Goal: Information Seeking & Learning: Compare options

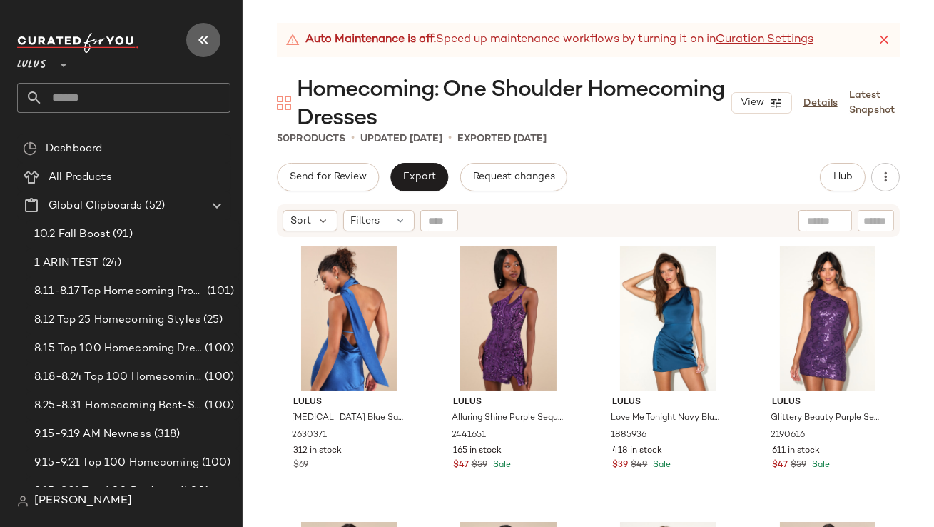
click at [190, 33] on button "button" at bounding box center [203, 40] width 34 height 34
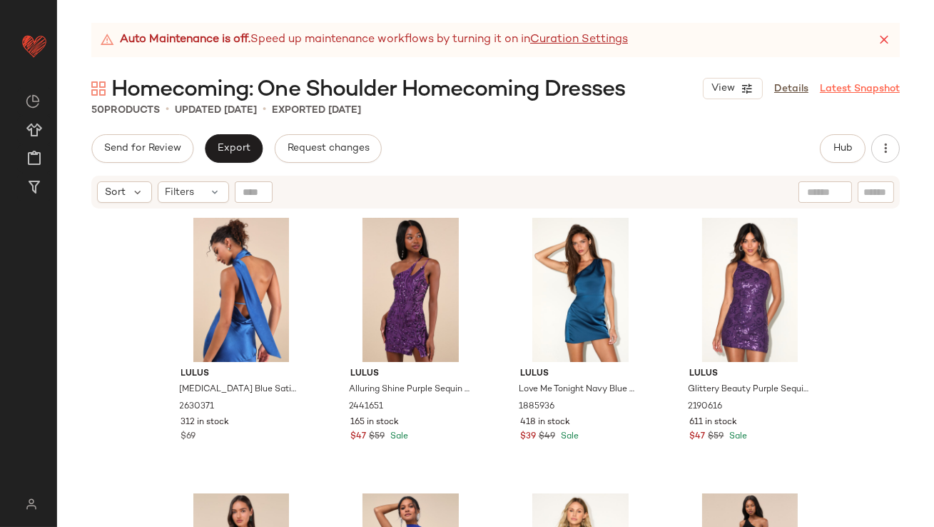
click at [883, 41] on icon at bounding box center [884, 40] width 14 height 14
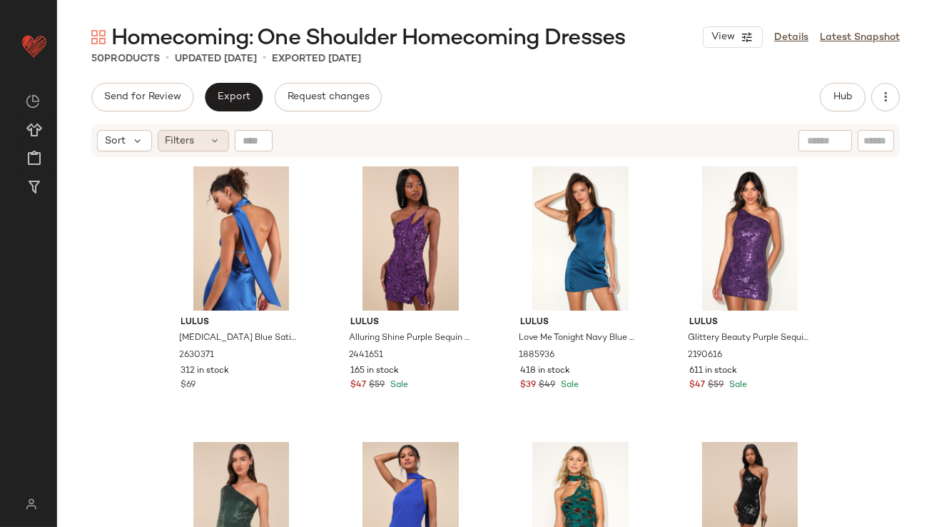
click at [193, 135] on span "Filters" at bounding box center [180, 140] width 29 height 15
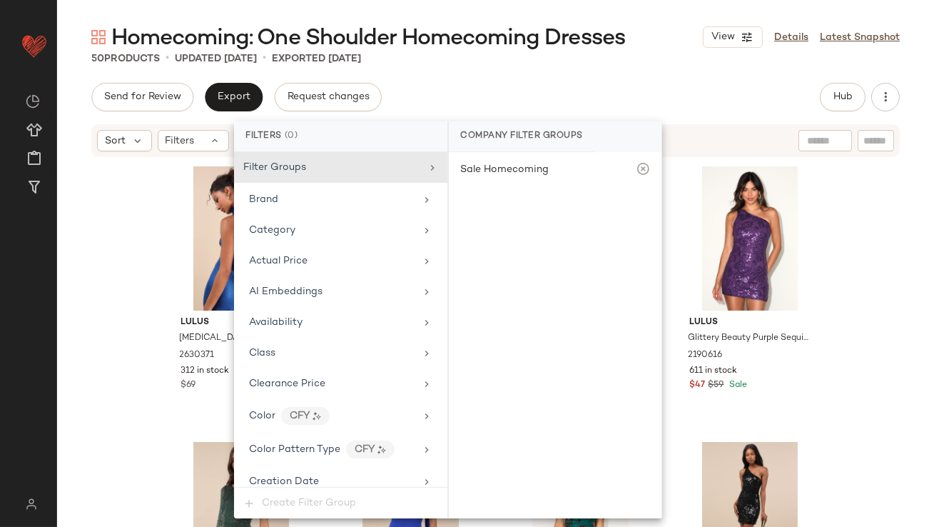
scroll to position [1060, 0]
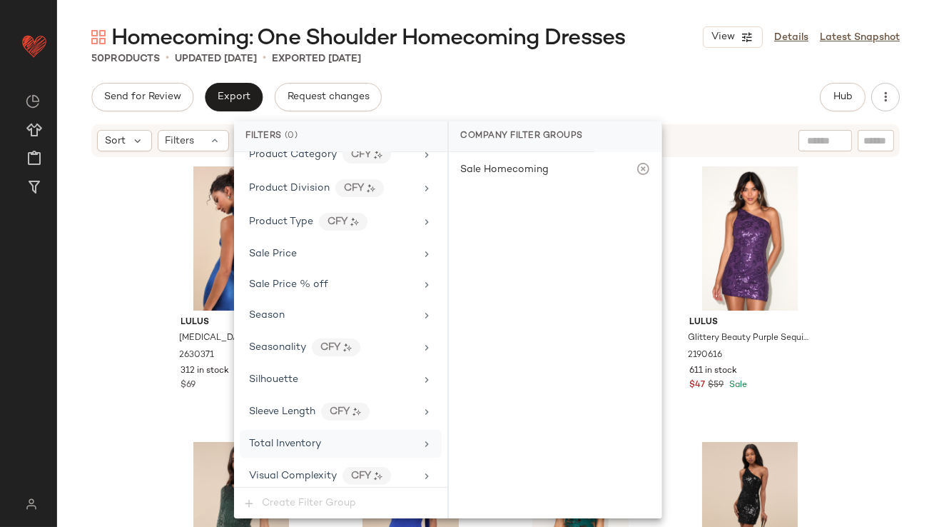
click at [303, 430] on div "Total Inventory" at bounding box center [341, 444] width 202 height 28
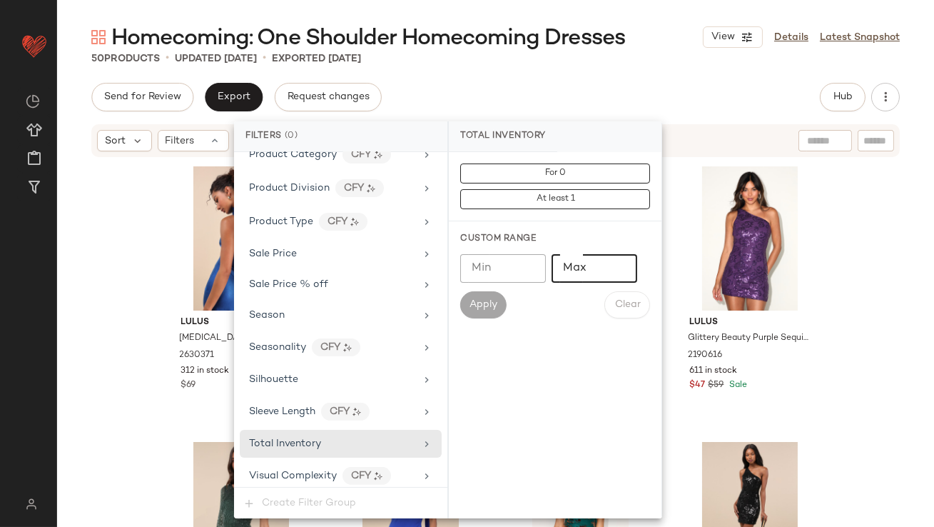
click at [579, 273] on input "Max" at bounding box center [595, 268] width 86 height 29
type input "*"
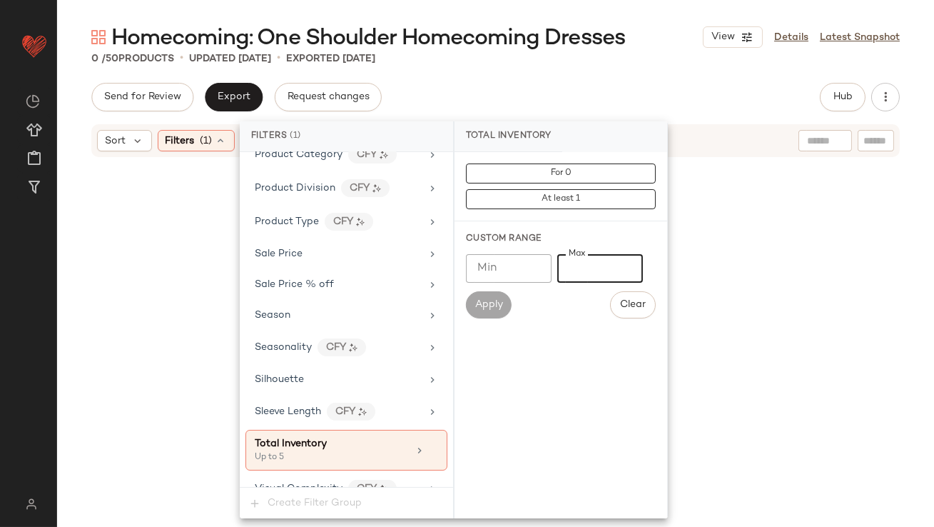
click at [558, 96] on div "Send for Review Export Request changes Hub Send for Review External Review Inte…" at bounding box center [495, 97] width 809 height 29
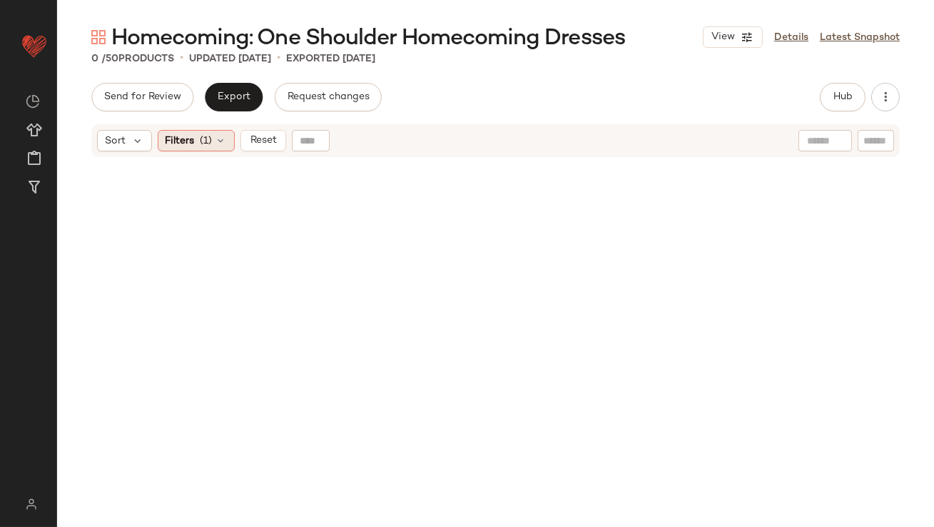
click at [208, 141] on span "(1)" at bounding box center [207, 140] width 12 height 15
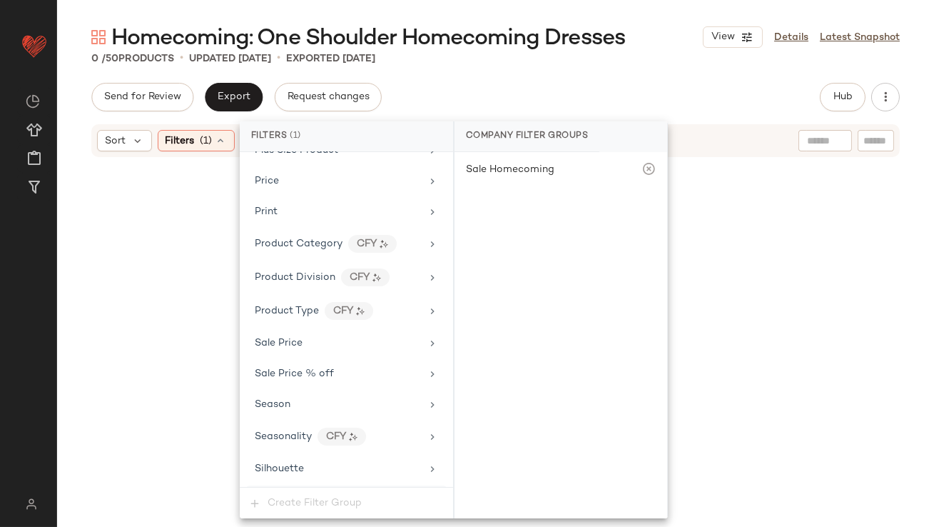
scroll to position [1073, 0]
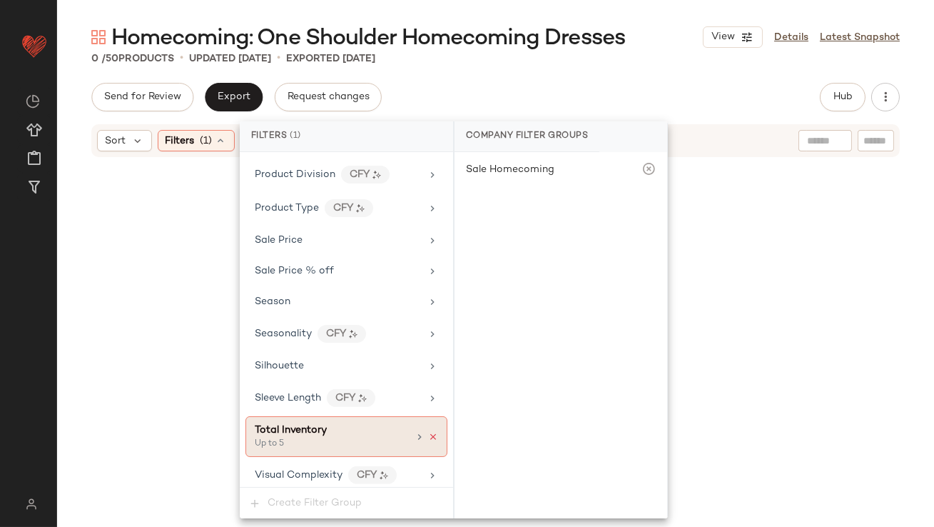
click at [430, 432] on icon at bounding box center [433, 437] width 10 height 10
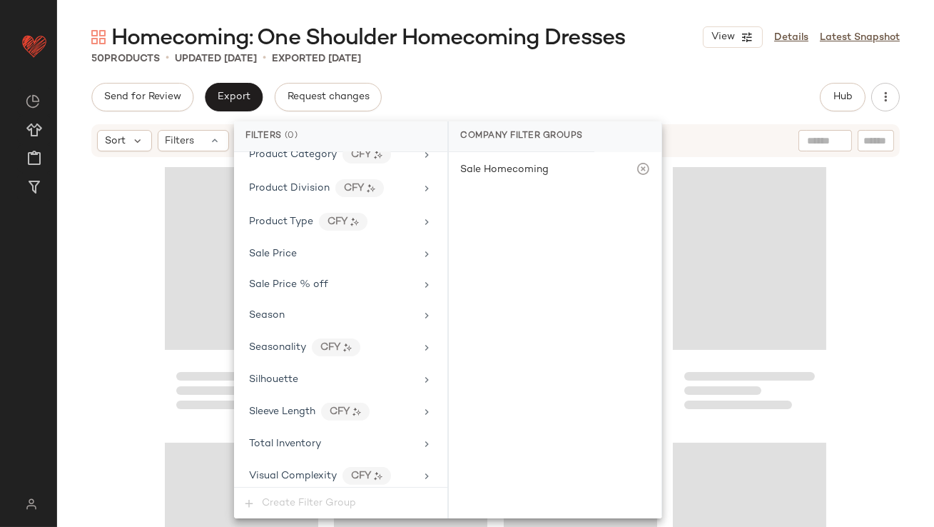
click at [534, 90] on div "Send for Review Export Request changes Hub Send for Review External Review Inte…" at bounding box center [495, 97] width 809 height 29
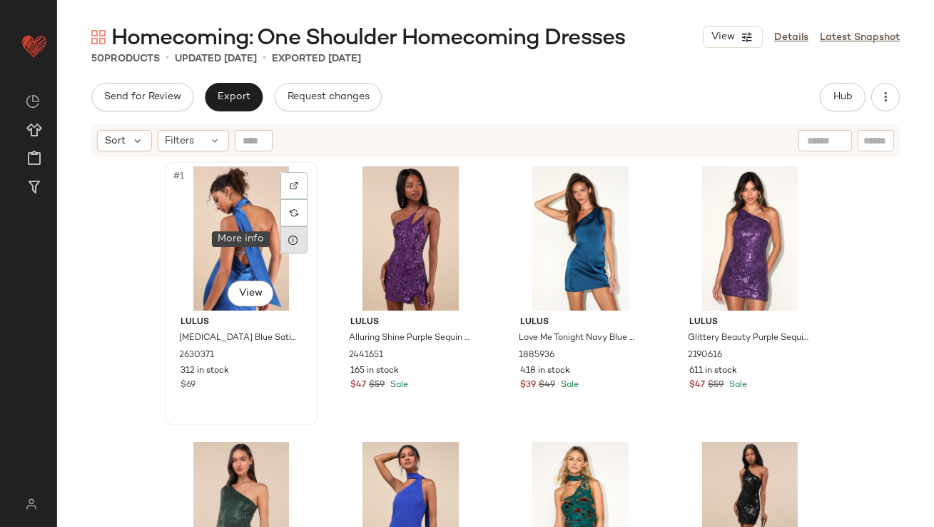
click at [292, 245] on div at bounding box center [293, 239] width 27 height 27
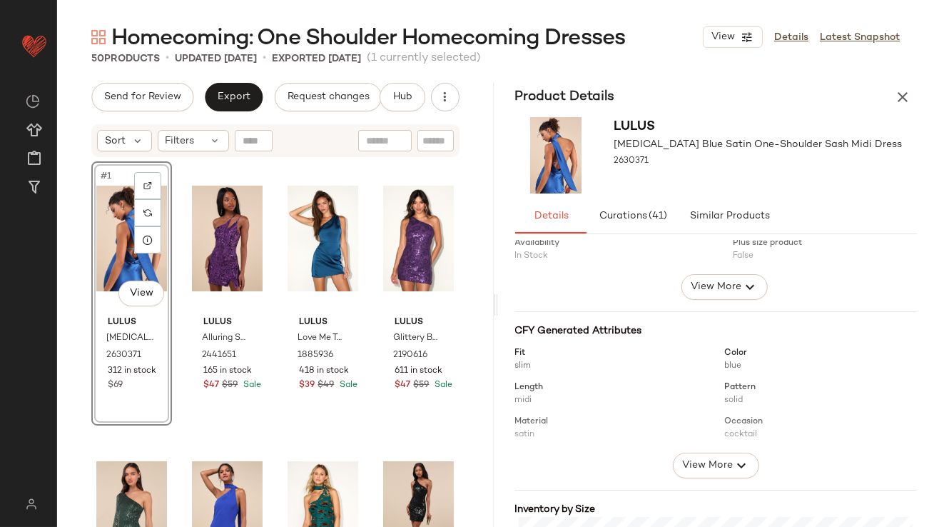
scroll to position [283, 0]
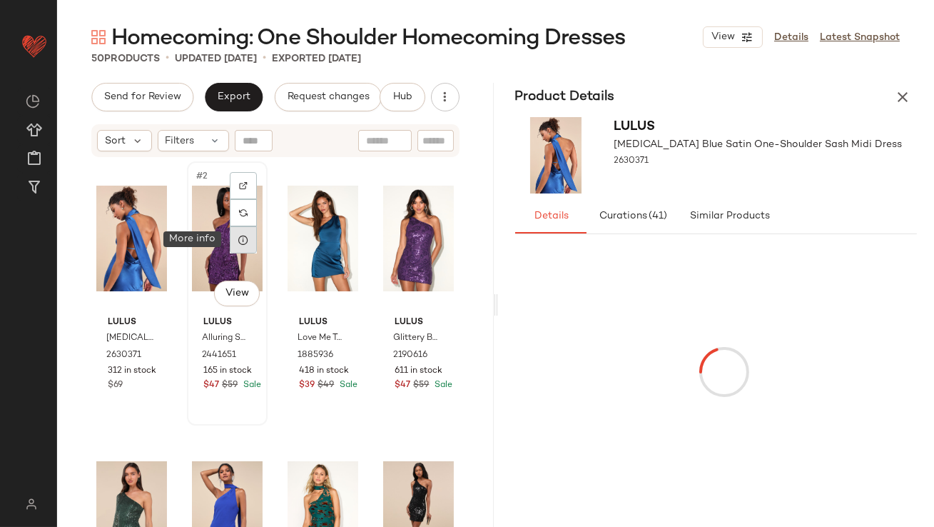
click at [238, 245] on icon at bounding box center [243, 239] width 11 height 11
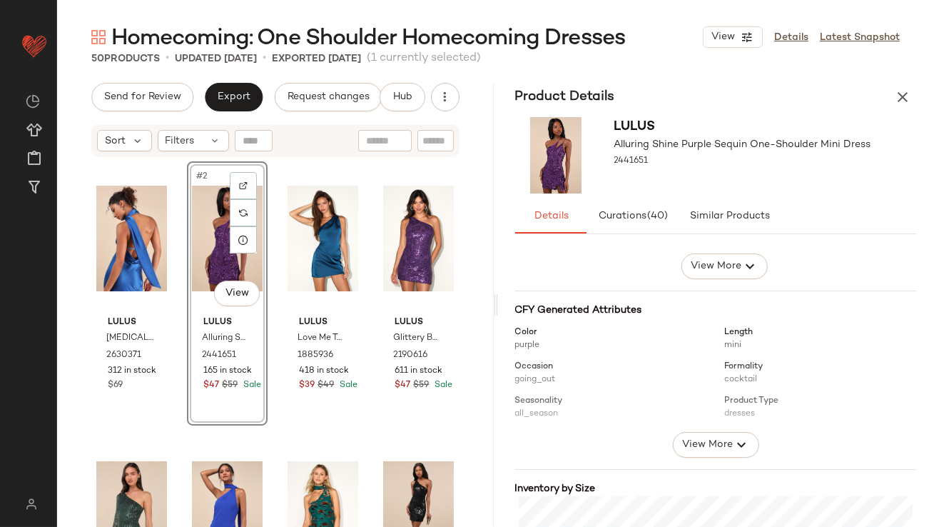
scroll to position [357, 0]
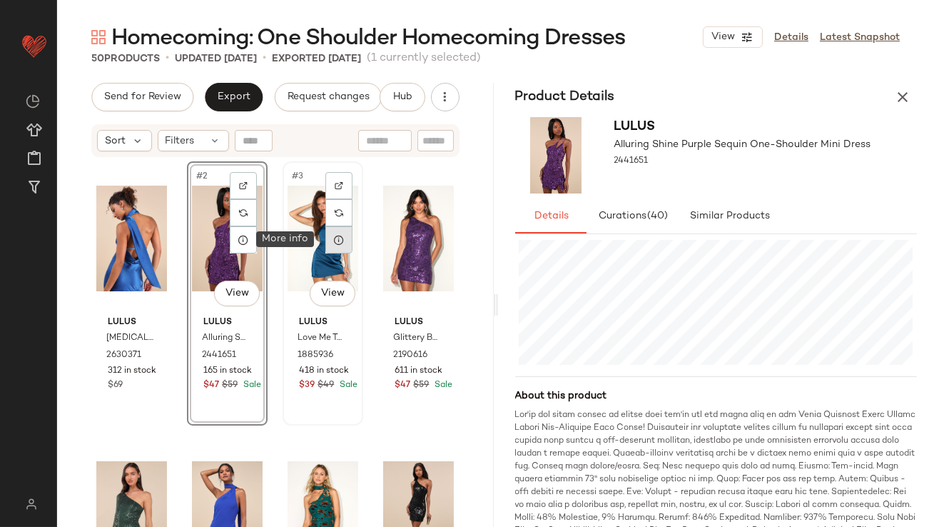
click at [333, 240] on icon at bounding box center [338, 239] width 11 height 11
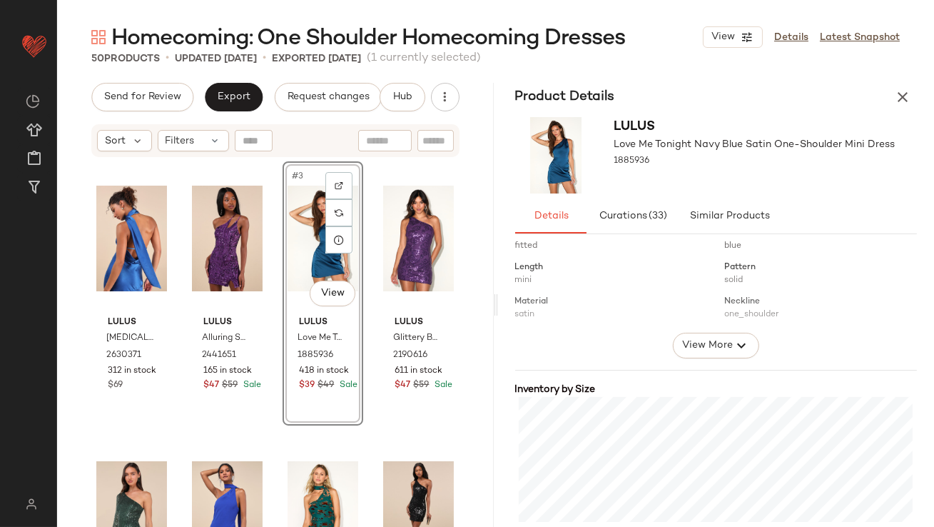
scroll to position [300, 0]
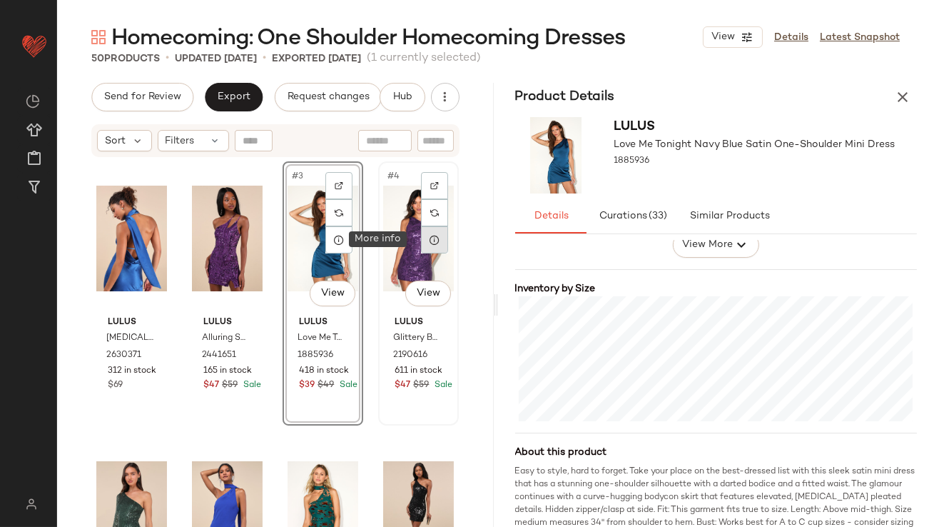
click at [430, 243] on icon at bounding box center [434, 239] width 11 height 11
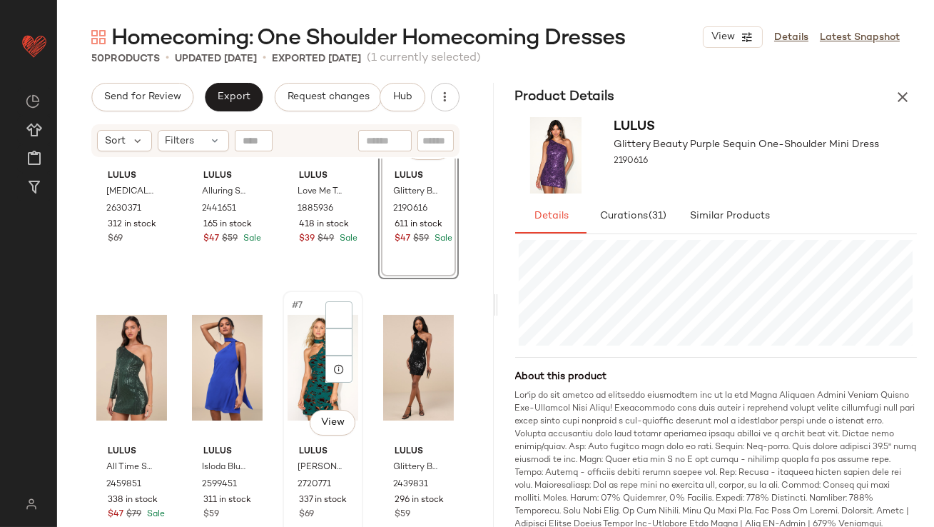
scroll to position [169, 0]
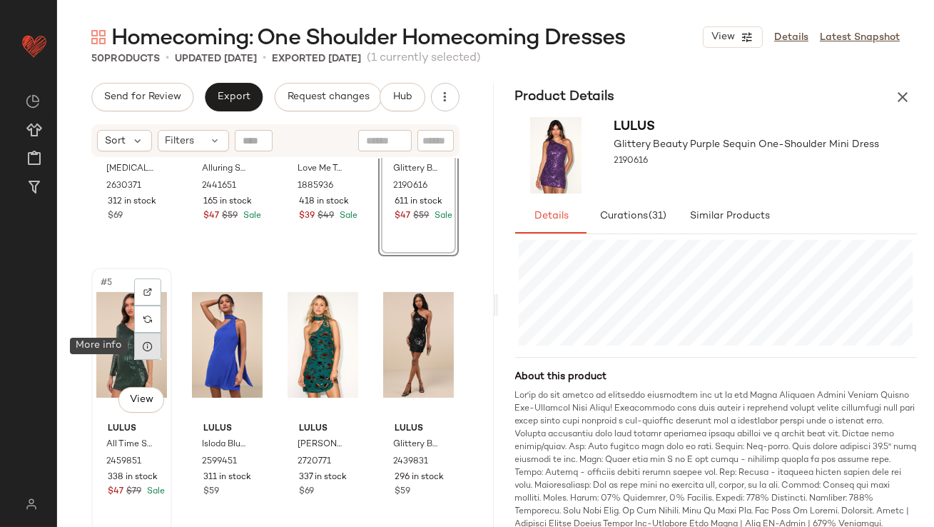
click at [155, 343] on div at bounding box center [147, 346] width 27 height 27
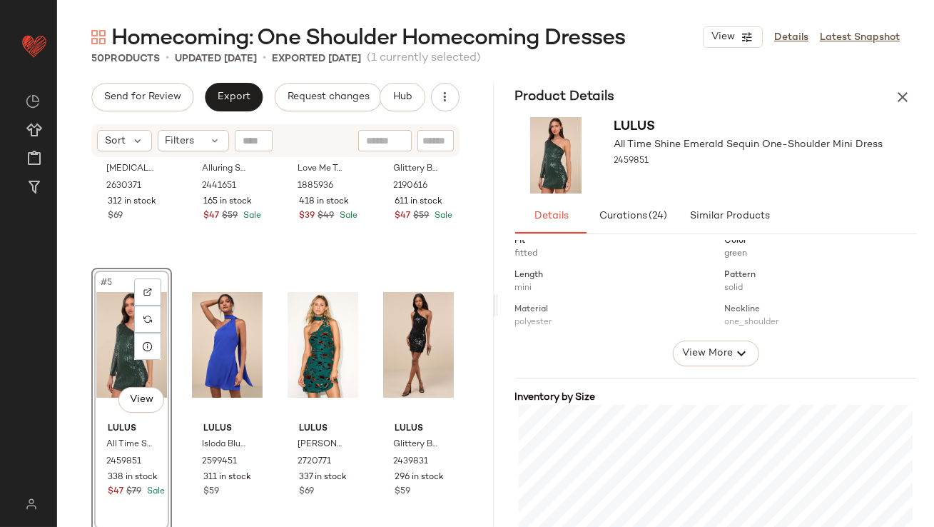
scroll to position [228, 0]
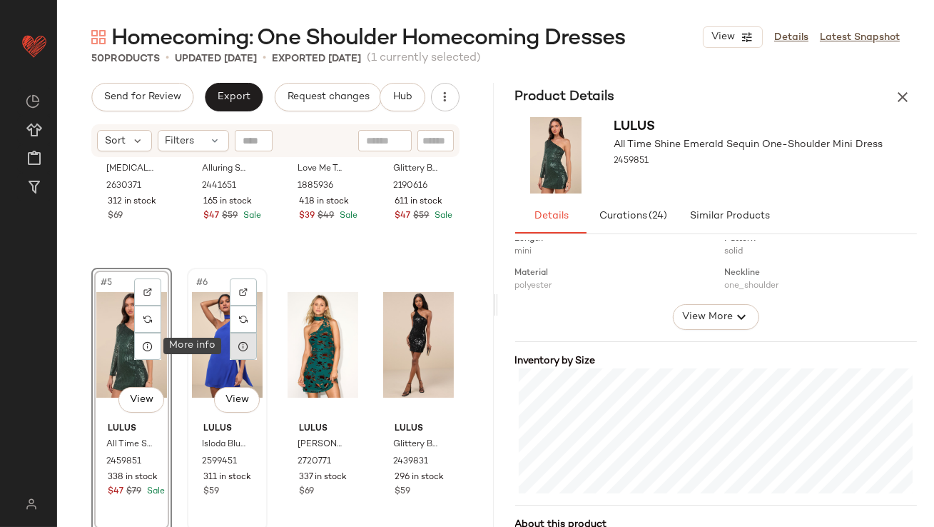
click at [245, 352] on div at bounding box center [243, 346] width 27 height 27
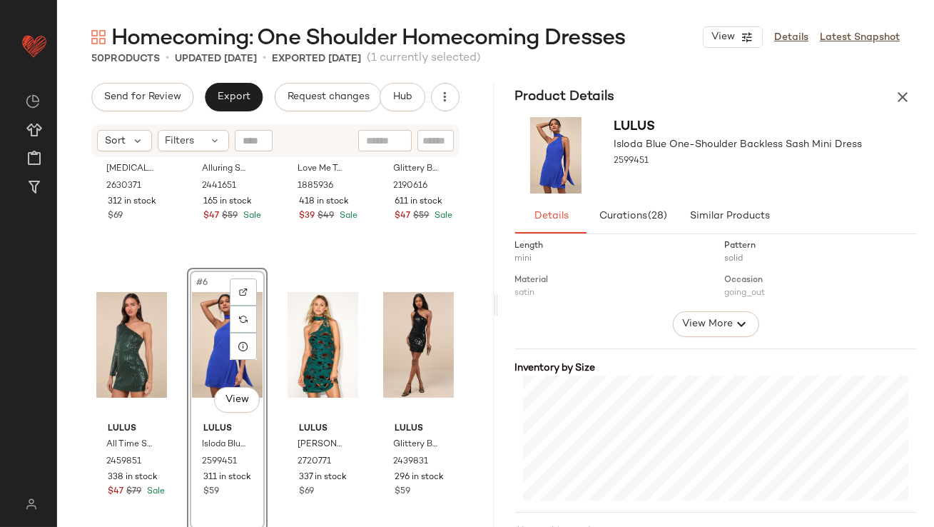
scroll to position [362, 0]
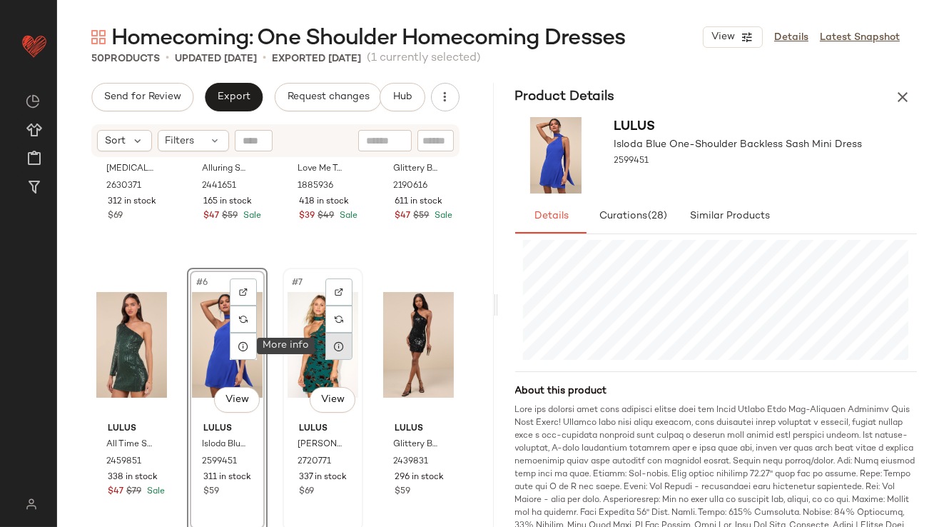
click at [337, 345] on icon at bounding box center [338, 345] width 11 height 11
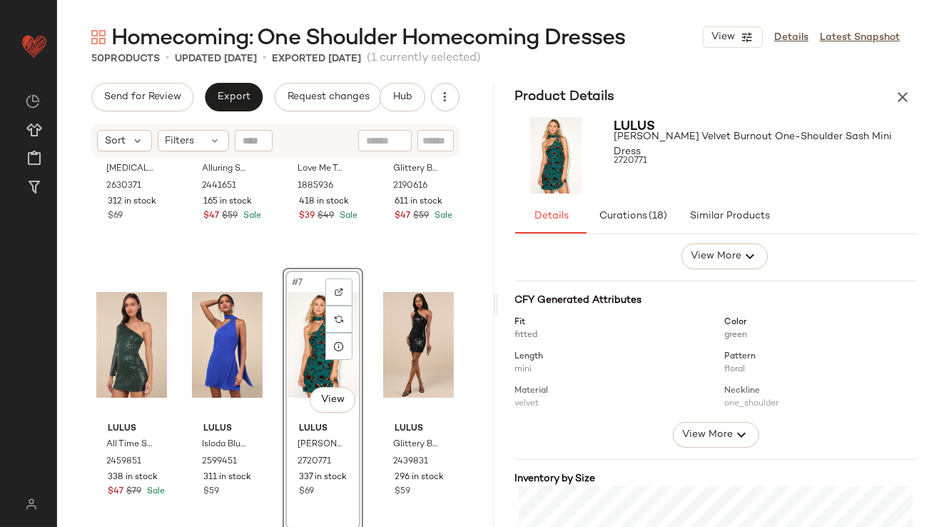
scroll to position [279, 0]
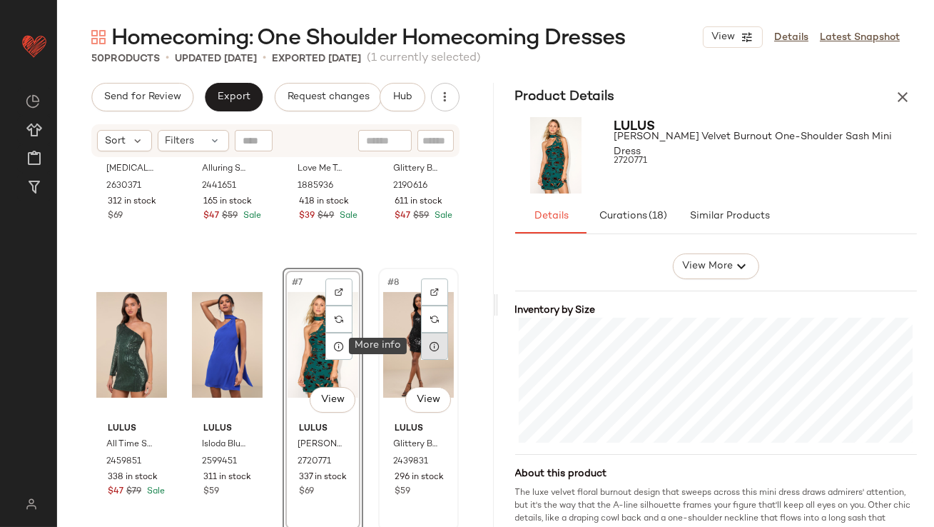
click at [432, 347] on div at bounding box center [434, 346] width 27 height 27
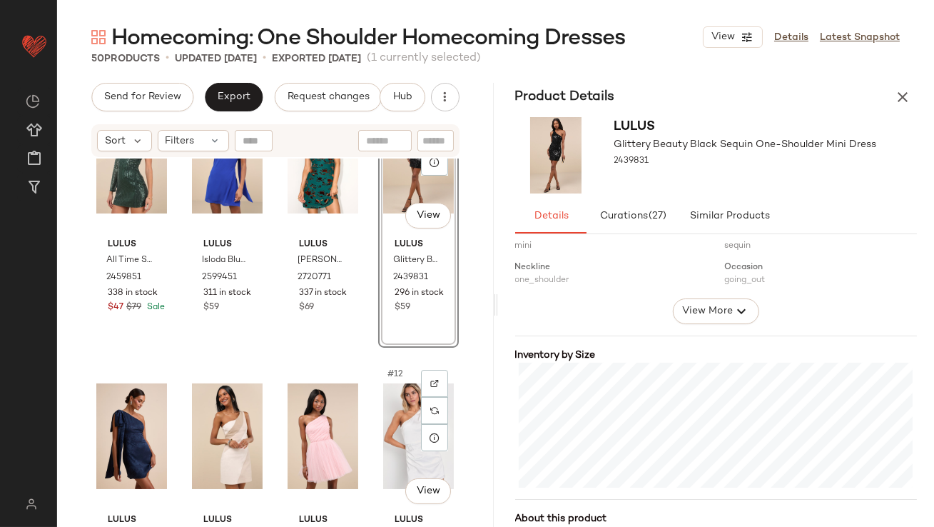
scroll to position [377, 0]
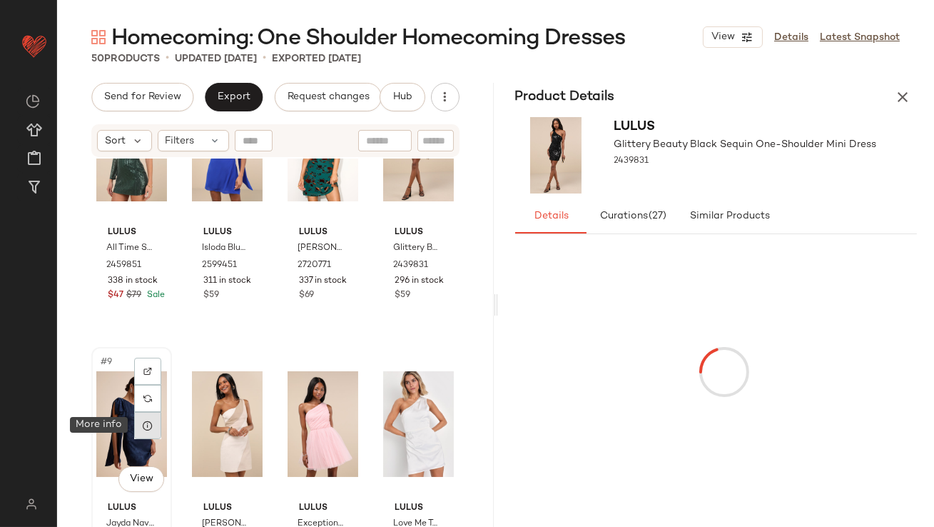
click at [156, 427] on div at bounding box center [147, 425] width 27 height 27
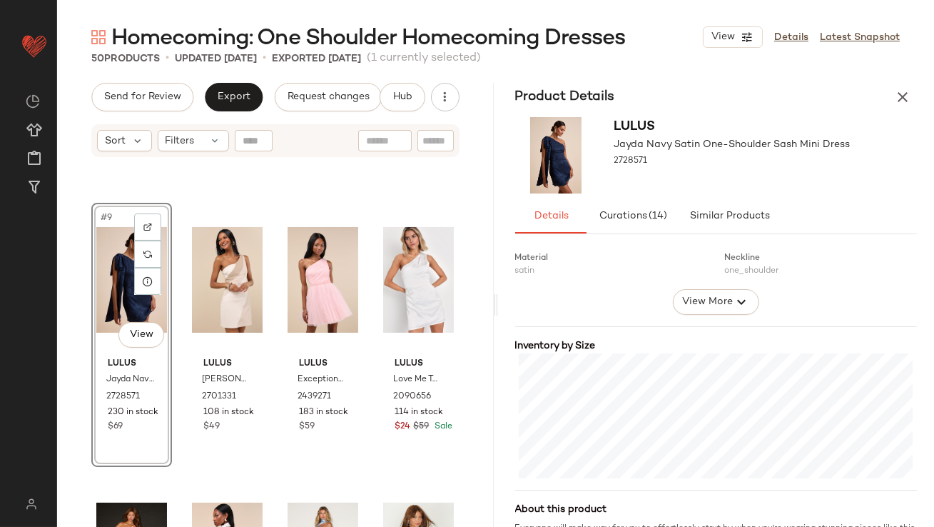
scroll to position [256, 0]
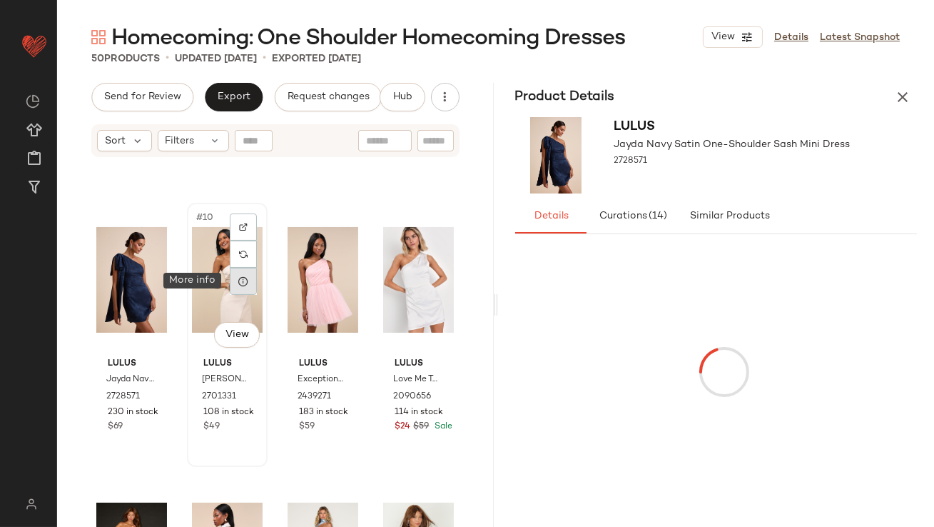
click at [245, 282] on icon at bounding box center [243, 280] width 11 height 11
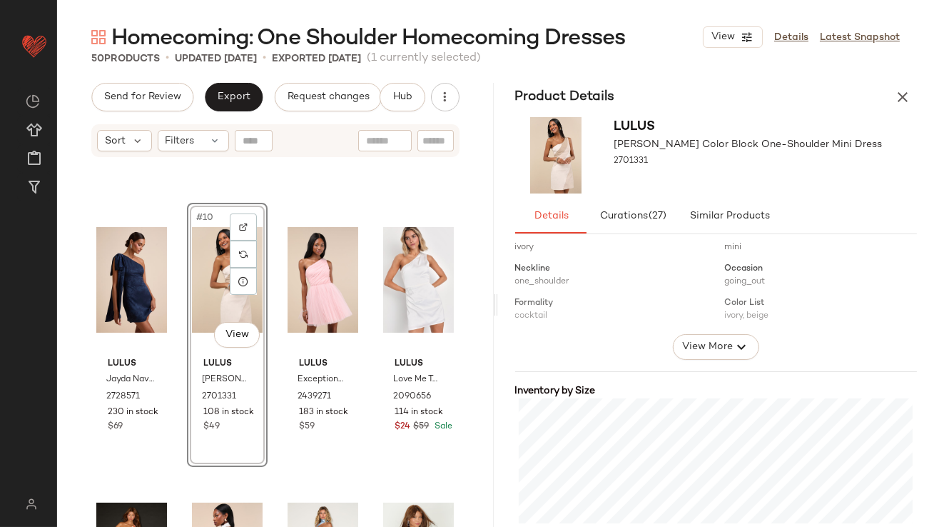
scroll to position [285, 0]
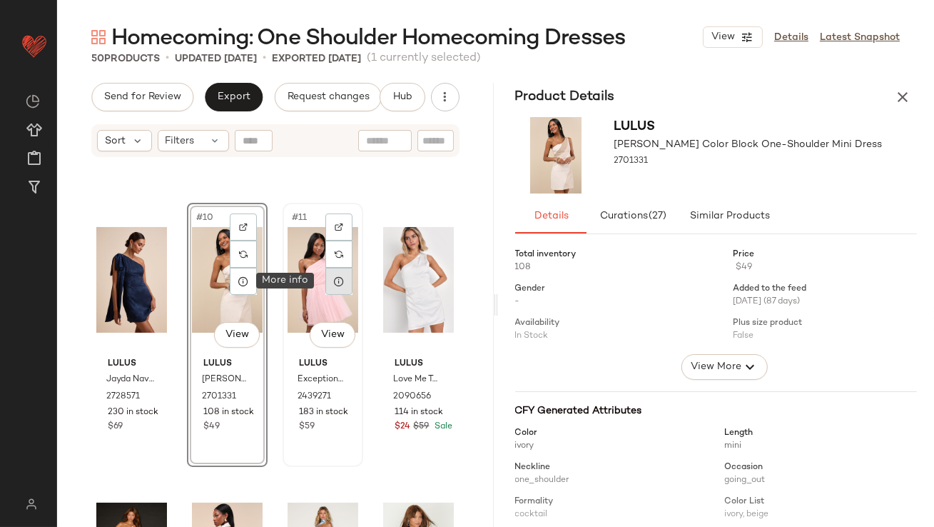
click at [335, 274] on div at bounding box center [338, 281] width 27 height 27
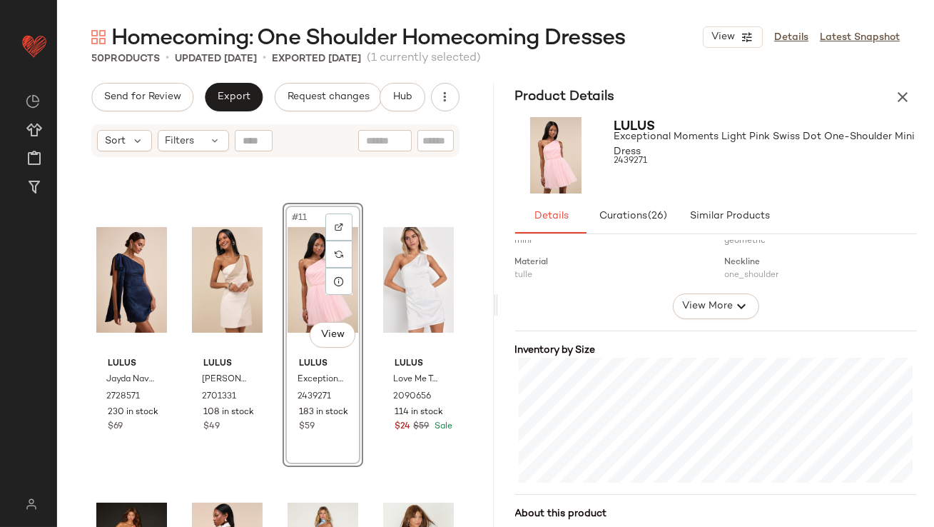
scroll to position [273, 0]
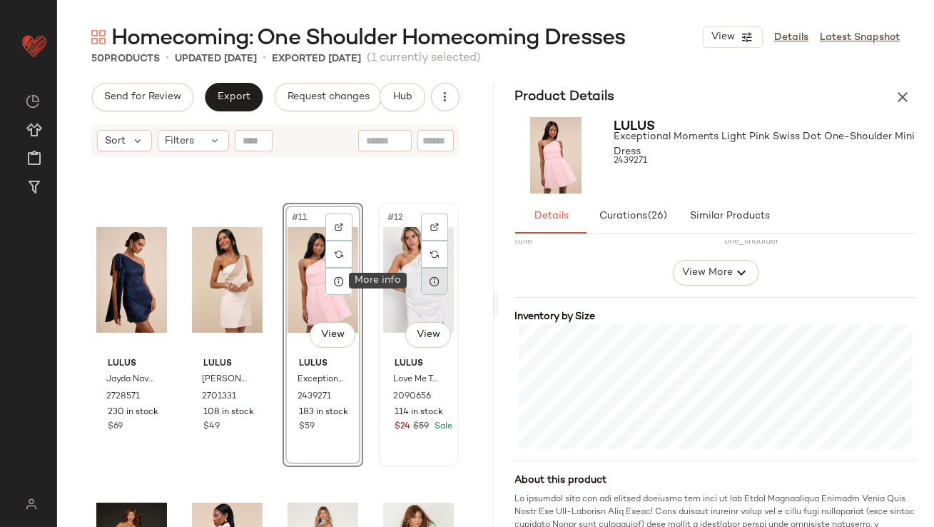
click at [425, 288] on div at bounding box center [434, 281] width 27 height 27
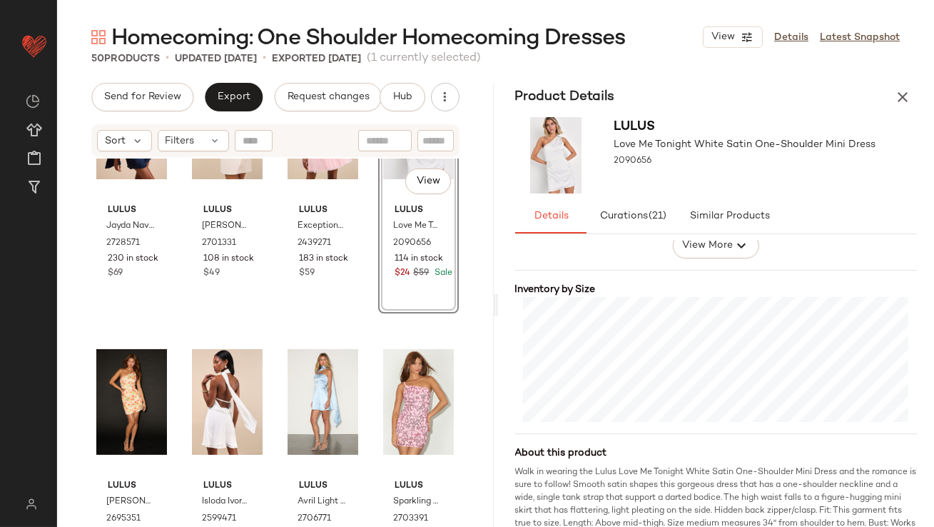
scroll to position [764, 0]
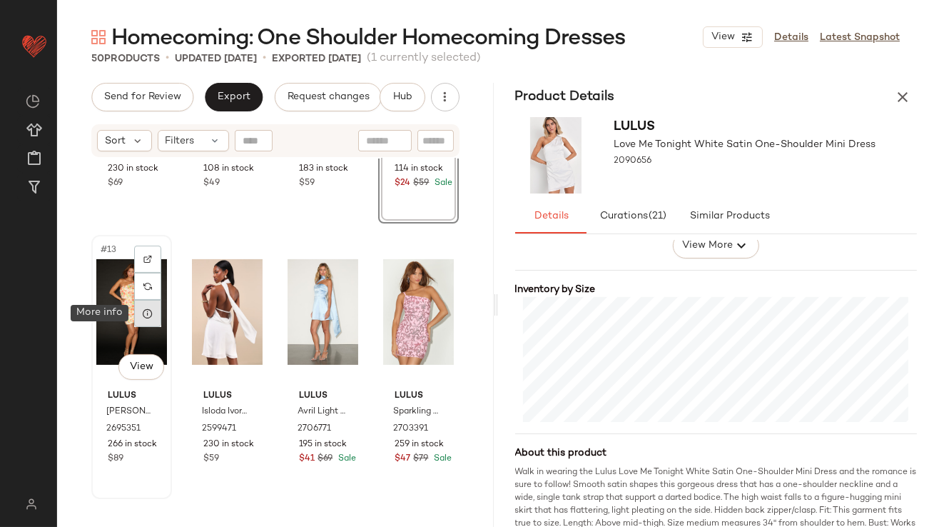
click at [148, 312] on icon at bounding box center [147, 313] width 11 height 11
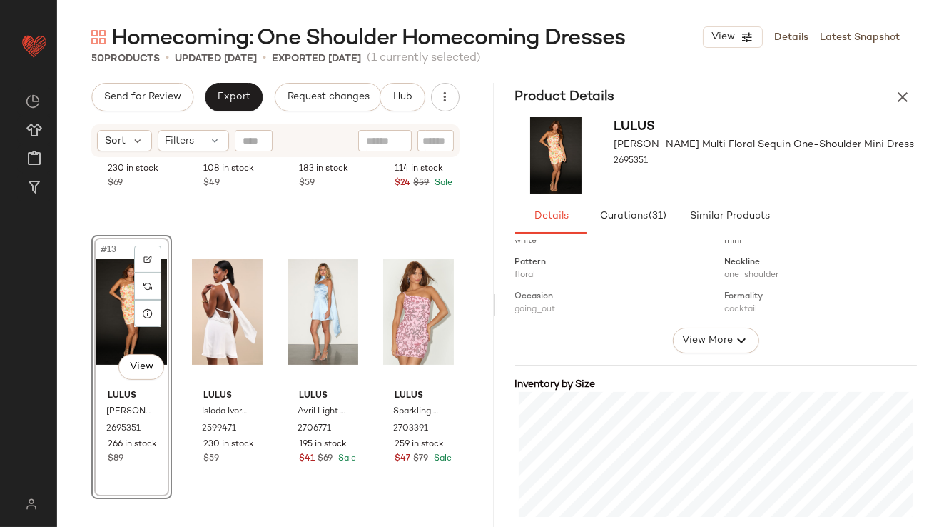
scroll to position [263, 0]
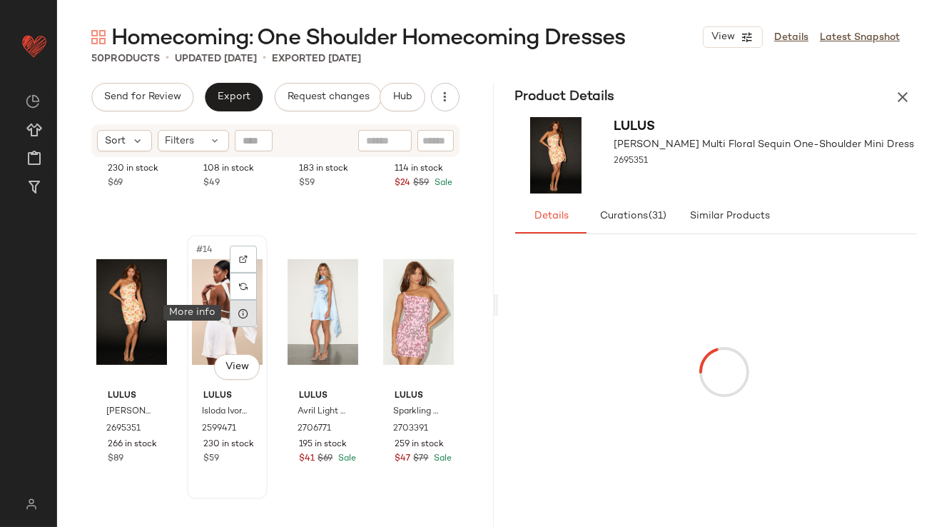
click at [238, 305] on div at bounding box center [243, 313] width 27 height 27
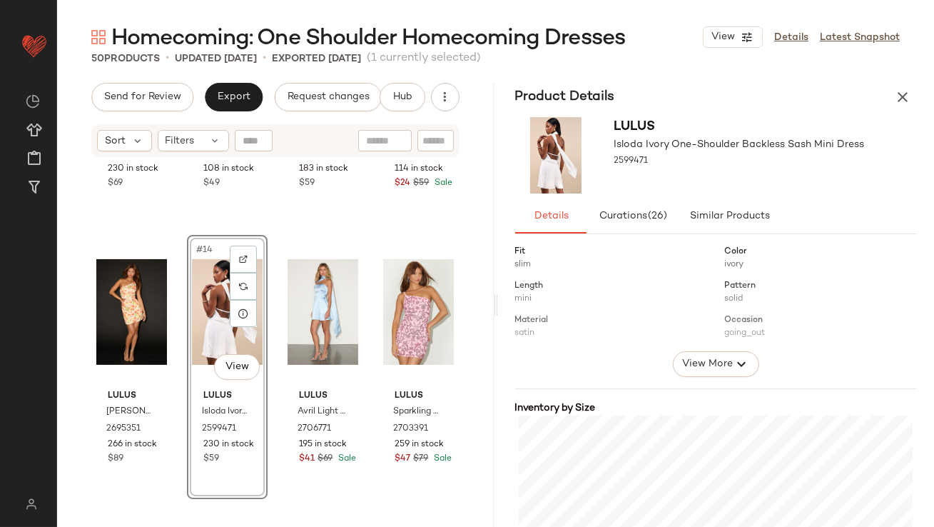
scroll to position [342, 0]
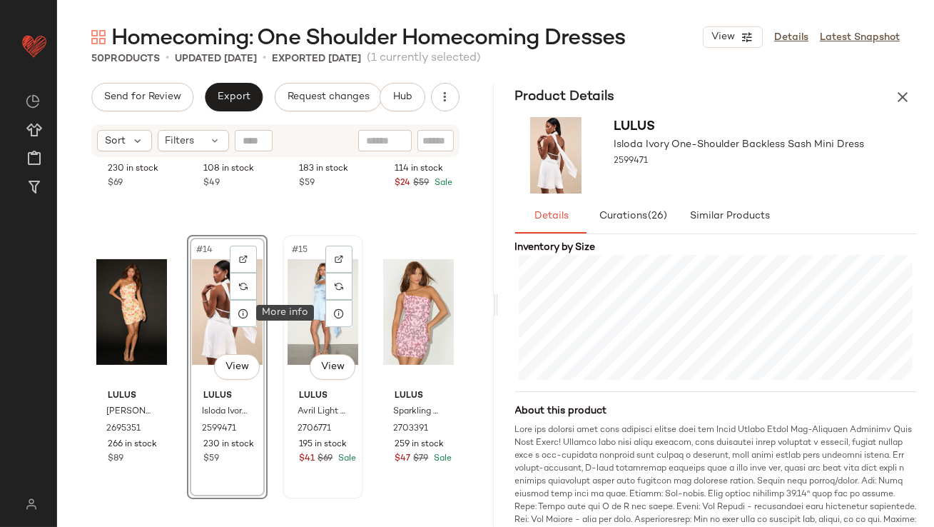
click at [340, 308] on div at bounding box center [338, 313] width 27 height 27
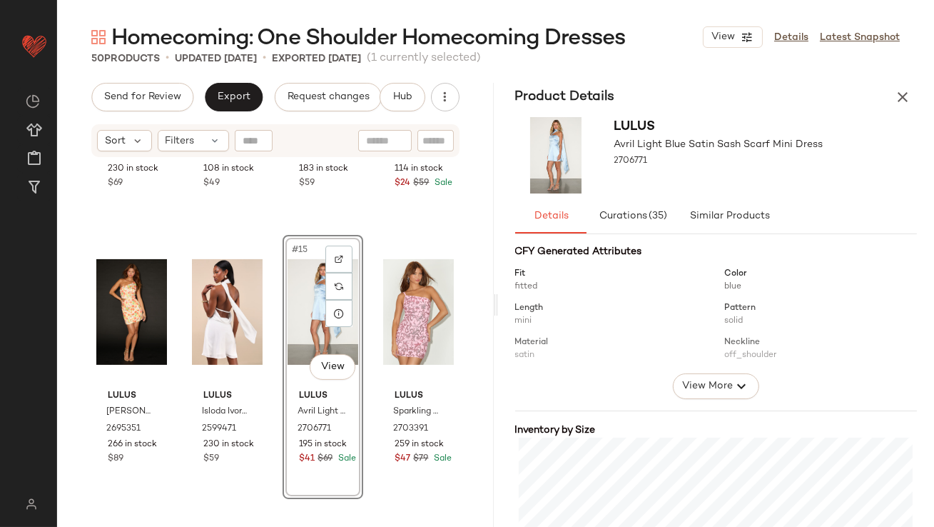
scroll to position [233, 0]
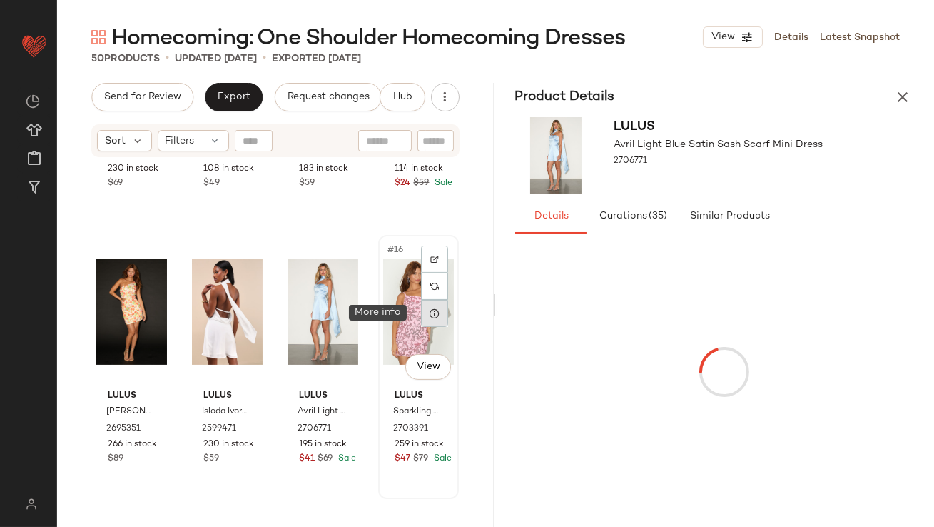
click at [433, 309] on div at bounding box center [434, 313] width 27 height 27
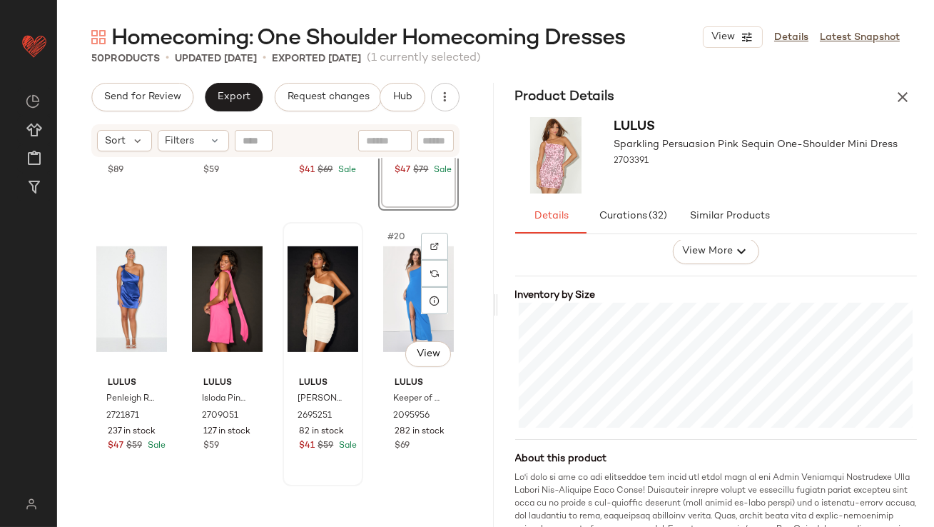
scroll to position [1091, 0]
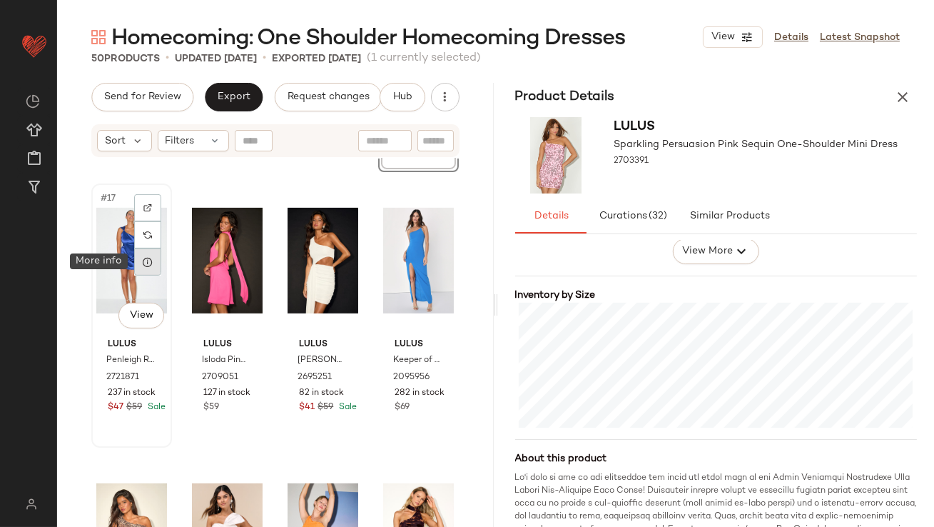
click at [146, 260] on icon at bounding box center [147, 261] width 11 height 11
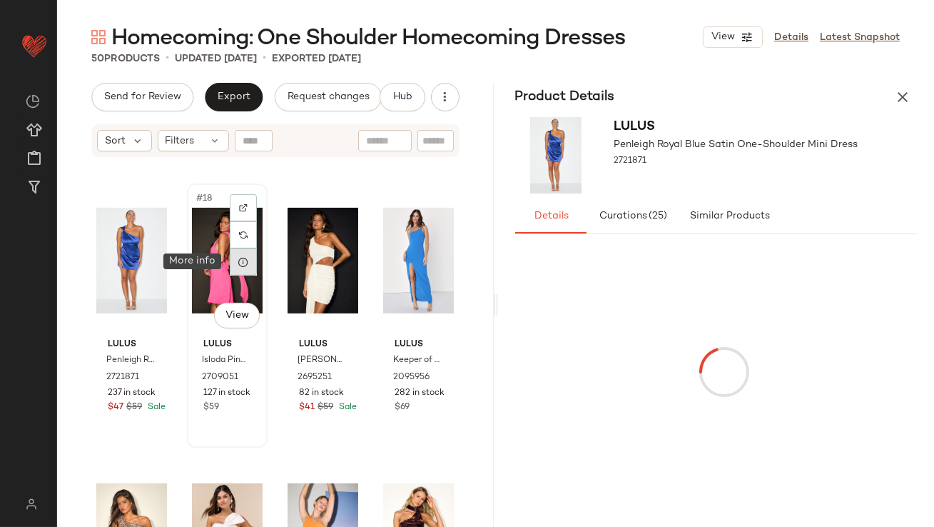
click at [245, 262] on icon at bounding box center [243, 261] width 11 height 11
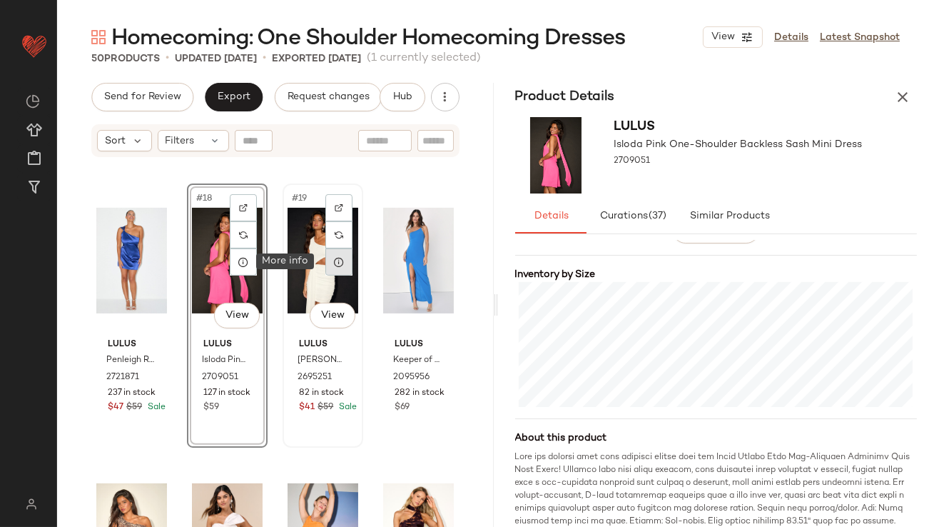
click at [329, 267] on div at bounding box center [338, 261] width 27 height 27
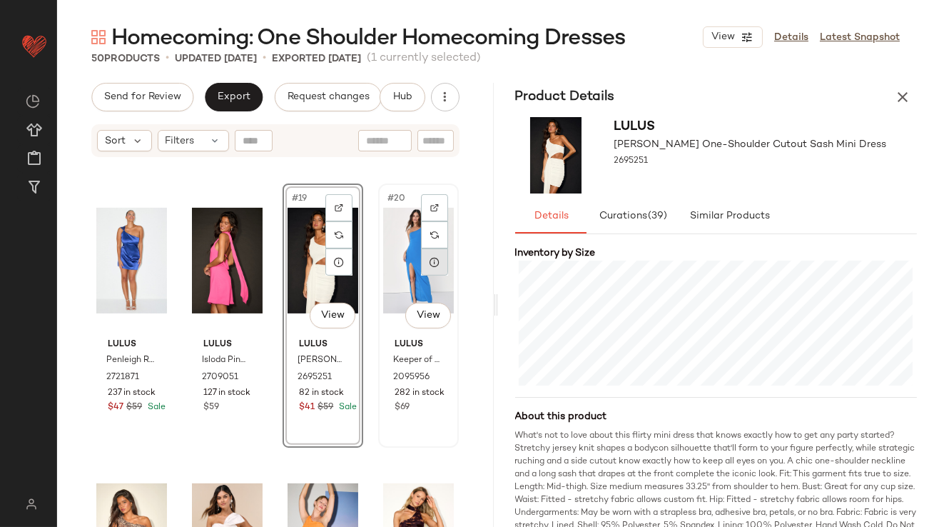
click at [431, 262] on icon at bounding box center [434, 261] width 11 height 11
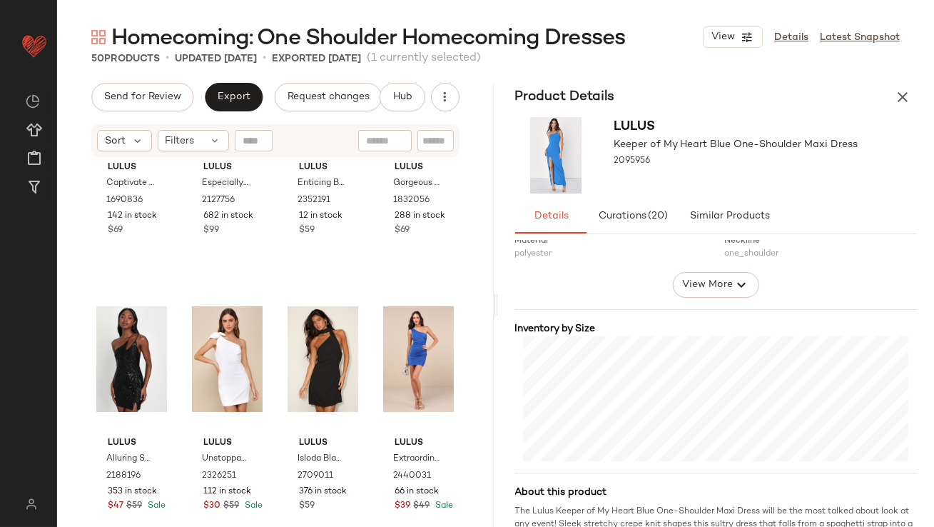
click at [901, 107] on button "button" at bounding box center [902, 97] width 29 height 29
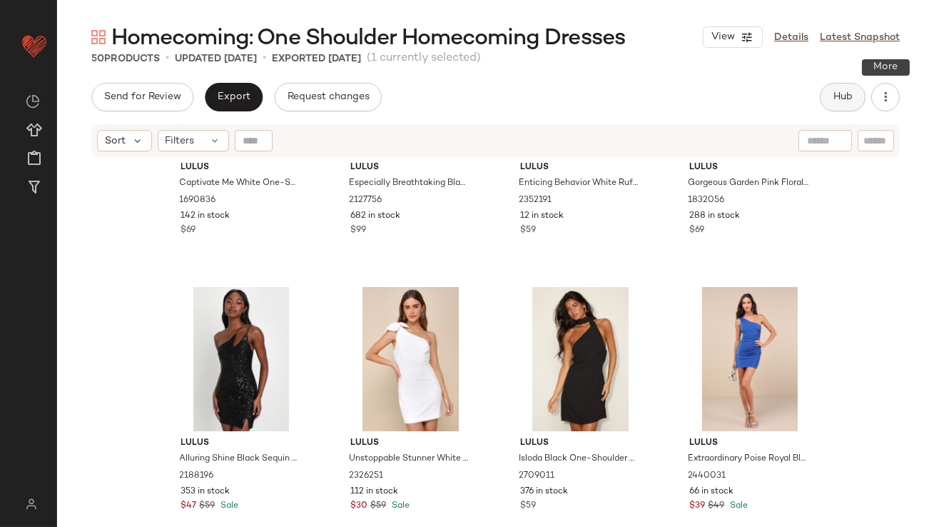
click at [854, 103] on button "Hub" at bounding box center [843, 97] width 46 height 29
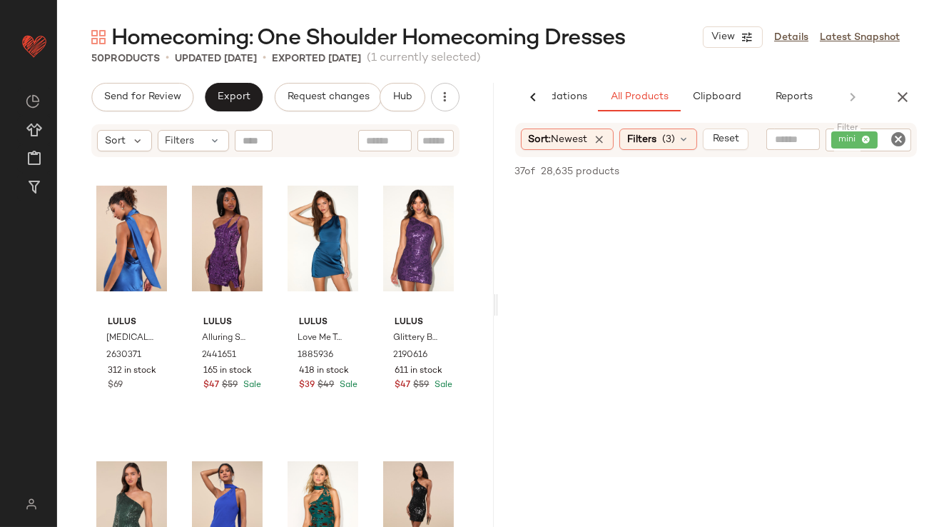
click at [211, 80] on div "Homecoming: One Shoulder Homecoming Dresses View Details Latest Snapshot 50 Pro…" at bounding box center [495, 275] width 877 height 504
click at [211, 86] on button "Export" at bounding box center [234, 97] width 58 height 29
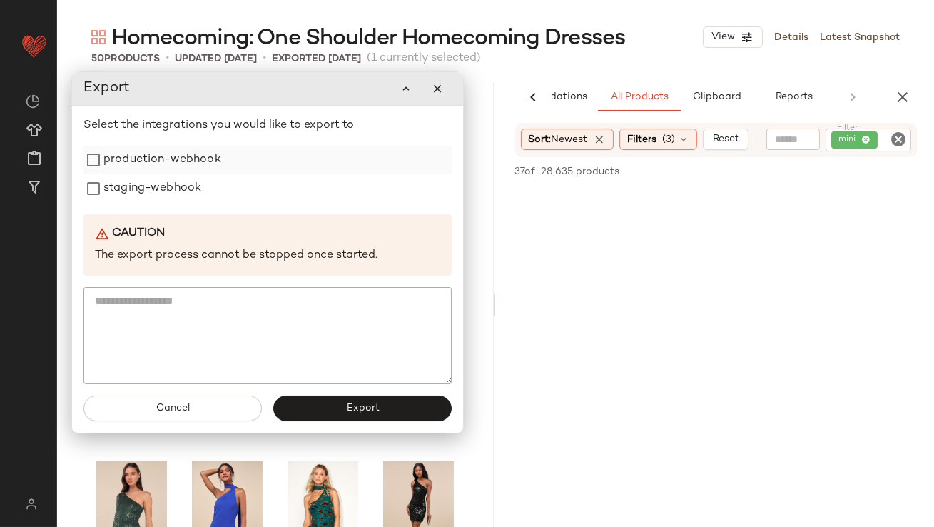
click at [177, 173] on label "production-webhook" at bounding box center [162, 160] width 118 height 29
click at [164, 196] on label "staging-webhook" at bounding box center [152, 188] width 98 height 29
click at [353, 389] on div "Cancel Export" at bounding box center [267, 408] width 391 height 49
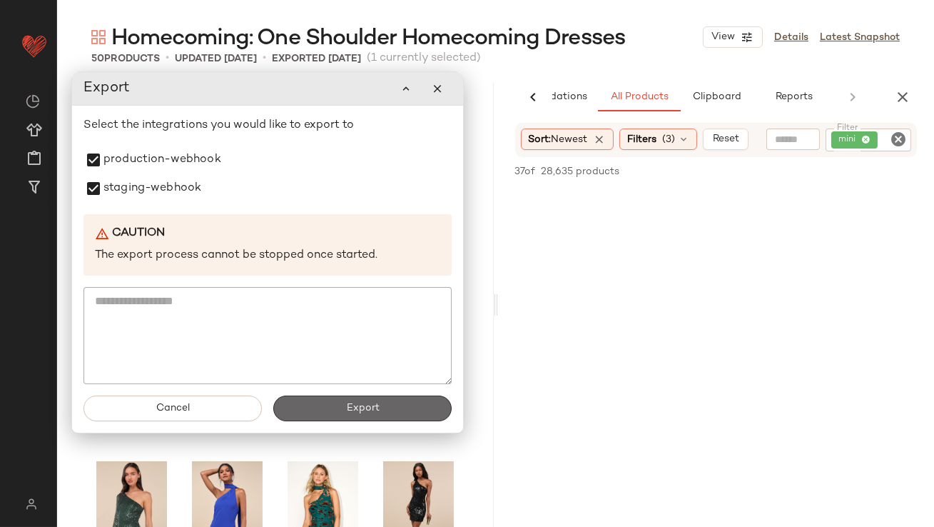
click at [348, 406] on span "Export" at bounding box center [362, 407] width 34 height 11
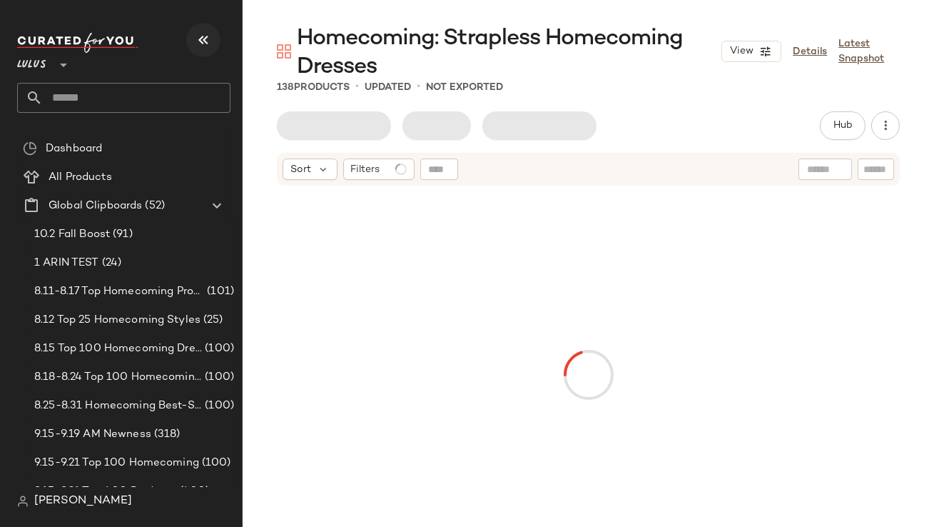
click at [213, 39] on button "button" at bounding box center [203, 40] width 34 height 34
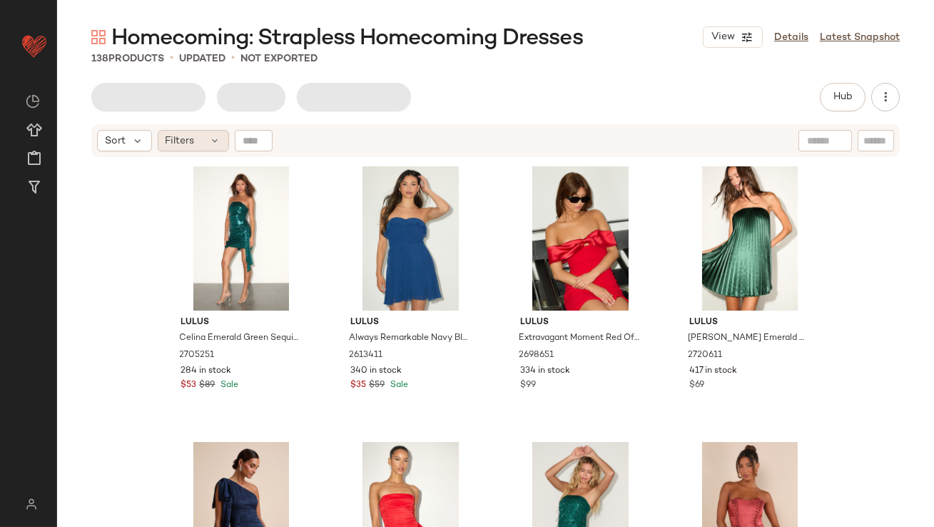
click at [199, 137] on div "Filters" at bounding box center [193, 140] width 71 height 21
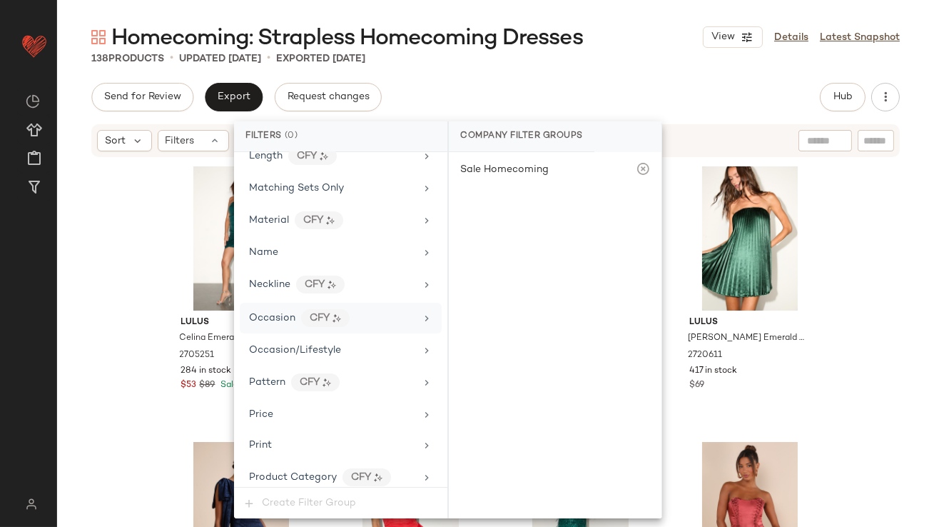
scroll to position [1030, 0]
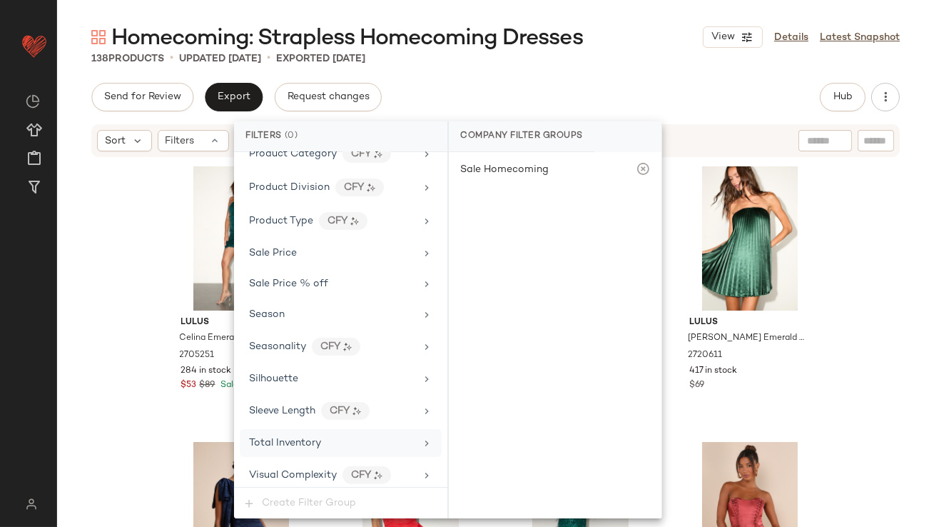
click at [275, 437] on span "Total Inventory" at bounding box center [285, 442] width 72 height 11
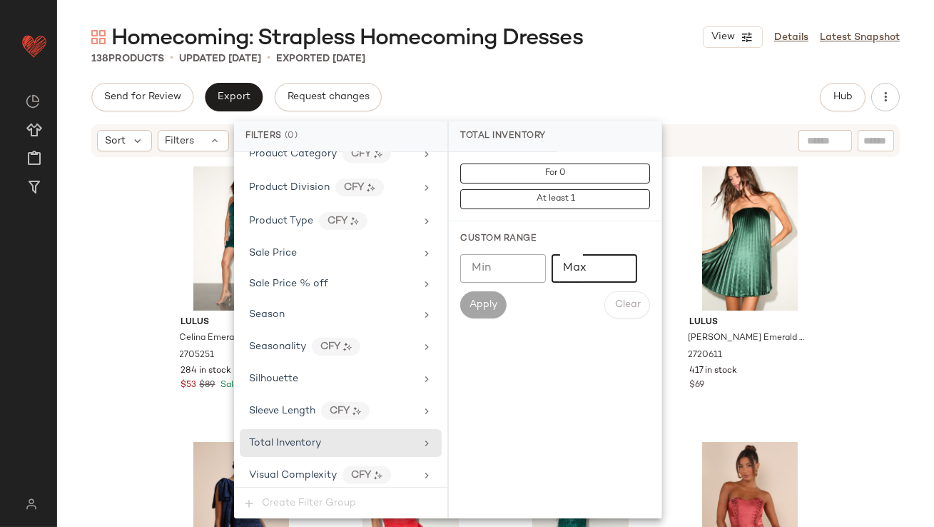
click at [565, 269] on input "Max" at bounding box center [595, 268] width 86 height 29
type input "*"
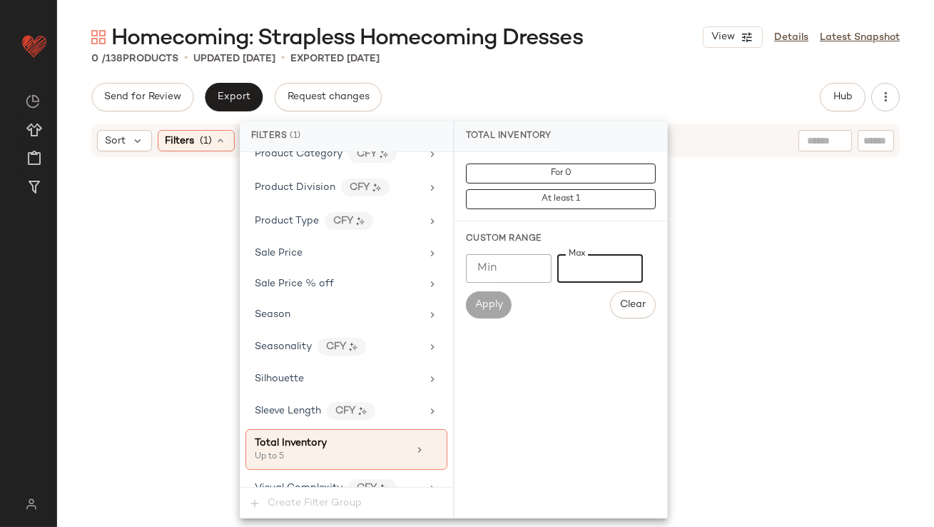
click at [600, 59] on div "0 / 138 Products • updated [DATE] • Exported [DATE]" at bounding box center [495, 58] width 877 height 14
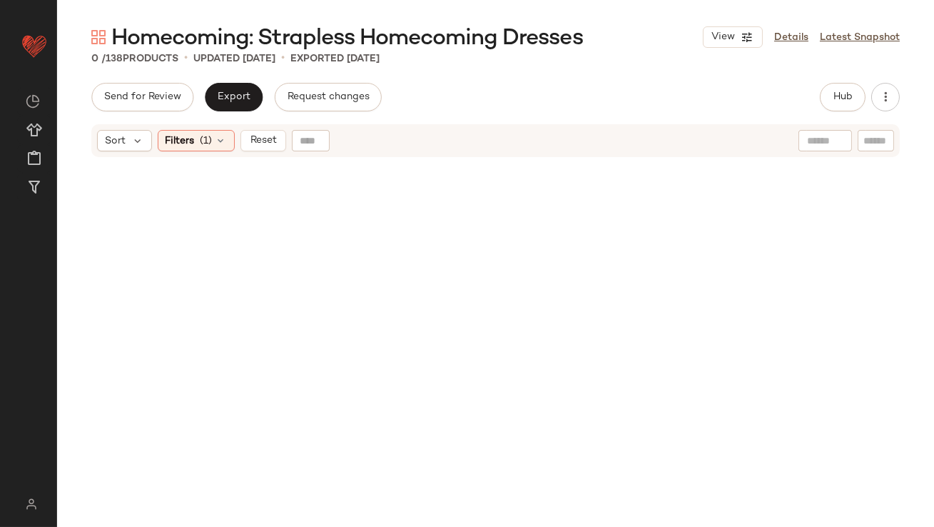
click at [220, 152] on div "Sort Filters (1) Reset" at bounding box center [495, 140] width 809 height 33
click at [211, 145] on span "(1)" at bounding box center [207, 140] width 12 height 15
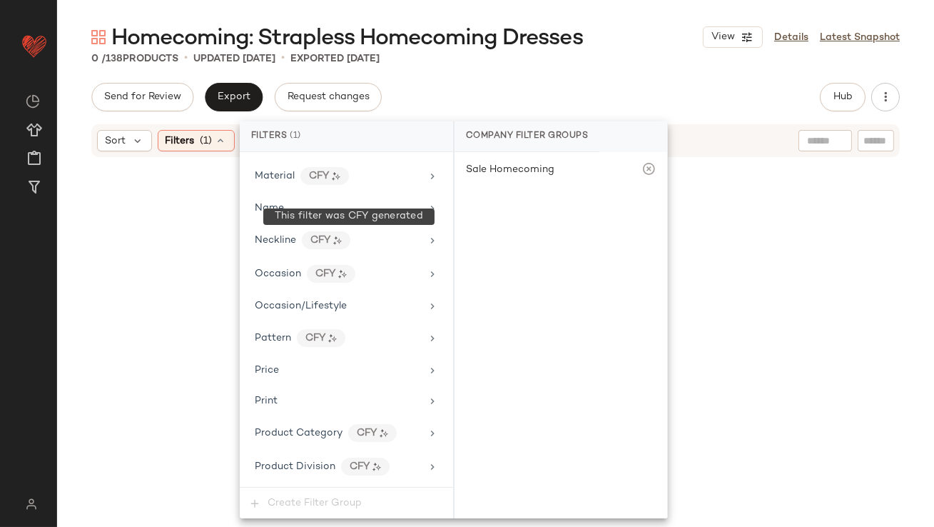
scroll to position [1043, 0]
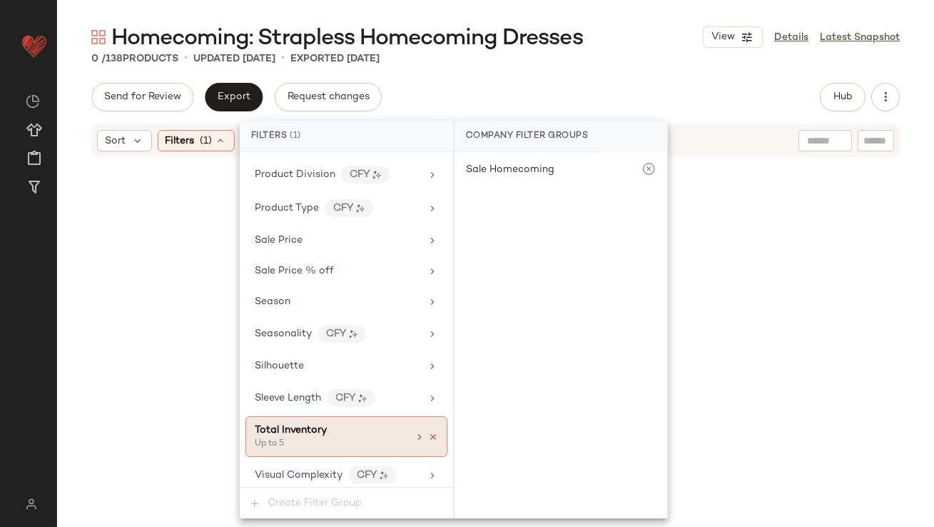
click at [428, 432] on icon at bounding box center [433, 437] width 10 height 10
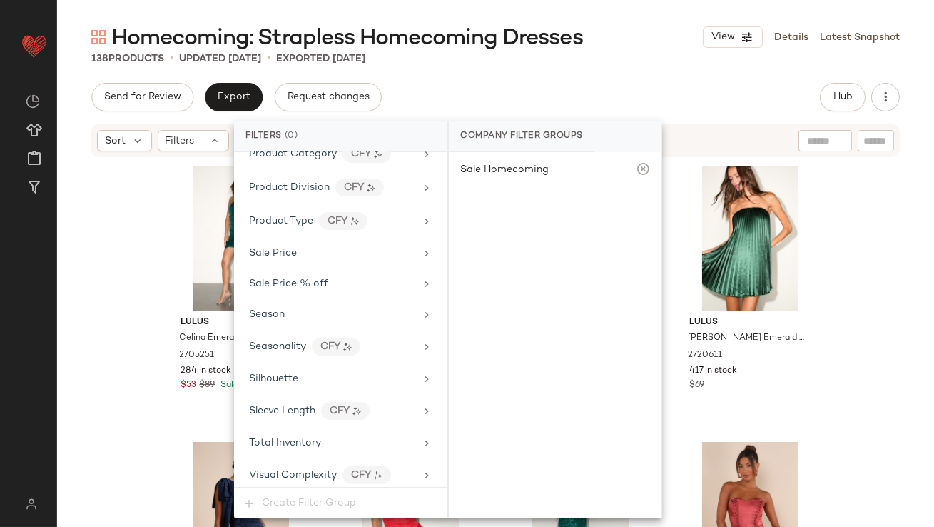
click at [562, 68] on div "Homecoming: Strapless Homecoming Dresses View Details Latest Snapshot 138 Produ…" at bounding box center [495, 275] width 877 height 504
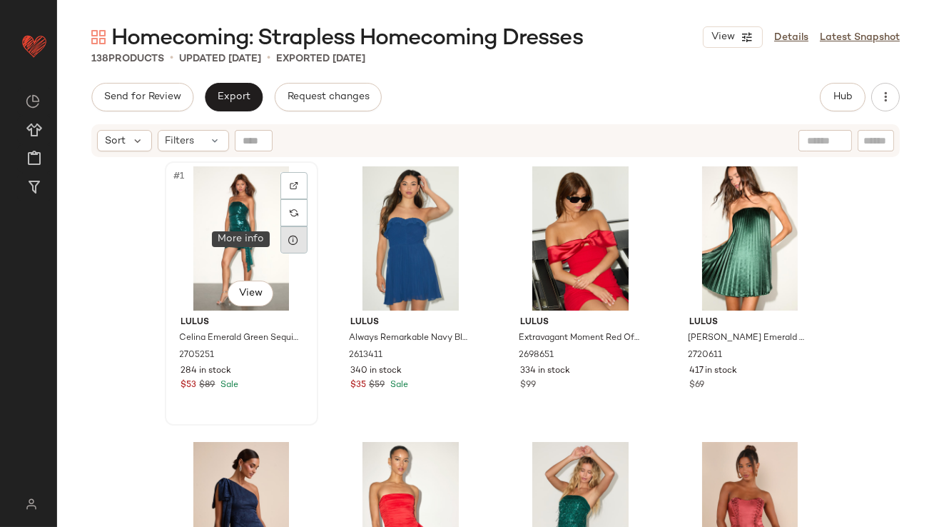
click at [288, 238] on icon at bounding box center [293, 239] width 11 height 11
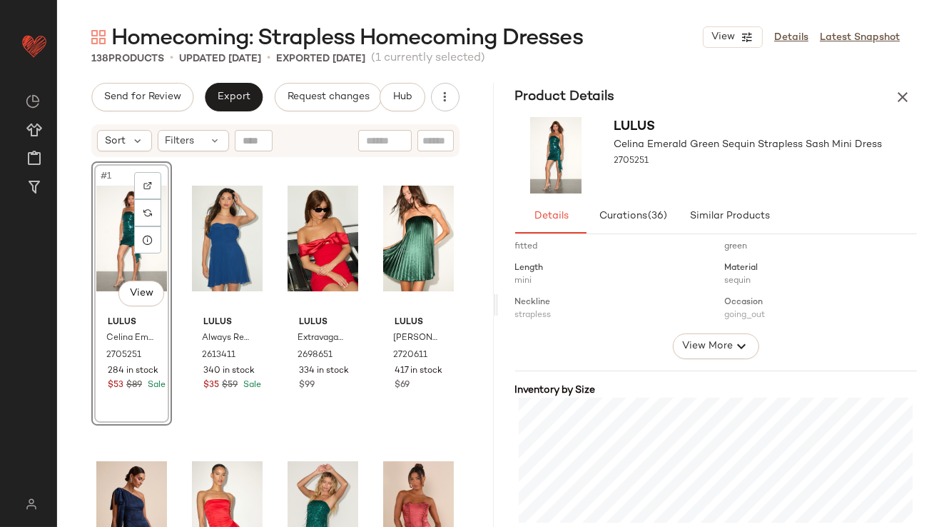
scroll to position [318, 0]
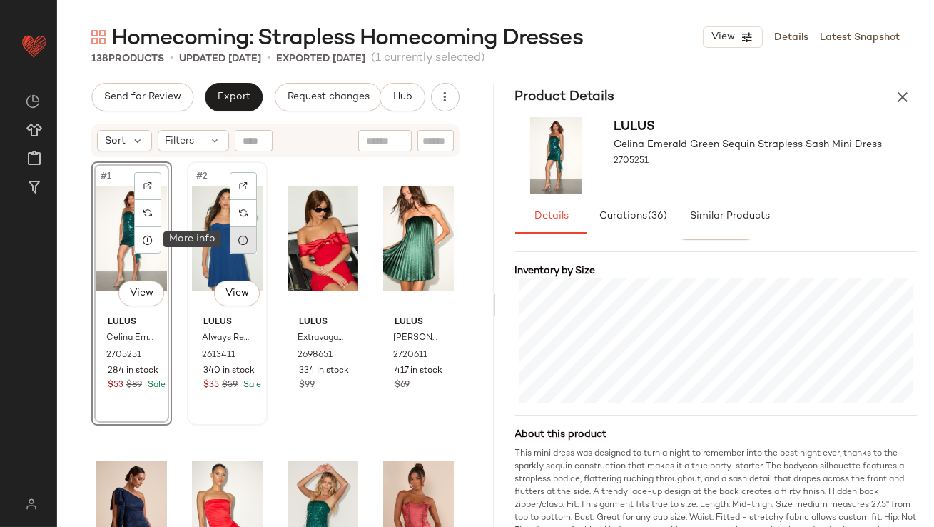
click at [246, 243] on div at bounding box center [243, 239] width 27 height 27
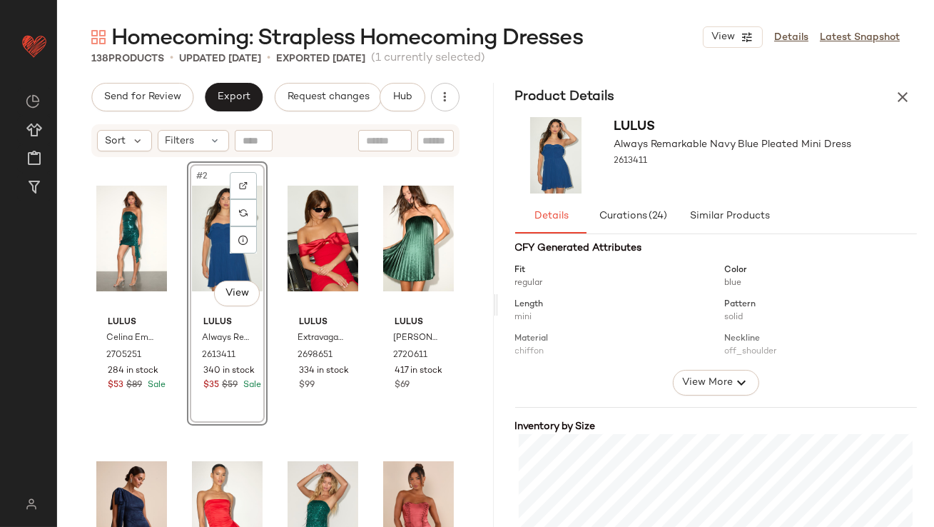
scroll to position [320, 0]
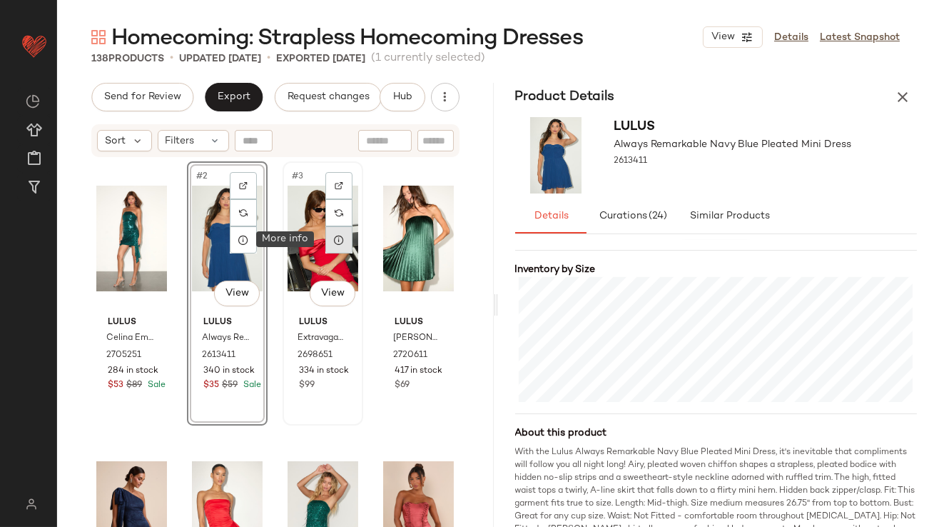
click at [328, 245] on div at bounding box center [338, 239] width 27 height 27
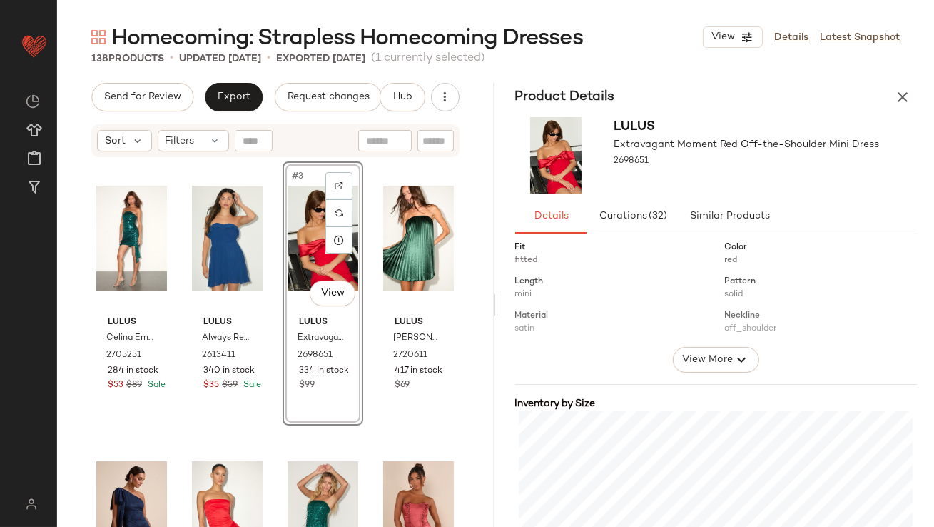
scroll to position [303, 0]
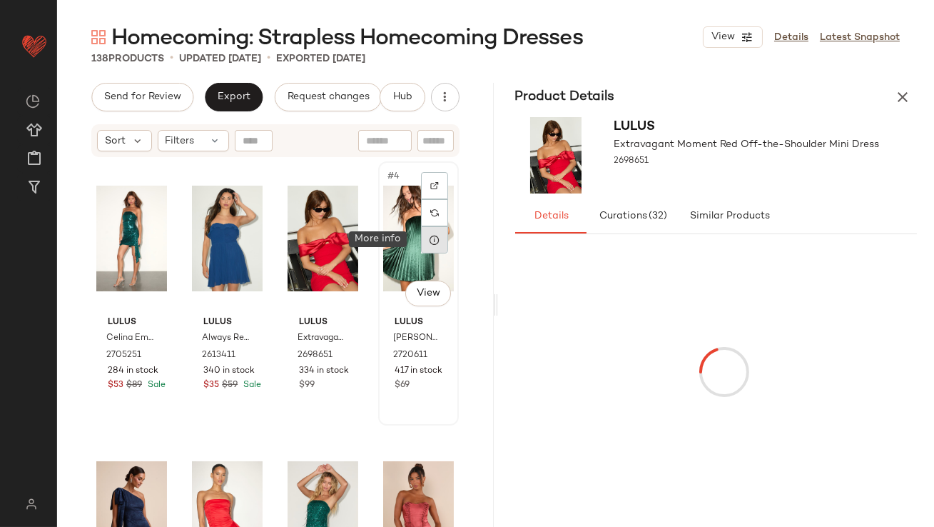
click at [429, 243] on icon at bounding box center [434, 239] width 11 height 11
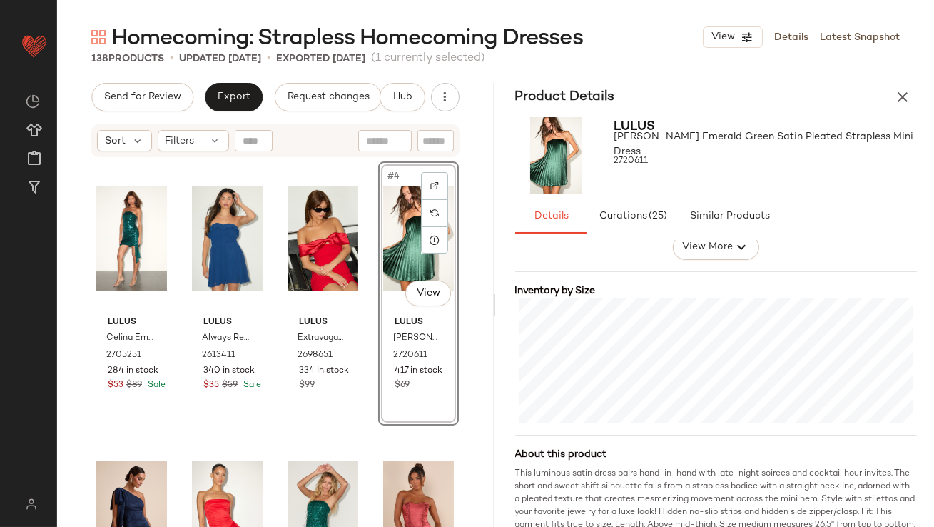
scroll to position [163, 0]
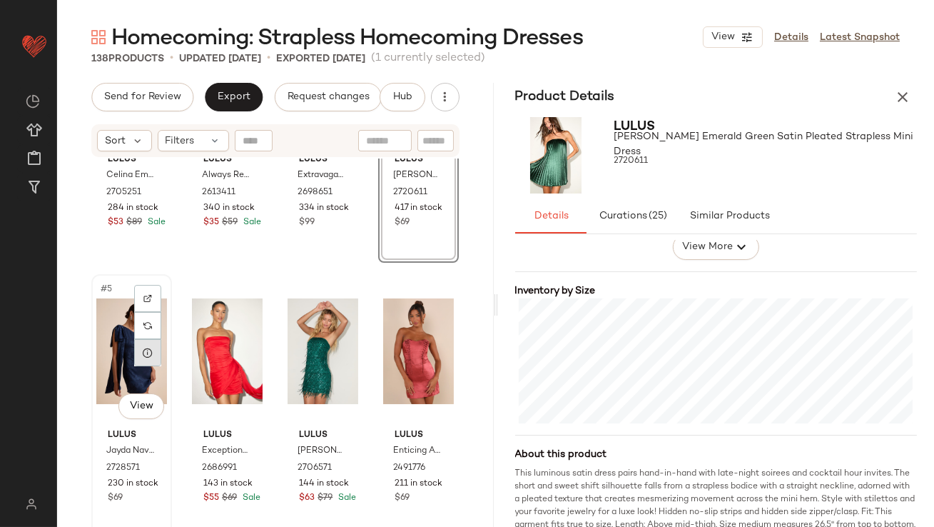
click at [149, 358] on div at bounding box center [147, 352] width 27 height 27
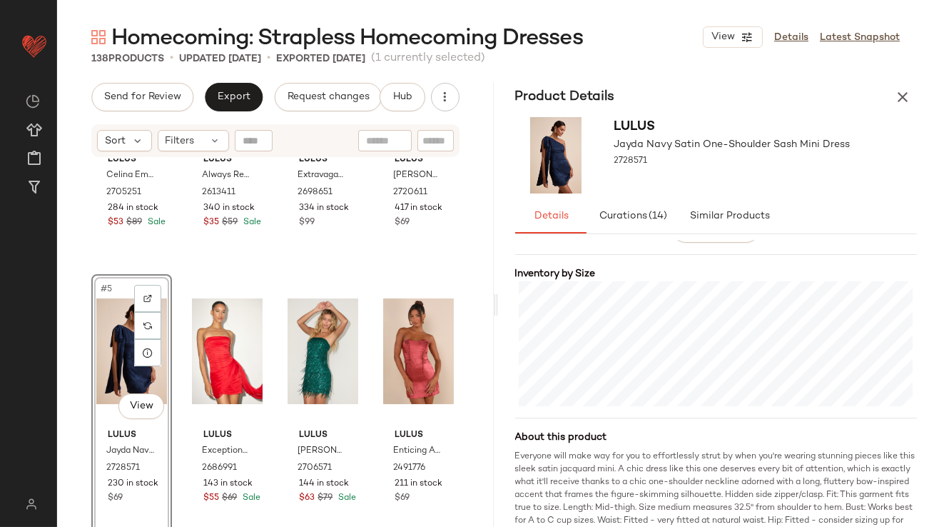
scroll to position [326, 0]
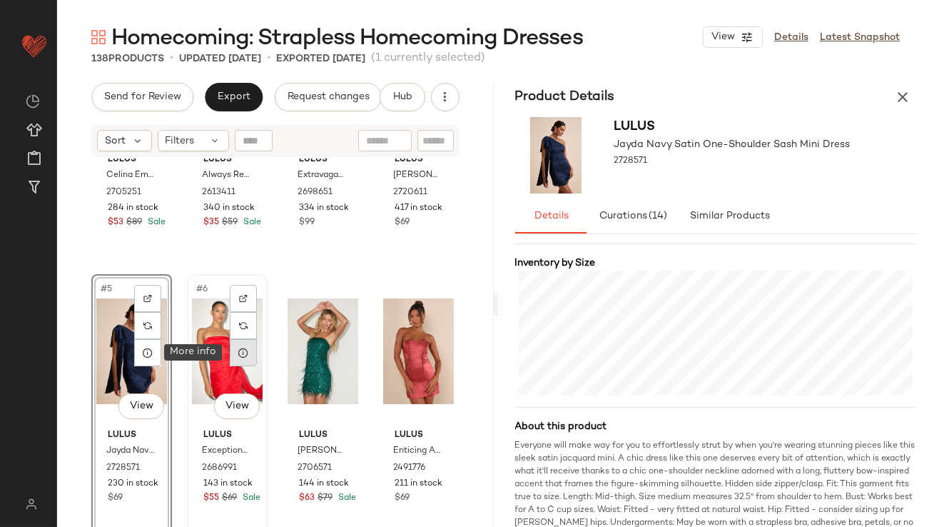
click at [241, 352] on icon at bounding box center [243, 352] width 11 height 11
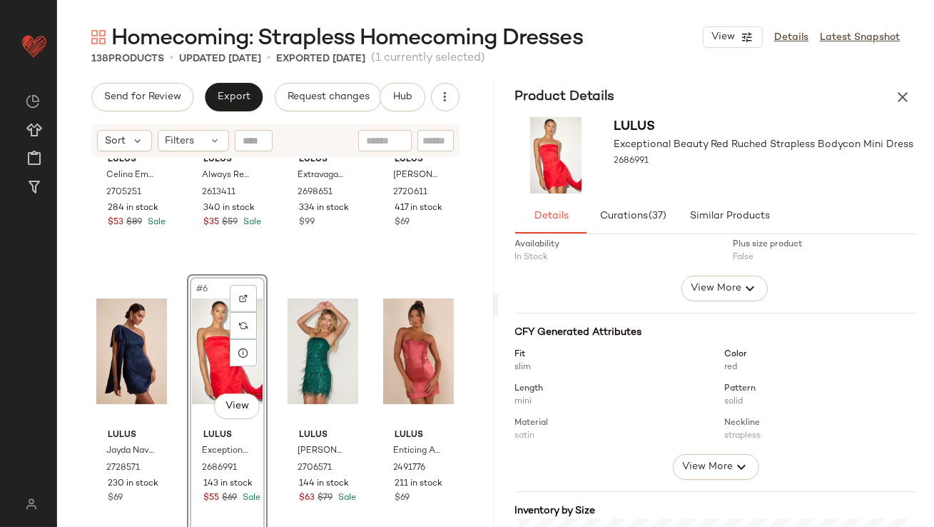
scroll to position [285, 0]
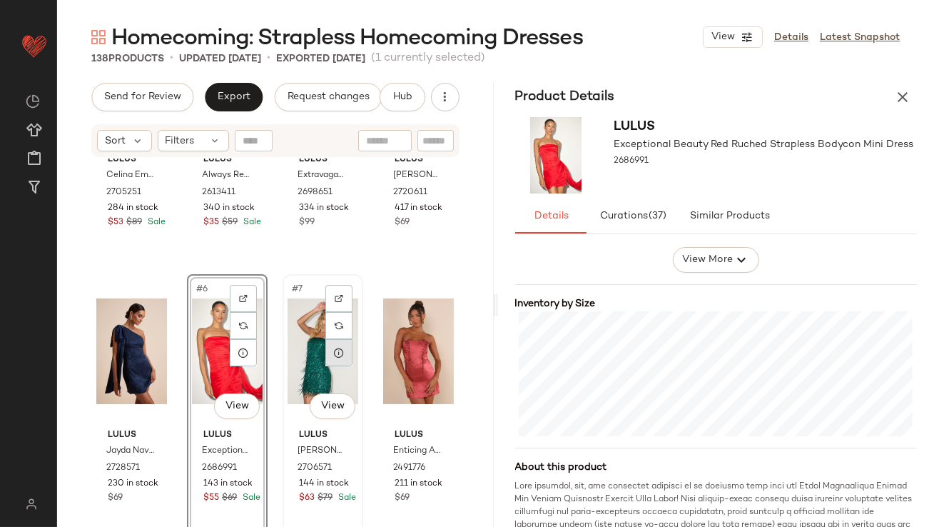
click at [333, 355] on icon at bounding box center [338, 352] width 11 height 11
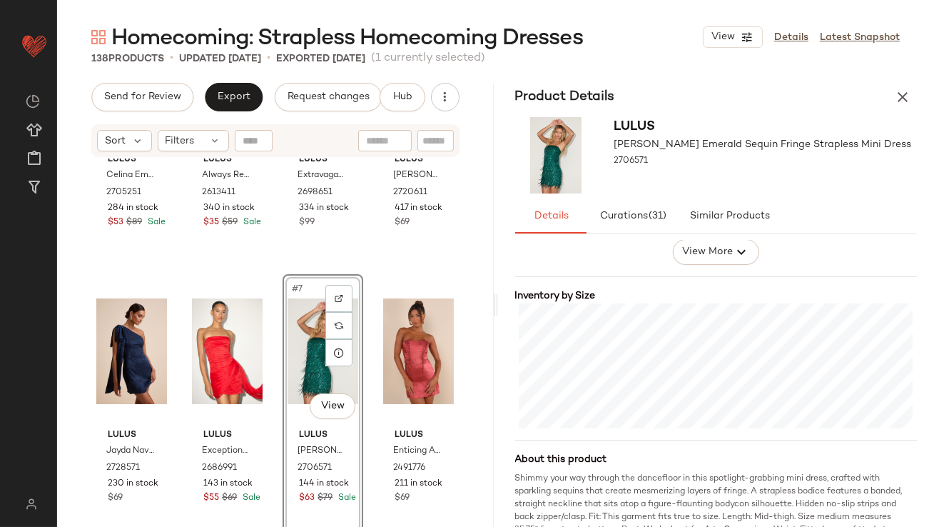
scroll to position [326, 0]
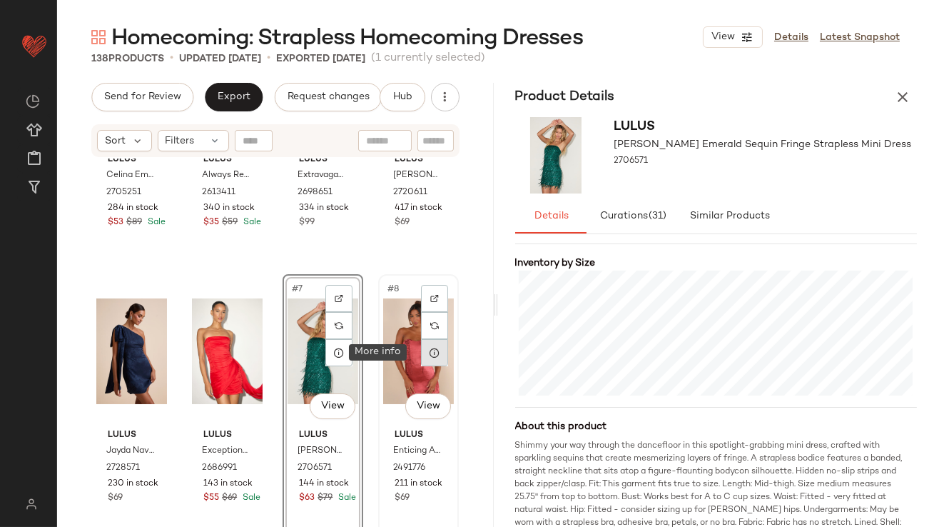
click at [431, 358] on div at bounding box center [434, 352] width 27 height 27
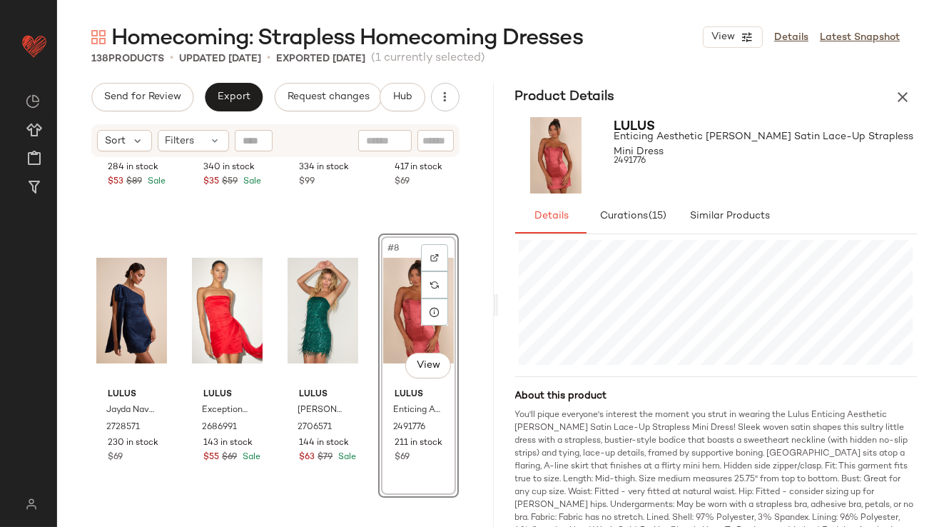
scroll to position [365, 0]
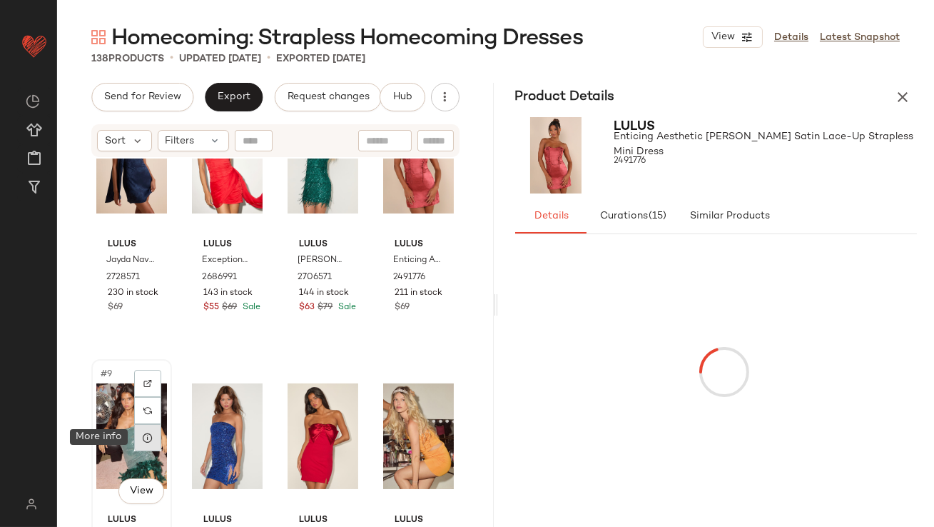
click at [141, 435] on div at bounding box center [147, 437] width 27 height 27
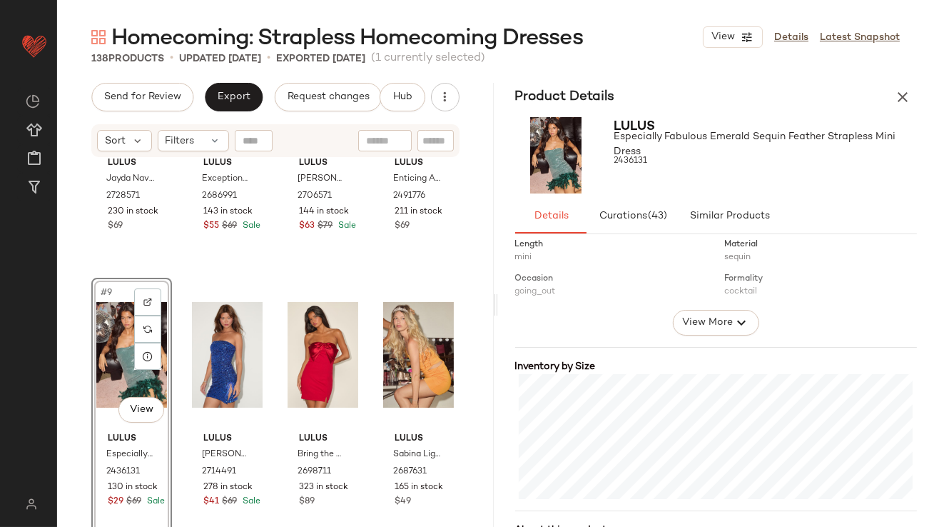
scroll to position [282, 0]
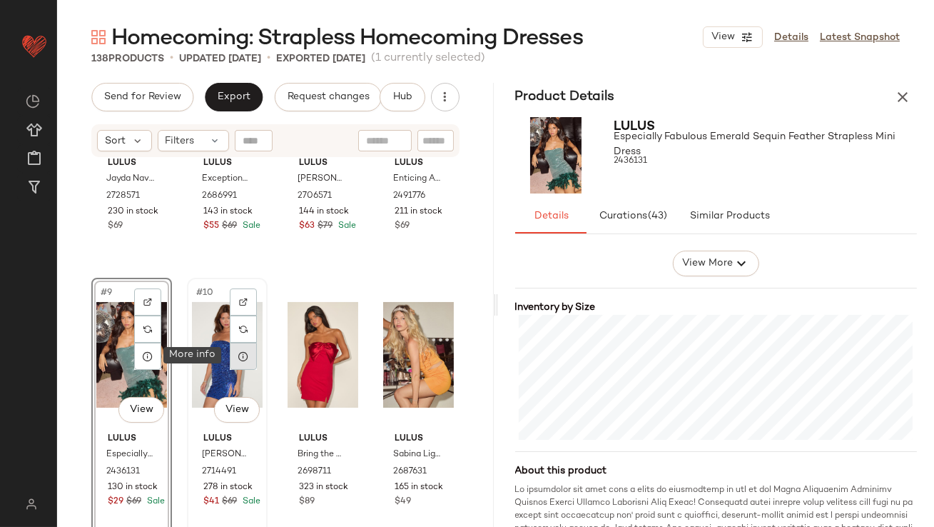
click at [238, 356] on icon at bounding box center [243, 355] width 11 height 11
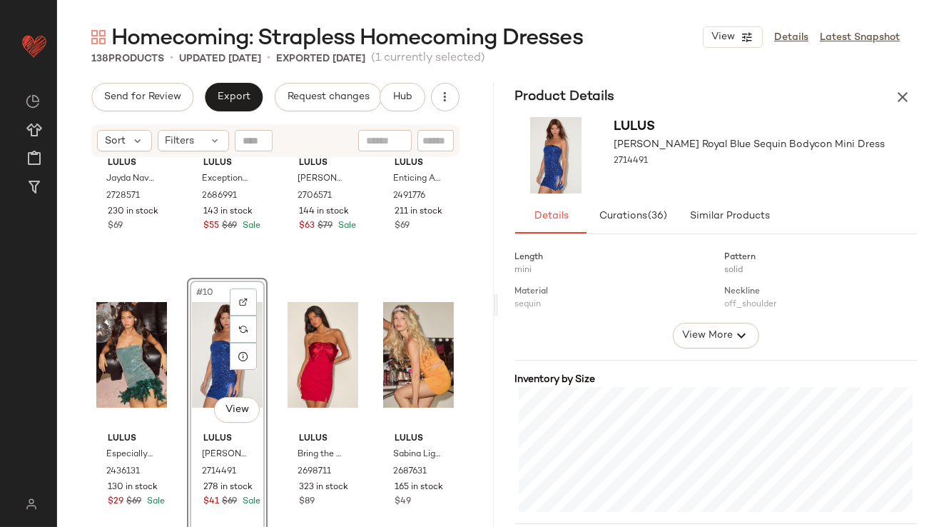
scroll to position [230, 0]
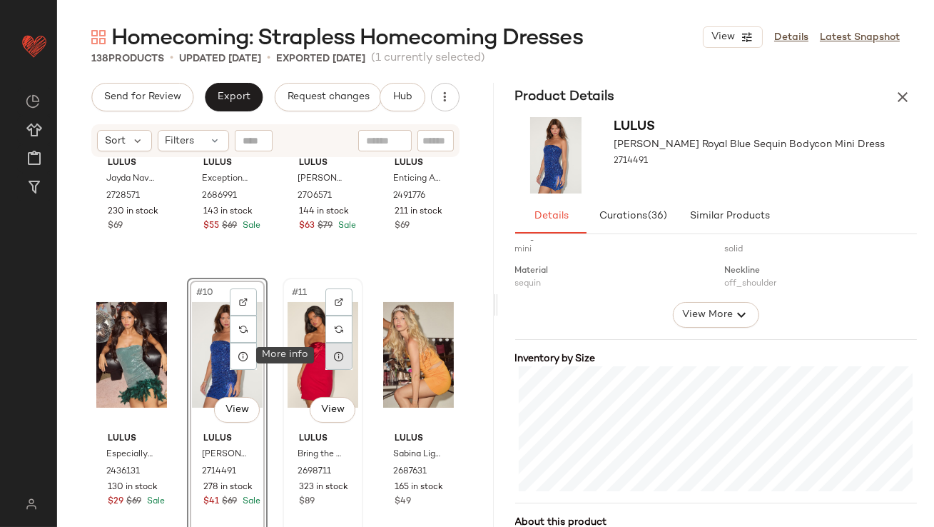
click at [340, 355] on div at bounding box center [338, 356] width 27 height 27
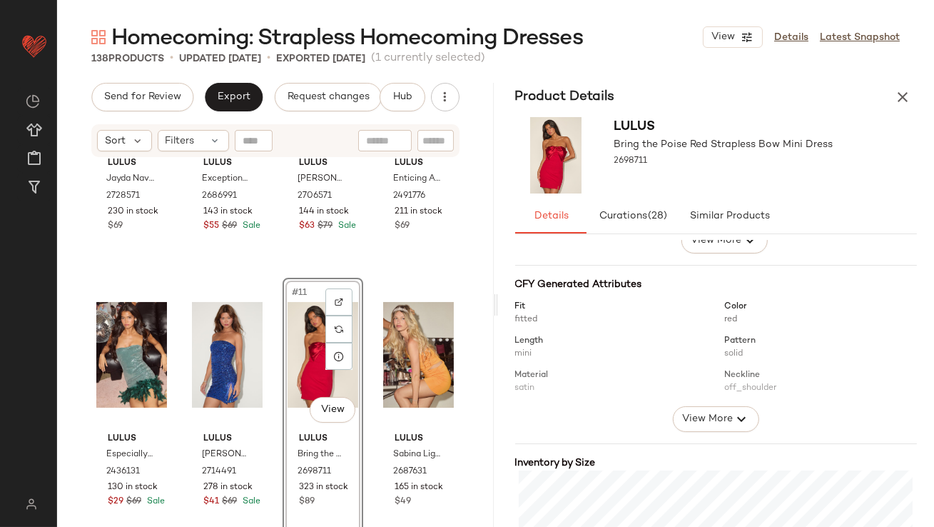
scroll to position [261, 0]
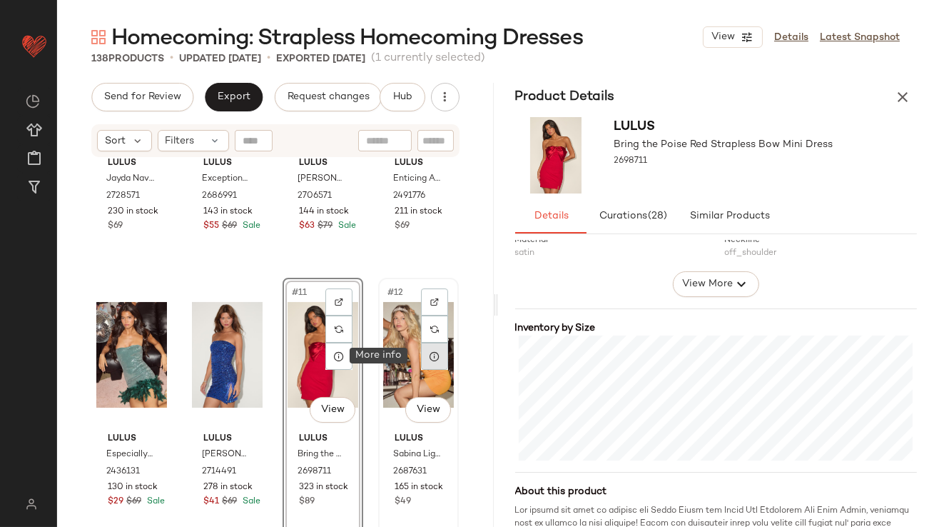
click at [429, 355] on icon at bounding box center [434, 355] width 11 height 11
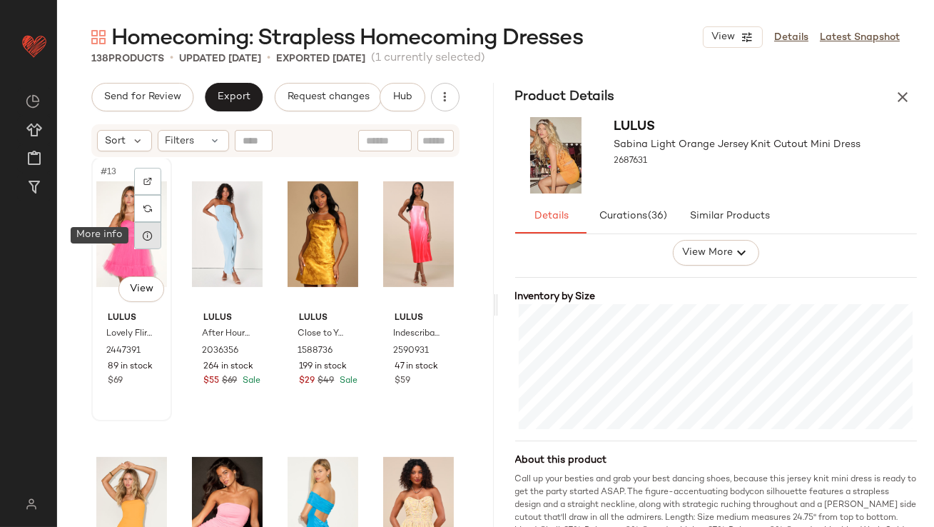
click at [151, 240] on div at bounding box center [147, 235] width 27 height 27
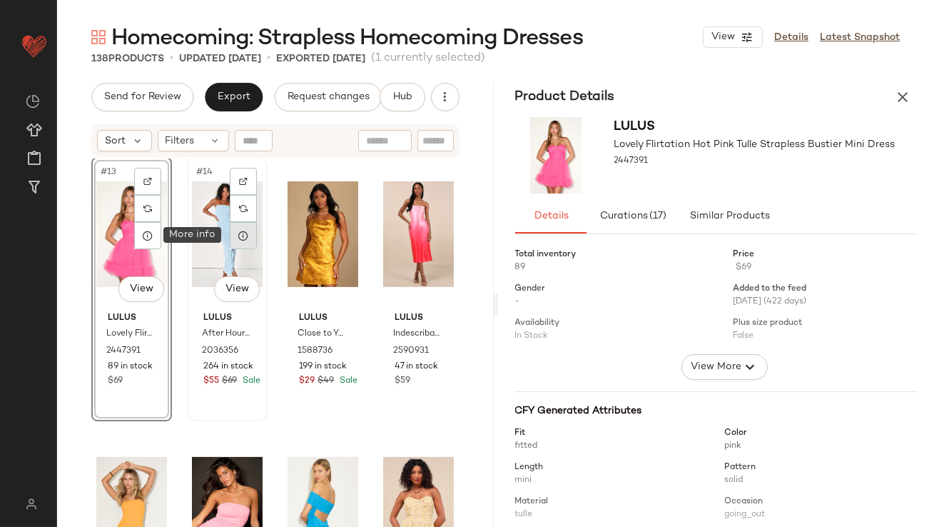
click at [248, 235] on div at bounding box center [243, 235] width 27 height 27
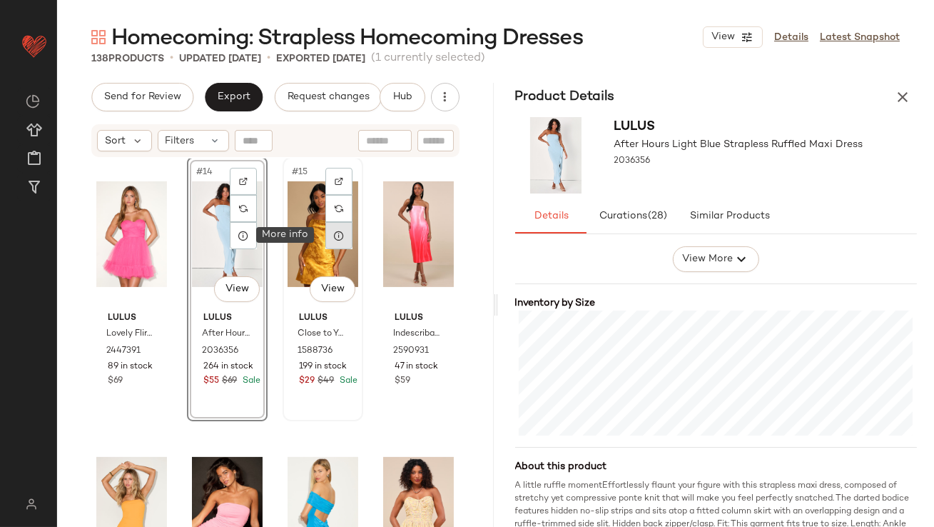
click at [335, 235] on icon at bounding box center [338, 235] width 11 height 11
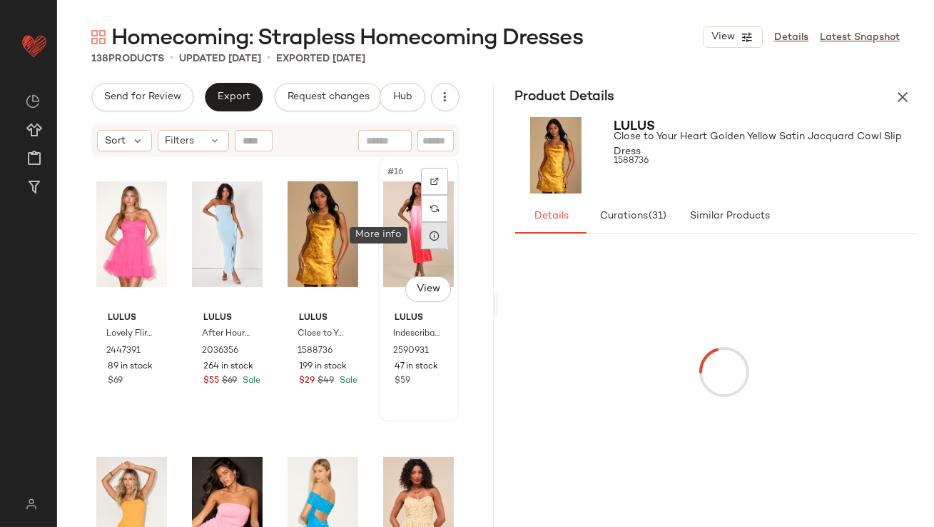
click at [429, 236] on icon at bounding box center [434, 235] width 11 height 11
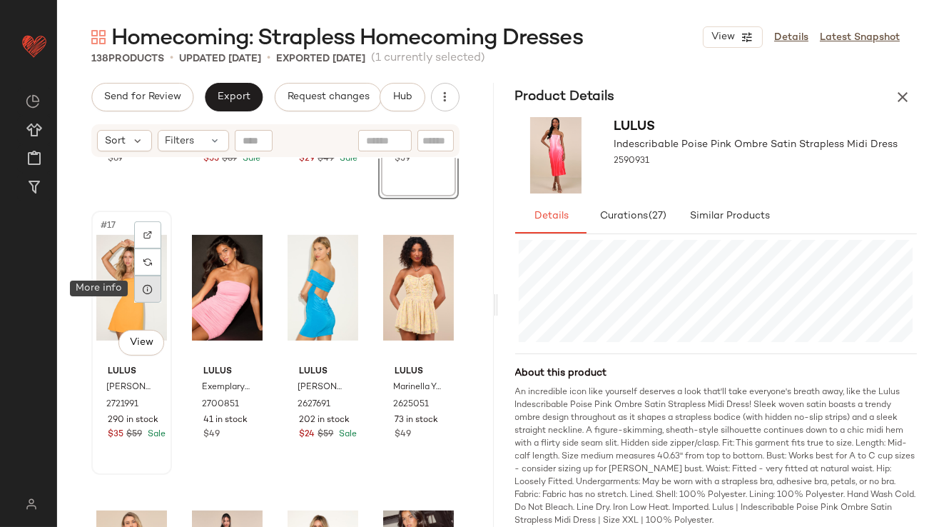
click at [146, 294] on div at bounding box center [147, 288] width 27 height 27
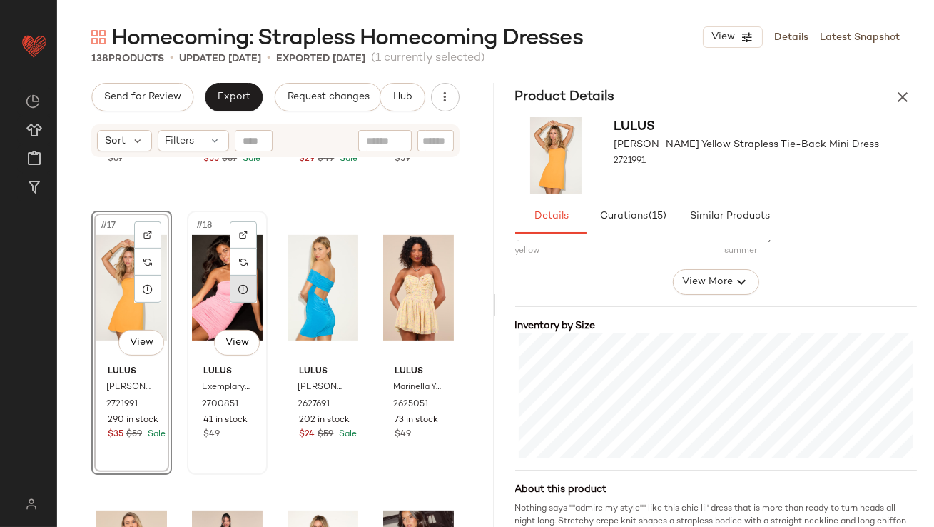
click at [232, 287] on div at bounding box center [243, 288] width 27 height 27
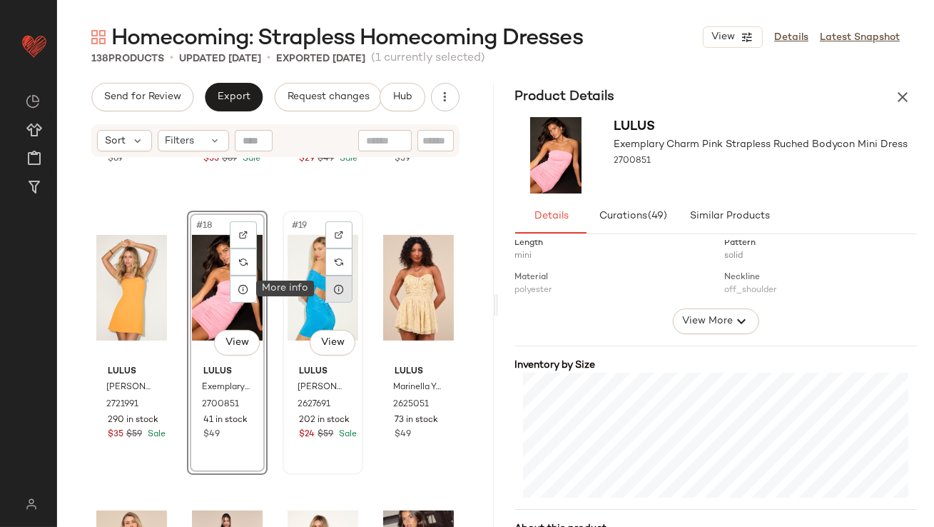
click at [333, 291] on icon at bounding box center [338, 288] width 11 height 11
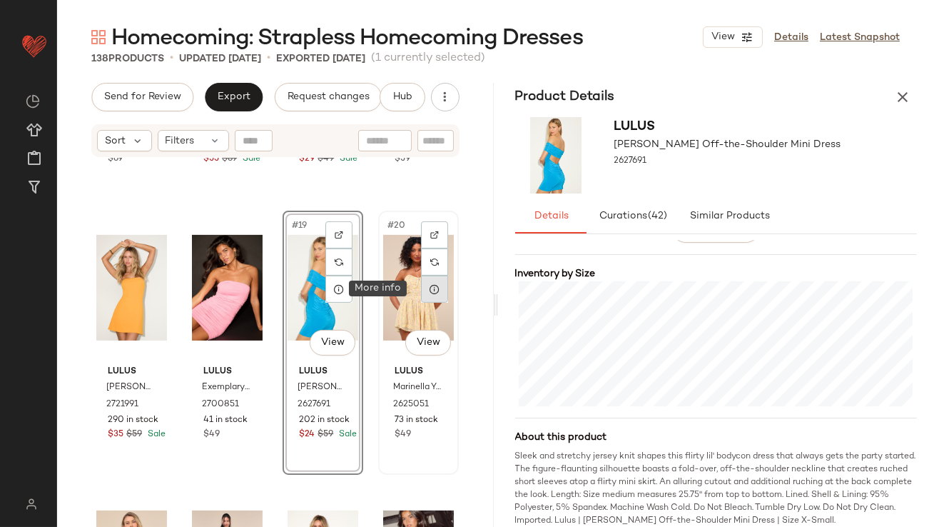
click at [429, 283] on icon at bounding box center [434, 288] width 11 height 11
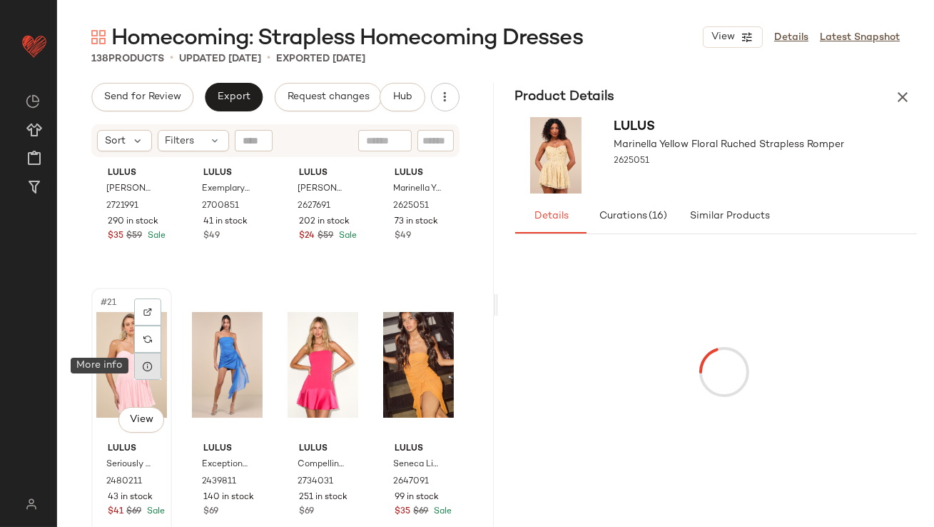
click at [152, 363] on icon at bounding box center [147, 365] width 11 height 11
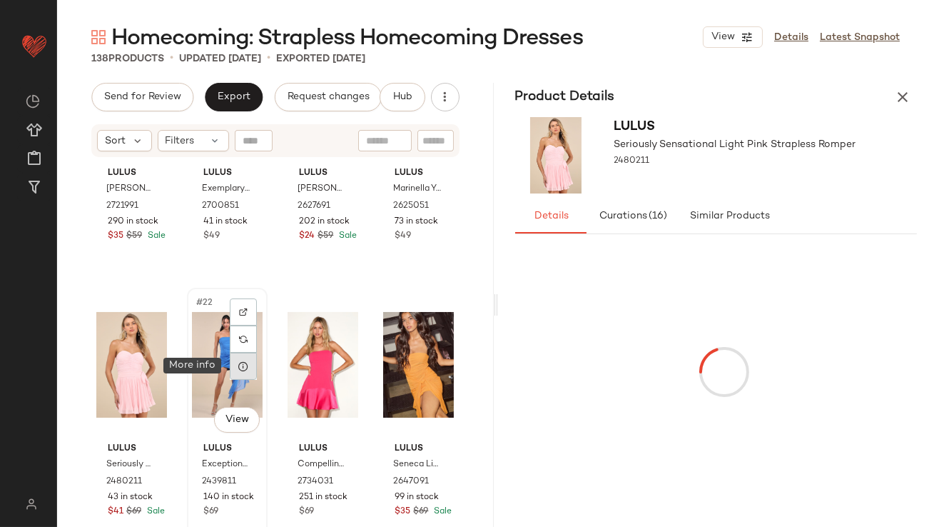
click at [240, 366] on icon at bounding box center [243, 365] width 11 height 11
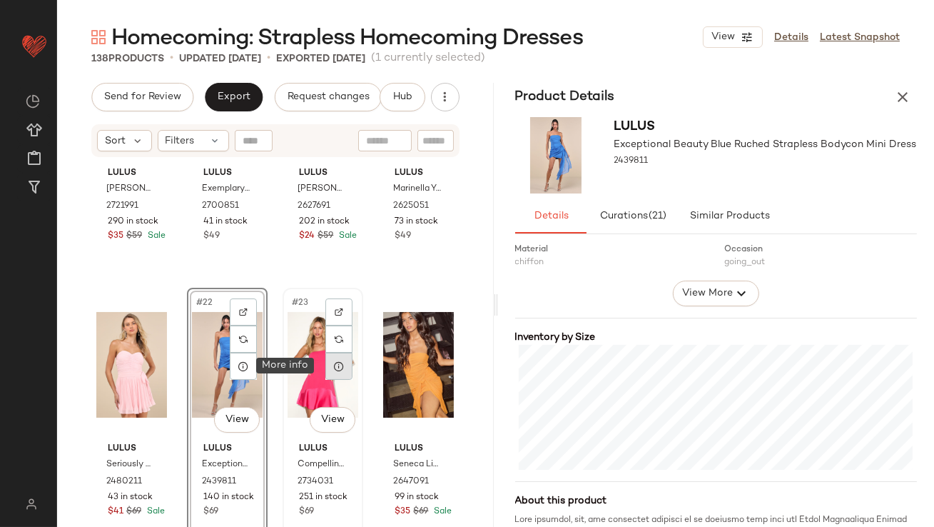
click at [339, 364] on icon at bounding box center [338, 365] width 11 height 11
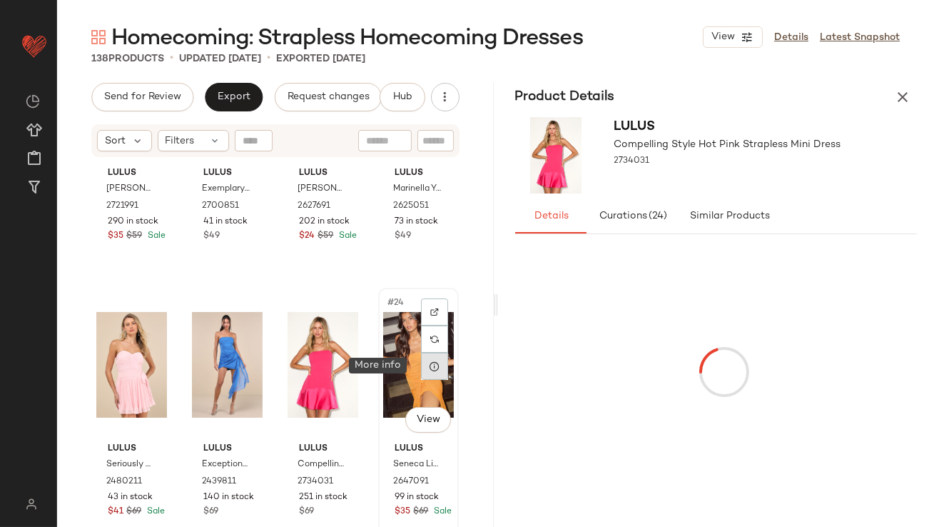
click at [432, 368] on div at bounding box center [434, 366] width 27 height 27
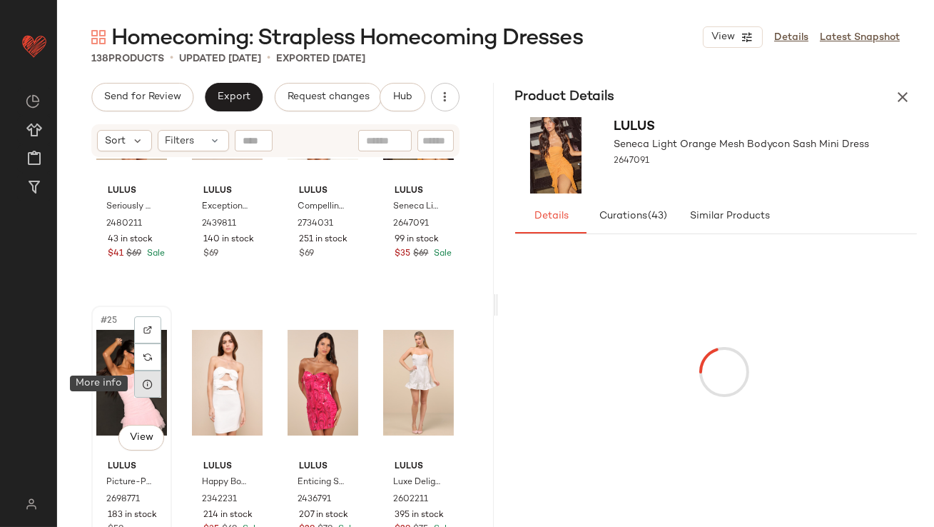
click at [157, 387] on div at bounding box center [147, 383] width 27 height 27
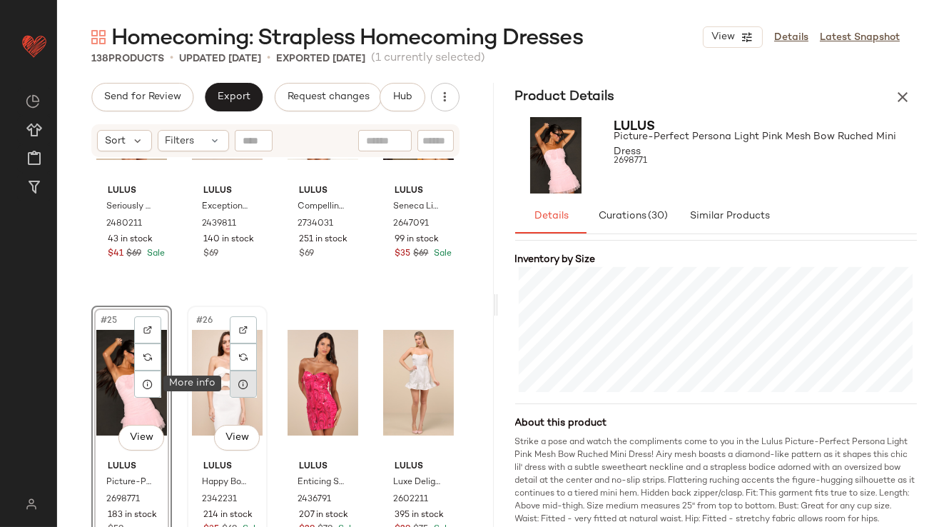
click at [245, 382] on icon at bounding box center [243, 383] width 11 height 11
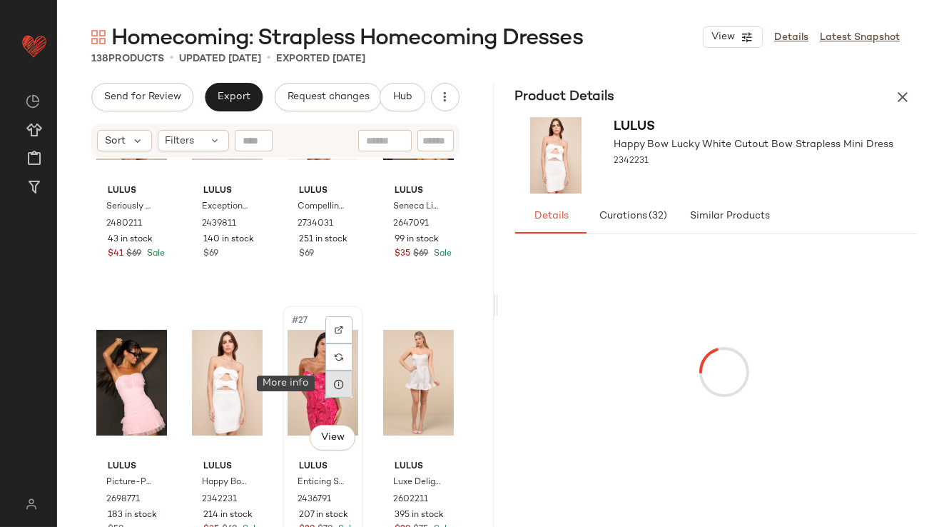
click at [335, 390] on div at bounding box center [338, 383] width 27 height 27
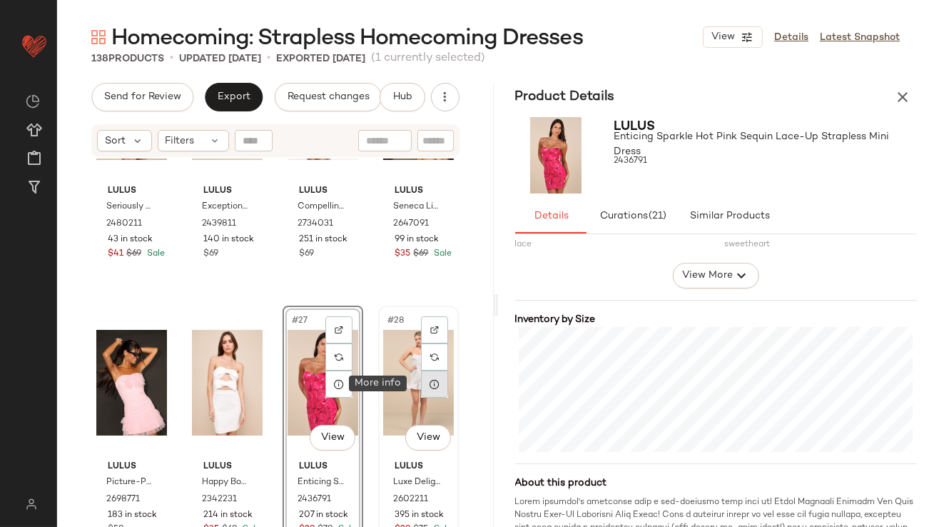
click at [432, 381] on div at bounding box center [434, 383] width 27 height 27
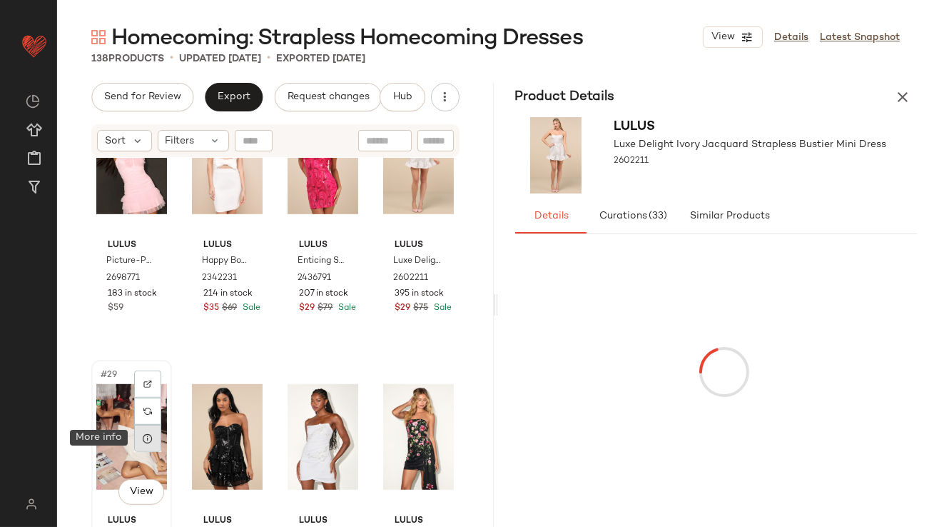
click at [151, 445] on div at bounding box center [147, 438] width 27 height 27
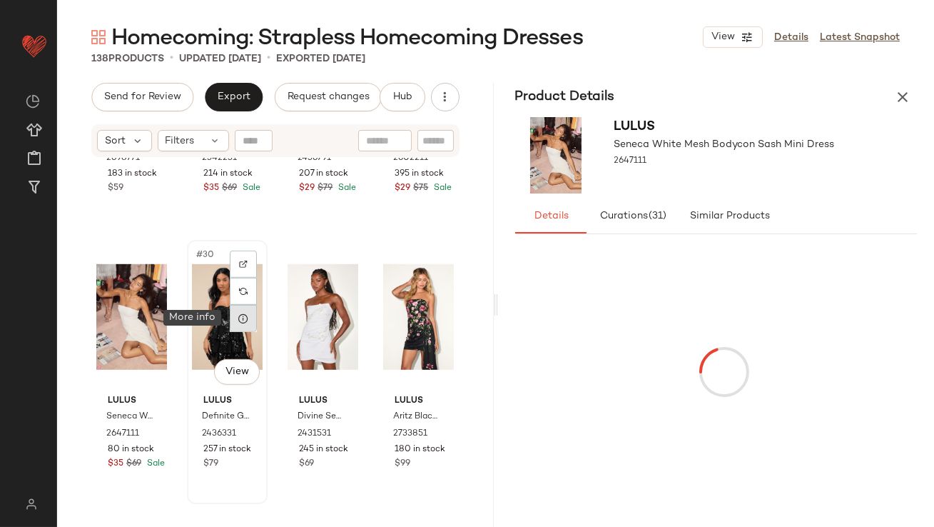
click at [239, 319] on icon at bounding box center [243, 318] width 11 height 11
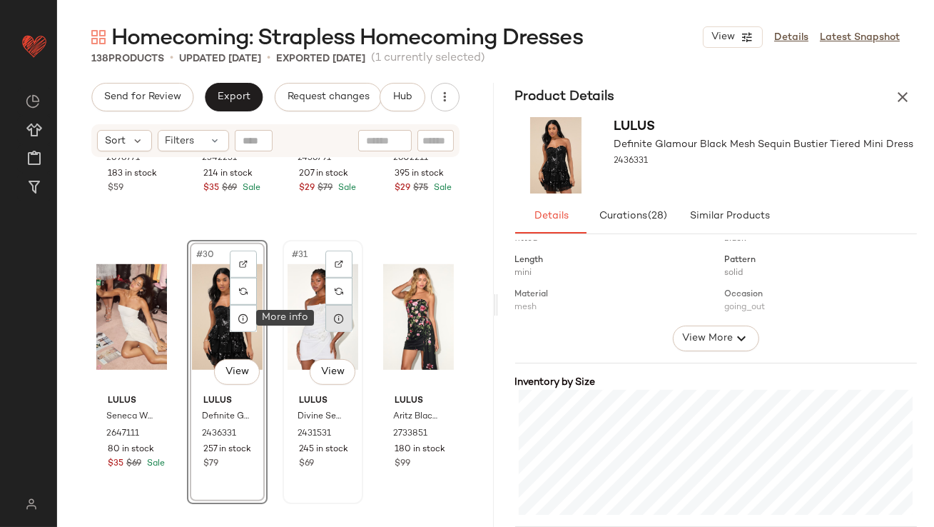
click at [335, 316] on icon at bounding box center [338, 318] width 11 height 11
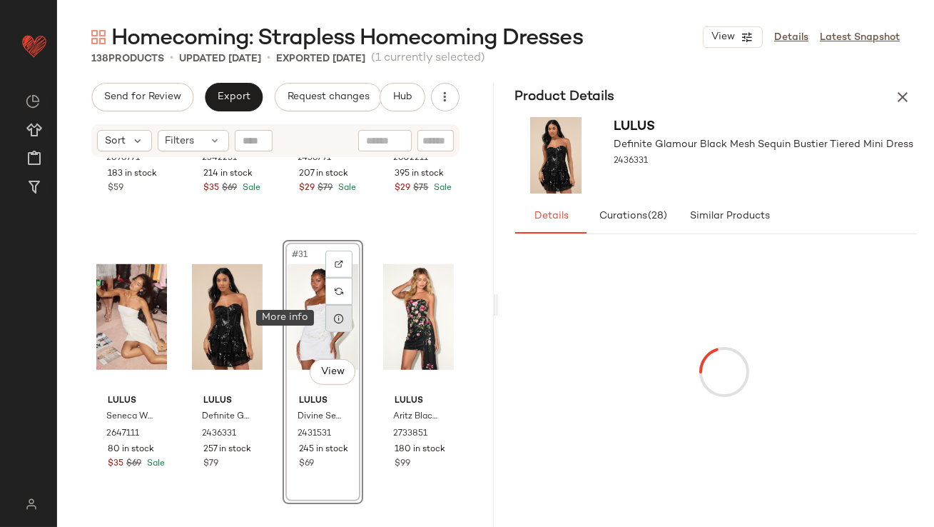
click at [335, 316] on icon at bounding box center [338, 318] width 11 height 11
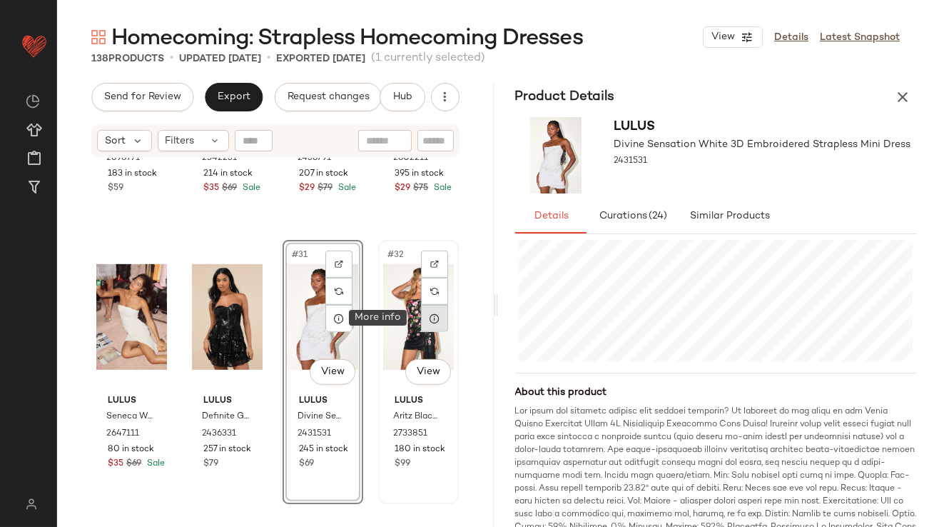
click at [430, 326] on div at bounding box center [434, 318] width 27 height 27
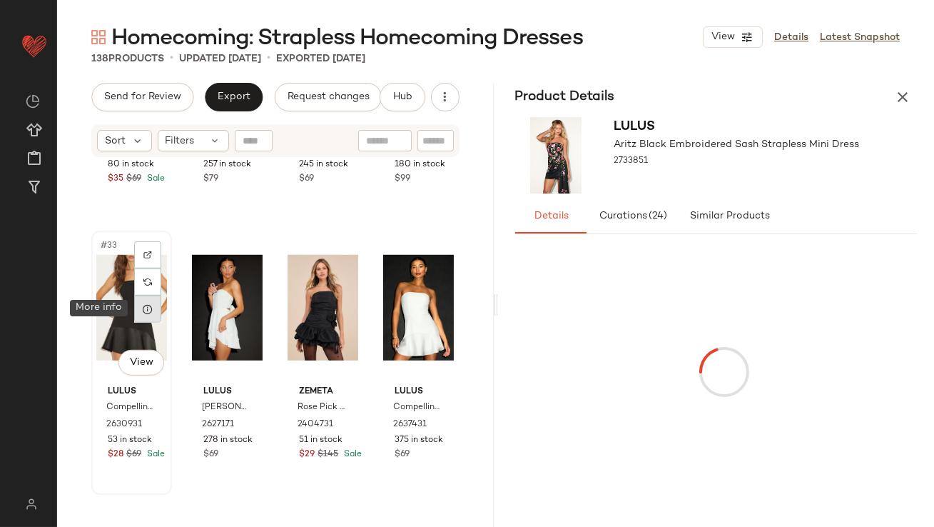
click at [152, 310] on icon at bounding box center [147, 308] width 11 height 11
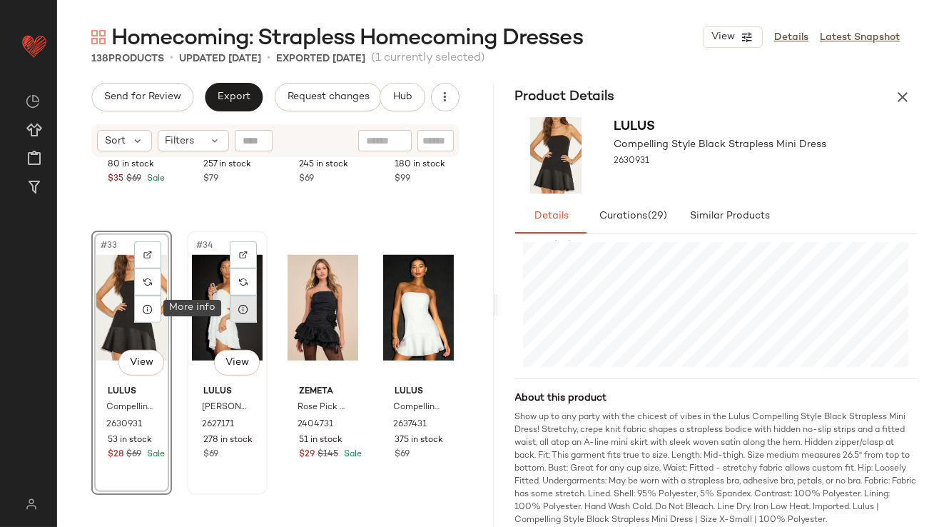
click at [244, 315] on div at bounding box center [243, 308] width 27 height 27
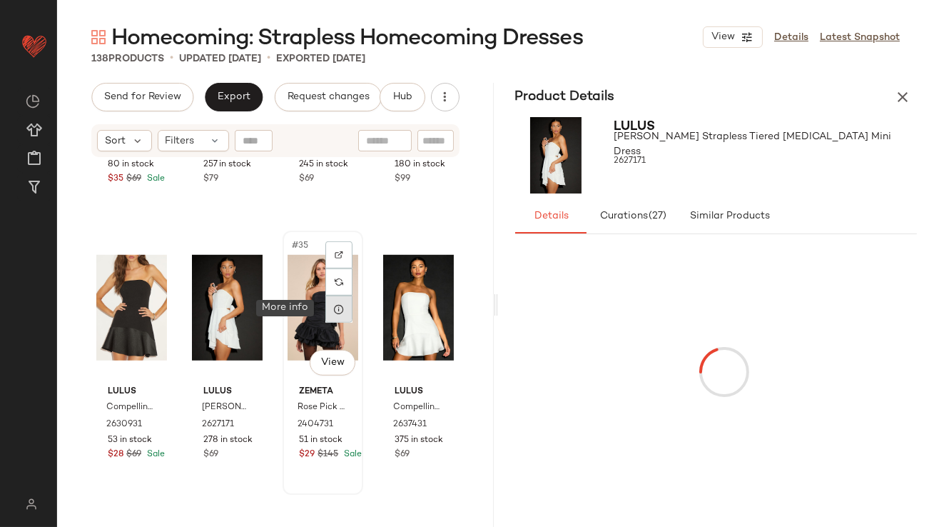
click at [326, 318] on div at bounding box center [338, 308] width 27 height 27
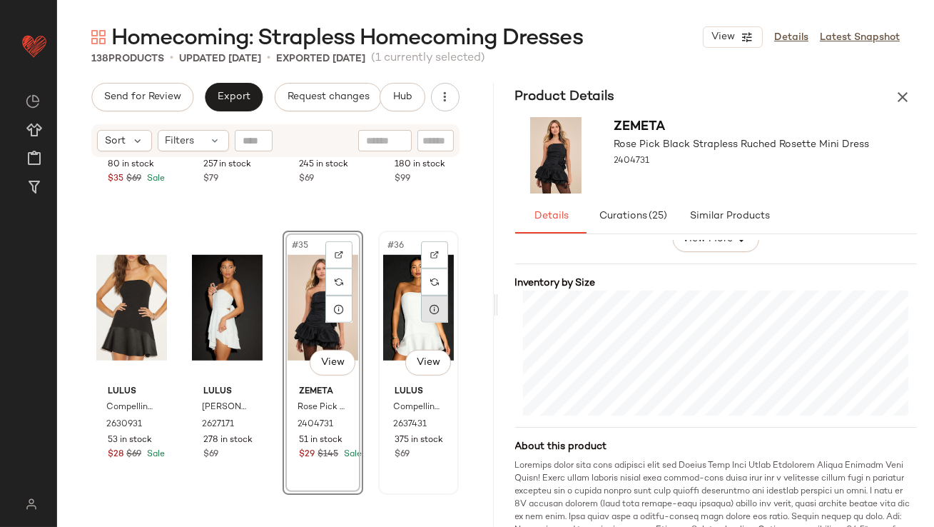
click at [439, 311] on div at bounding box center [434, 308] width 27 height 27
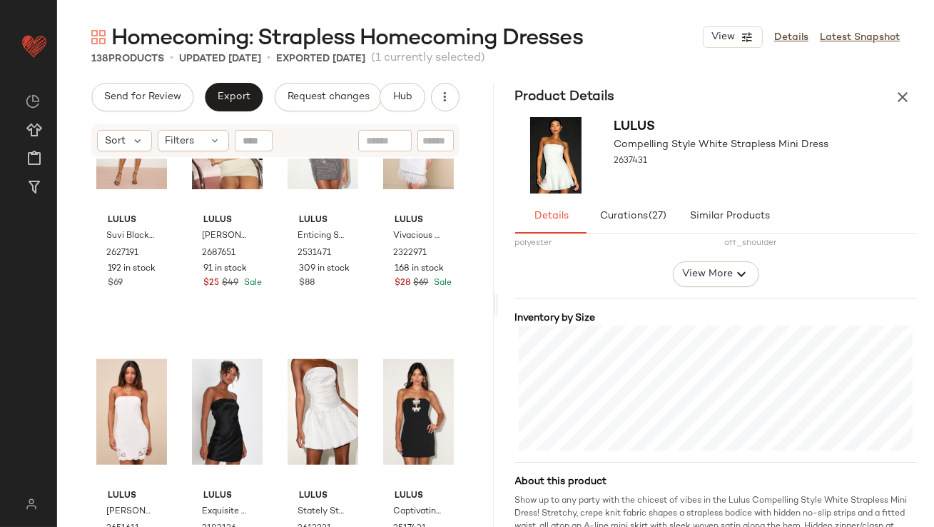
click at [903, 85] on button "button" at bounding box center [902, 97] width 29 height 29
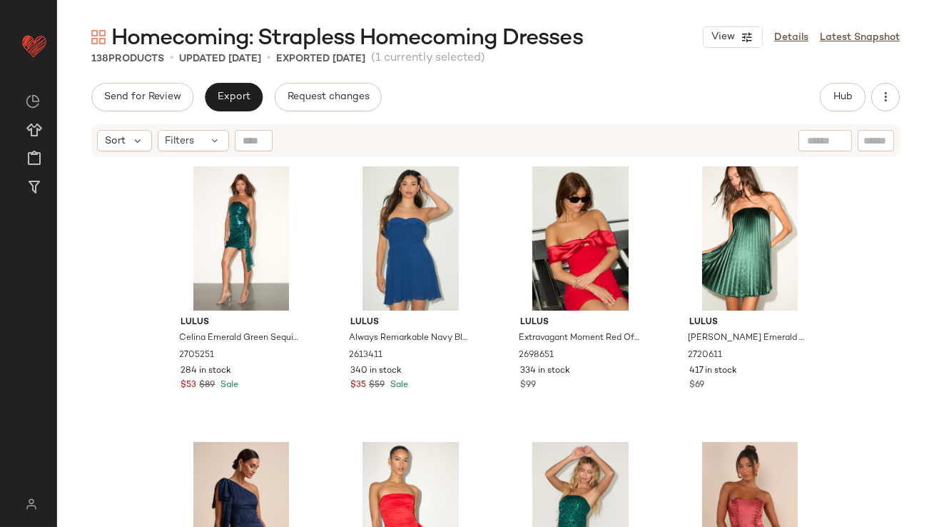
click at [848, 114] on div "Send for Review Export Request changes Hub Send for Review External Review Inte…" at bounding box center [495, 305] width 877 height 444
click at [843, 108] on button "Hub" at bounding box center [843, 97] width 46 height 29
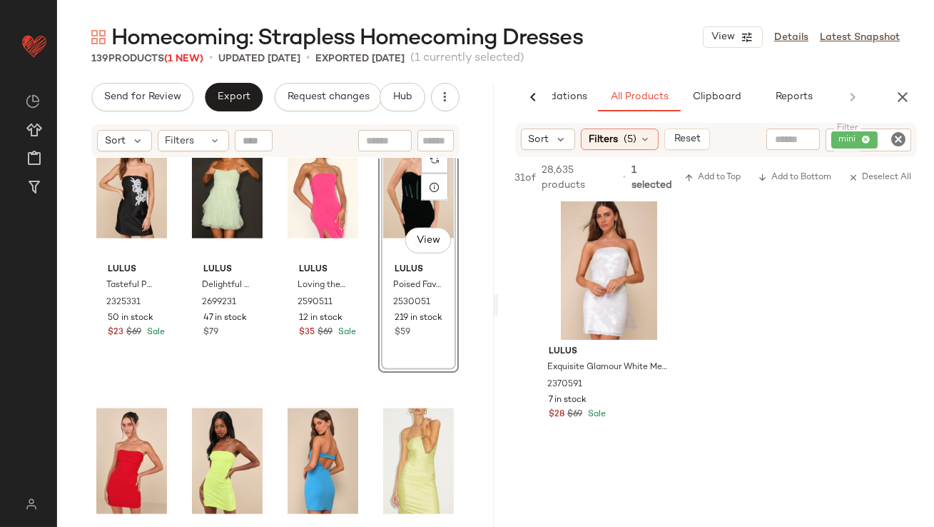
scroll to position [577, 0]
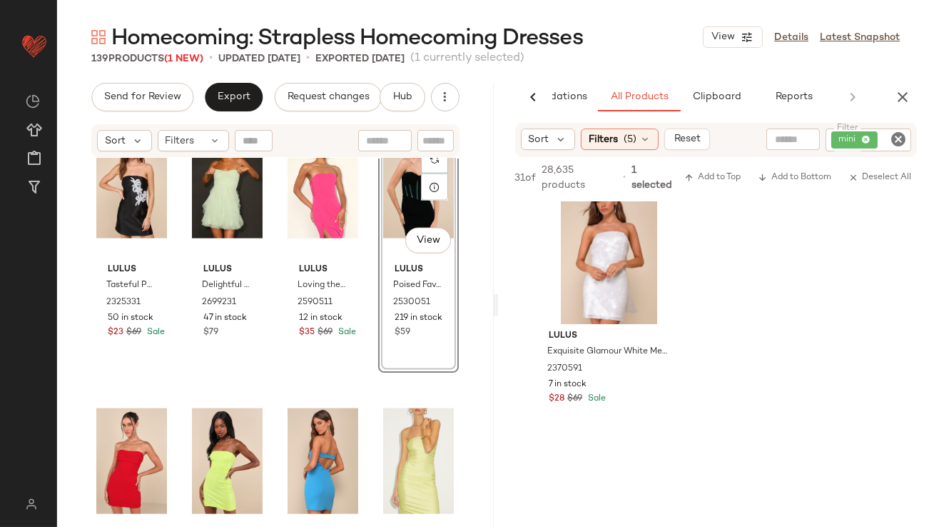
click at [906, 95] on icon "button" at bounding box center [902, 96] width 17 height 17
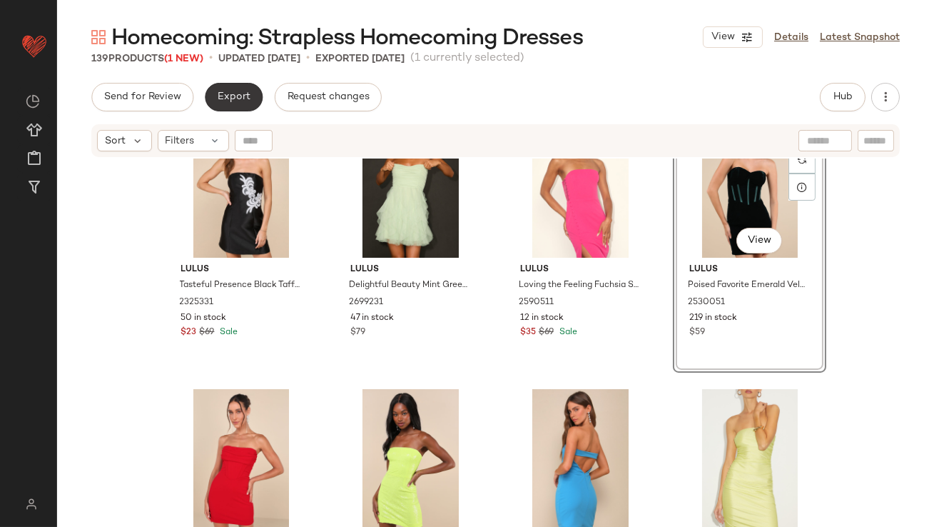
click at [234, 95] on span "Export" at bounding box center [234, 96] width 34 height 11
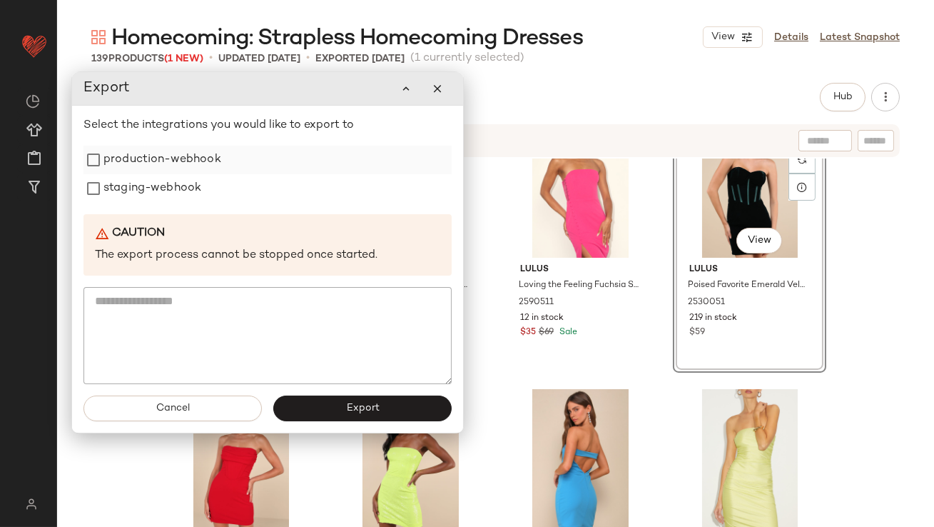
click at [196, 165] on label "production-webhook" at bounding box center [162, 160] width 118 height 29
click at [181, 197] on label "staging-webhook" at bounding box center [152, 188] width 98 height 29
click at [315, 420] on button "Export" at bounding box center [362, 408] width 178 height 26
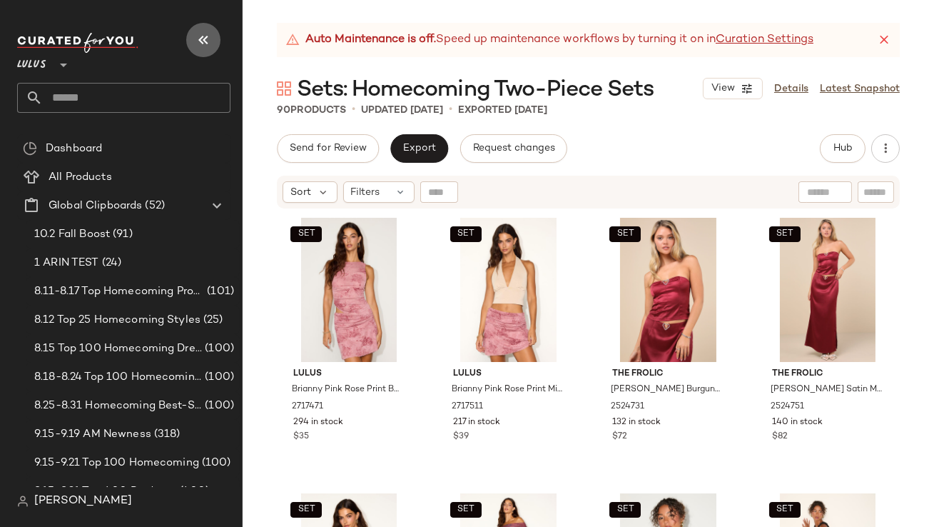
click at [198, 38] on icon "button" at bounding box center [203, 39] width 17 height 17
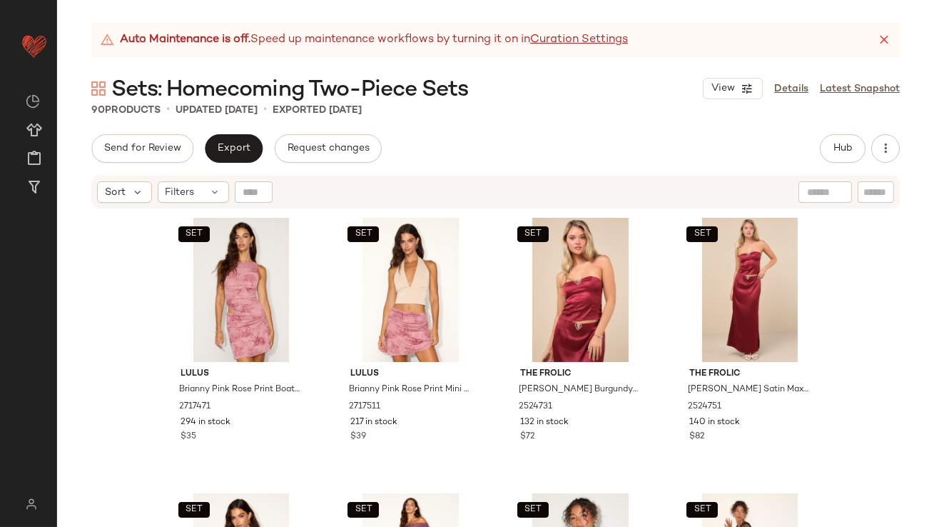
click at [886, 41] on icon at bounding box center [884, 40] width 14 height 14
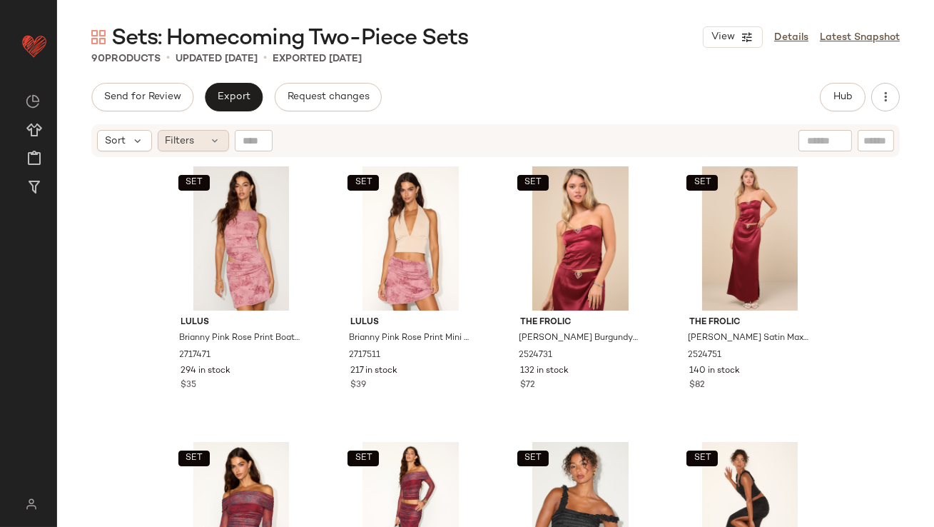
click at [202, 134] on div "Filters" at bounding box center [193, 140] width 71 height 21
click at [202, 135] on div "Filters" at bounding box center [193, 140] width 71 height 21
click at [186, 136] on span "Filters" at bounding box center [180, 140] width 29 height 15
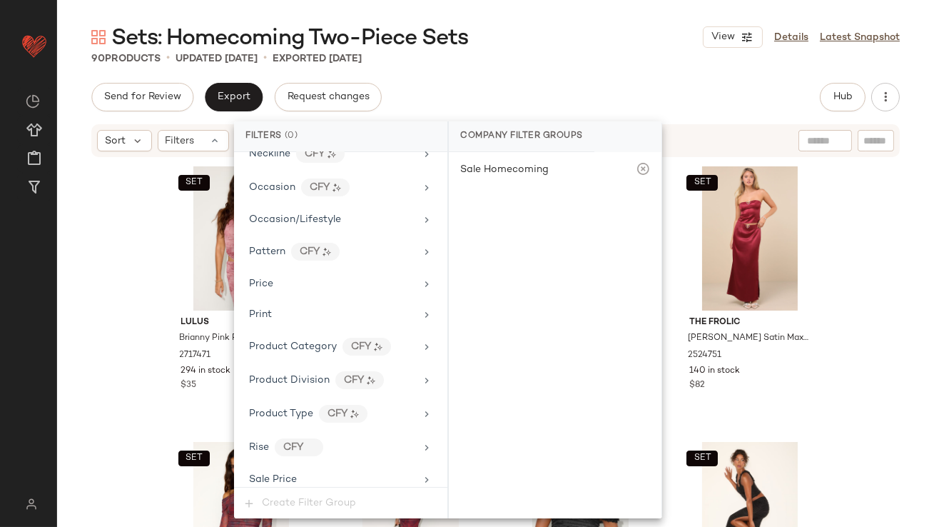
scroll to position [1063, 0]
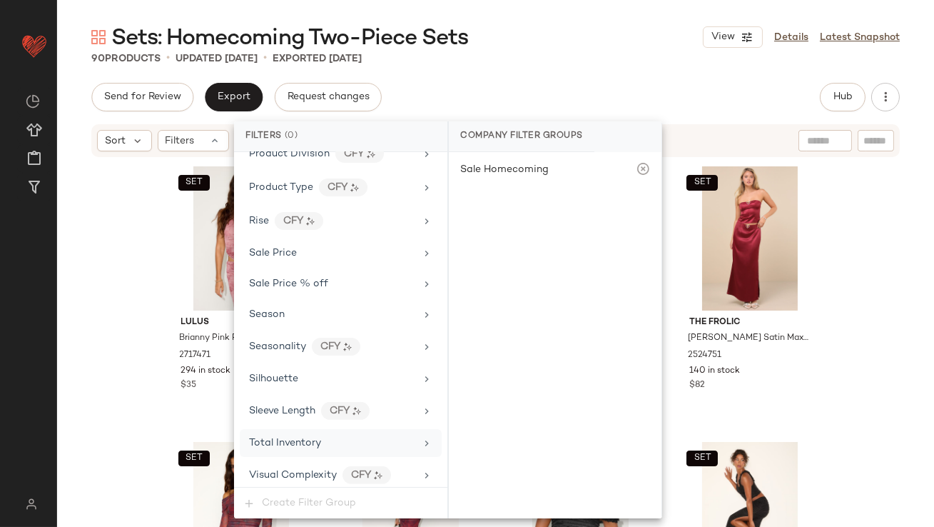
click at [310, 435] on div "Total Inventory" at bounding box center [285, 442] width 72 height 15
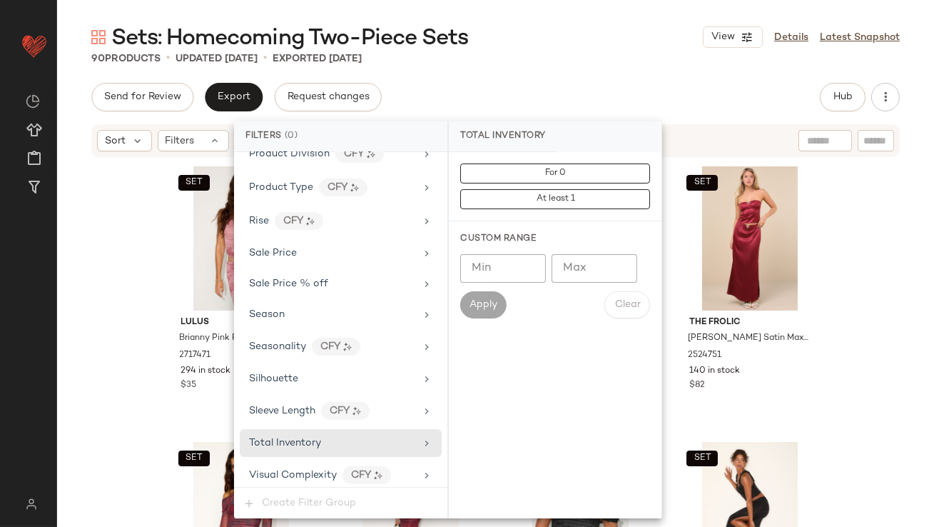
click at [605, 268] on input "Max" at bounding box center [595, 268] width 86 height 29
type input "*"
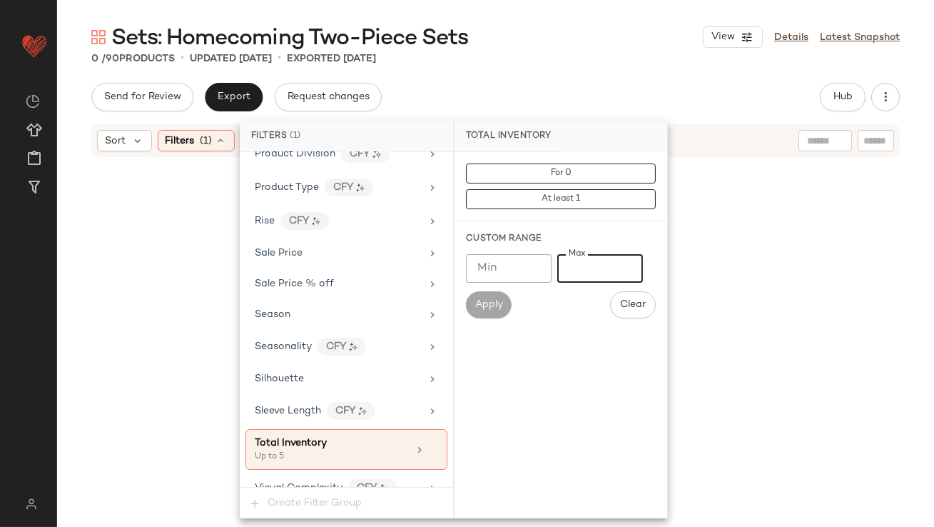
click at [559, 66] on div "Sets: Homecoming Two-Piece Sets View Details Latest Snapshot 0 / 90 Products • …" at bounding box center [495, 275] width 877 height 504
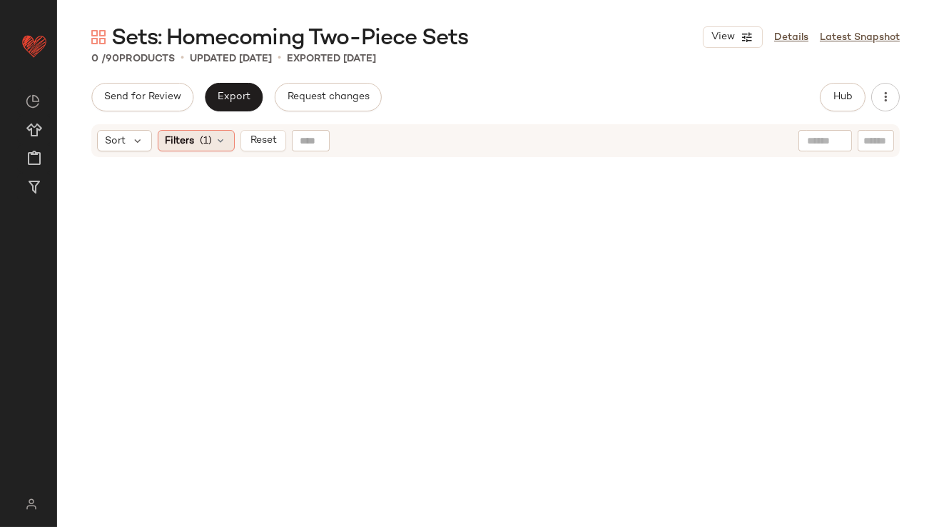
click at [201, 141] on span "(1)" at bounding box center [207, 140] width 12 height 15
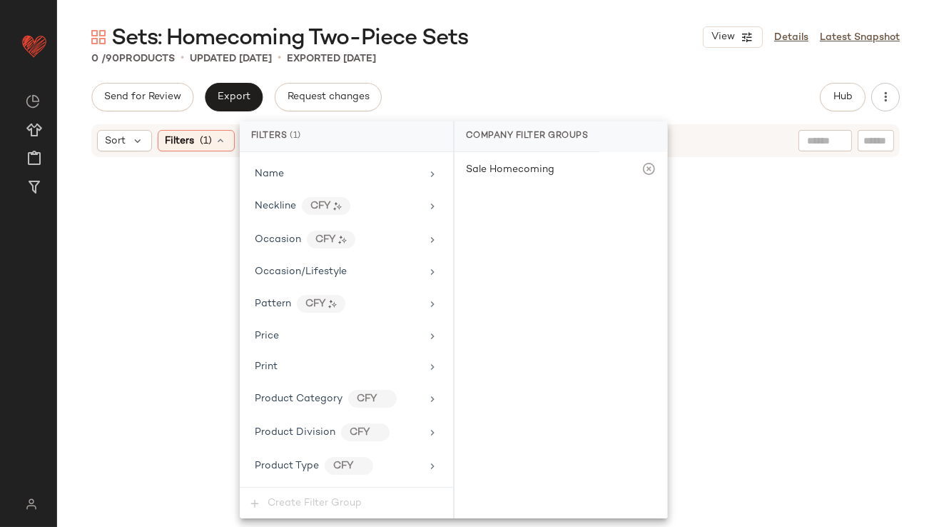
scroll to position [1075, 0]
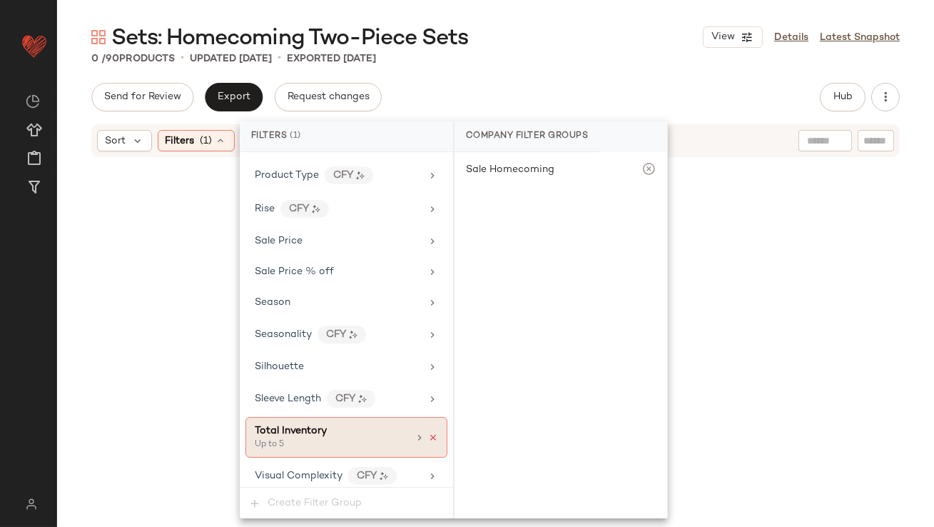
click at [428, 432] on icon at bounding box center [433, 437] width 10 height 10
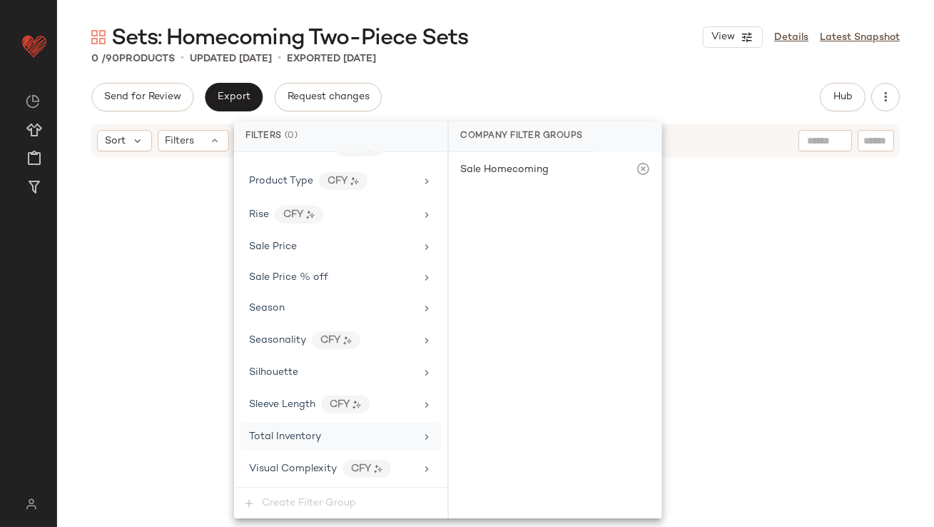
scroll to position [1063, 0]
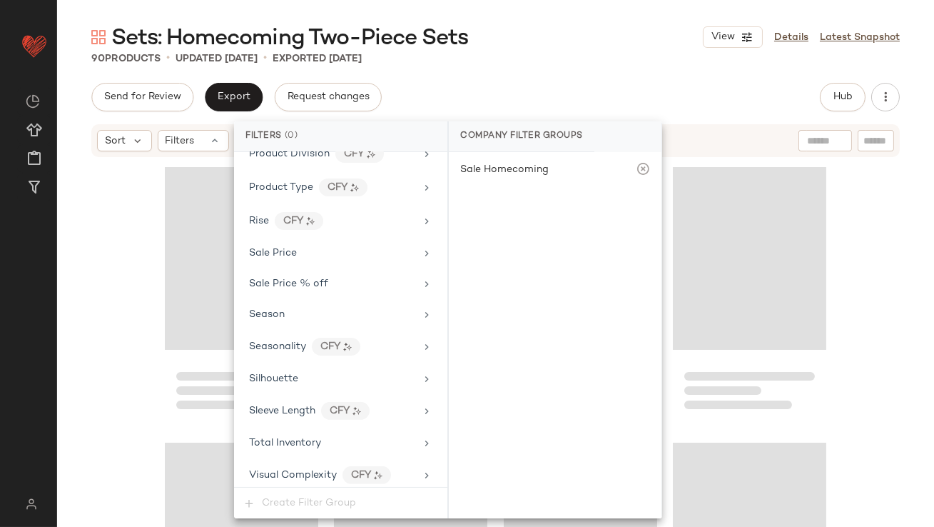
click at [605, 60] on div "90 Products • updated Oct 3rd • Exported Oct 3rd" at bounding box center [495, 58] width 877 height 14
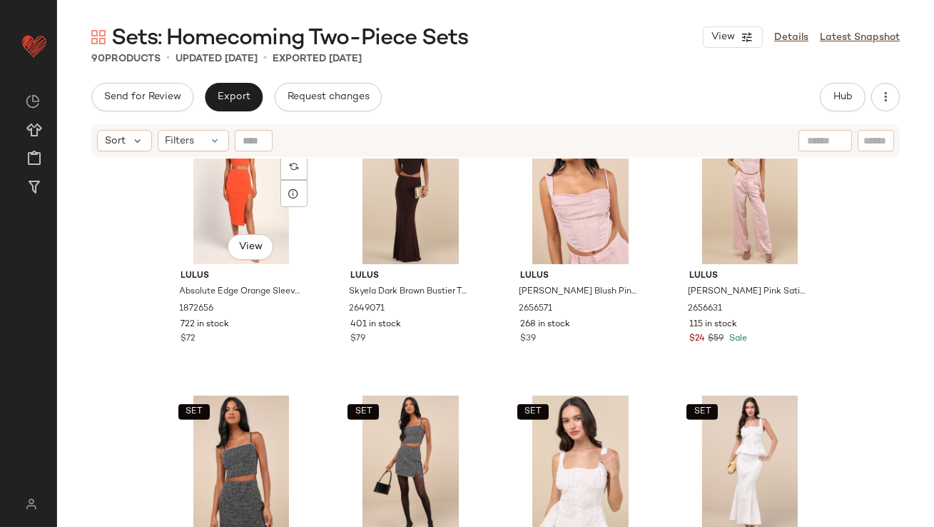
scroll to position [1701, 0]
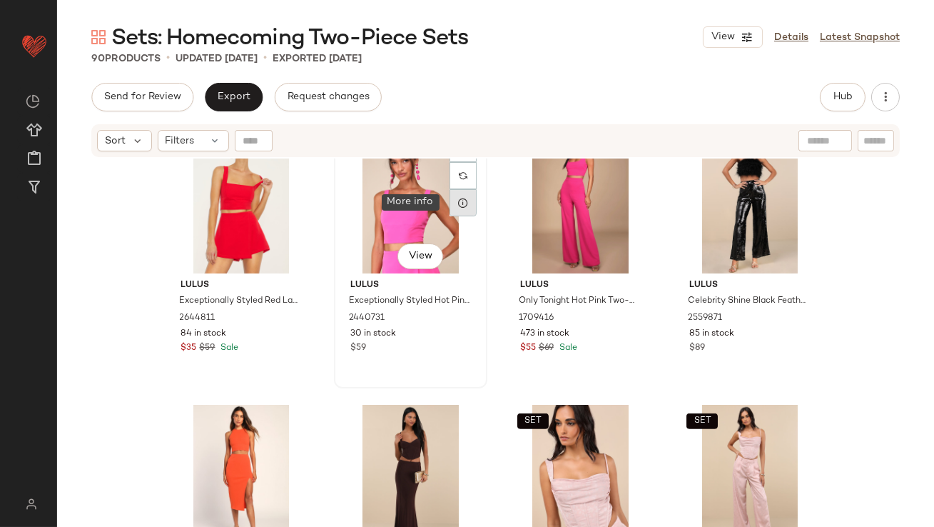
click at [459, 206] on icon at bounding box center [462, 202] width 11 height 11
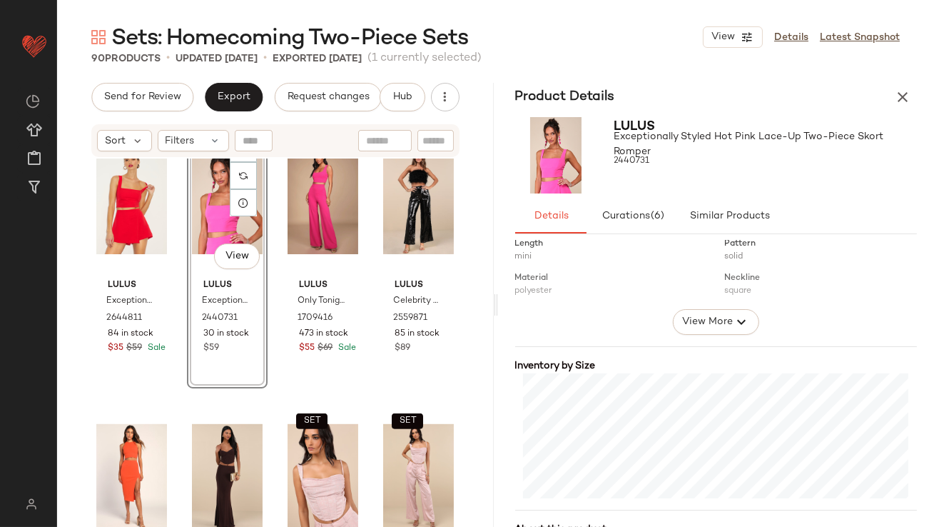
scroll to position [322, 0]
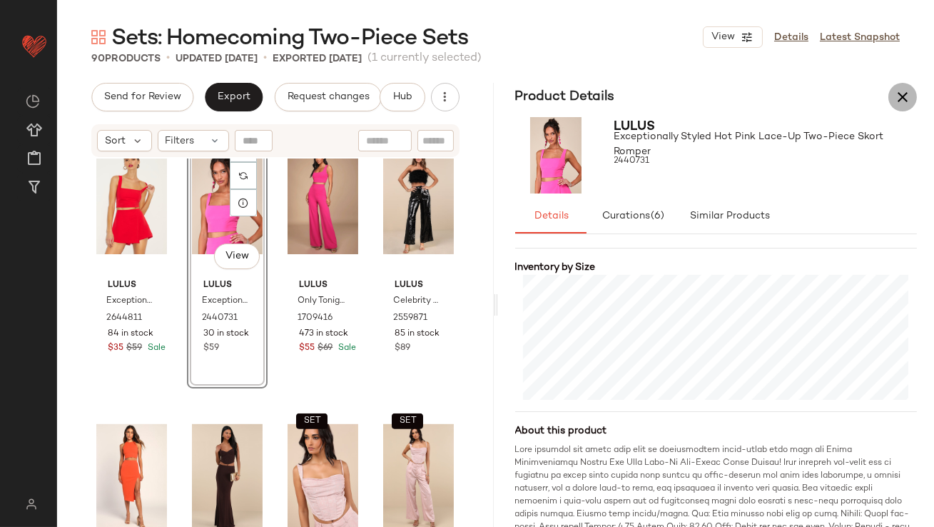
click at [903, 96] on icon "button" at bounding box center [902, 96] width 17 height 17
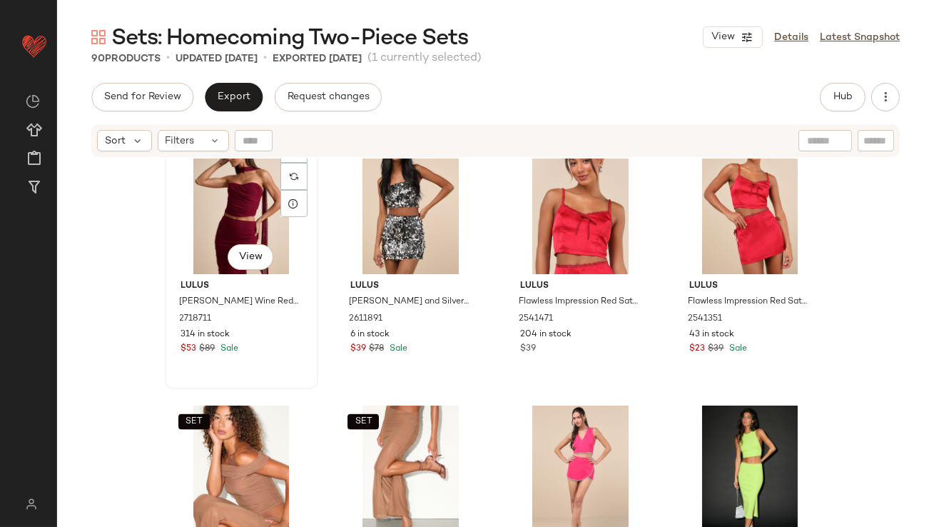
scroll to position [4191, 0]
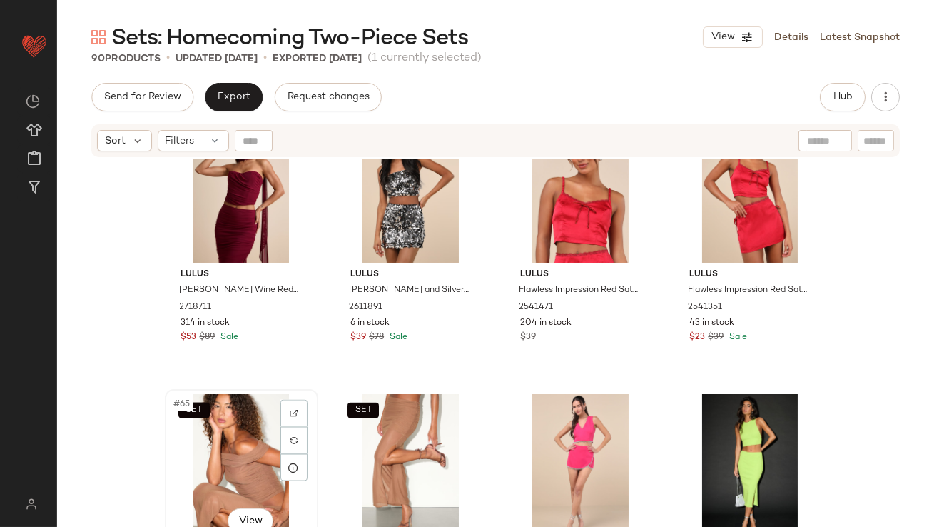
click at [208, 447] on div "SET #65 View" at bounding box center [241, 466] width 143 height 144
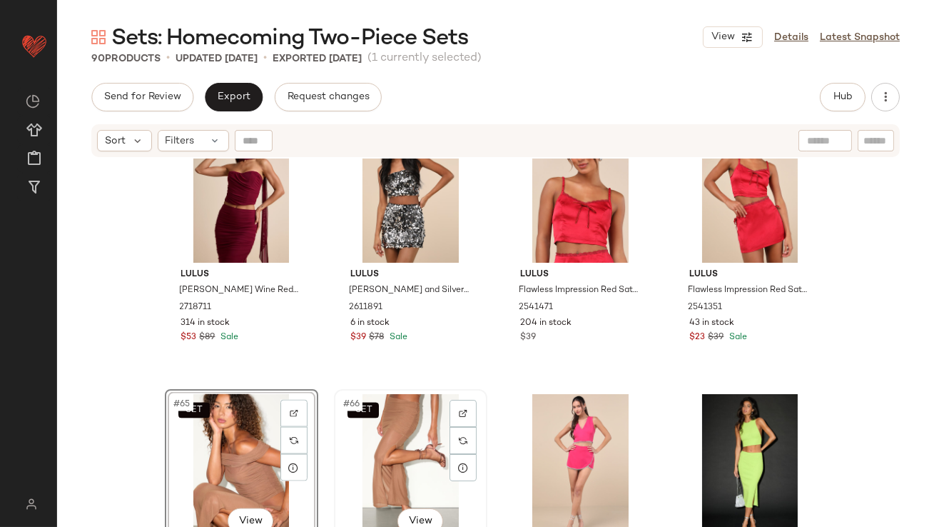
click at [375, 453] on div "SET #66 View" at bounding box center [410, 466] width 143 height 144
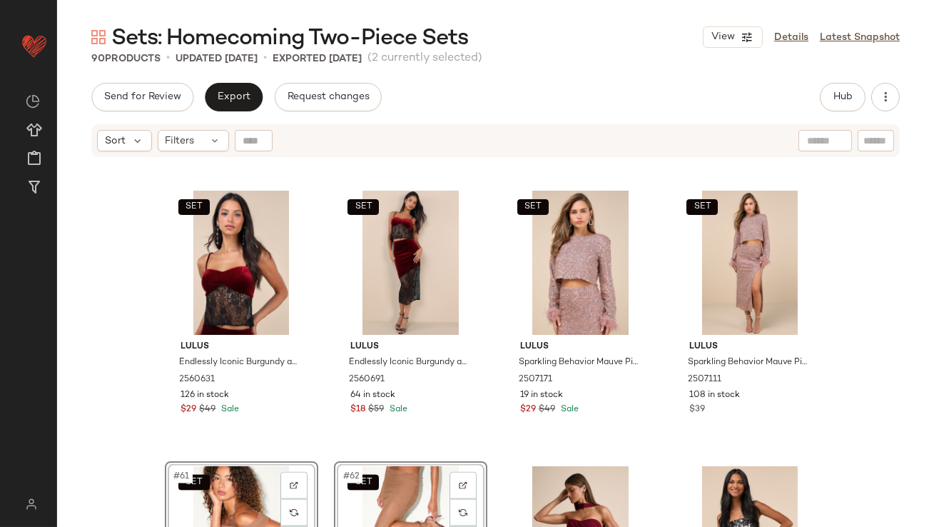
scroll to position [3841, 0]
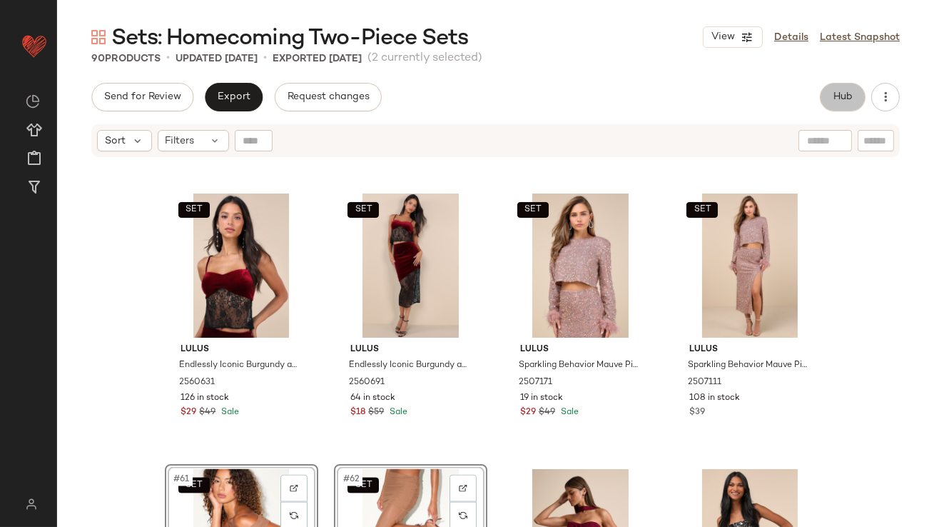
click at [835, 91] on button "Hub" at bounding box center [843, 97] width 46 height 29
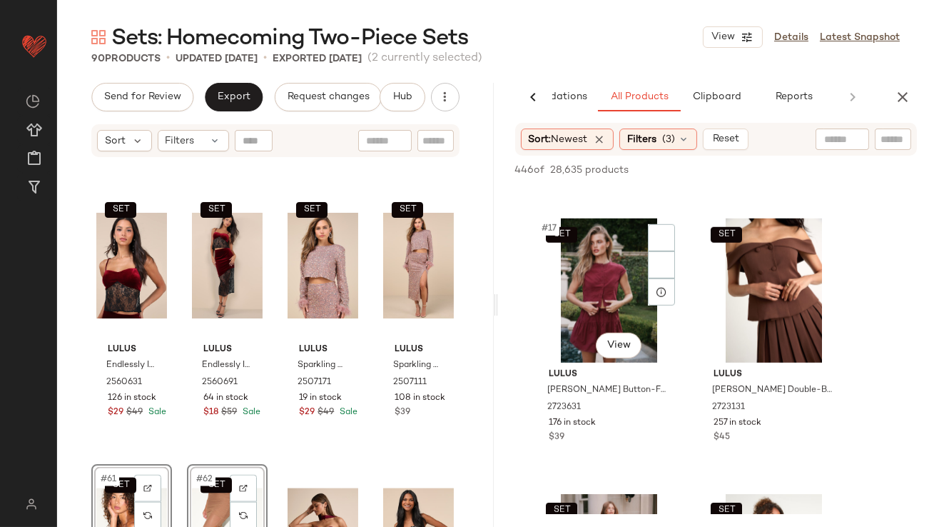
scroll to position [2261, 0]
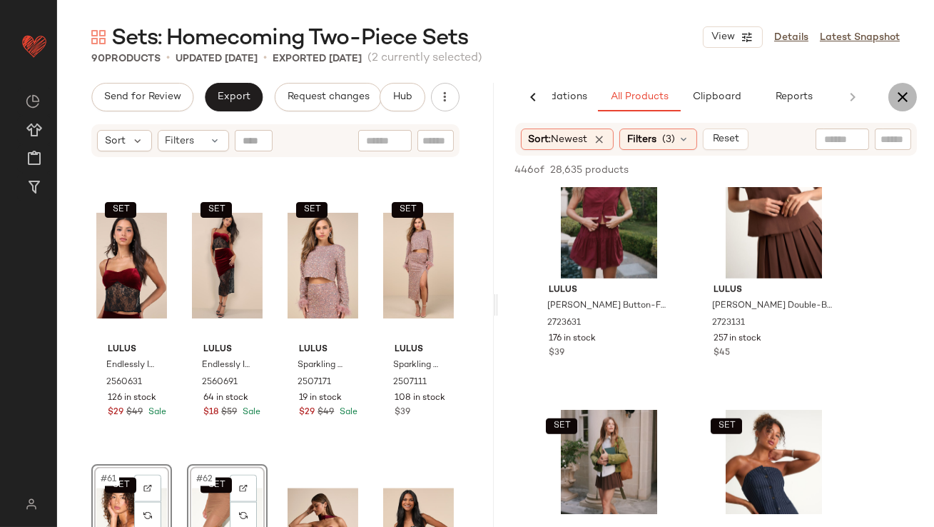
click at [901, 100] on icon "button" at bounding box center [902, 96] width 17 height 17
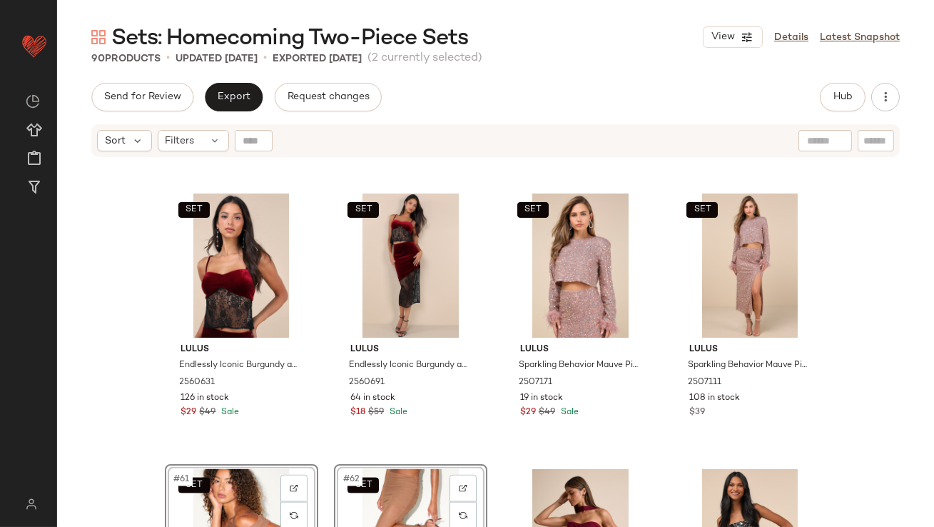
click at [240, 119] on div "Send for Review Export Request changes Hub Send for Review External Review Inte…" at bounding box center [495, 305] width 877 height 444
click at [235, 99] on span "Export" at bounding box center [234, 96] width 34 height 11
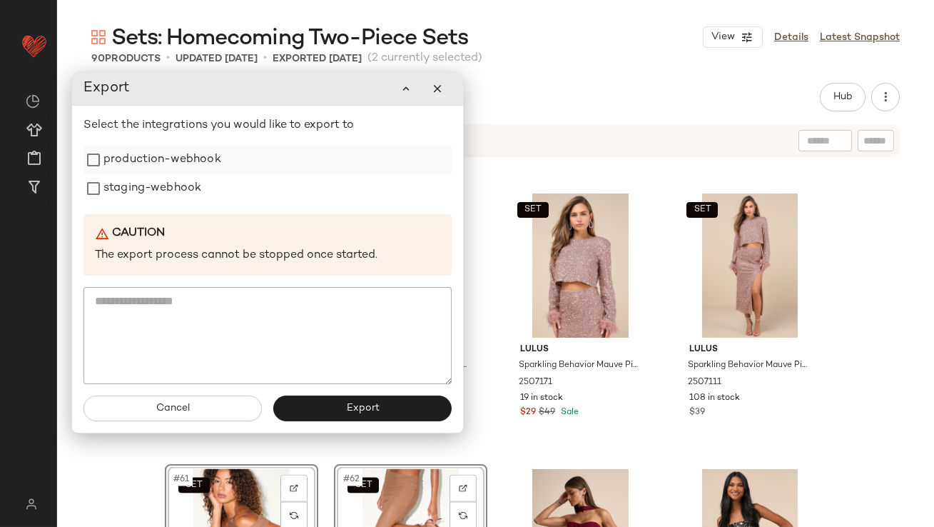
click at [173, 157] on label "production-webhook" at bounding box center [162, 160] width 118 height 29
click at [168, 189] on label "staging-webhook" at bounding box center [152, 188] width 98 height 29
click at [325, 410] on button "Export" at bounding box center [362, 408] width 178 height 26
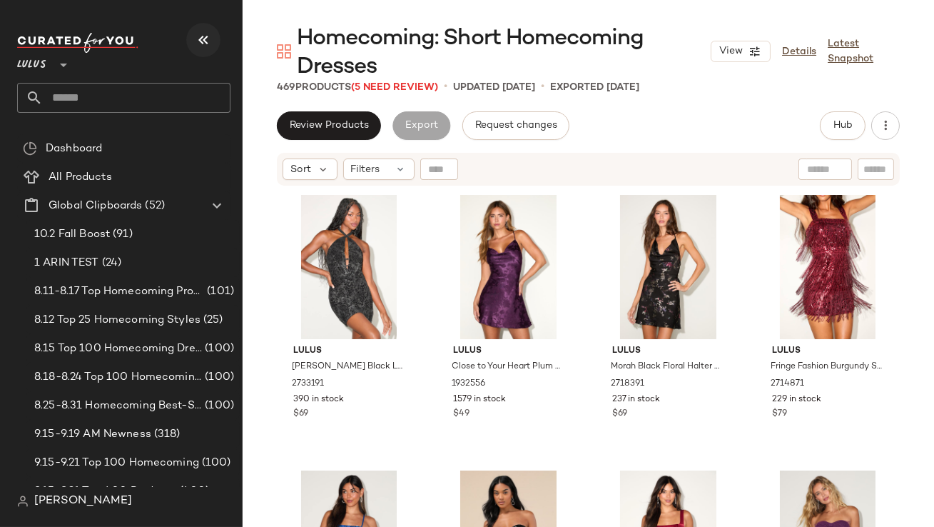
click at [208, 44] on icon "button" at bounding box center [203, 39] width 17 height 17
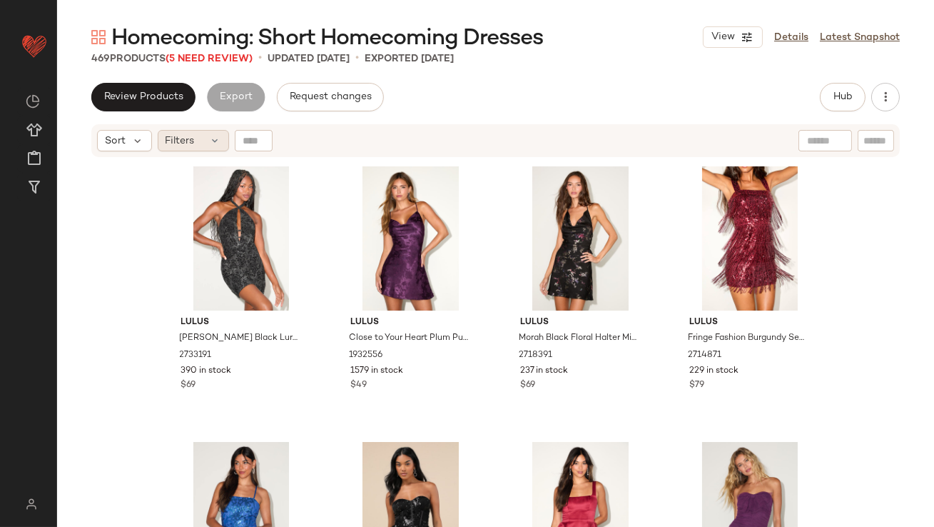
click at [197, 133] on div "Filters" at bounding box center [193, 140] width 71 height 21
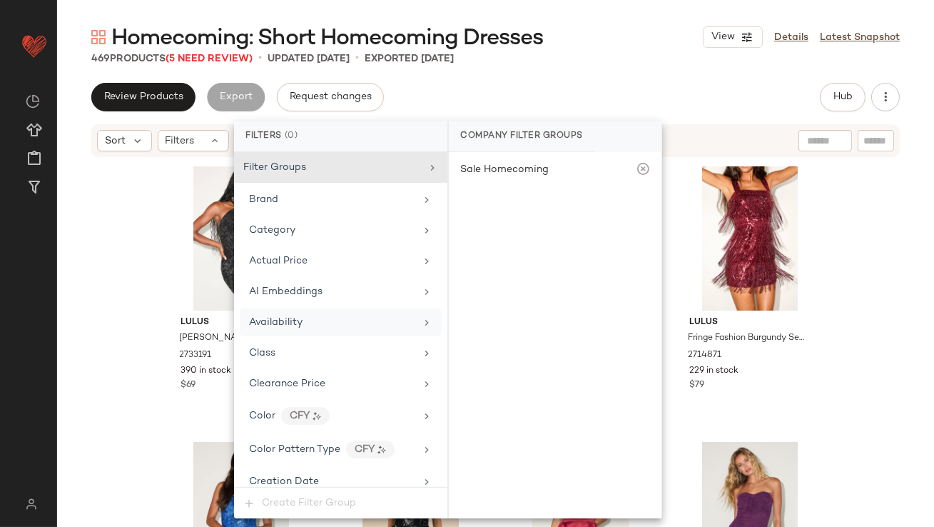
click at [285, 315] on div "Availability" at bounding box center [276, 322] width 54 height 15
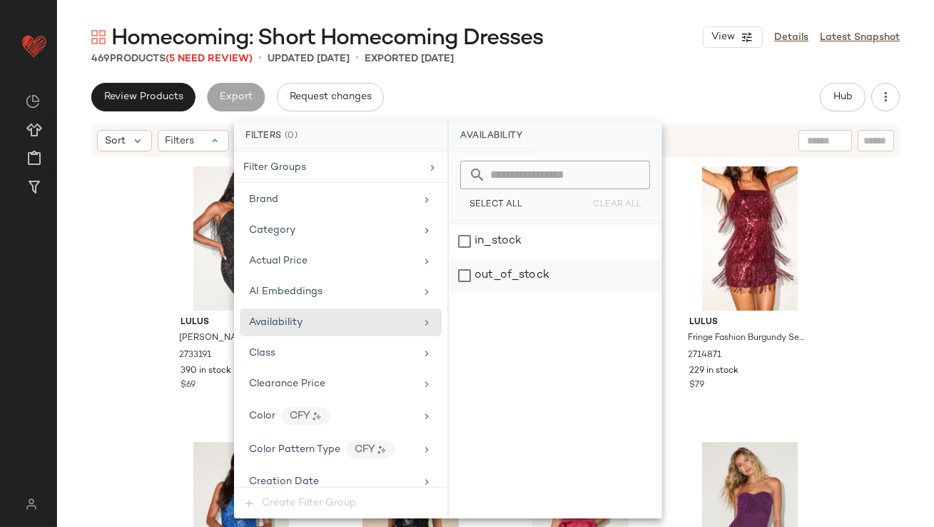
click at [515, 281] on div "out_of_stock" at bounding box center [555, 275] width 213 height 34
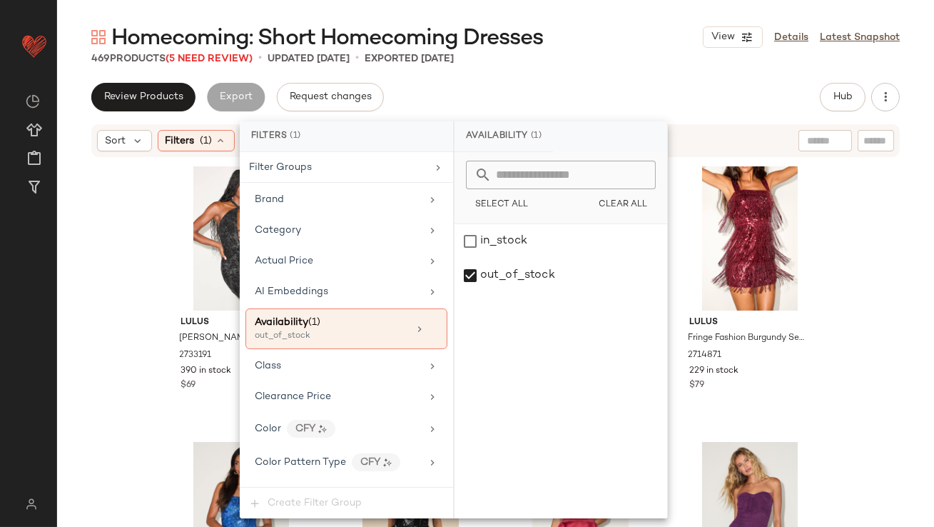
click at [580, 61] on div "469 Products (5 Need Review) • updated Oct 3rd • Exported Oct 3rd" at bounding box center [495, 58] width 877 height 14
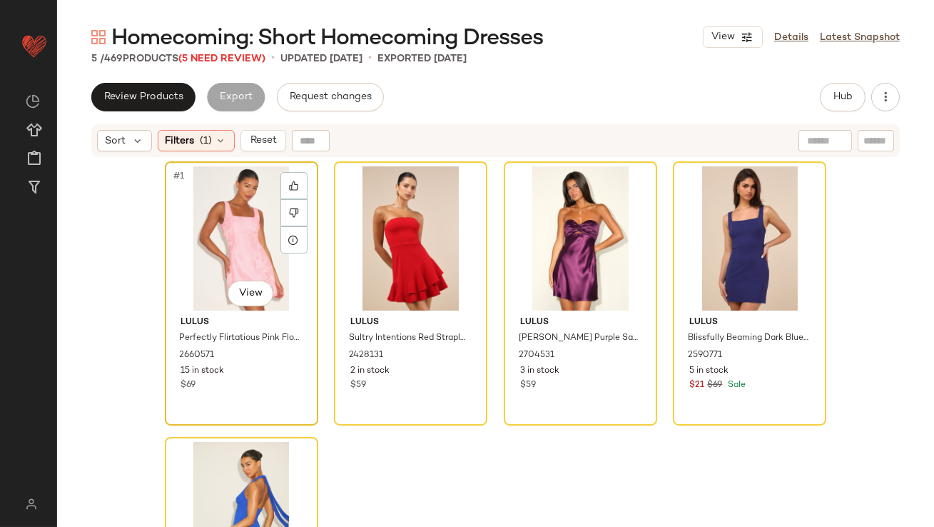
click at [208, 233] on div "#1 View" at bounding box center [241, 238] width 143 height 144
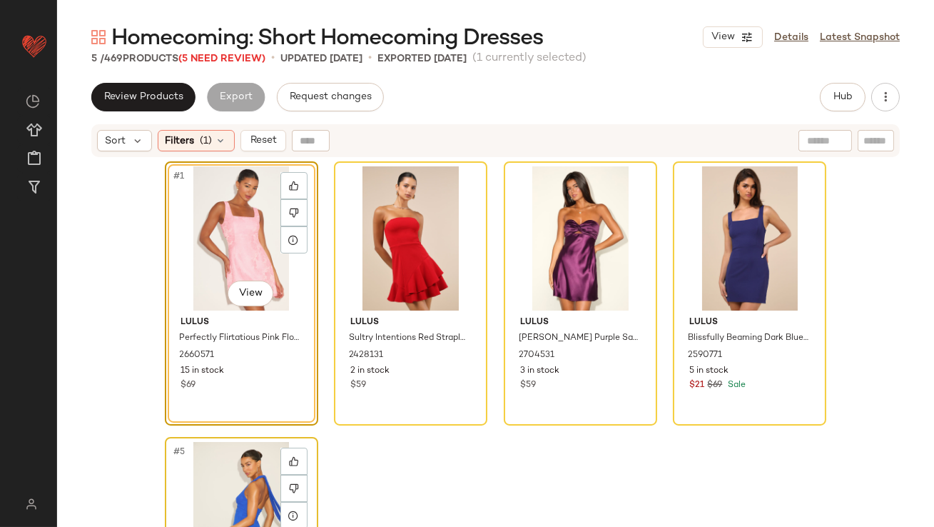
click at [217, 495] on div "#5 View" at bounding box center [241, 514] width 143 height 144
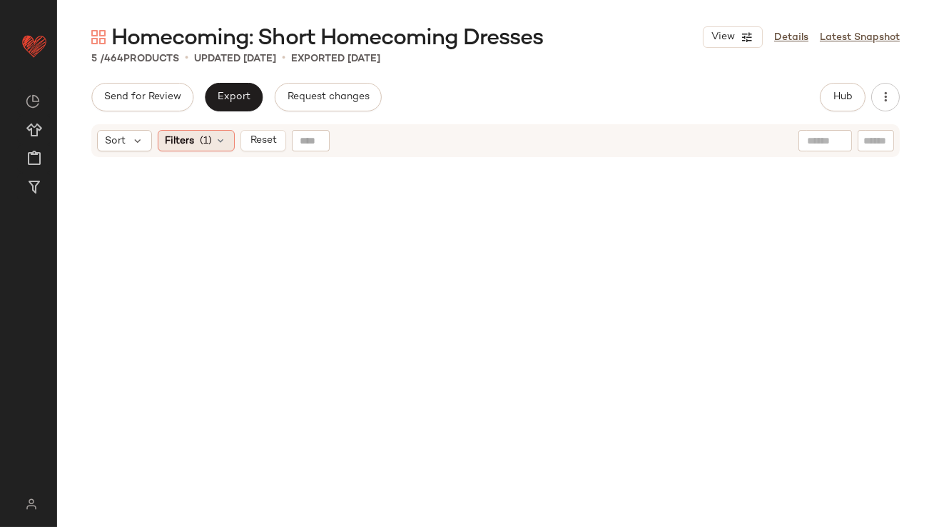
click at [206, 131] on div "Filters (1)" at bounding box center [196, 140] width 77 height 21
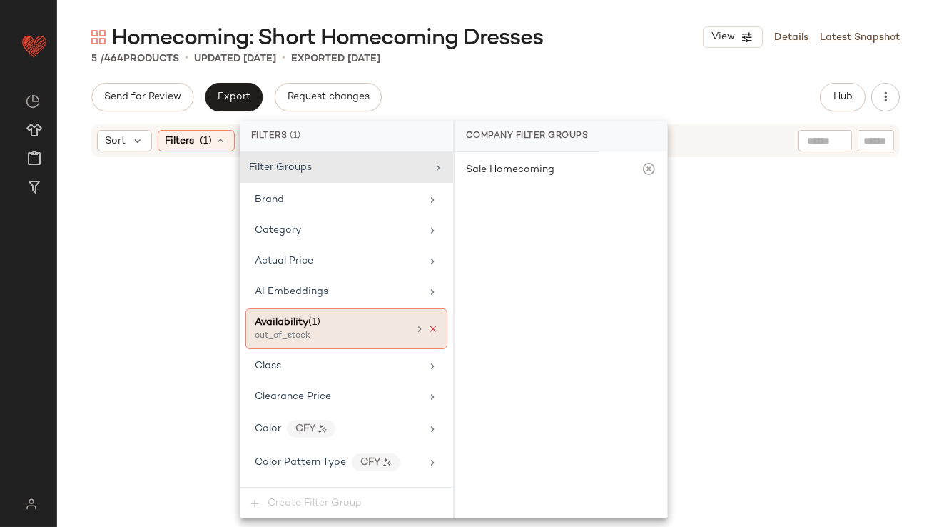
click at [429, 324] on icon at bounding box center [433, 329] width 10 height 10
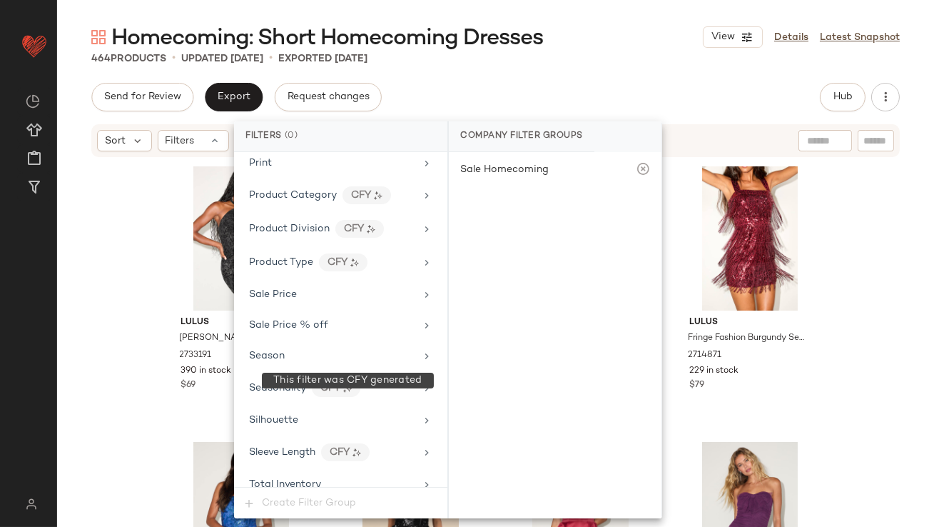
scroll to position [1030, 0]
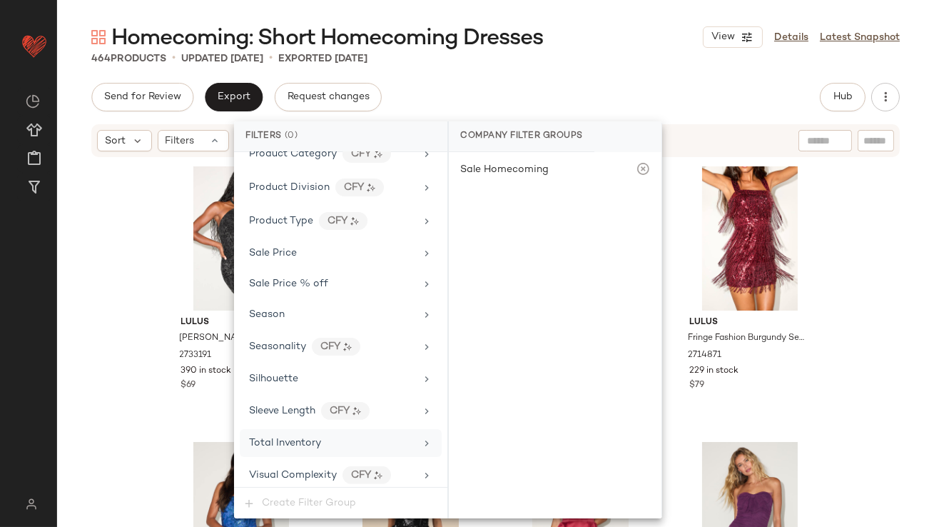
click at [302, 437] on span "Total Inventory" at bounding box center [285, 442] width 72 height 11
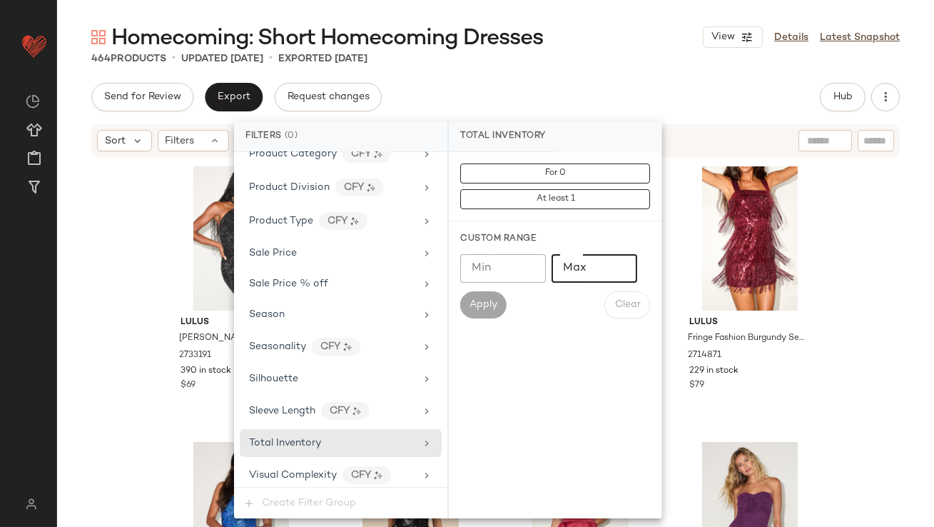
click at [584, 264] on input "Max" at bounding box center [595, 268] width 86 height 29
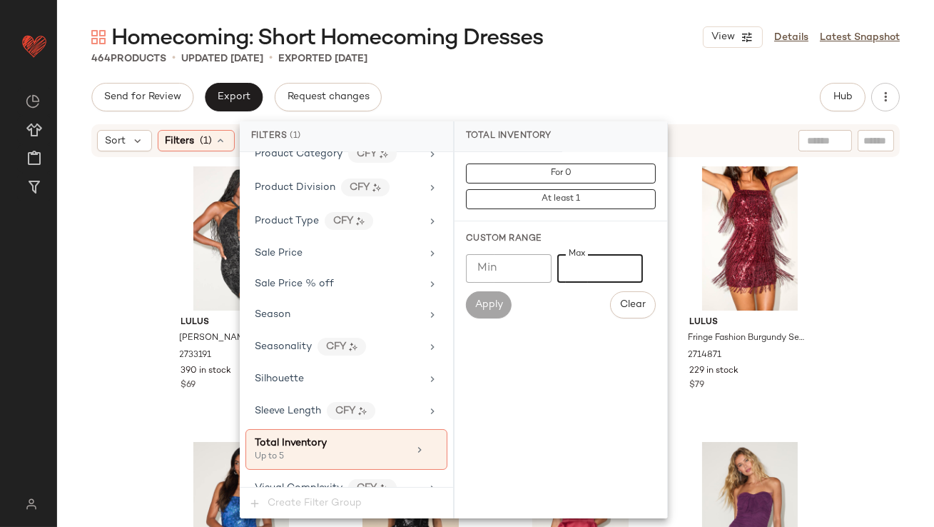
type input "*"
click at [602, 41] on div "Homecoming: Short Homecoming Dresses View Details Latest Snapshot" at bounding box center [495, 37] width 877 height 29
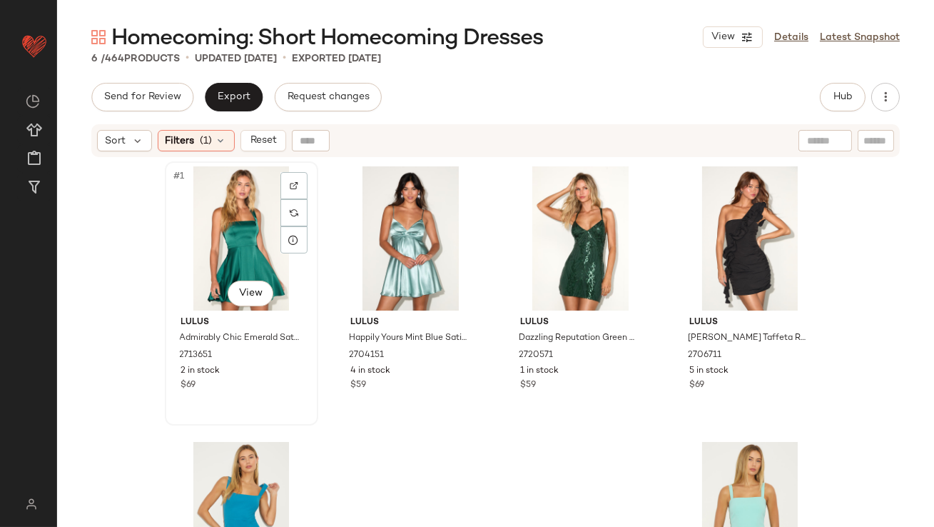
click at [238, 235] on div "#1 View" at bounding box center [241, 238] width 143 height 144
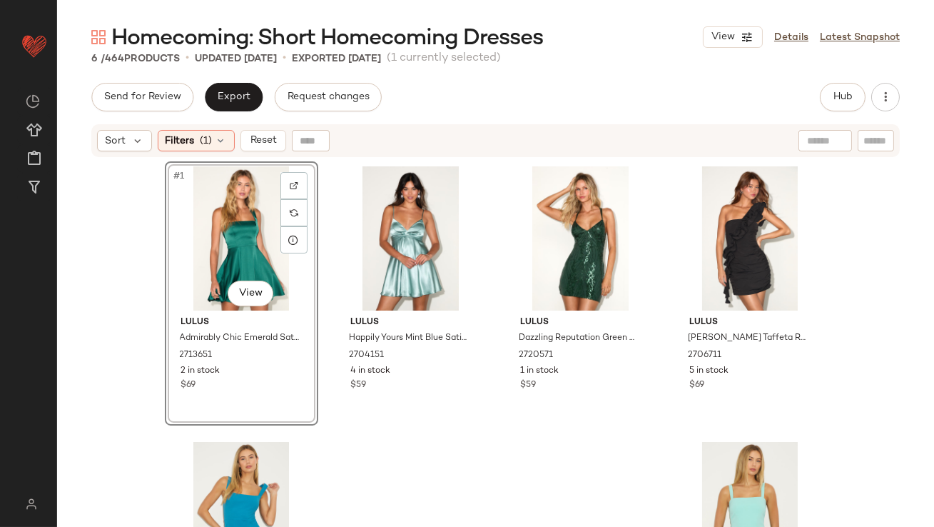
scroll to position [138, 0]
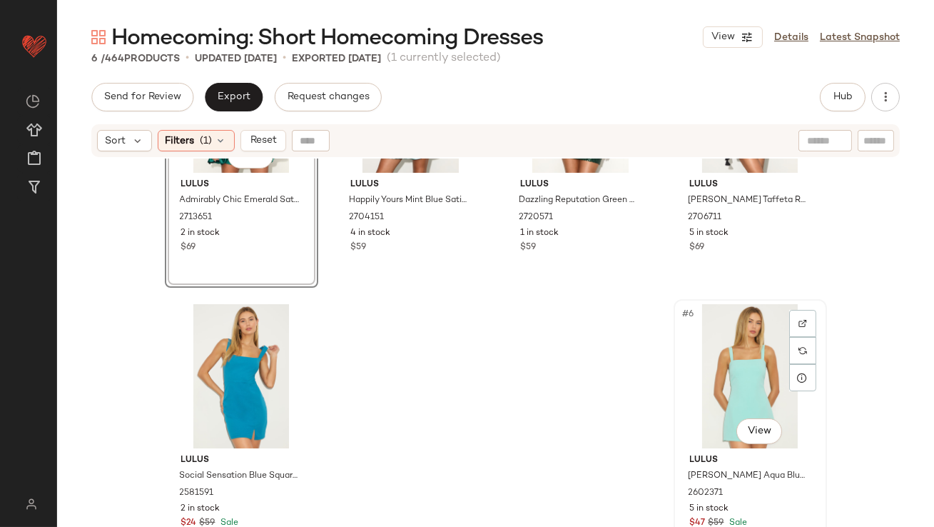
click at [719, 356] on div "#6 View" at bounding box center [750, 376] width 143 height 144
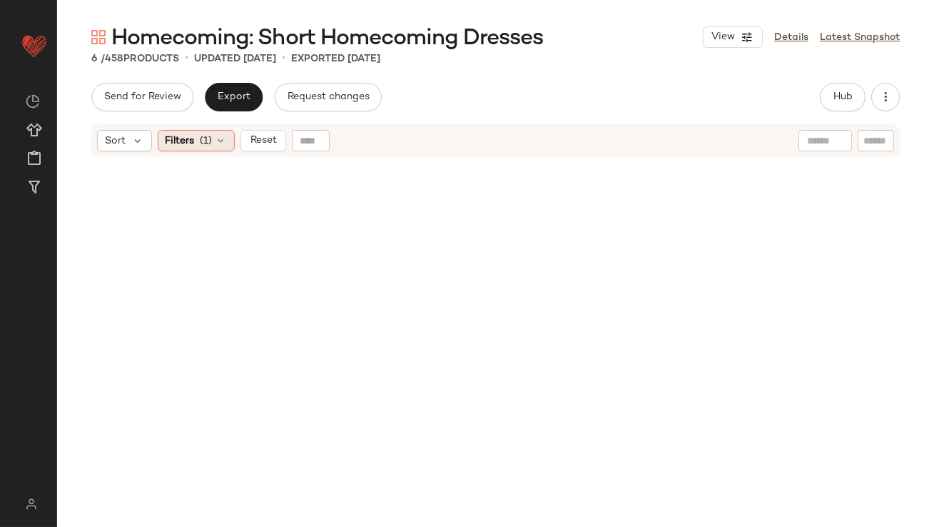
click at [211, 145] on span "(1)" at bounding box center [207, 140] width 12 height 15
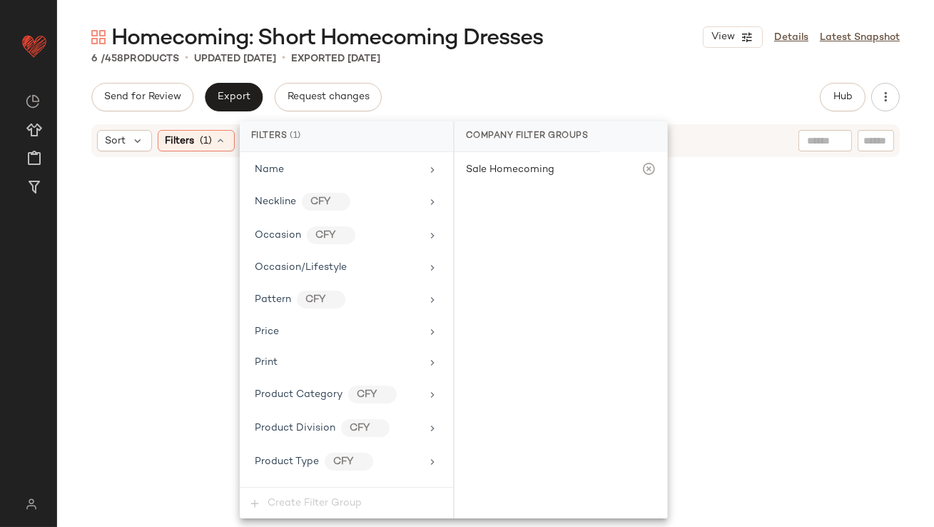
scroll to position [1043, 0]
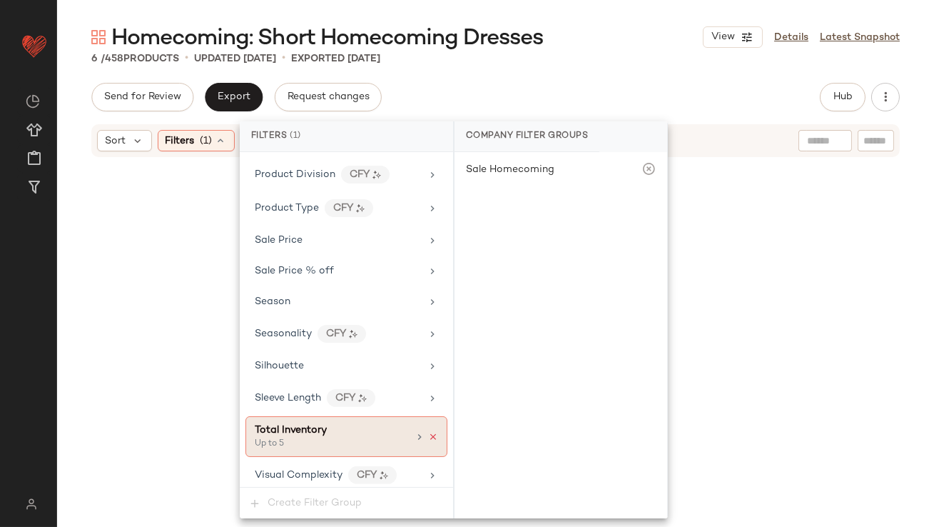
click at [428, 432] on icon at bounding box center [433, 437] width 10 height 10
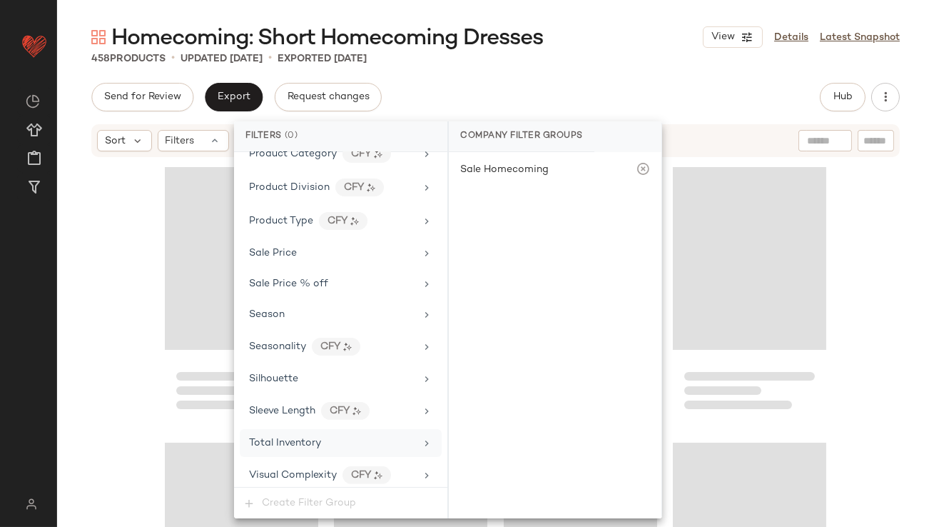
click at [618, 30] on div "Homecoming: Short Homecoming Dresses View Details Latest Snapshot" at bounding box center [495, 37] width 877 height 29
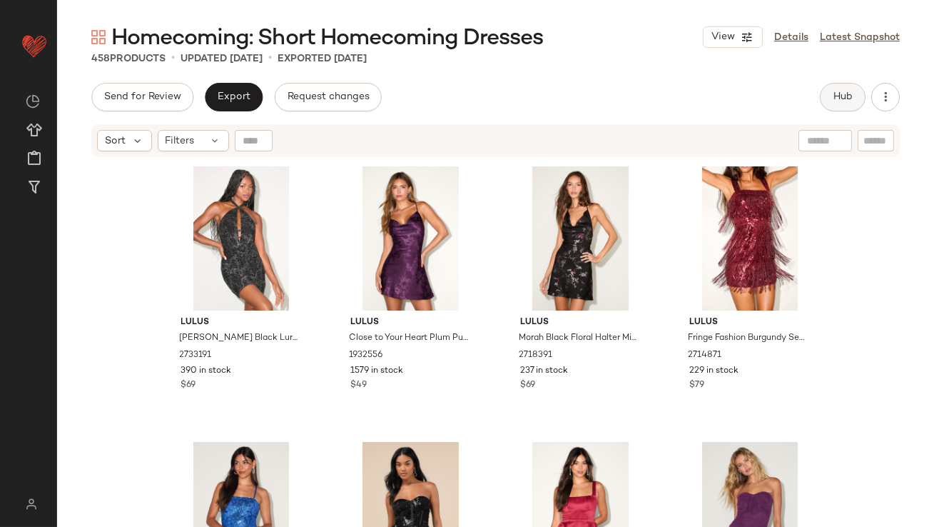
click at [824, 102] on button "Hub" at bounding box center [843, 97] width 46 height 29
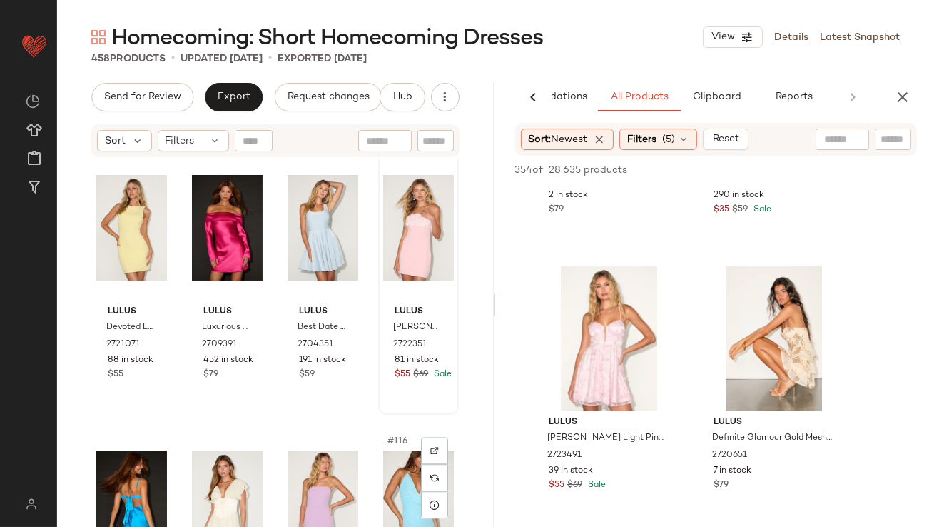
scroll to position [7444, 0]
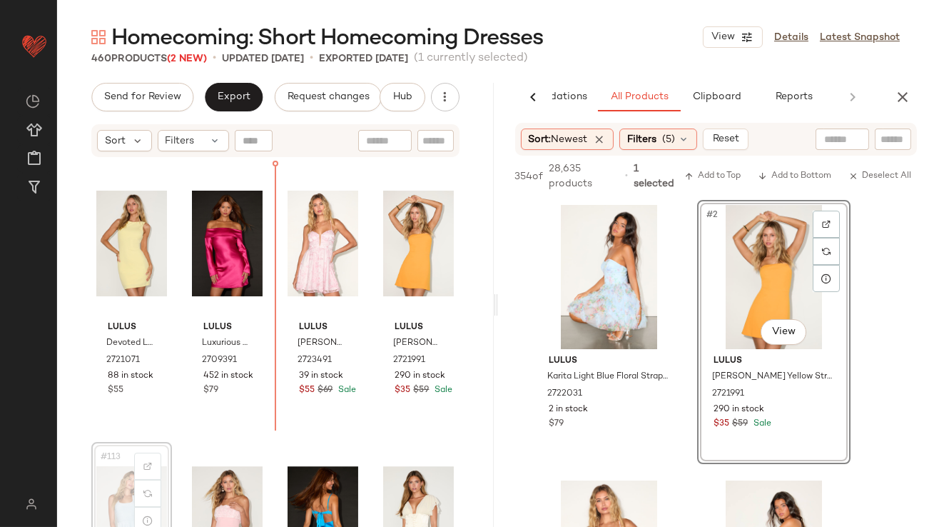
scroll to position [7445, 0]
drag, startPoint x: 108, startPoint y: 512, endPoint x: 111, endPoint y: 505, distance: 7.5
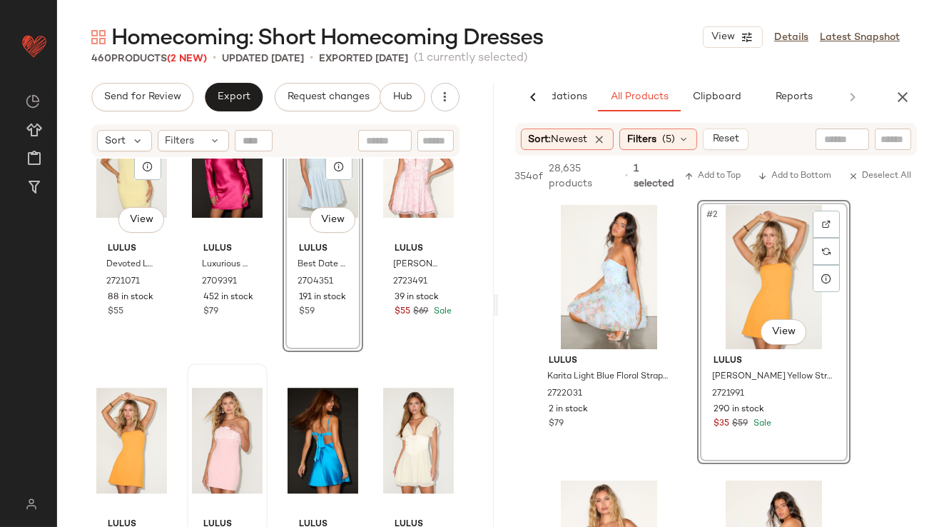
scroll to position [7534, 0]
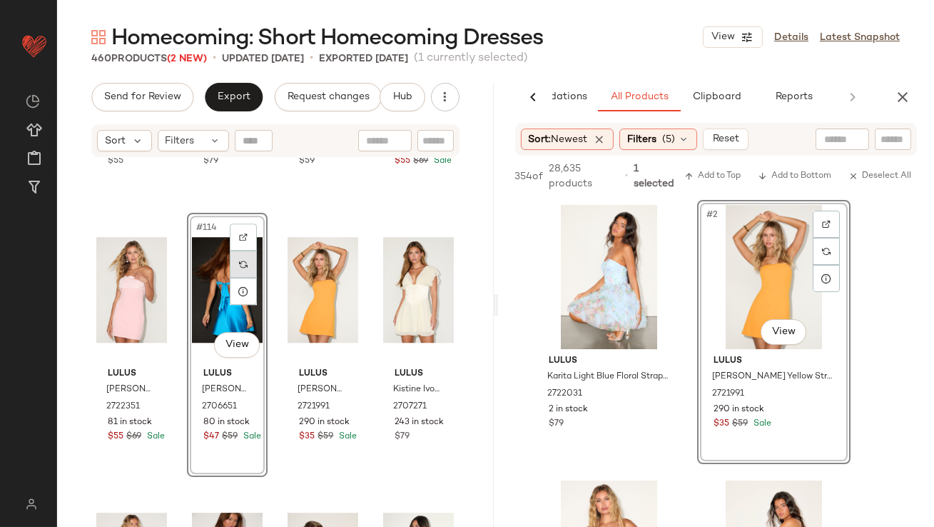
scroll to position [7822, 0]
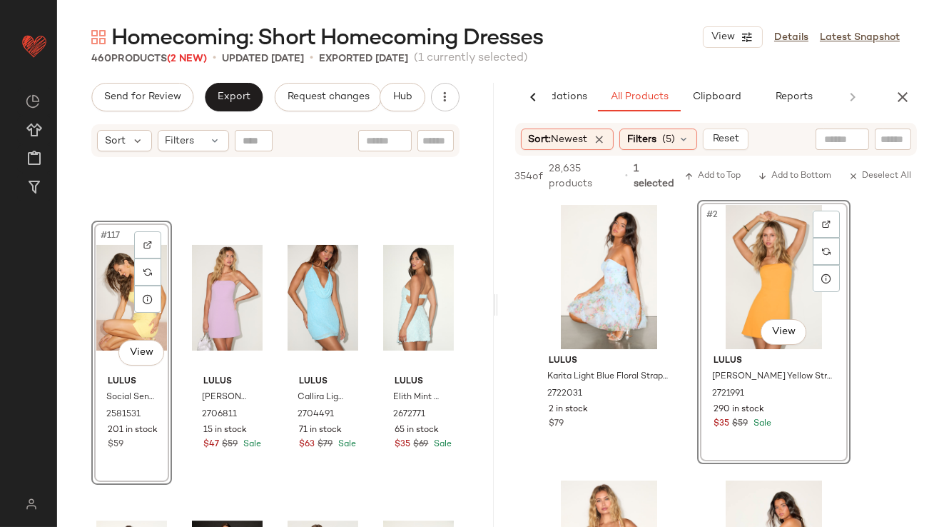
scroll to position [7918, 0]
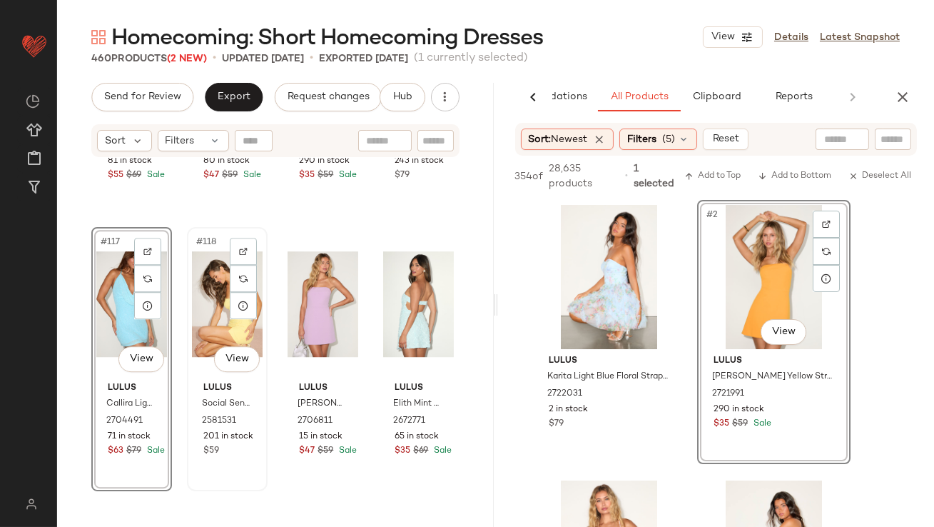
scroll to position [7927, 0]
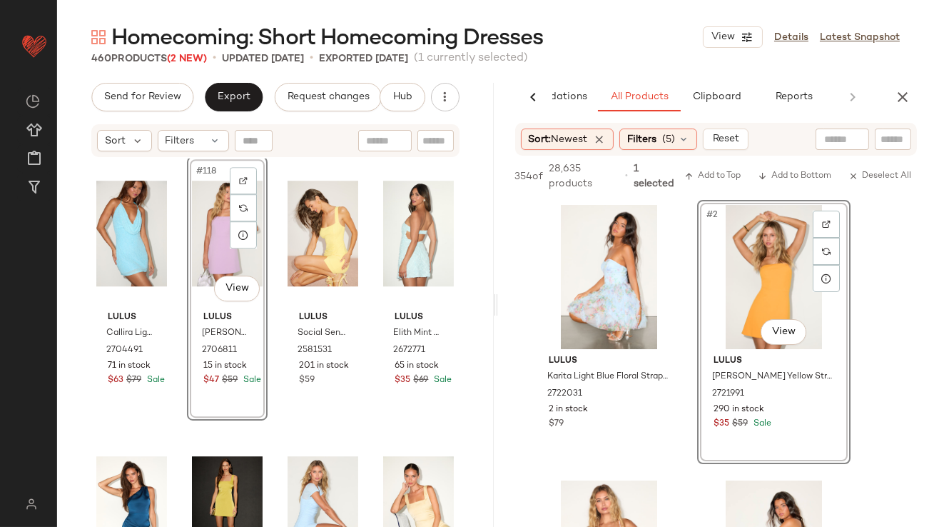
scroll to position [7901, 0]
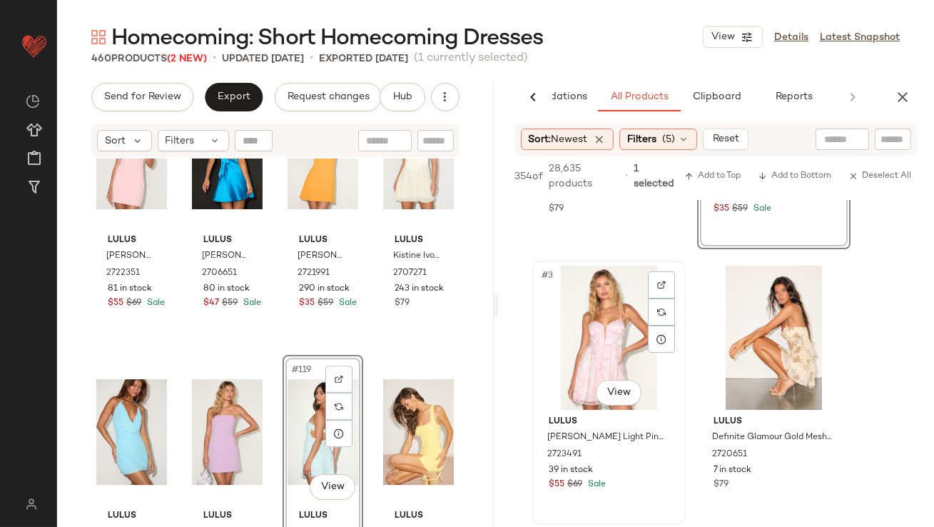
scroll to position [233, 0]
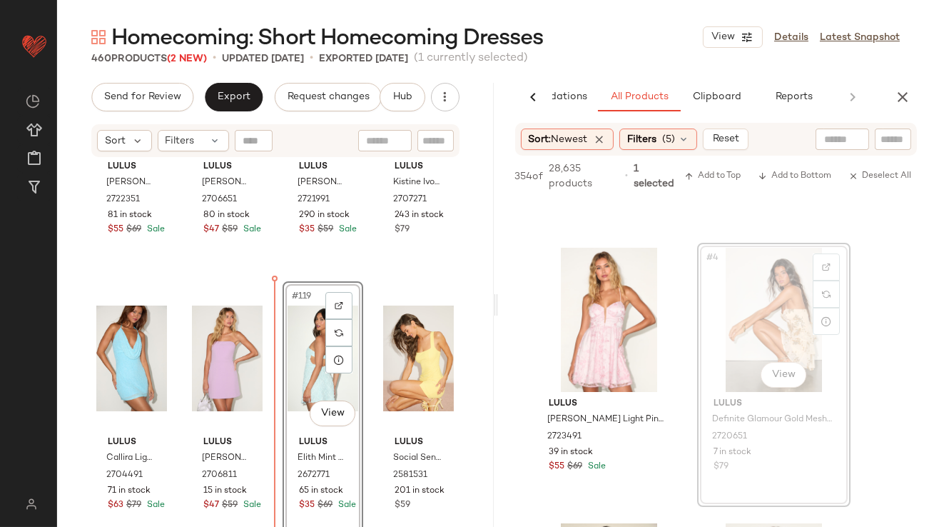
drag, startPoint x: 752, startPoint y: 335, endPoint x: 745, endPoint y: 337, distance: 7.3
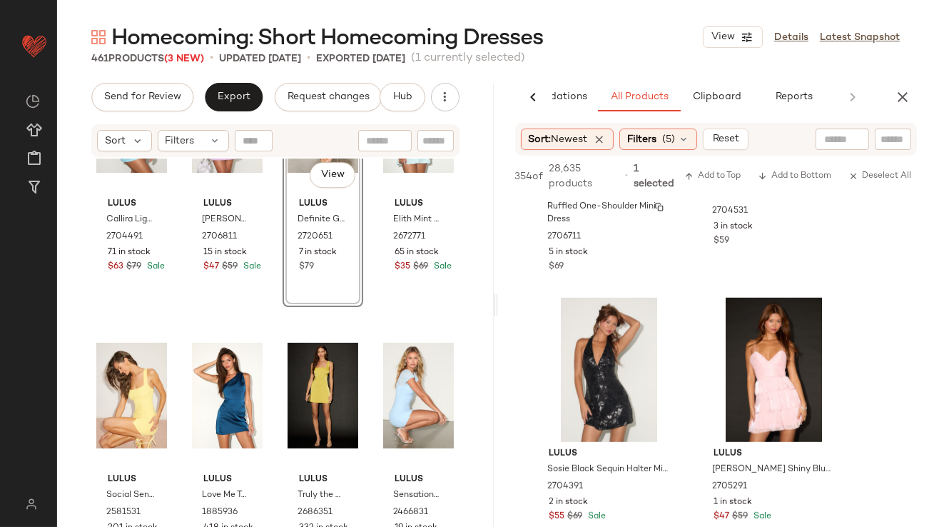
scroll to position [1836, 0]
click at [911, 87] on button "button" at bounding box center [902, 97] width 29 height 29
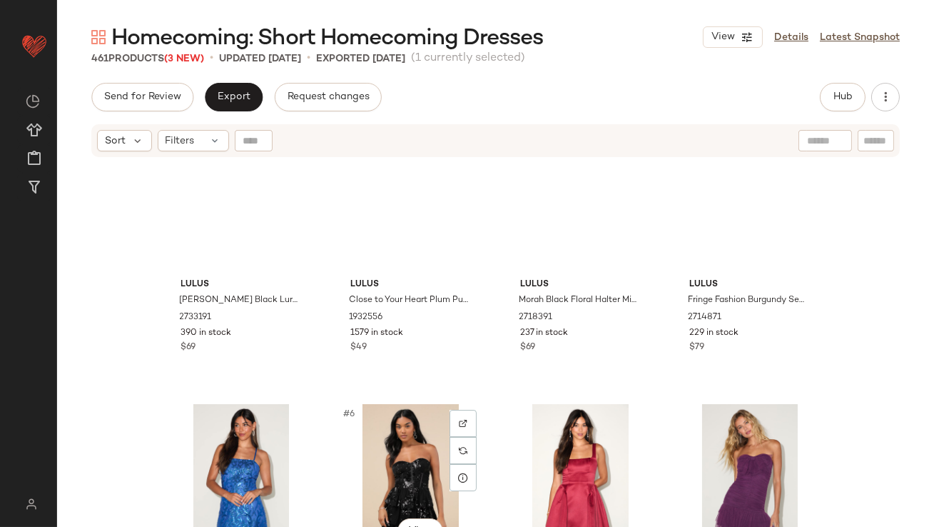
scroll to position [0, 0]
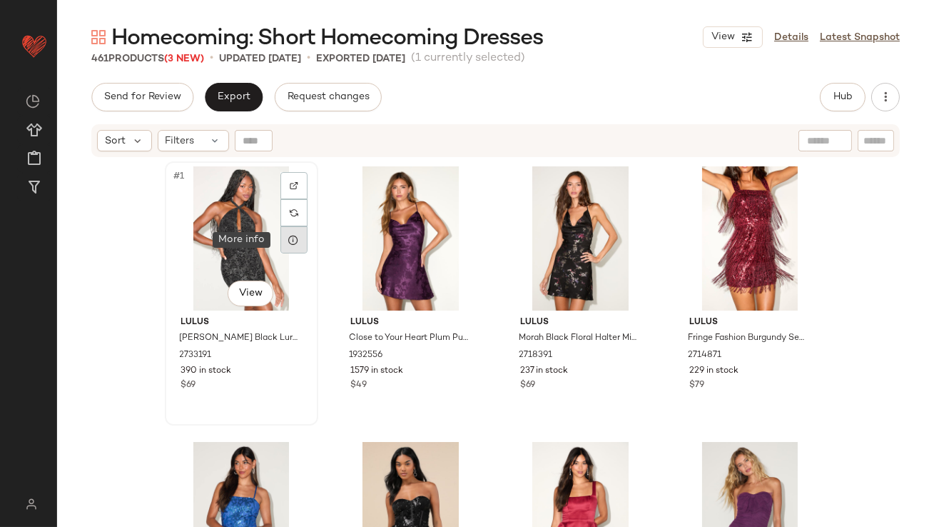
click at [282, 240] on div at bounding box center [293, 239] width 27 height 27
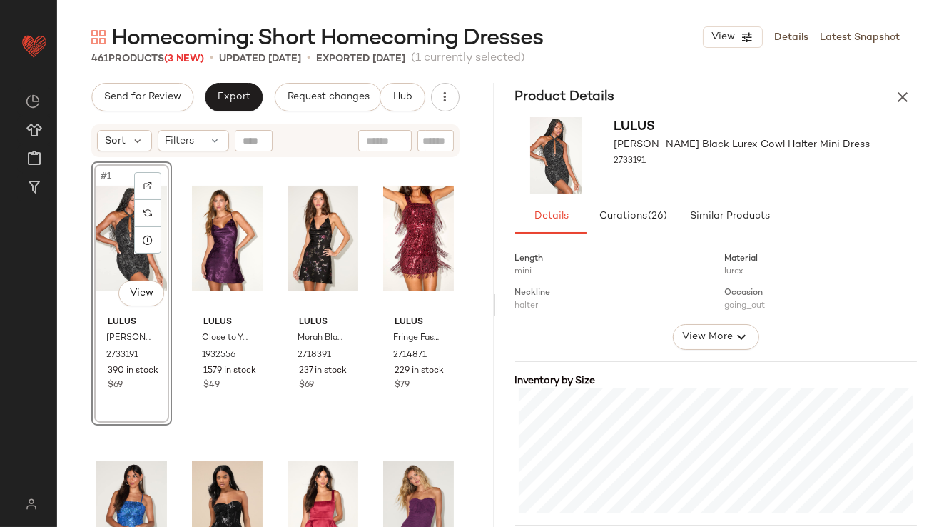
scroll to position [367, 0]
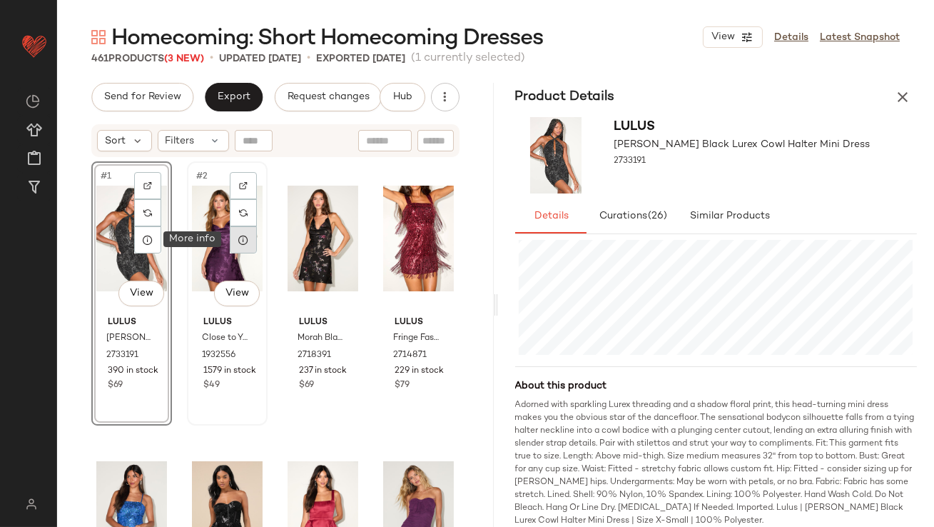
click at [243, 243] on icon at bounding box center [243, 239] width 11 height 11
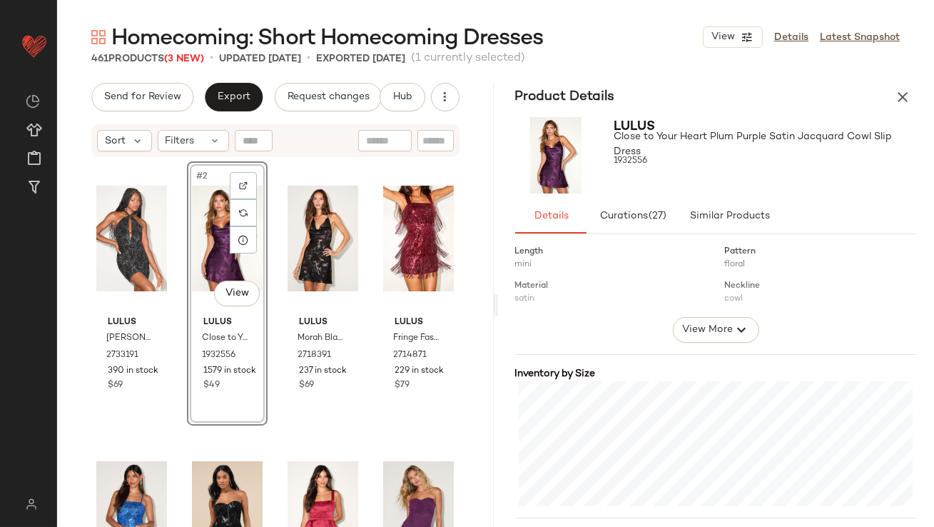
scroll to position [314, 0]
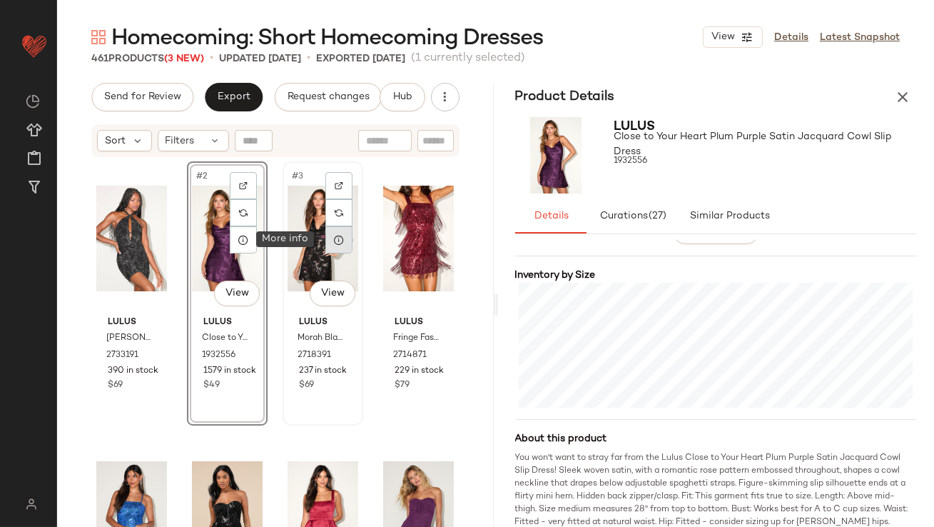
click at [330, 233] on div at bounding box center [338, 239] width 27 height 27
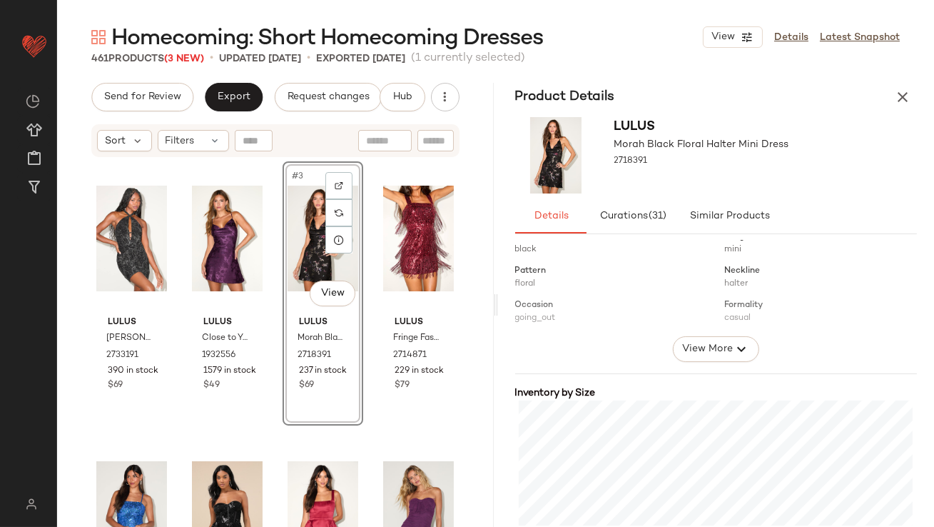
scroll to position [320, 0]
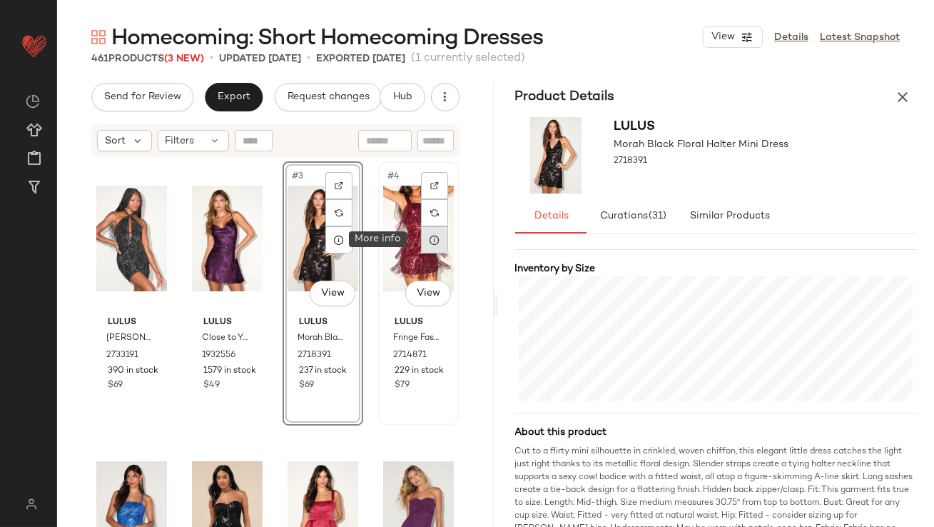
click at [430, 245] on icon at bounding box center [434, 239] width 11 height 11
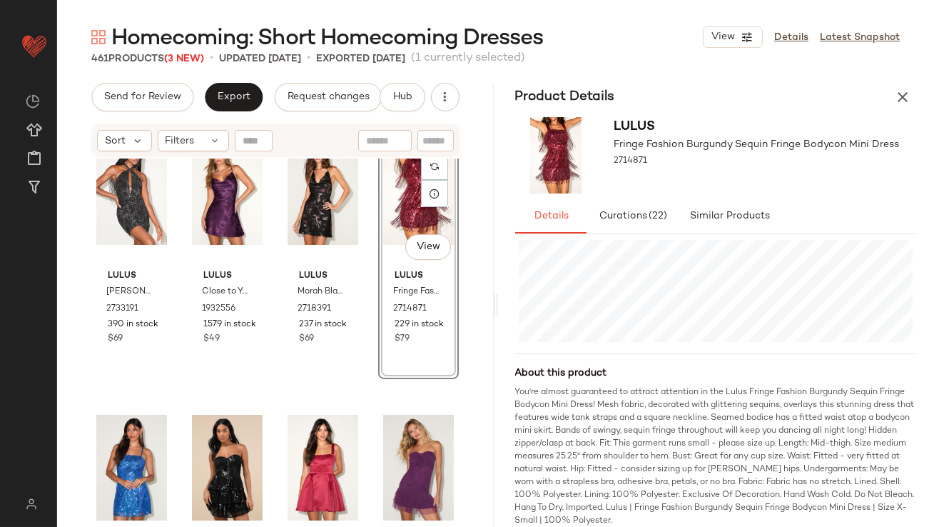
scroll to position [168, 0]
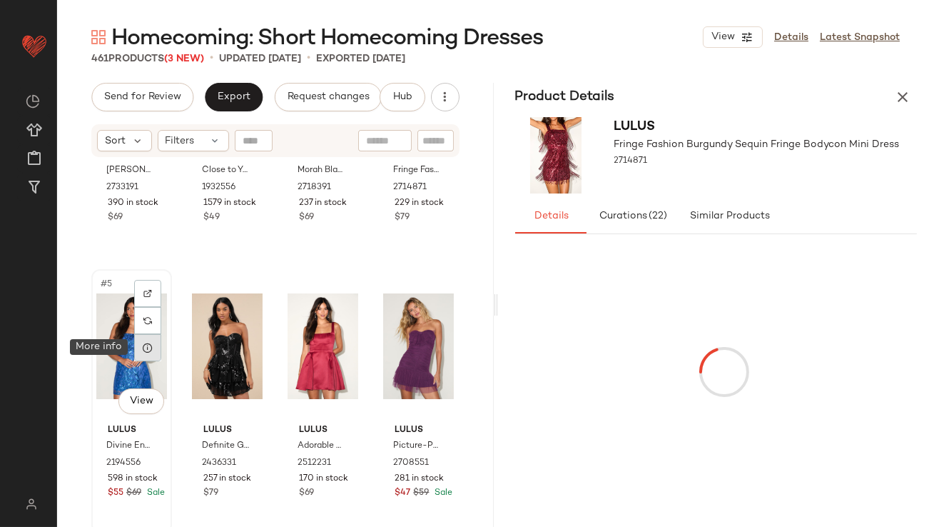
click at [148, 357] on div at bounding box center [147, 347] width 27 height 27
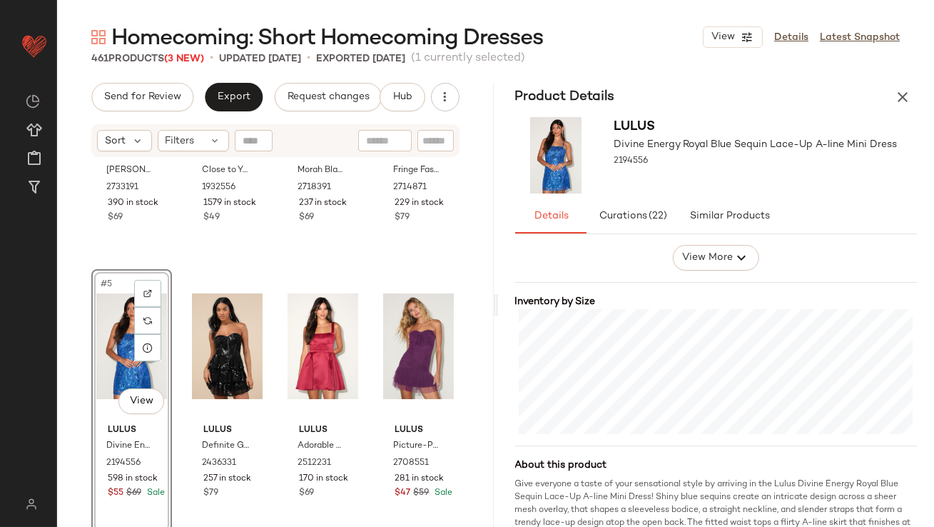
scroll to position [308, 0]
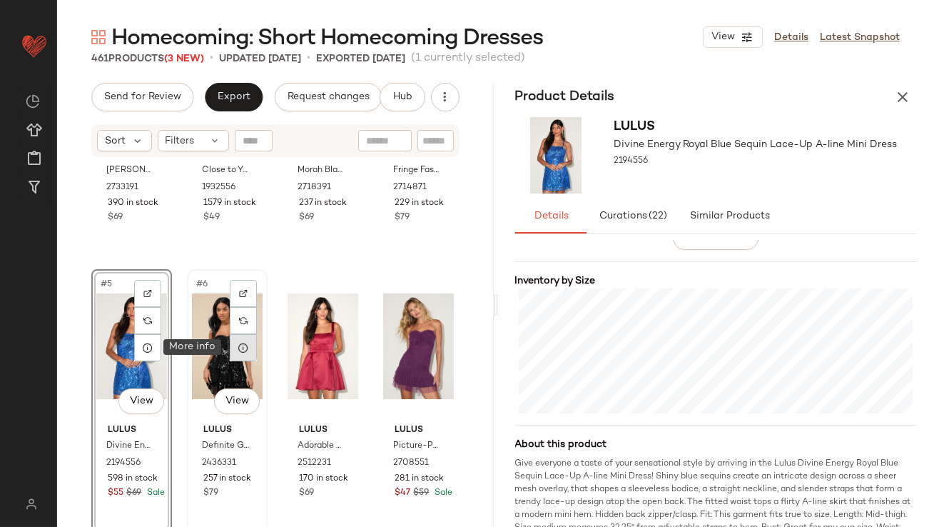
click at [243, 349] on icon at bounding box center [243, 347] width 11 height 11
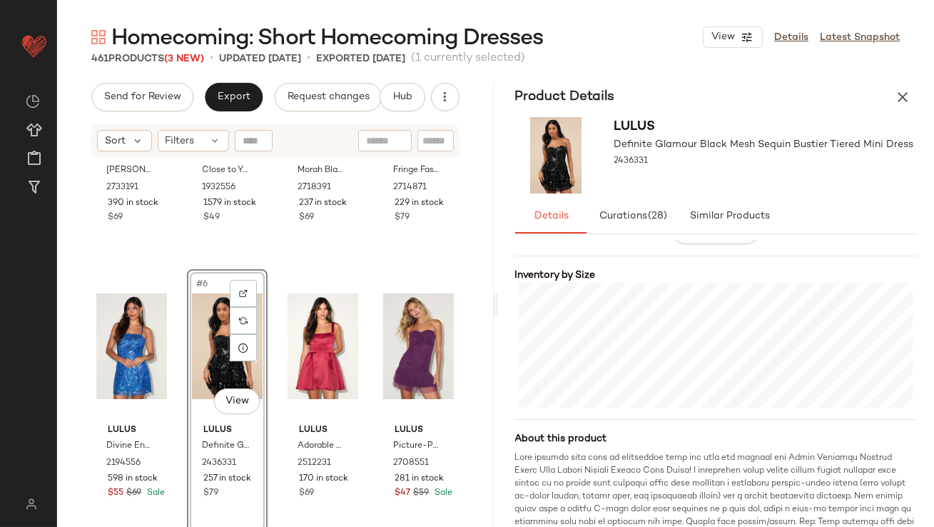
scroll to position [335, 0]
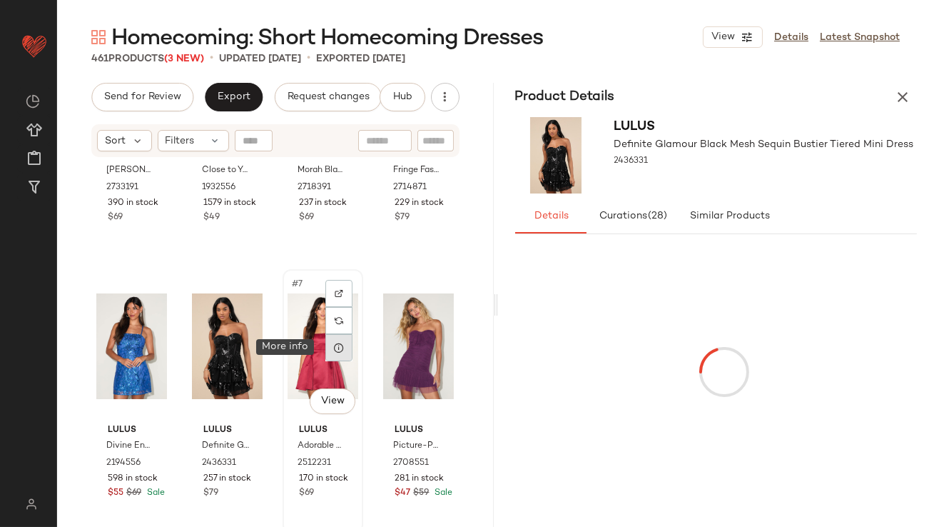
click at [342, 345] on div at bounding box center [338, 347] width 27 height 27
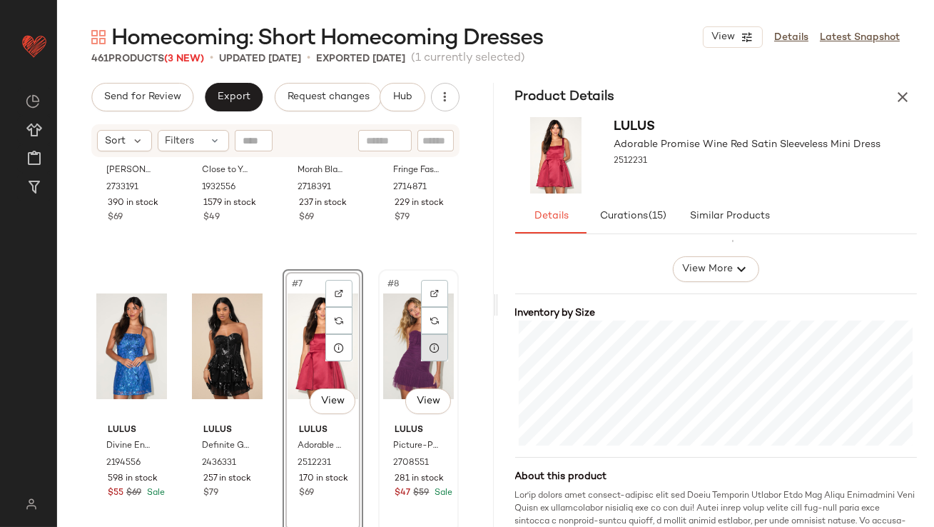
click at [429, 353] on icon at bounding box center [434, 347] width 11 height 11
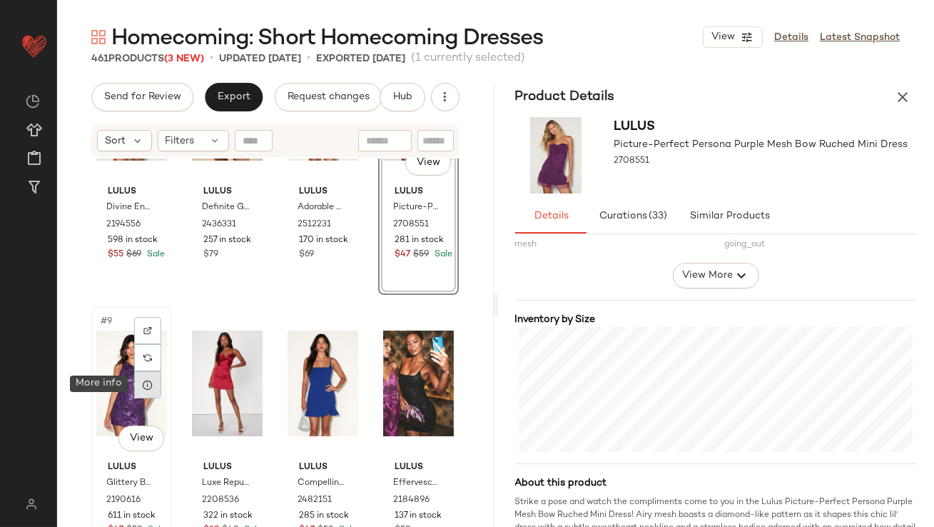
click at [146, 395] on div at bounding box center [147, 384] width 27 height 27
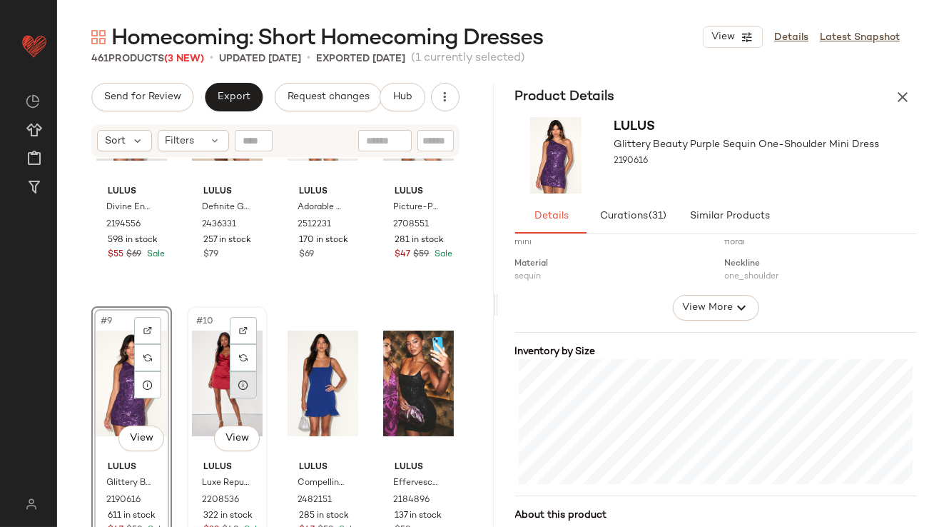
click at [238, 389] on icon at bounding box center [243, 384] width 11 height 11
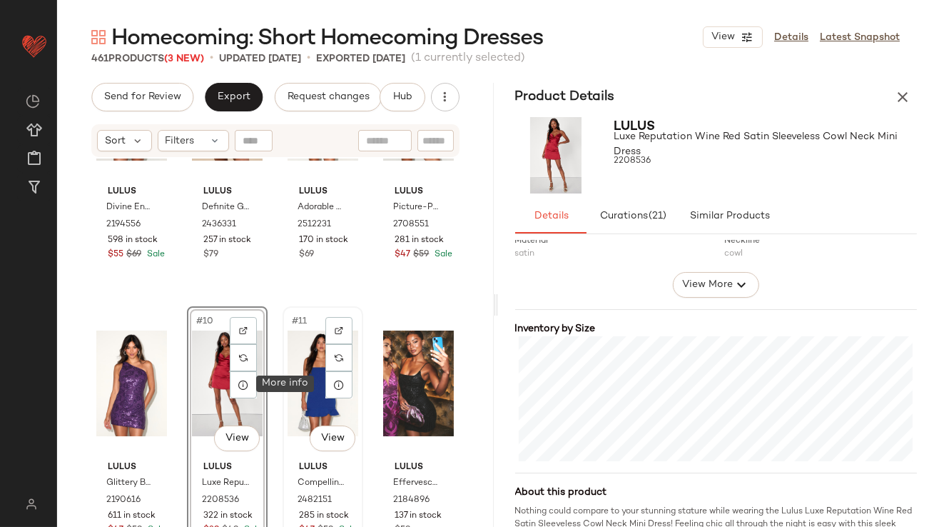
click at [333, 387] on icon at bounding box center [338, 384] width 11 height 11
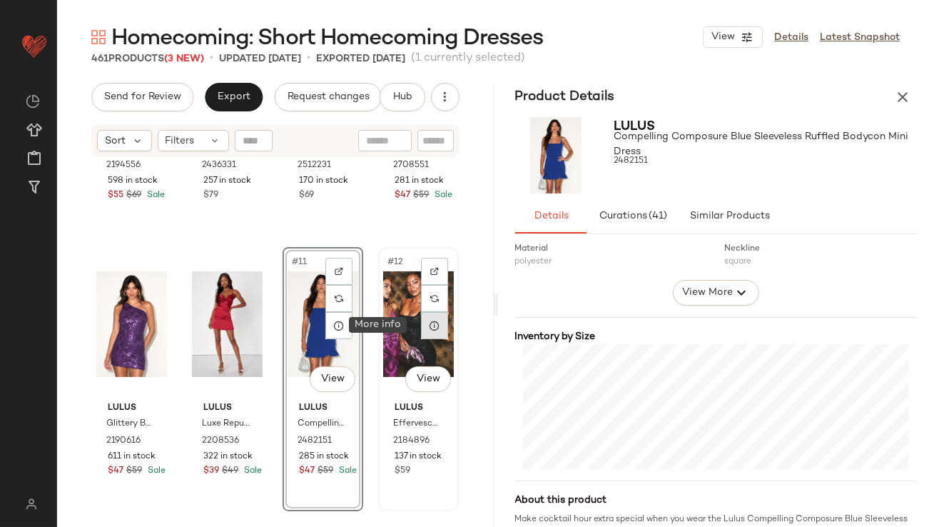
click at [429, 320] on icon at bounding box center [434, 325] width 11 height 11
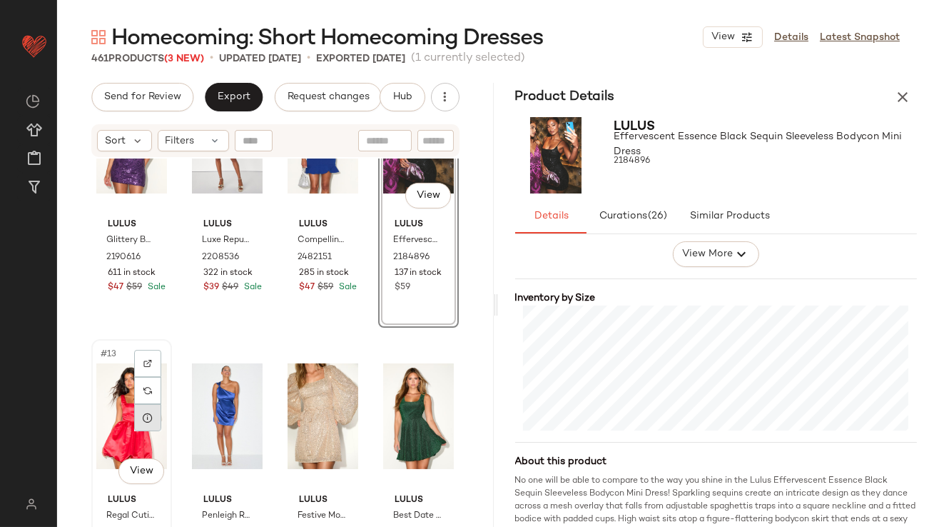
click at [157, 422] on div at bounding box center [147, 417] width 27 height 27
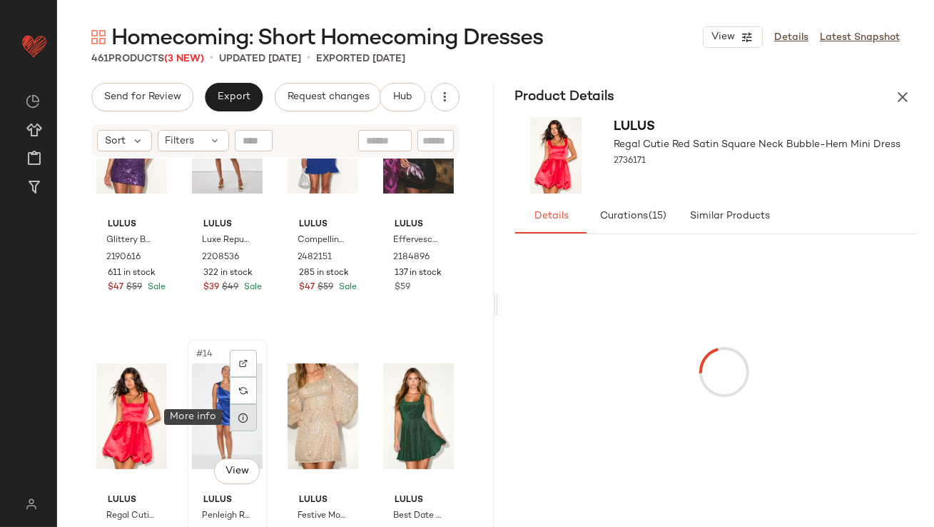
click at [238, 416] on icon at bounding box center [243, 417] width 11 height 11
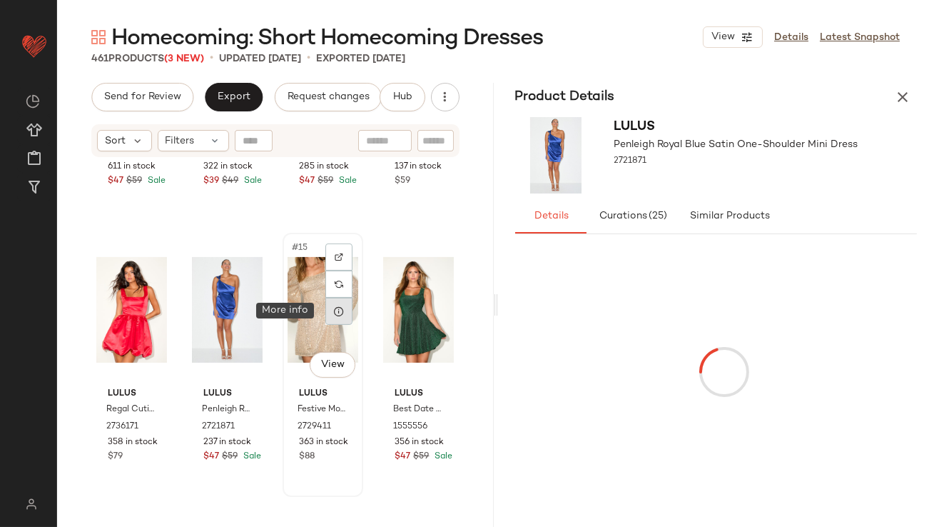
click at [333, 320] on div at bounding box center [338, 311] width 27 height 27
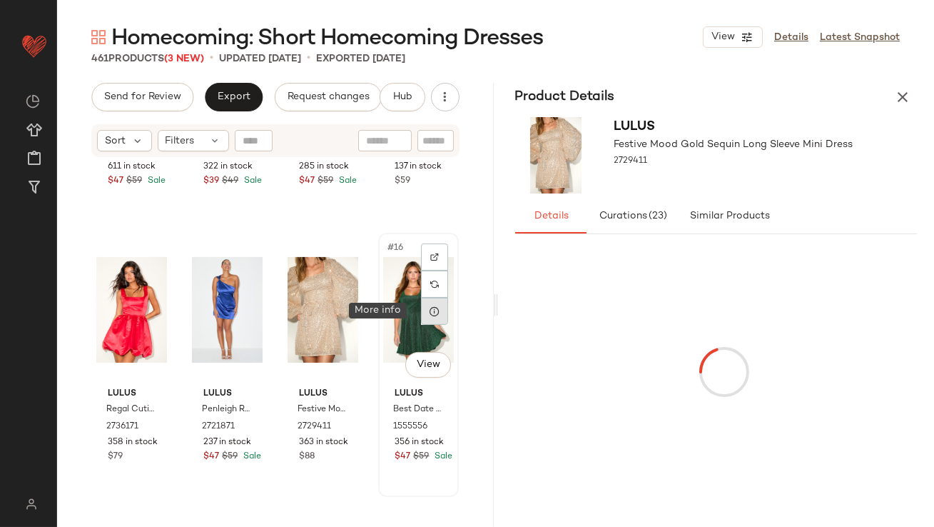
click at [429, 311] on icon at bounding box center [434, 310] width 11 height 11
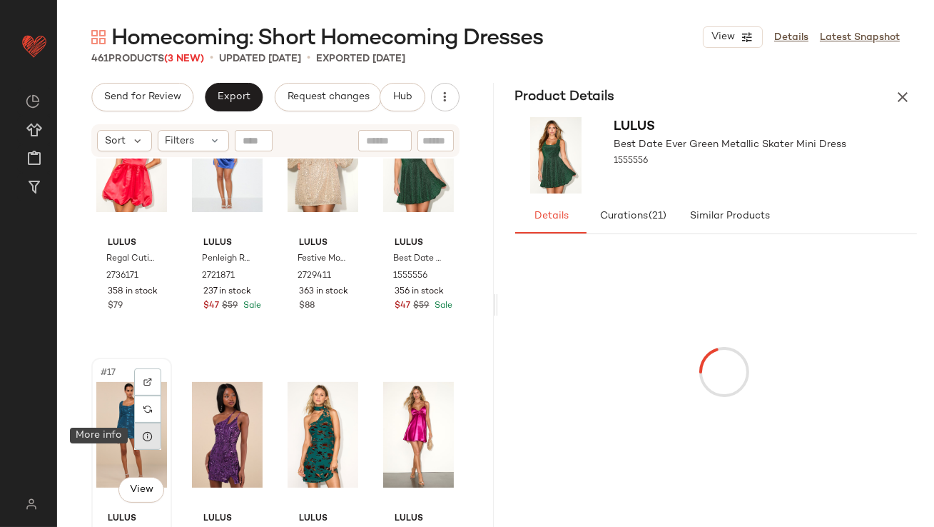
click at [150, 435] on icon at bounding box center [147, 435] width 11 height 11
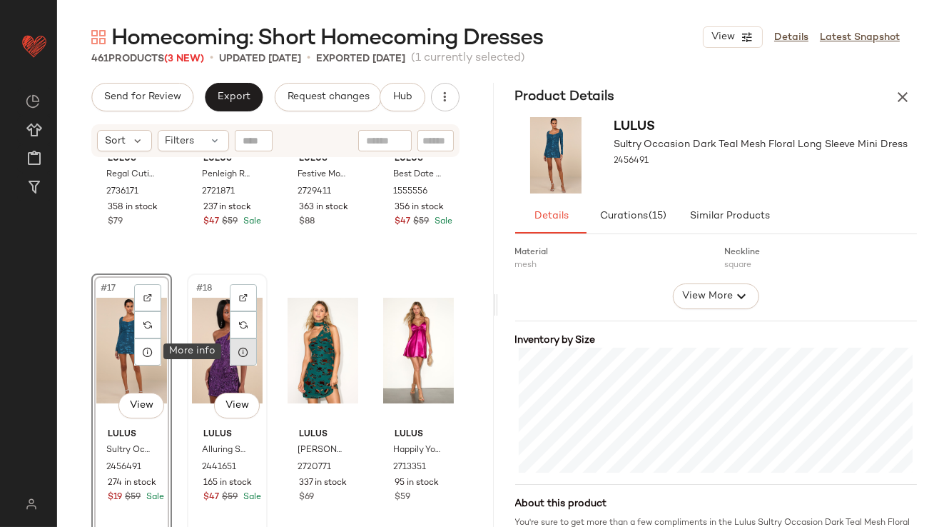
click at [233, 352] on div at bounding box center [243, 351] width 27 height 27
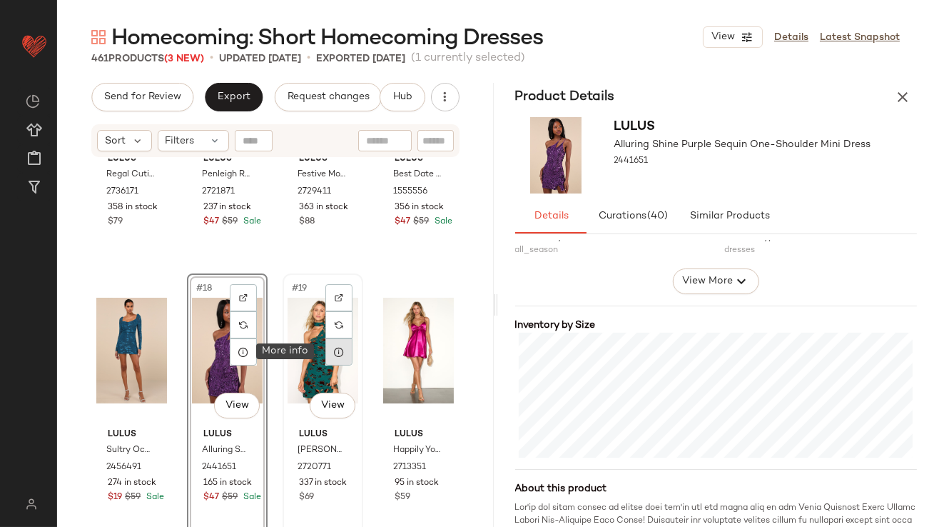
click at [333, 355] on icon at bounding box center [338, 351] width 11 height 11
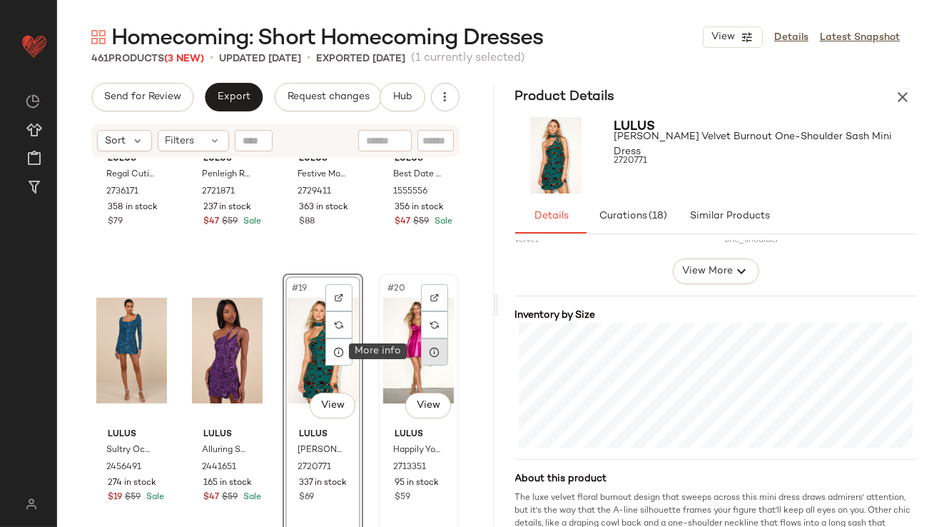
click at [430, 351] on icon at bounding box center [434, 351] width 11 height 11
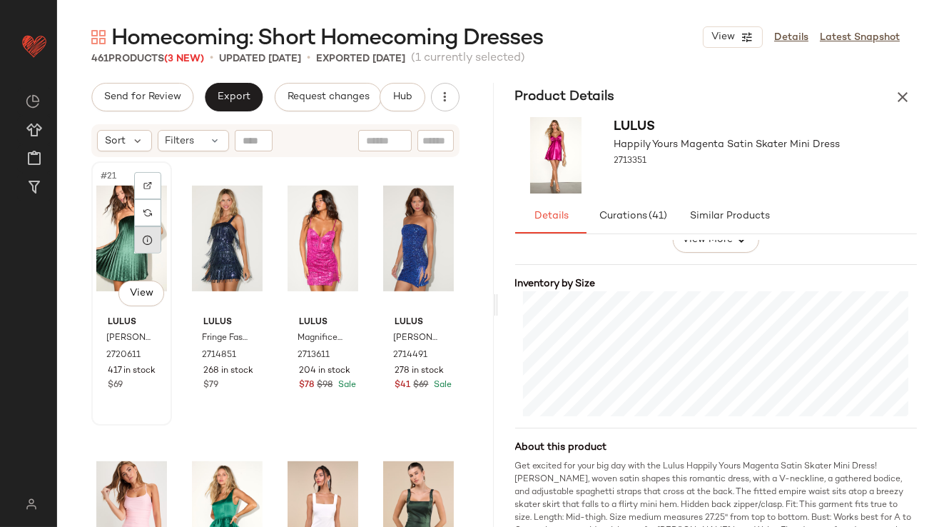
click at [150, 239] on icon at bounding box center [147, 239] width 11 height 11
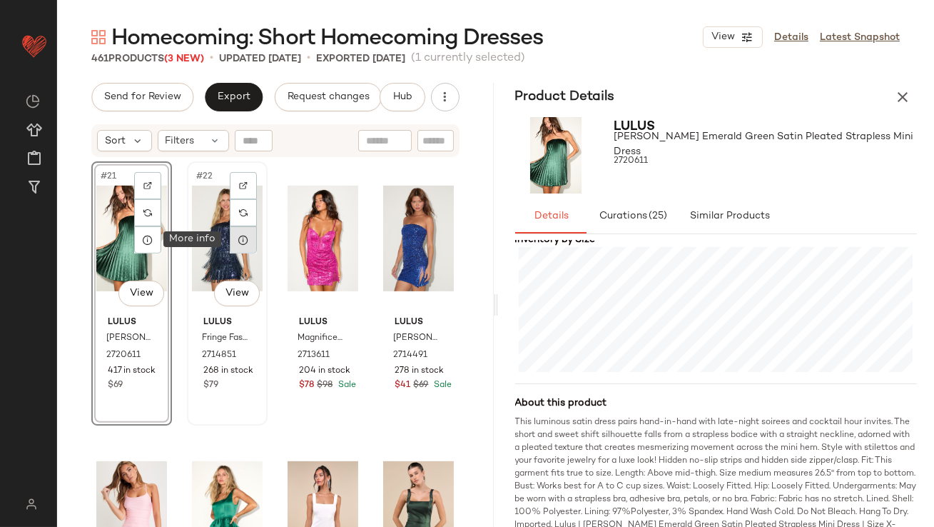
click at [241, 241] on icon at bounding box center [243, 239] width 11 height 11
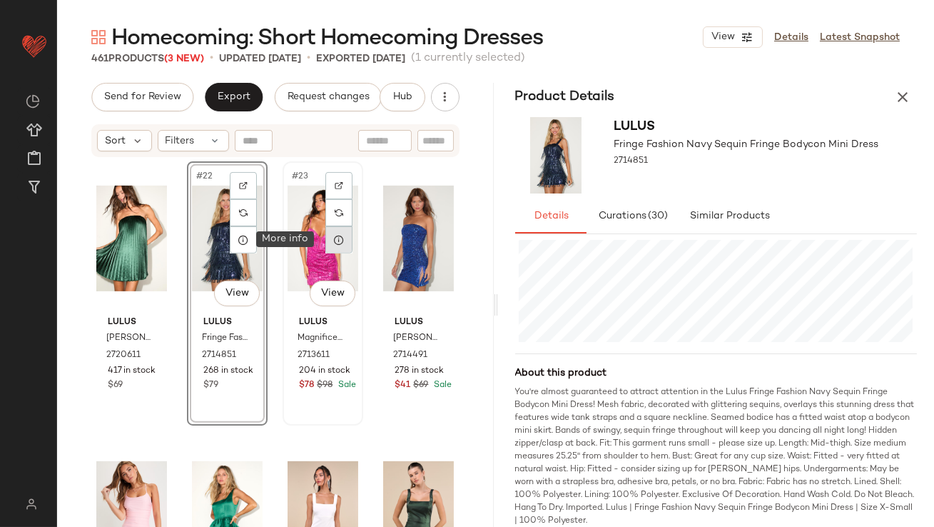
click at [336, 244] on icon at bounding box center [338, 239] width 11 height 11
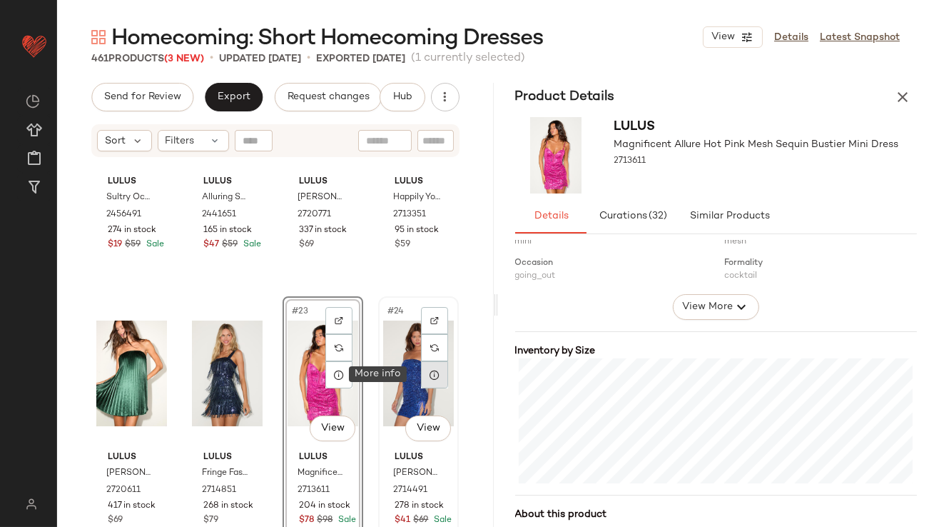
click at [421, 381] on div at bounding box center [434, 374] width 27 height 27
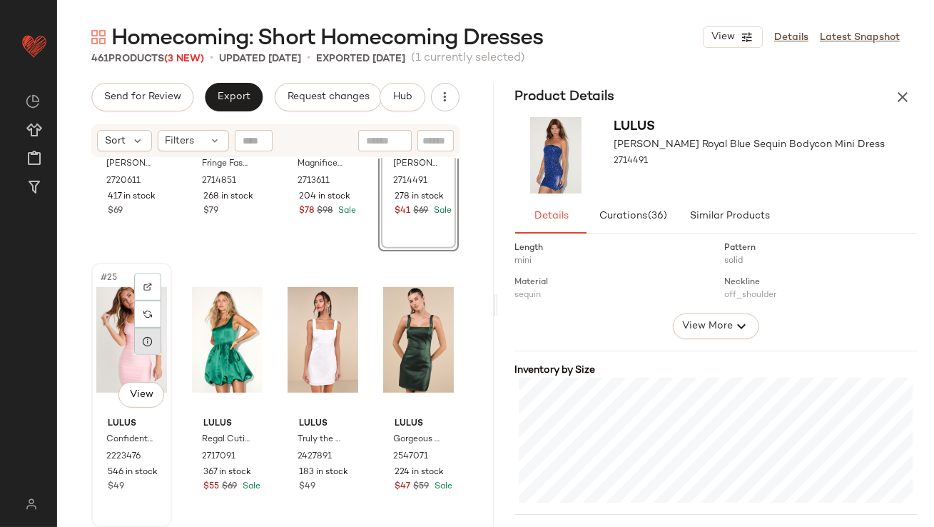
click at [159, 346] on div at bounding box center [147, 341] width 27 height 27
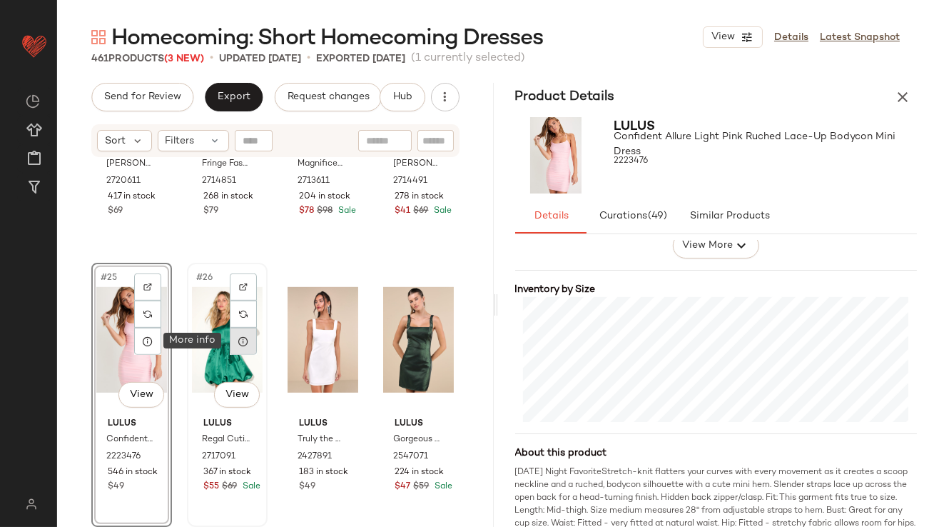
click at [241, 339] on icon at bounding box center [243, 340] width 11 height 11
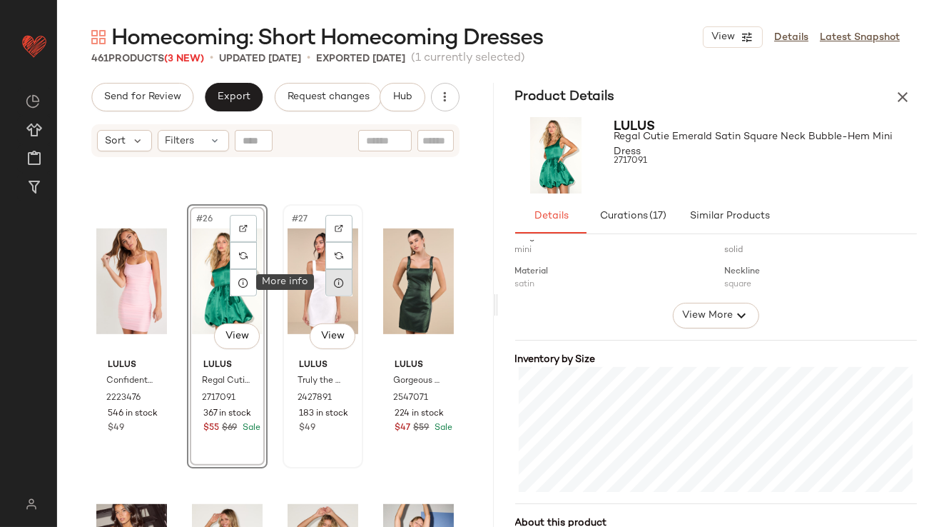
click at [335, 275] on div at bounding box center [338, 282] width 27 height 27
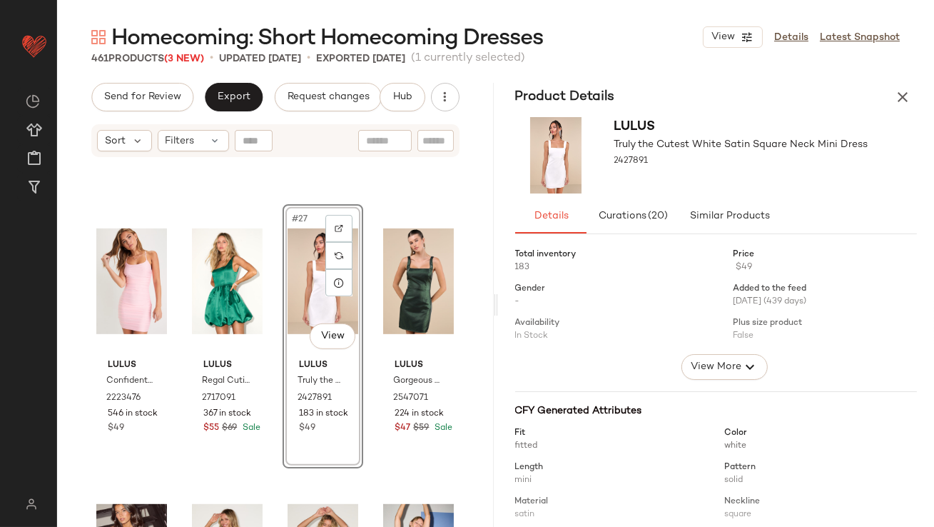
scroll to position [202, 0]
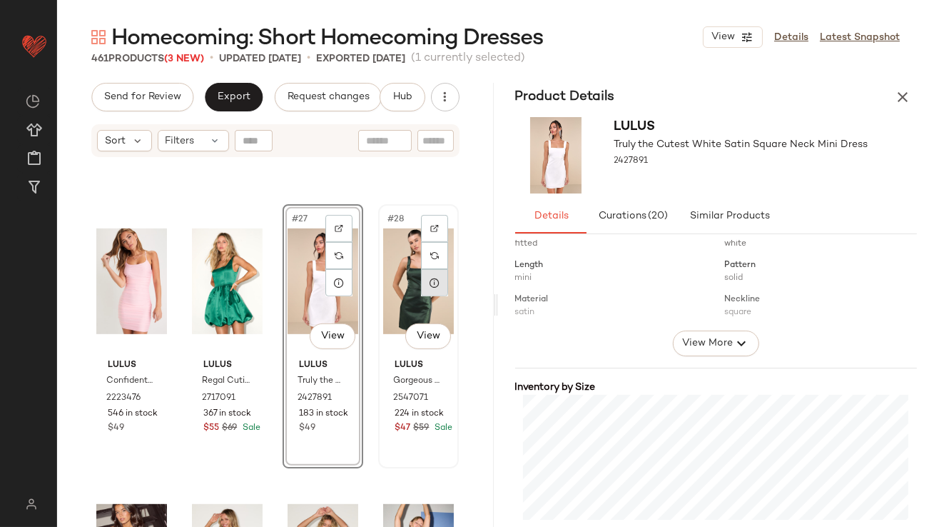
click at [428, 289] on div at bounding box center [434, 282] width 27 height 27
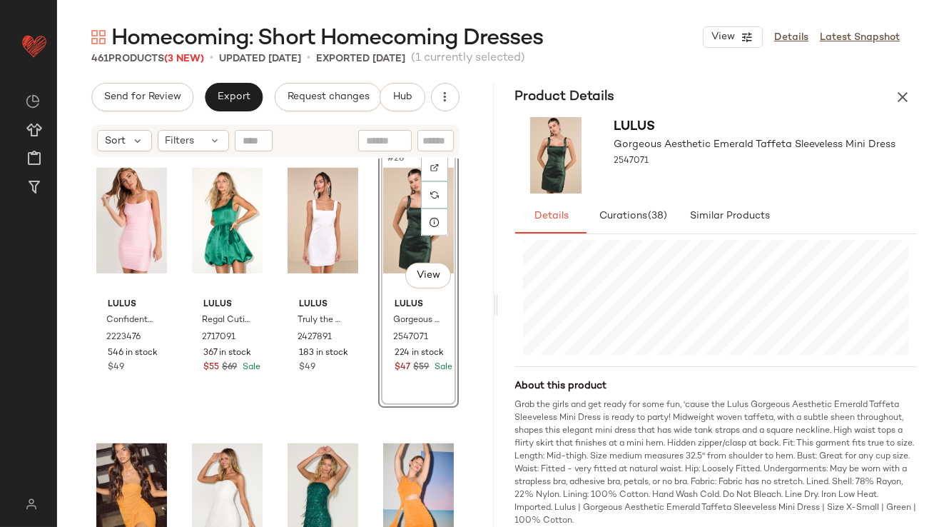
scroll to position [1778, 0]
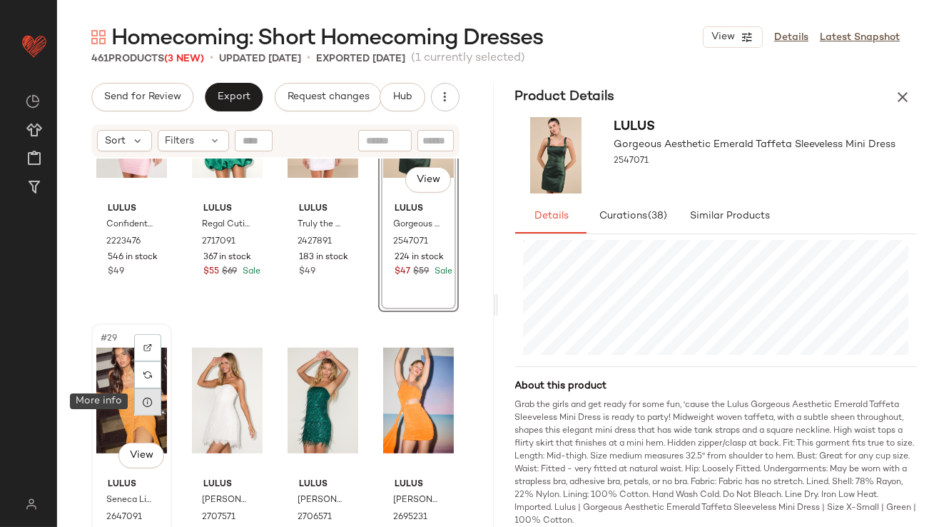
click at [149, 405] on icon at bounding box center [147, 401] width 11 height 11
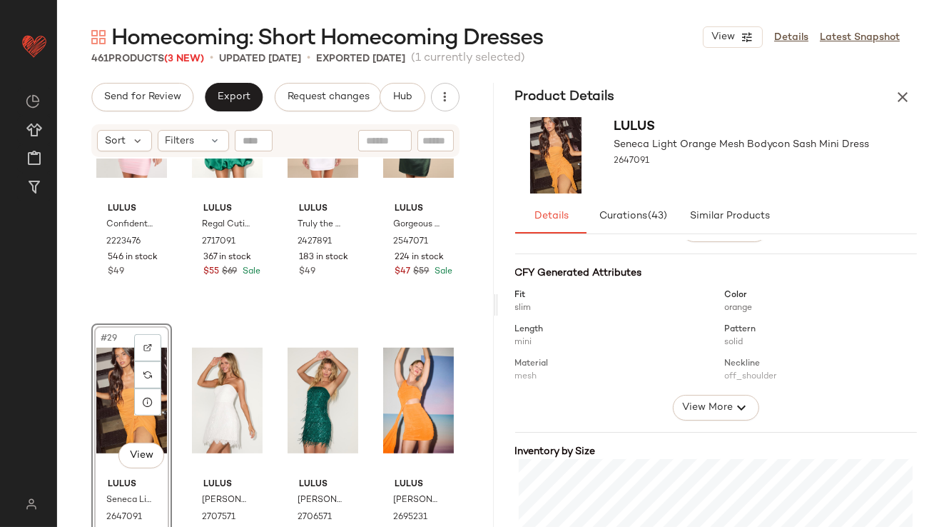
scroll to position [259, 0]
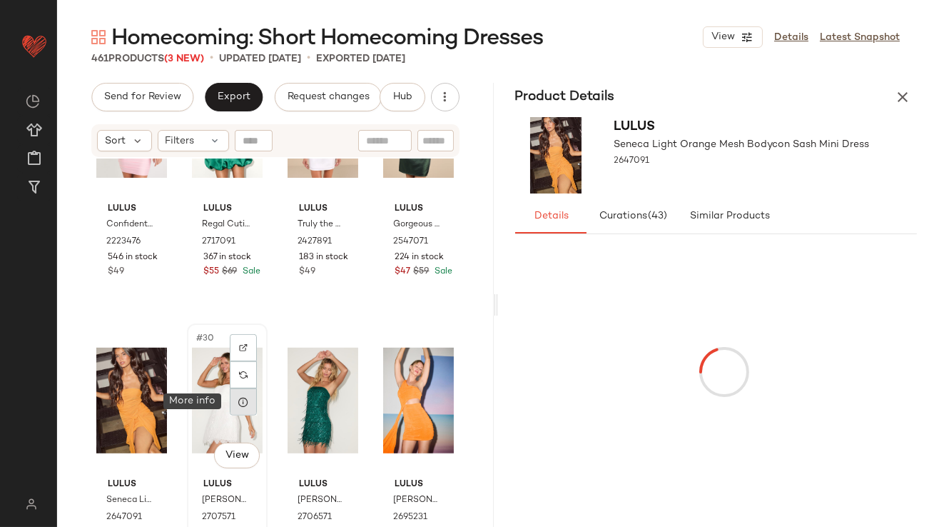
click at [238, 404] on icon at bounding box center [243, 401] width 11 height 11
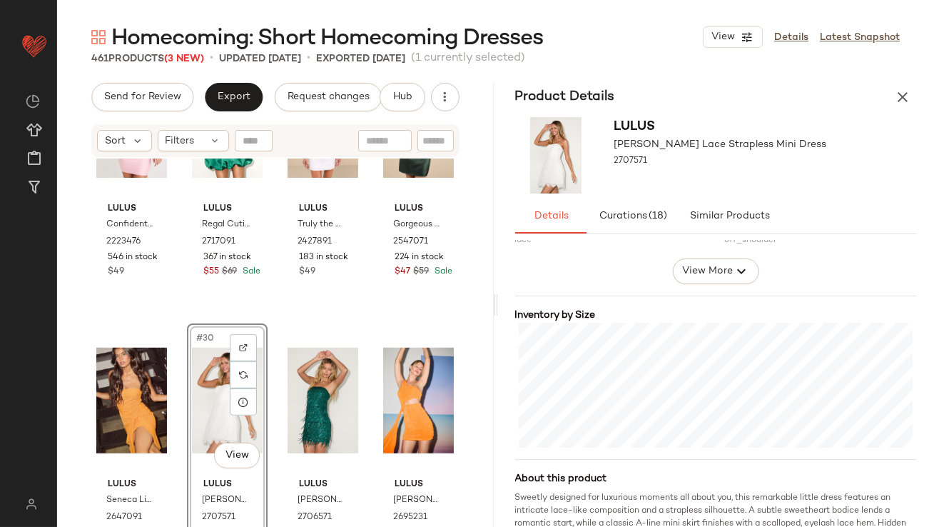
scroll to position [277, 0]
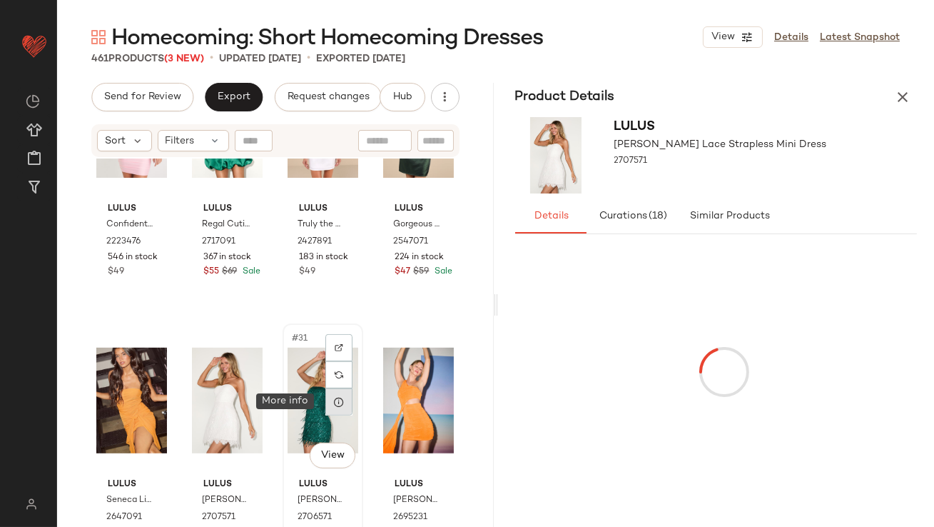
click at [333, 404] on icon at bounding box center [338, 401] width 11 height 11
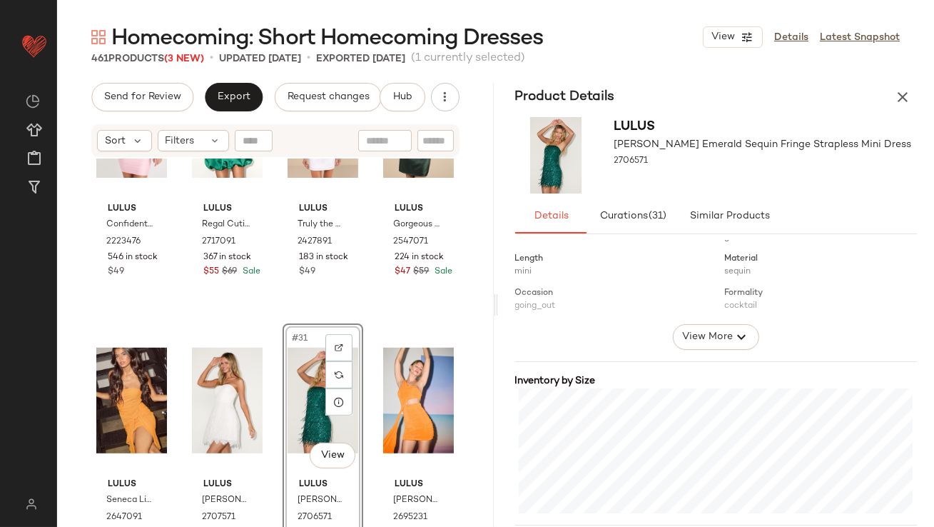
scroll to position [300, 0]
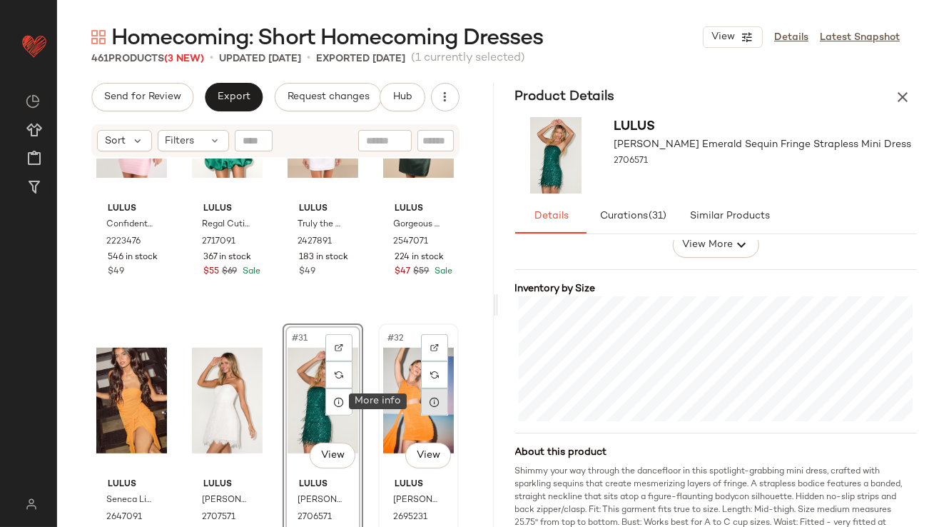
click at [422, 408] on div at bounding box center [434, 401] width 27 height 27
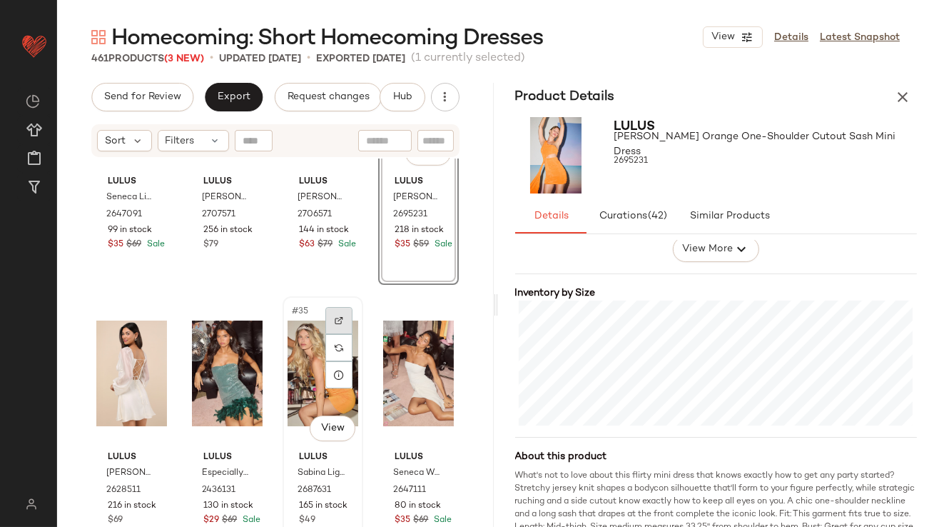
scroll to position [2103, 0]
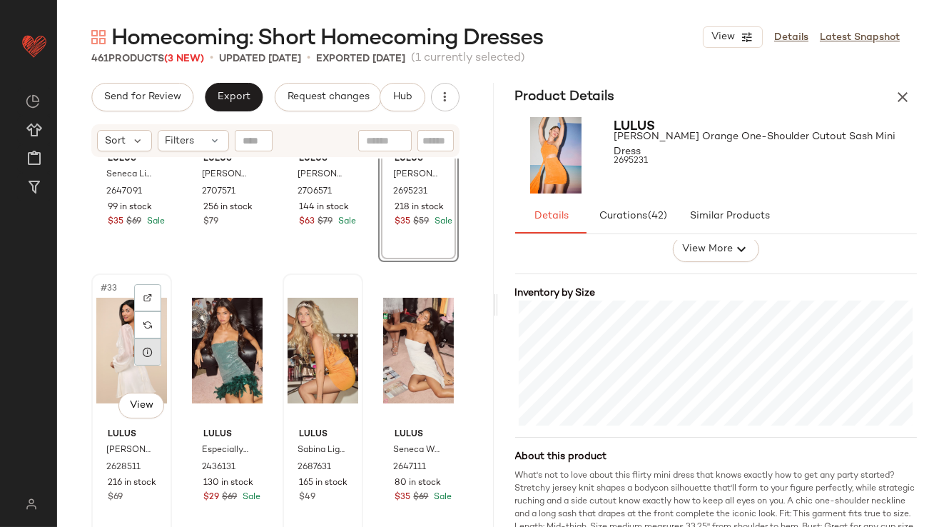
click at [153, 356] on icon at bounding box center [147, 351] width 11 height 11
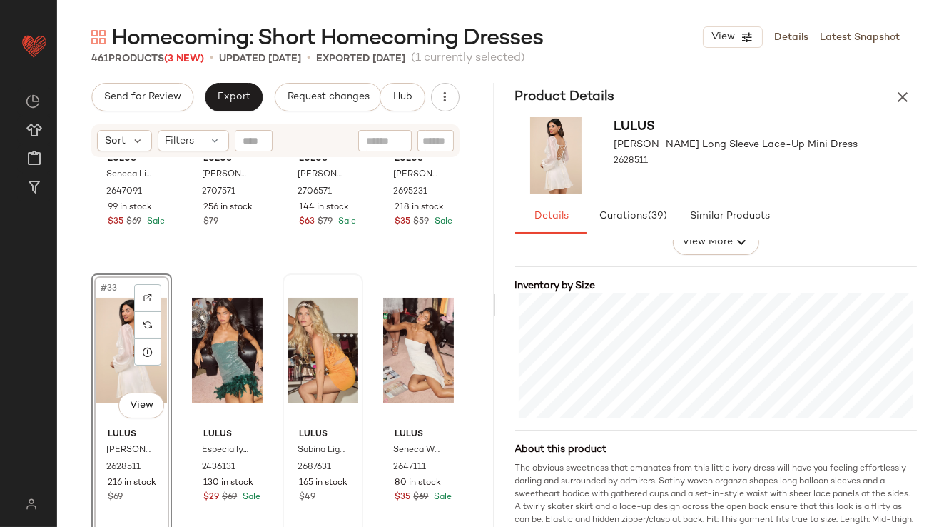
scroll to position [367, 0]
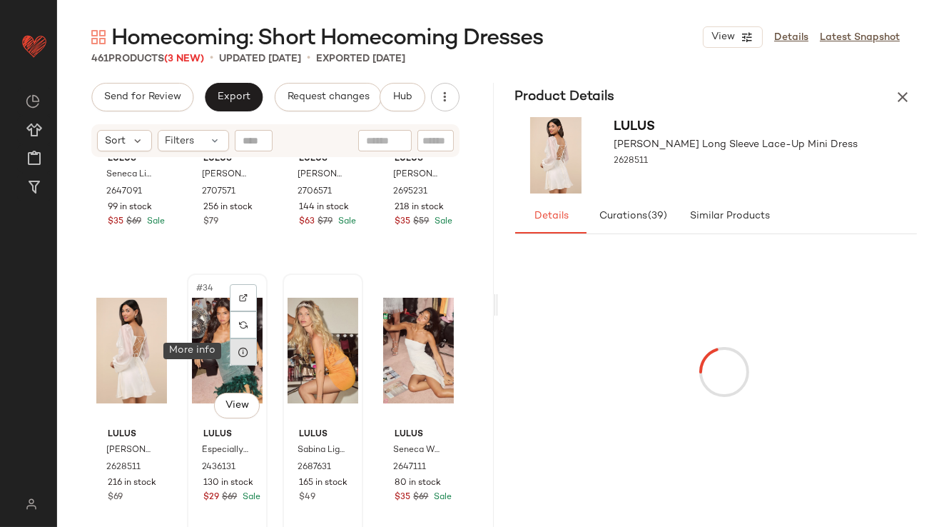
click at [244, 352] on icon at bounding box center [243, 351] width 11 height 11
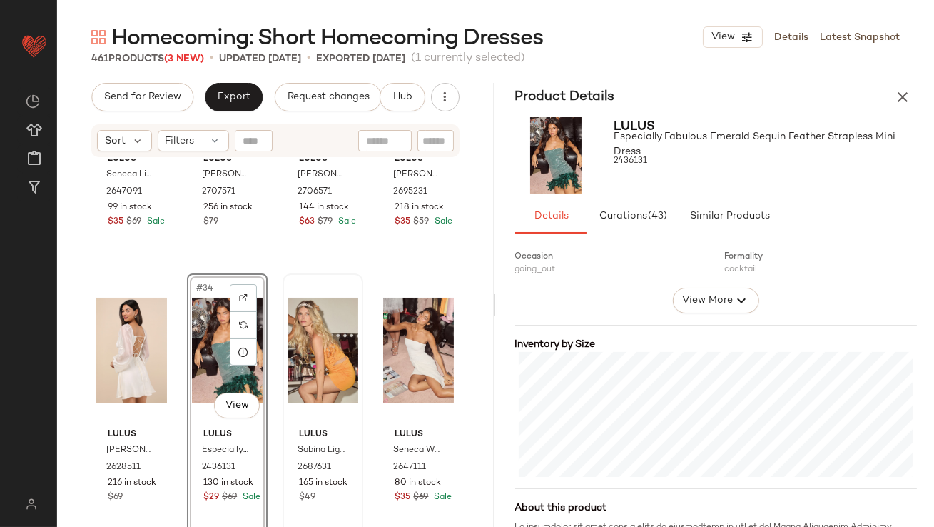
scroll to position [392, 0]
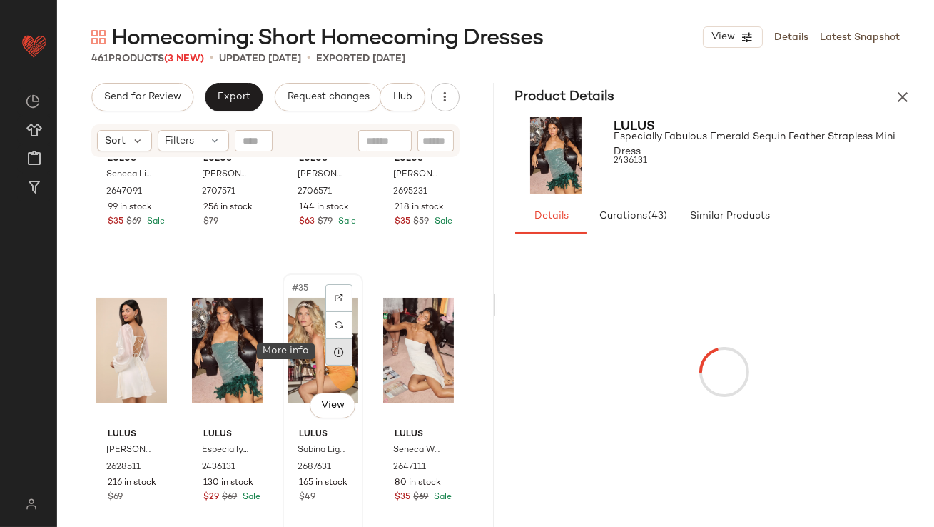
click at [333, 355] on icon at bounding box center [338, 351] width 11 height 11
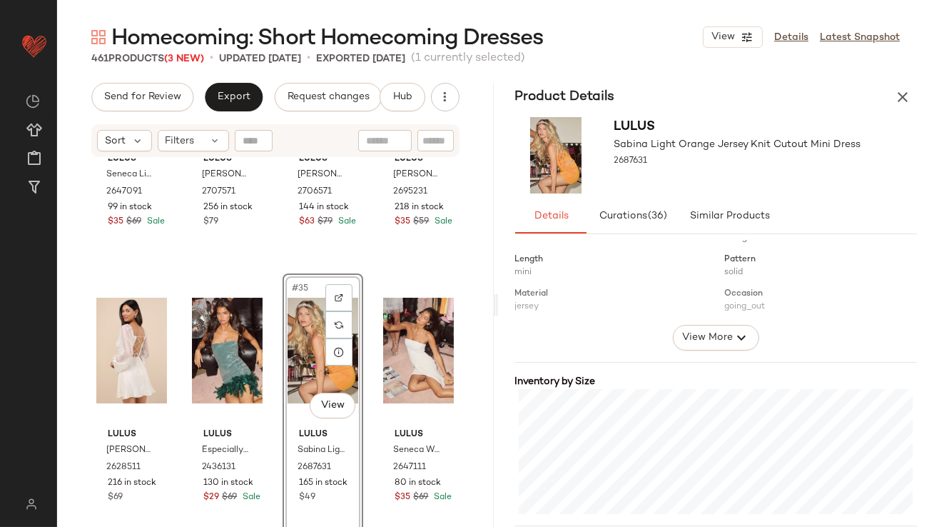
scroll to position [301, 0]
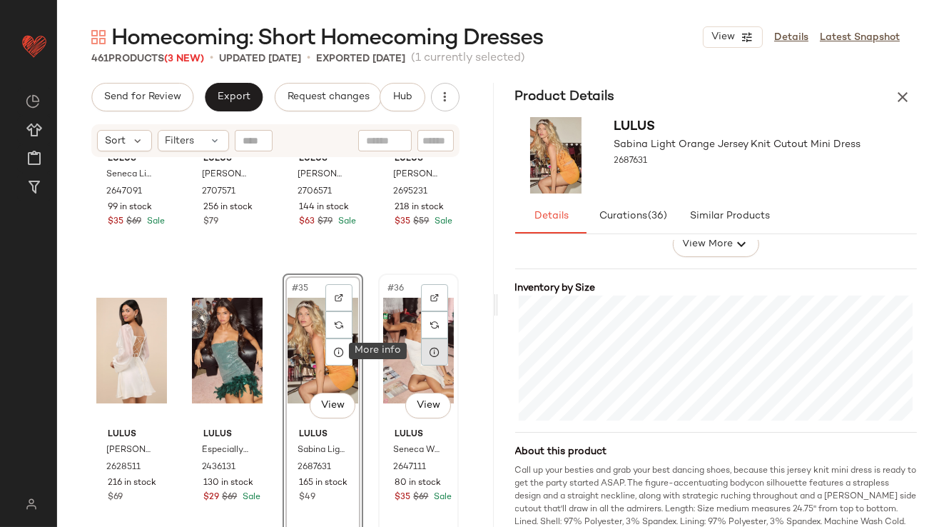
click at [429, 351] on icon at bounding box center [434, 351] width 11 height 11
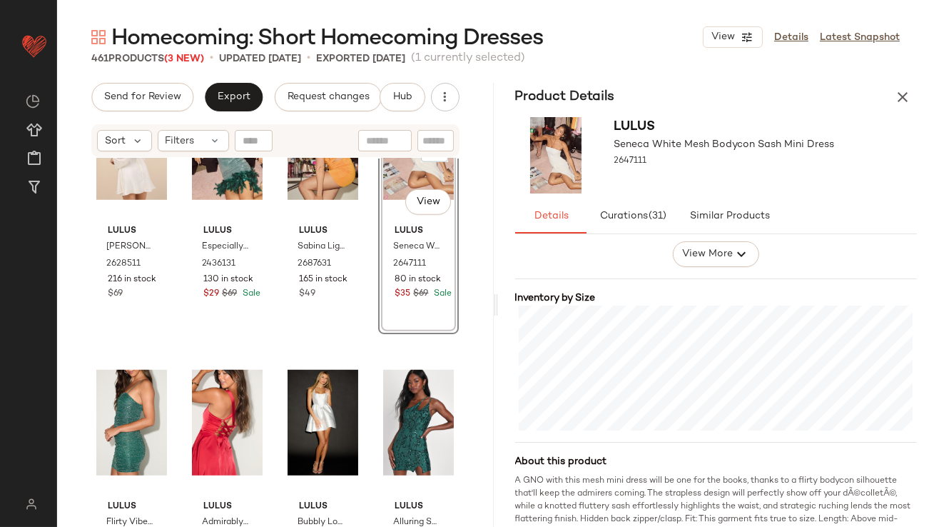
scroll to position [2331, 0]
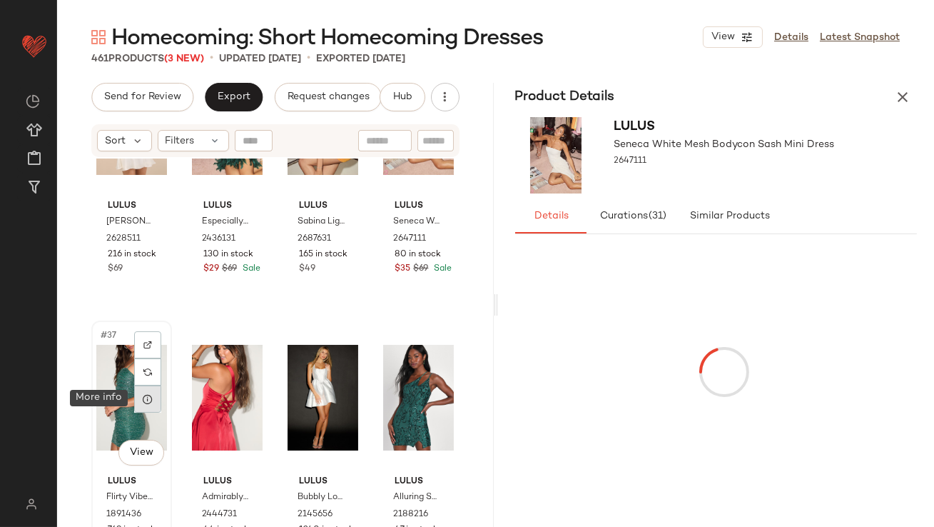
click at [153, 399] on icon at bounding box center [147, 398] width 11 height 11
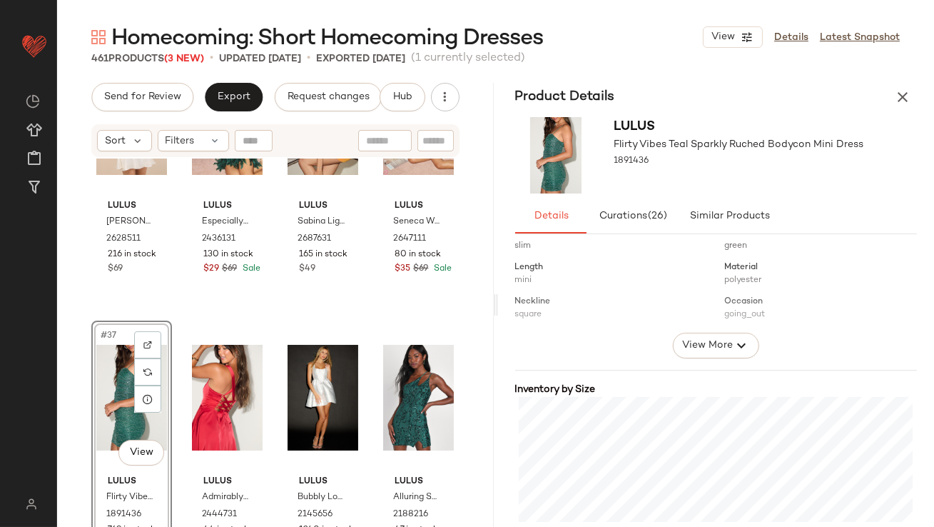
scroll to position [380, 0]
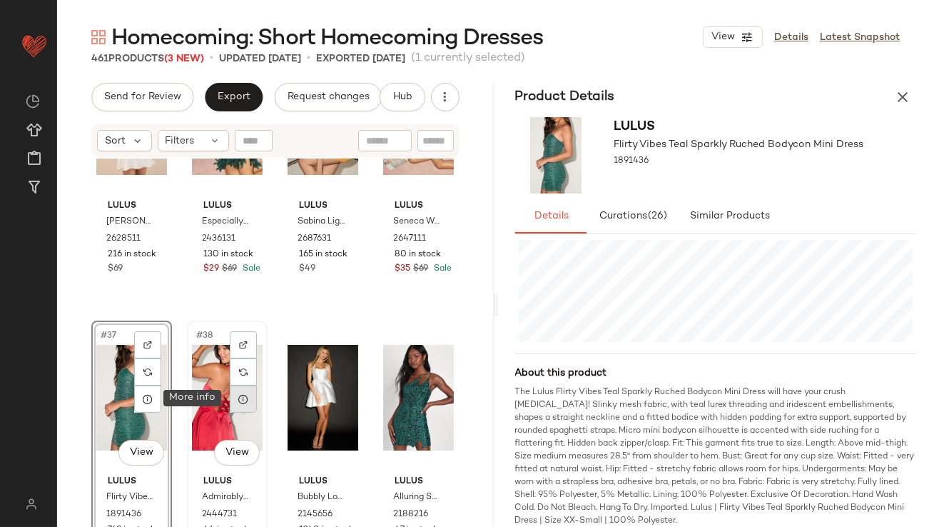
click at [238, 395] on icon at bounding box center [243, 398] width 11 height 11
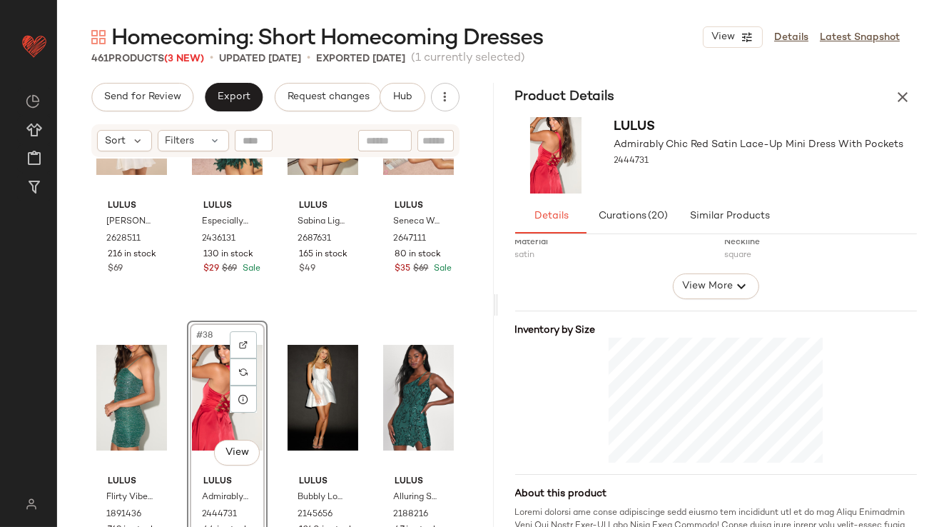
scroll to position [265, 0]
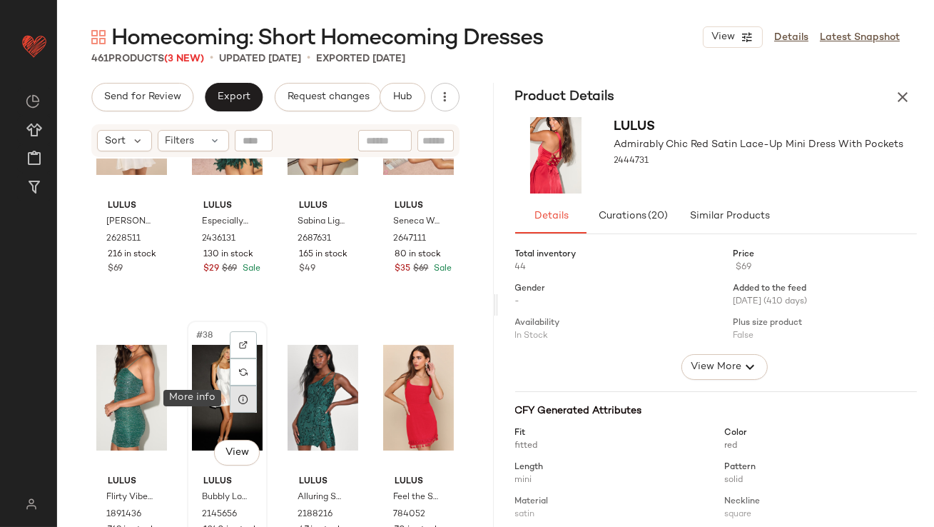
click at [235, 391] on div at bounding box center [243, 398] width 27 height 27
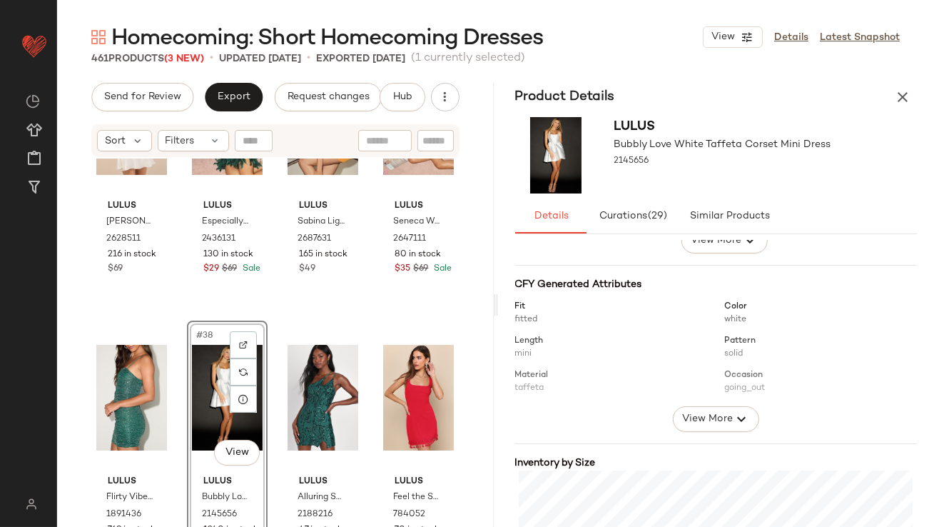
scroll to position [234, 0]
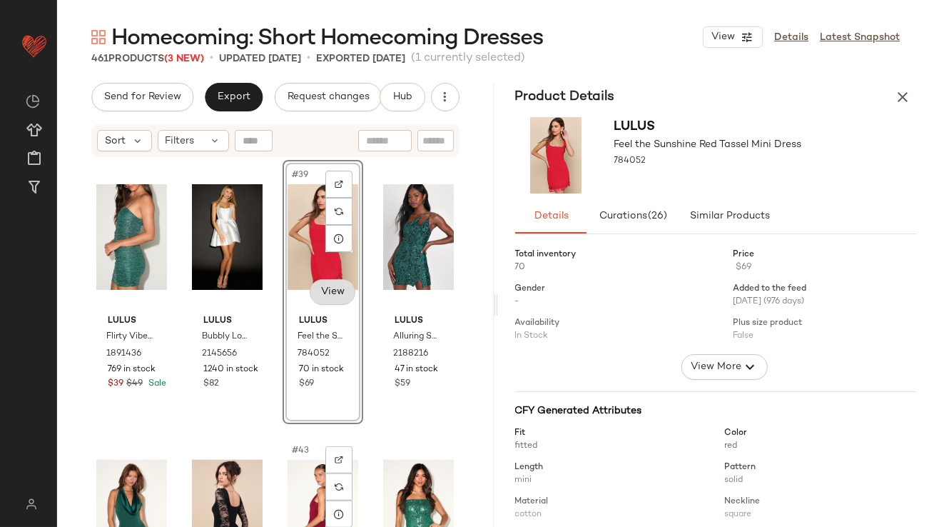
scroll to position [2452, 0]
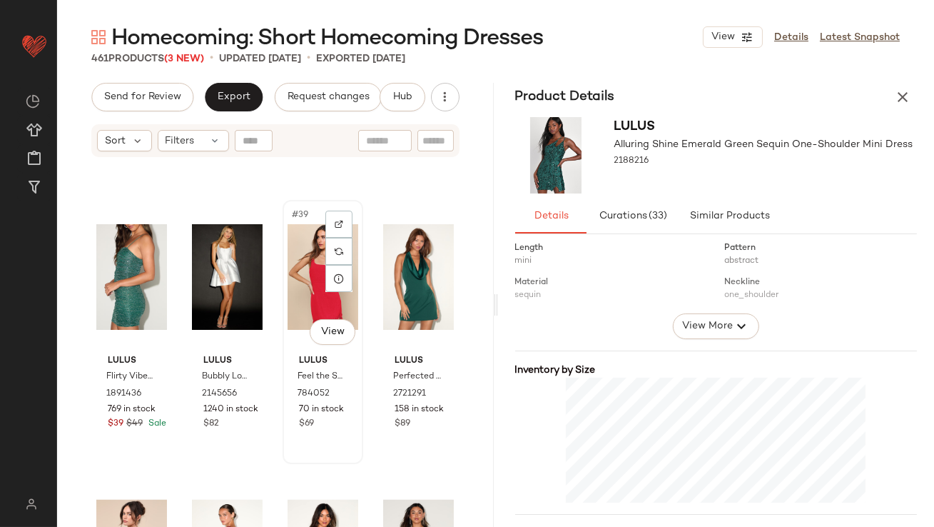
click at [299, 269] on div "#39 View" at bounding box center [323, 277] width 71 height 144
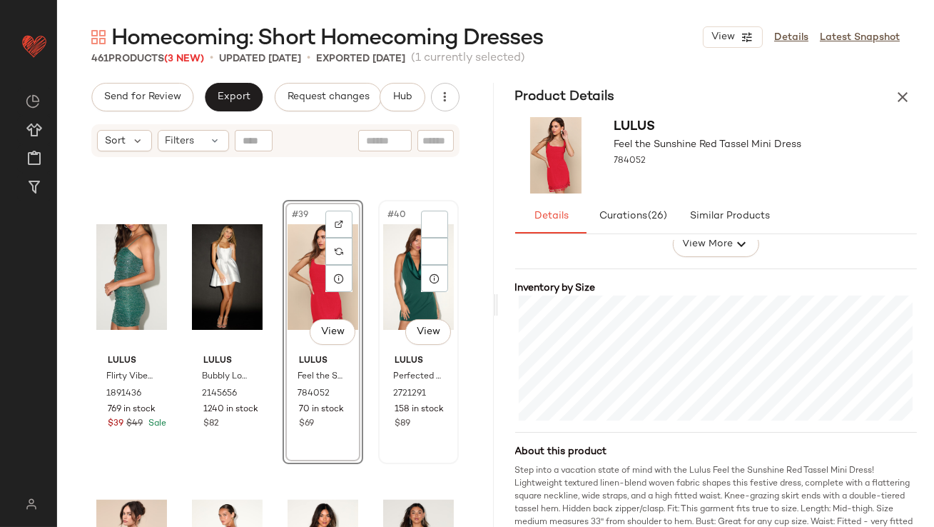
click at [387, 283] on div "#40 View" at bounding box center [418, 277] width 71 height 144
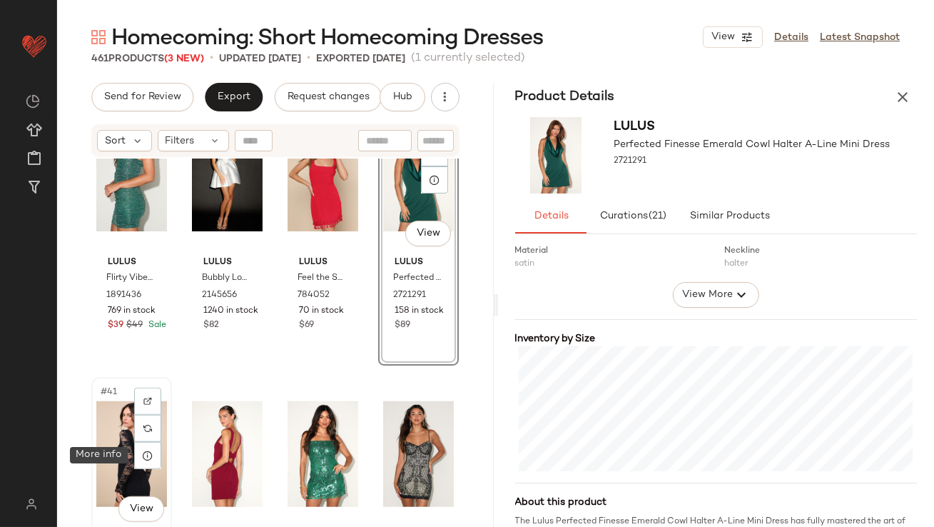
click at [123, 452] on div "#41 View" at bounding box center [131, 454] width 71 height 144
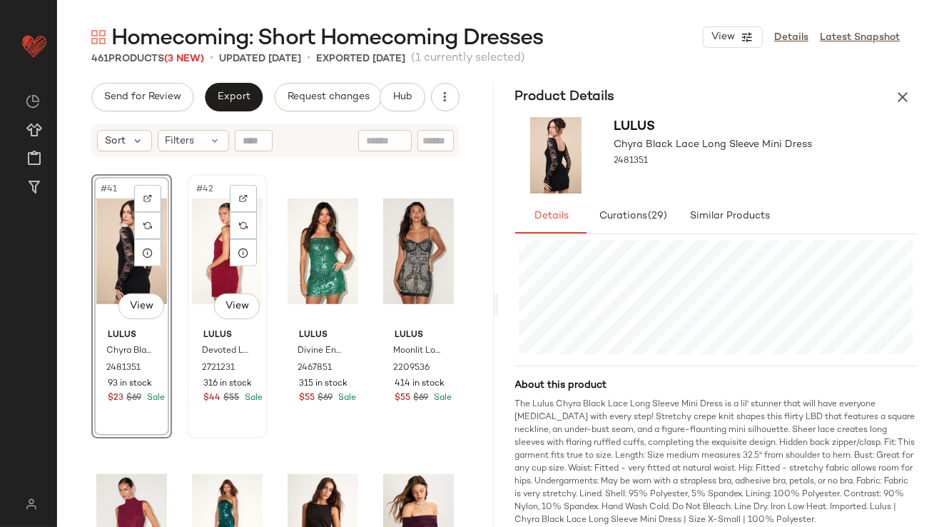
click at [203, 243] on div "#42 View" at bounding box center [227, 251] width 71 height 144
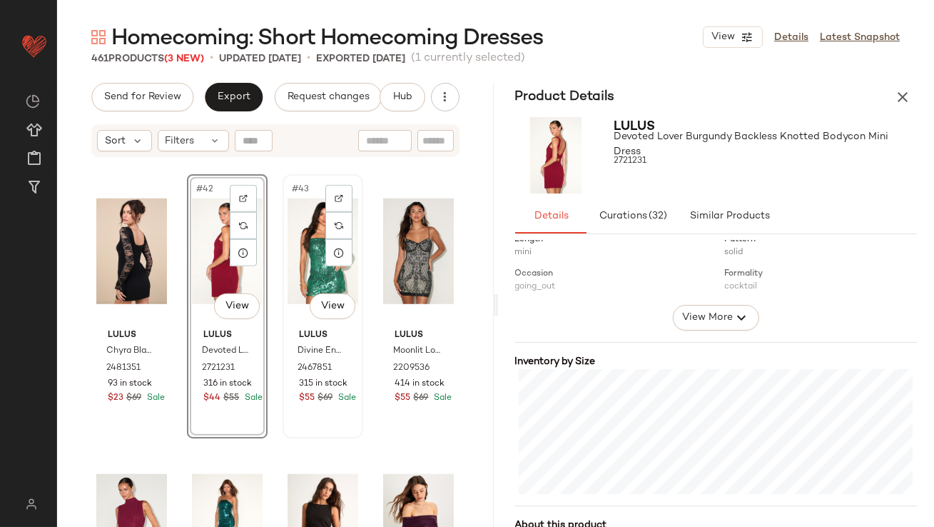
click at [297, 260] on div "#43 View" at bounding box center [323, 251] width 71 height 144
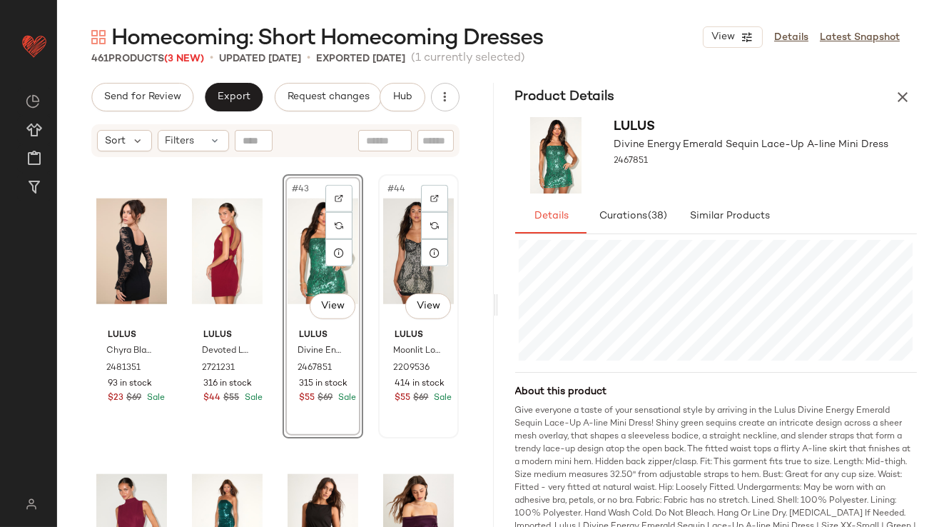
click at [393, 270] on div "#44 View" at bounding box center [418, 251] width 71 height 144
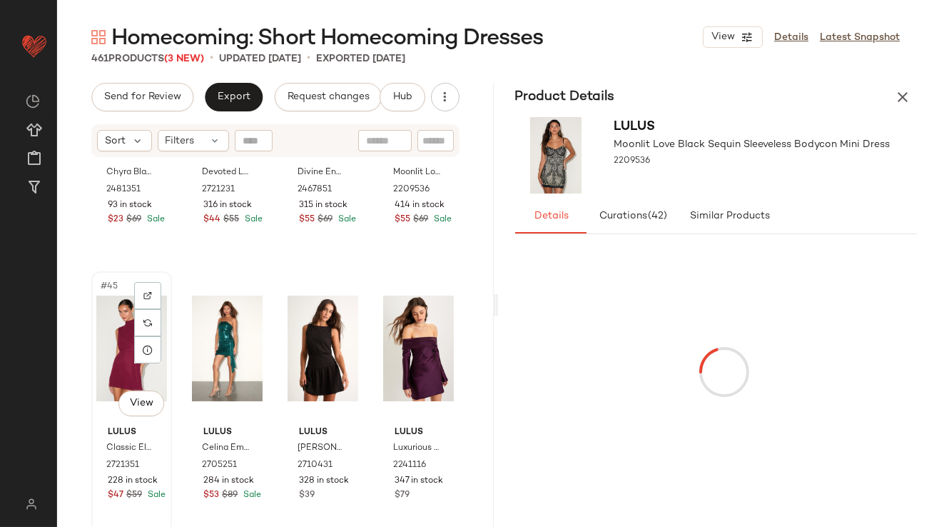
click at [99, 348] on div "#45 View" at bounding box center [131, 348] width 71 height 144
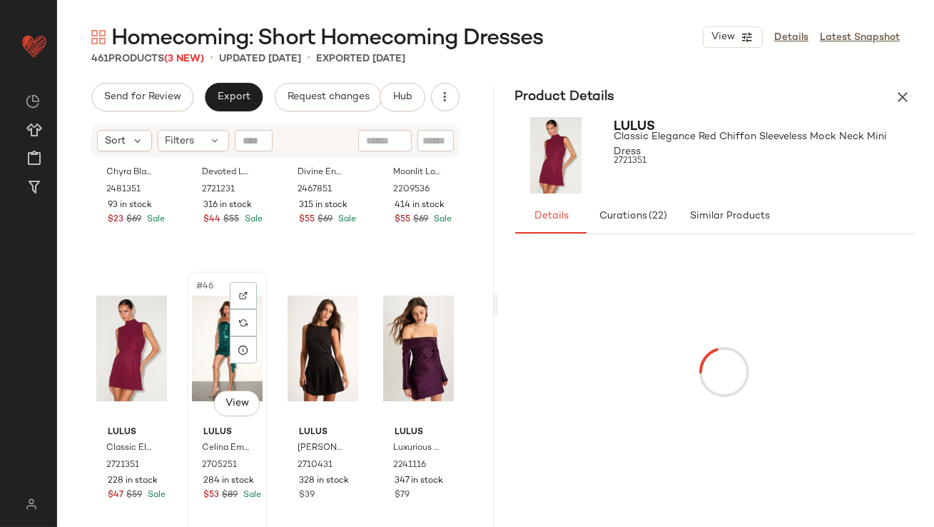
click at [196, 320] on div "#46 View" at bounding box center [227, 348] width 71 height 144
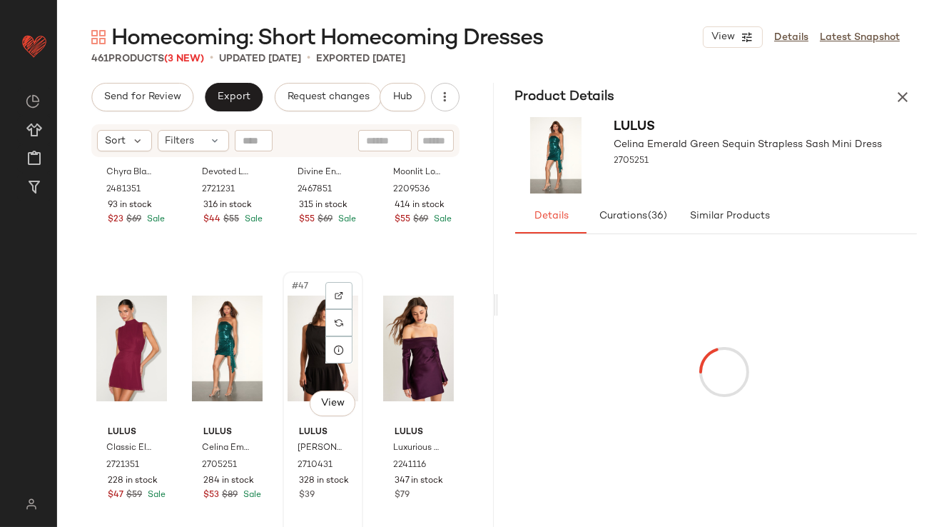
click at [295, 324] on div "#47 View" at bounding box center [323, 348] width 71 height 144
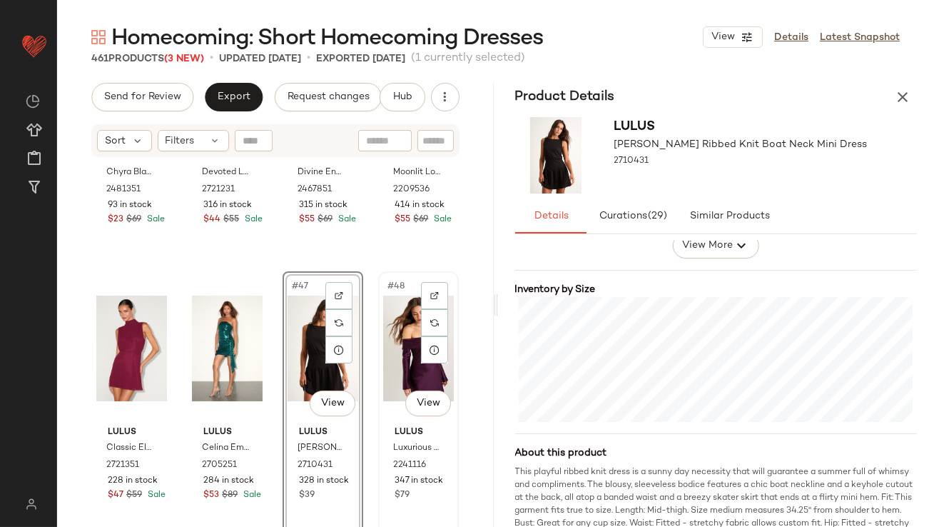
click at [383, 325] on div "#48 View" at bounding box center [418, 348] width 71 height 144
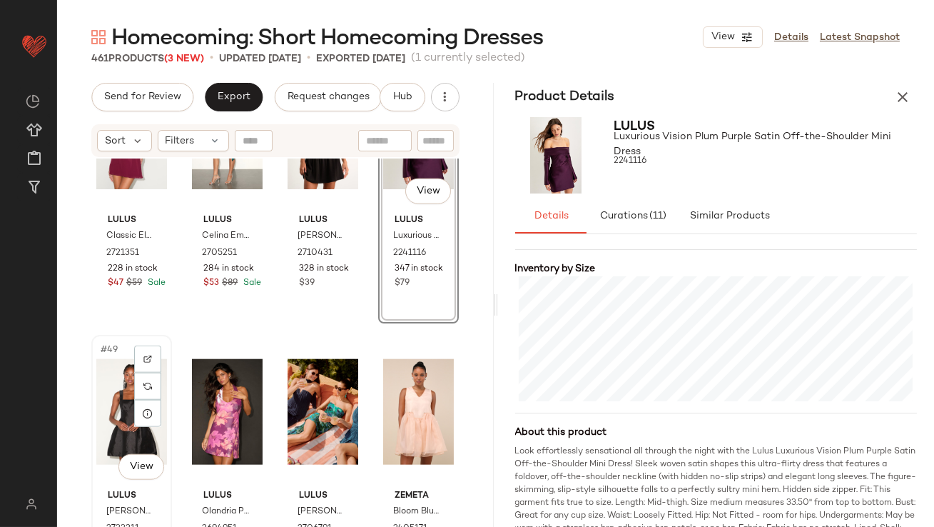
click at [118, 402] on div "#49 View" at bounding box center [131, 412] width 71 height 144
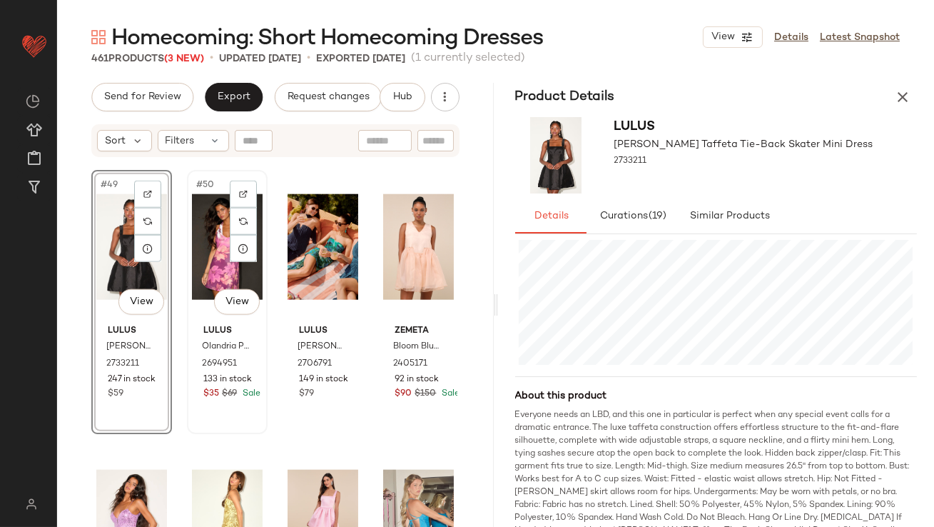
click at [201, 258] on div "#50 View" at bounding box center [227, 247] width 71 height 144
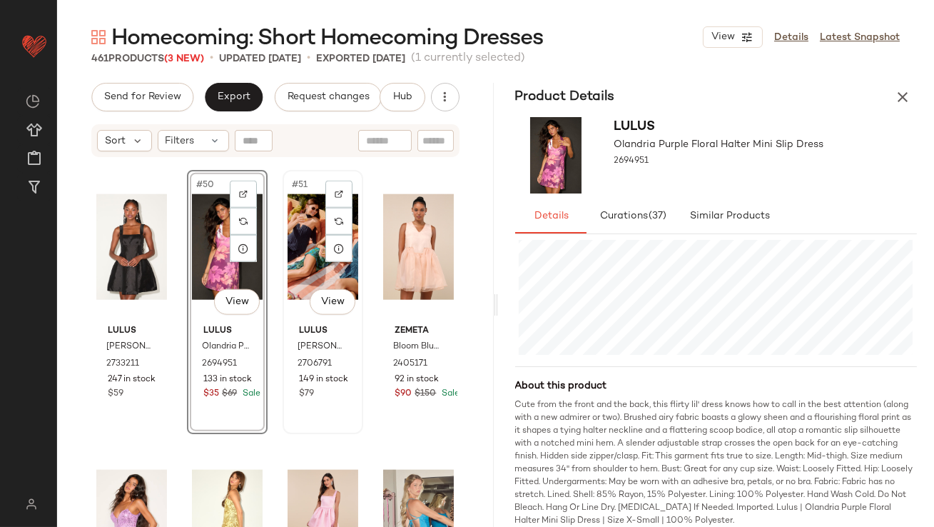
click at [284, 237] on div "#51 View Lulus Demia Green and Blue Abstract Strapless Sash Mini Dress 2706791 …" at bounding box center [323, 301] width 78 height 261
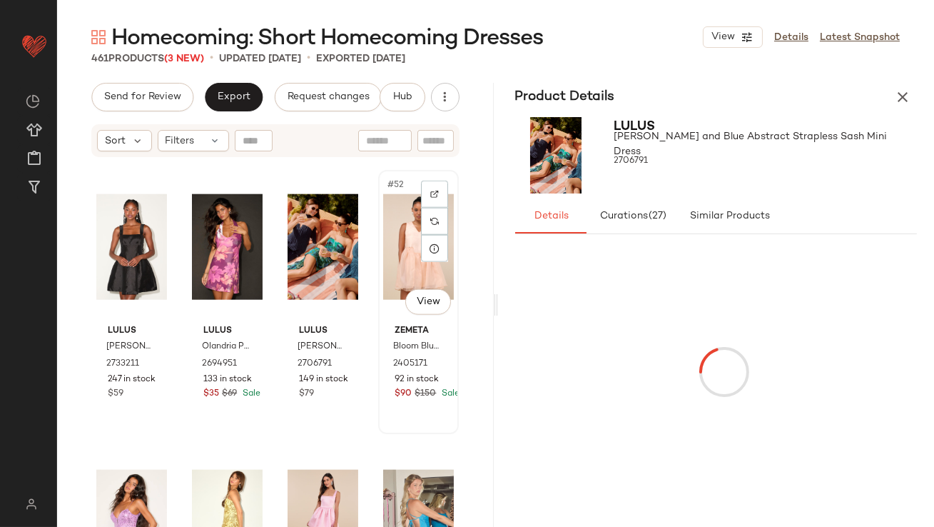
click at [402, 243] on div "#52 View" at bounding box center [418, 247] width 71 height 144
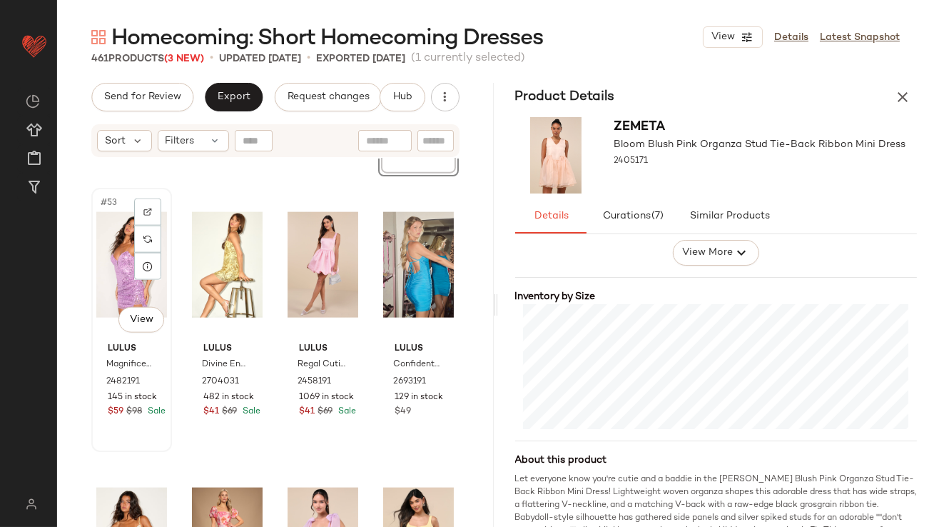
click at [117, 266] on div "#53 View" at bounding box center [131, 265] width 71 height 144
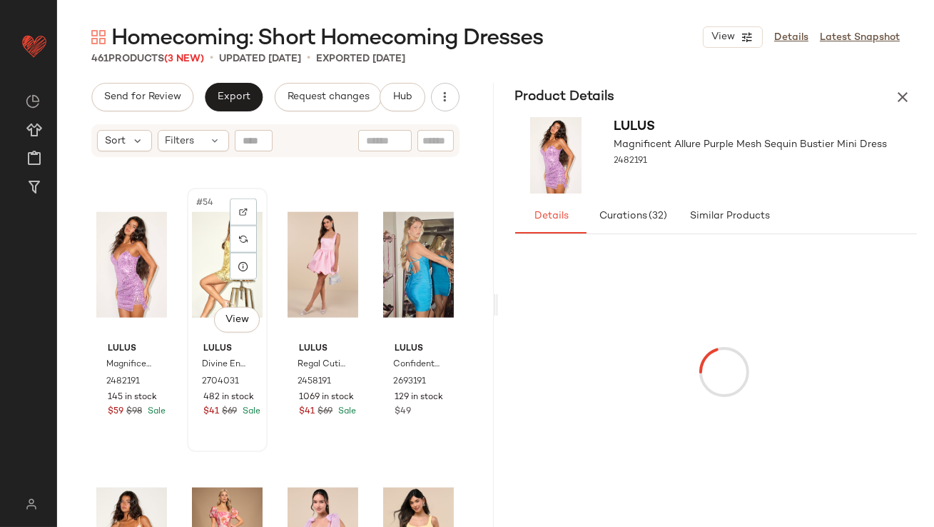
click at [203, 241] on div "#54 View" at bounding box center [227, 265] width 71 height 144
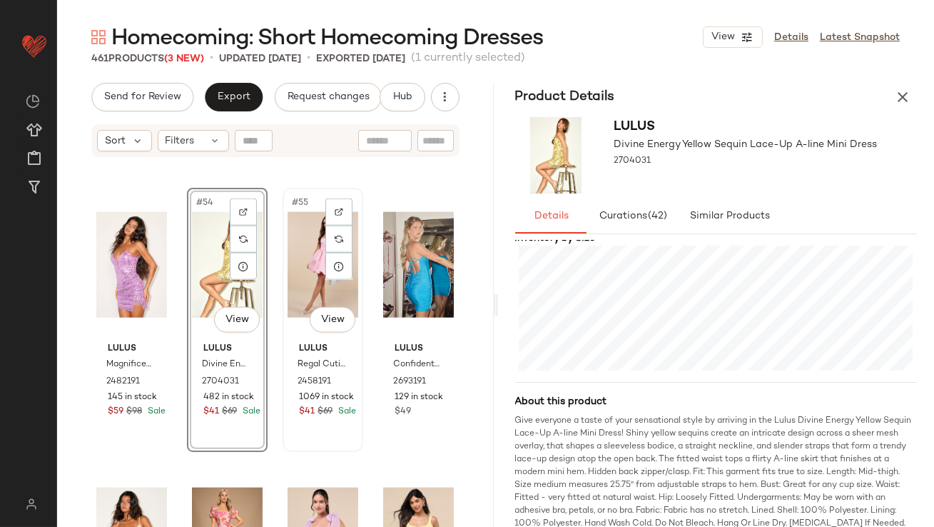
click at [303, 289] on div "#55 View" at bounding box center [323, 265] width 71 height 144
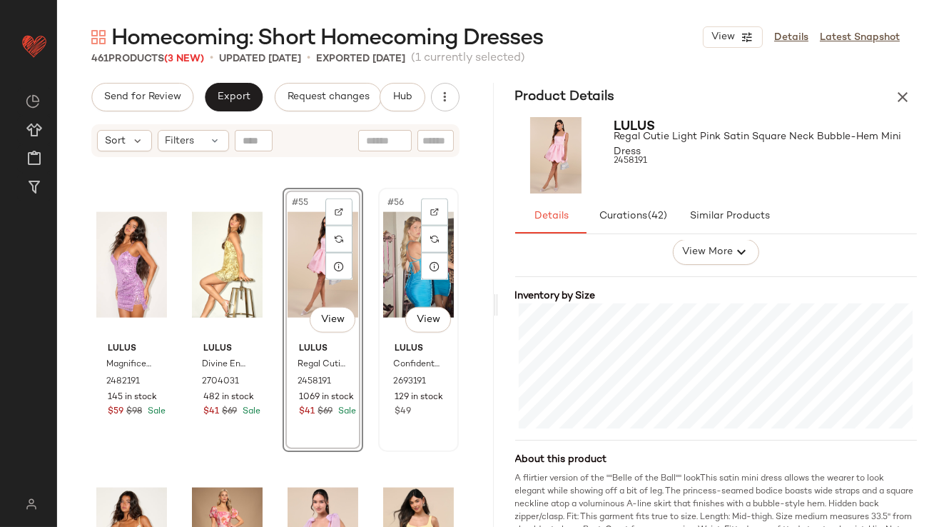
click at [393, 230] on div "#56 View" at bounding box center [418, 265] width 71 height 144
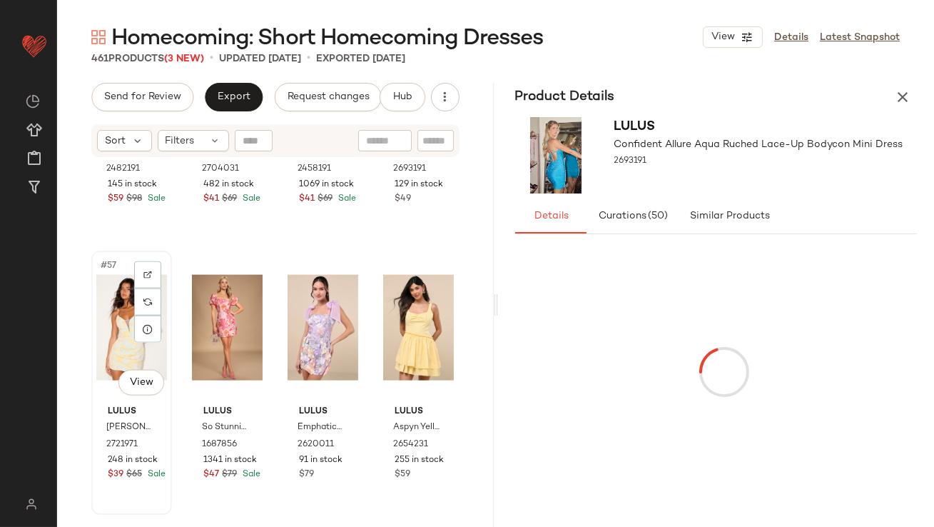
click at [103, 300] on div "#57 View" at bounding box center [131, 327] width 71 height 144
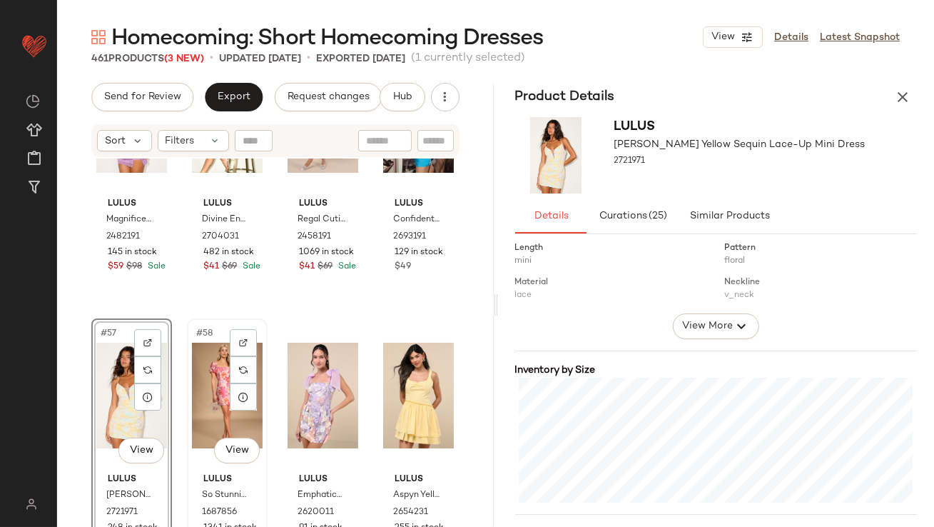
click at [198, 406] on div "#58 View" at bounding box center [227, 395] width 71 height 144
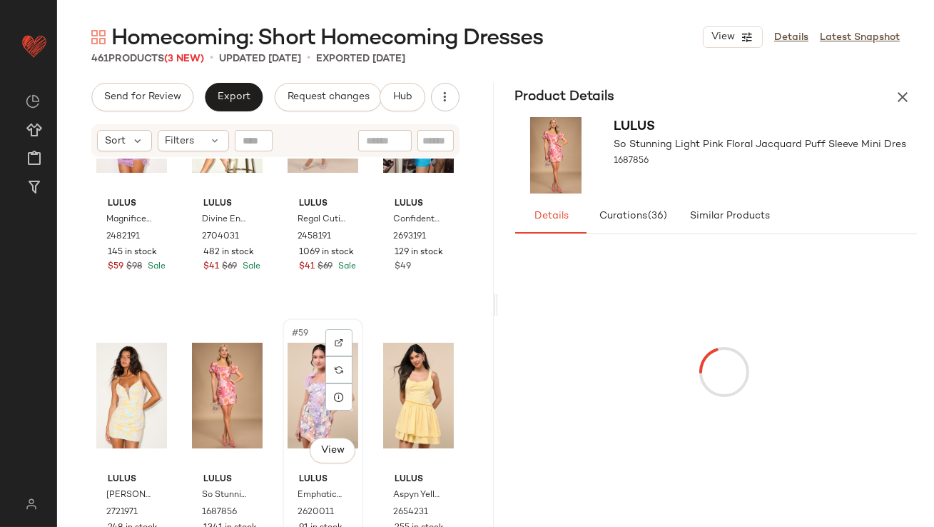
click at [290, 351] on div "#59 View" at bounding box center [323, 395] width 71 height 144
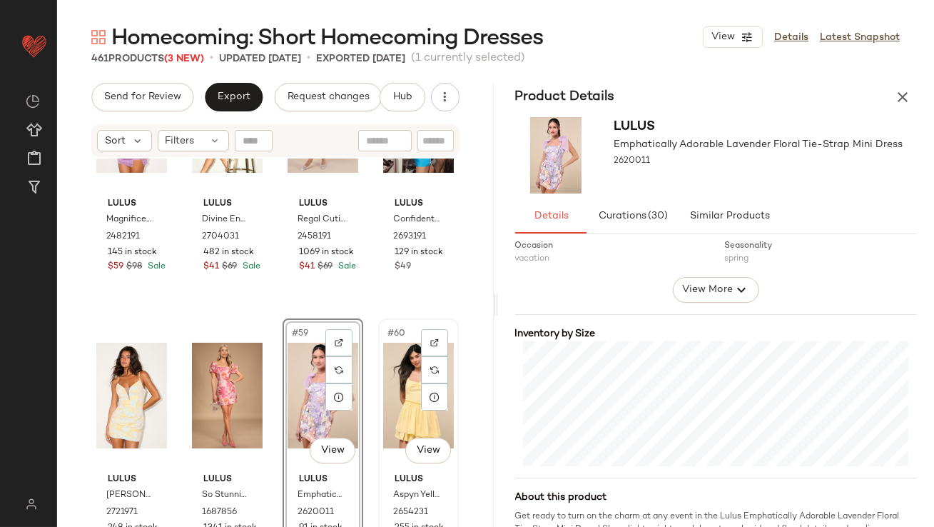
click at [400, 372] on div "#60 View" at bounding box center [418, 395] width 71 height 144
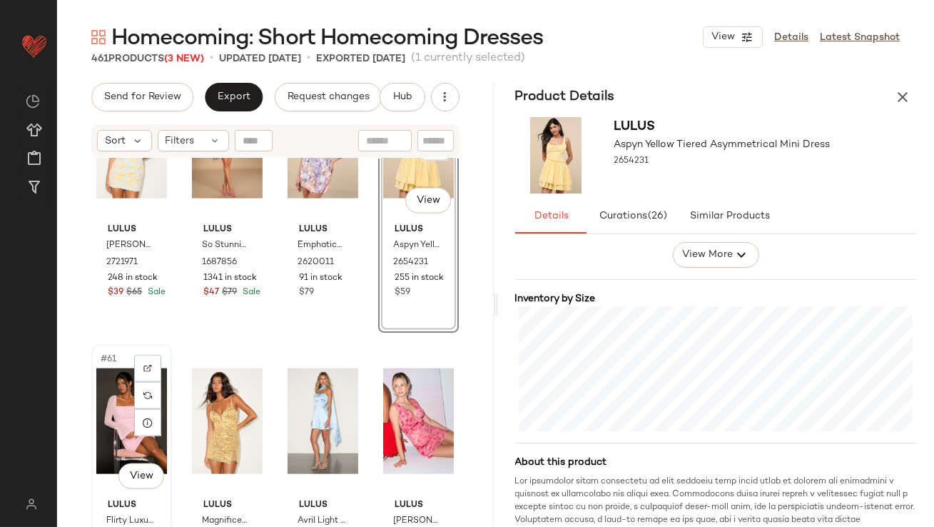
click at [123, 420] on div "#61 View" at bounding box center [131, 421] width 71 height 144
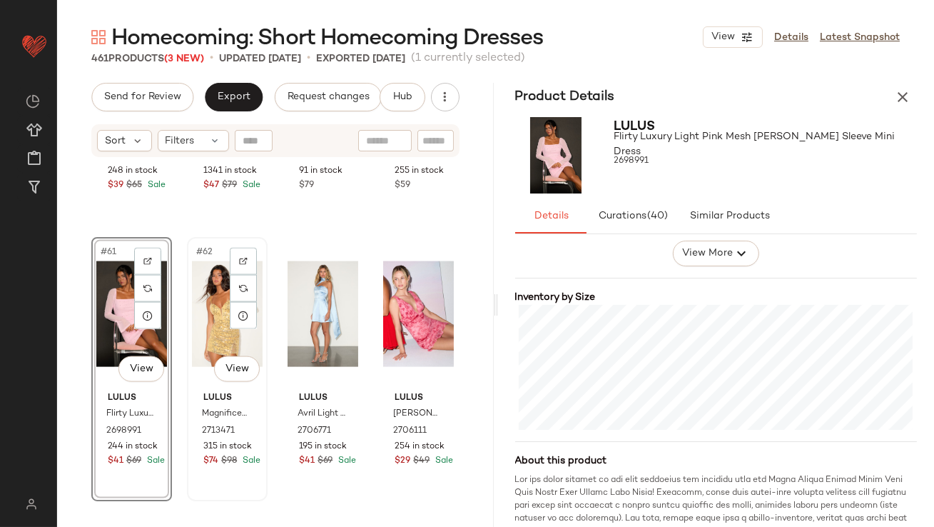
click at [213, 316] on div "#62 View" at bounding box center [227, 314] width 71 height 144
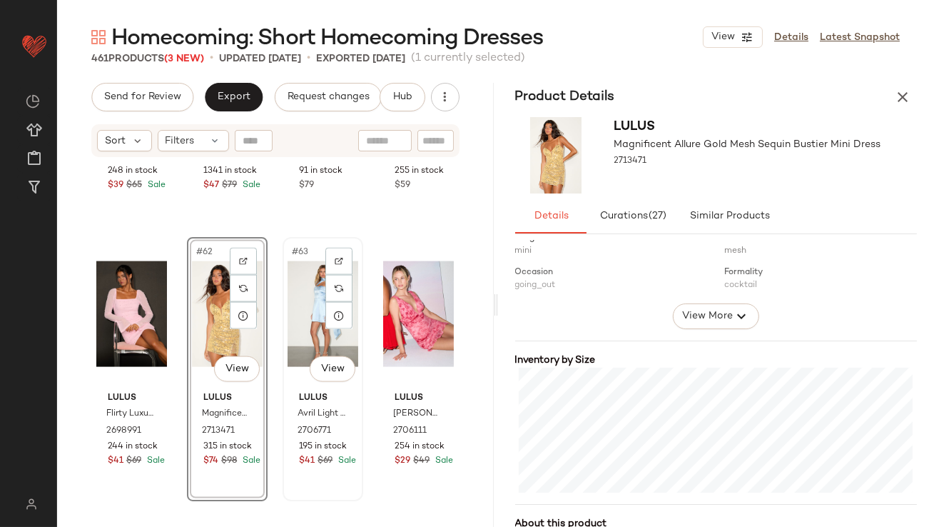
click at [295, 288] on div "#63 View" at bounding box center [323, 314] width 71 height 144
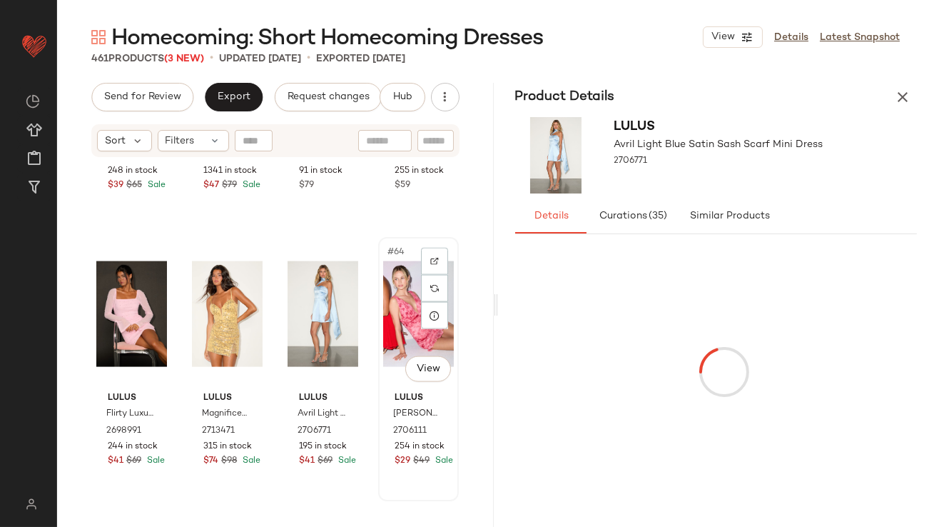
click at [387, 333] on div "#64 View" at bounding box center [418, 314] width 71 height 144
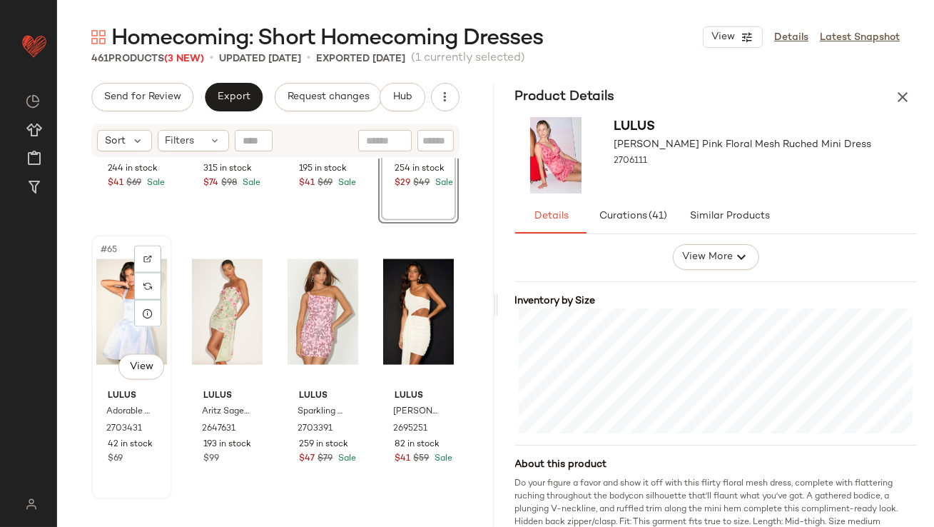
click at [113, 284] on div "#65 View" at bounding box center [131, 312] width 71 height 144
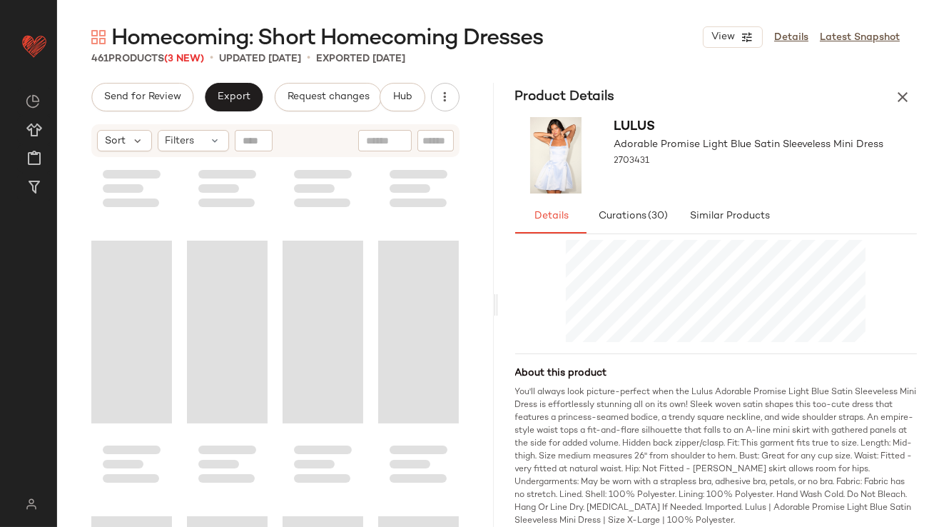
click at [108, 295] on div "Loading..." at bounding box center [131, 331] width 81 height 183
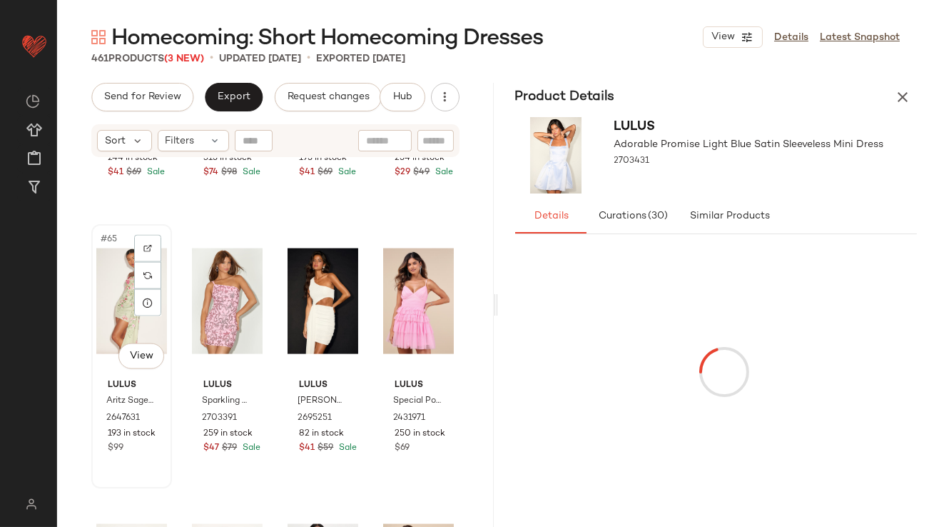
click at [122, 283] on div "#65 View" at bounding box center [131, 301] width 71 height 144
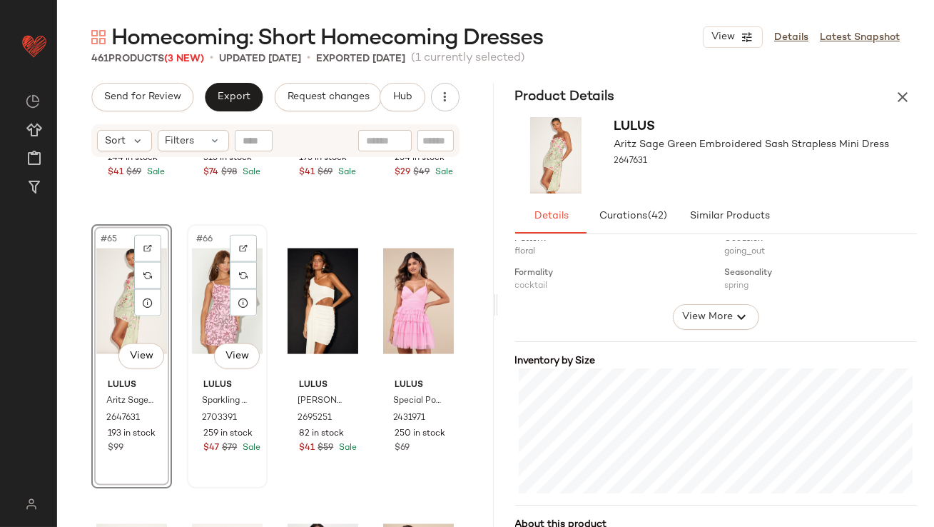
click at [207, 323] on div "#66 View" at bounding box center [227, 301] width 71 height 144
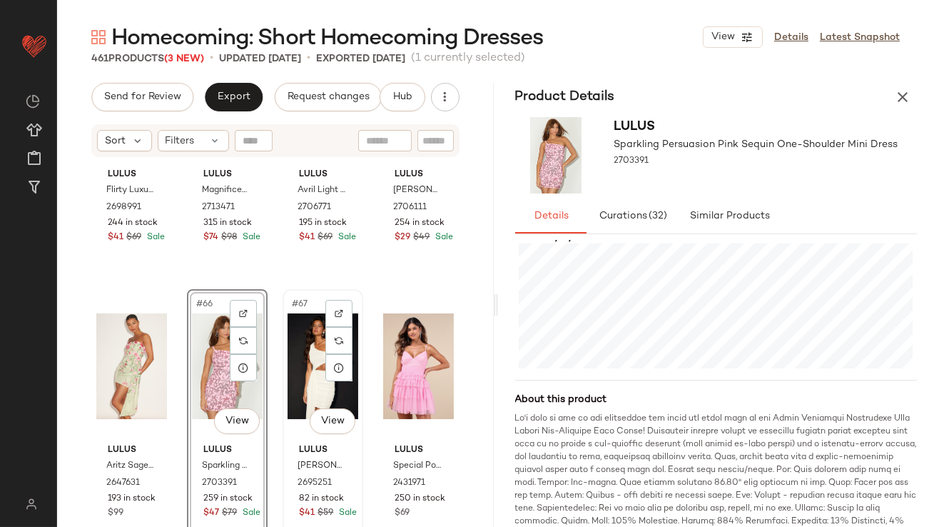
click at [302, 376] on div "#67 View" at bounding box center [323, 366] width 71 height 144
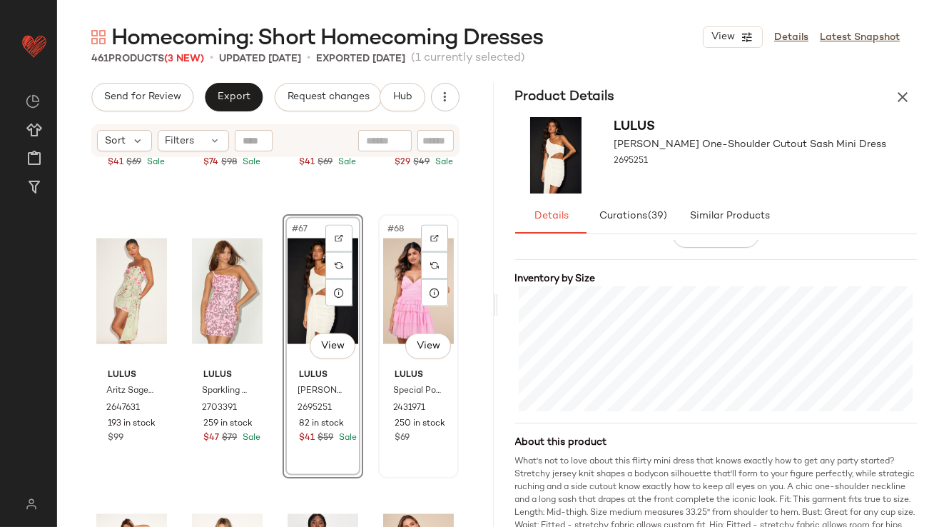
click at [380, 269] on div "#68 View Lulus Special Poise Pink Tulle Pleated Sleeveless Tiered Mini Dress 24…" at bounding box center [419, 346] width 78 height 261
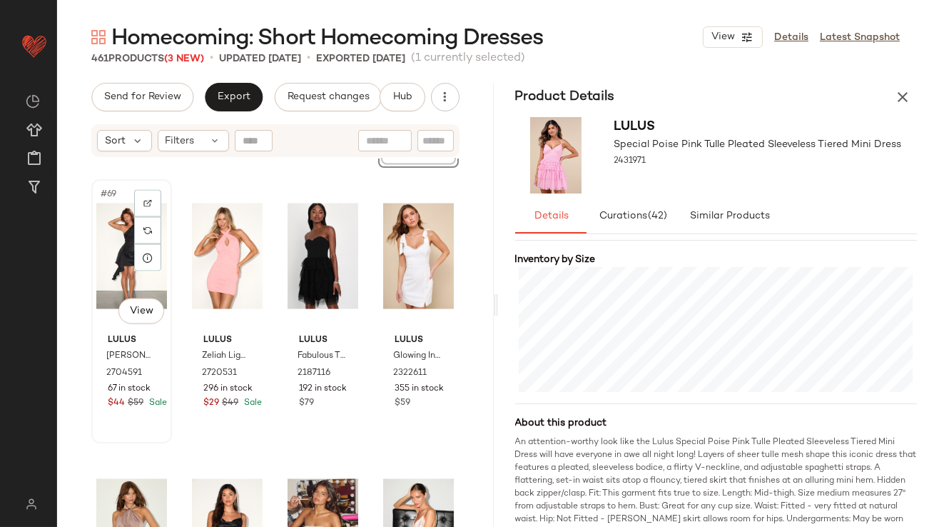
click at [128, 270] on div "#69 View" at bounding box center [131, 256] width 71 height 144
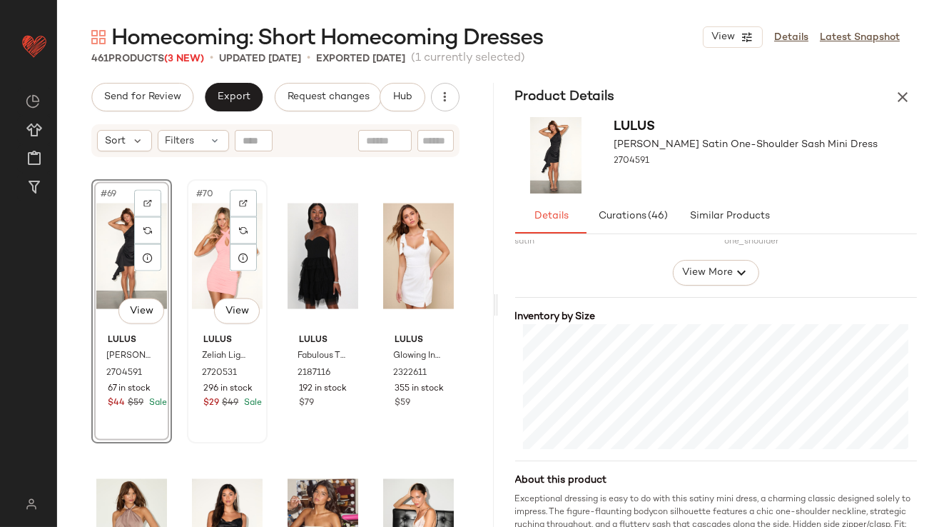
click at [211, 242] on div "#70 View" at bounding box center [227, 256] width 71 height 144
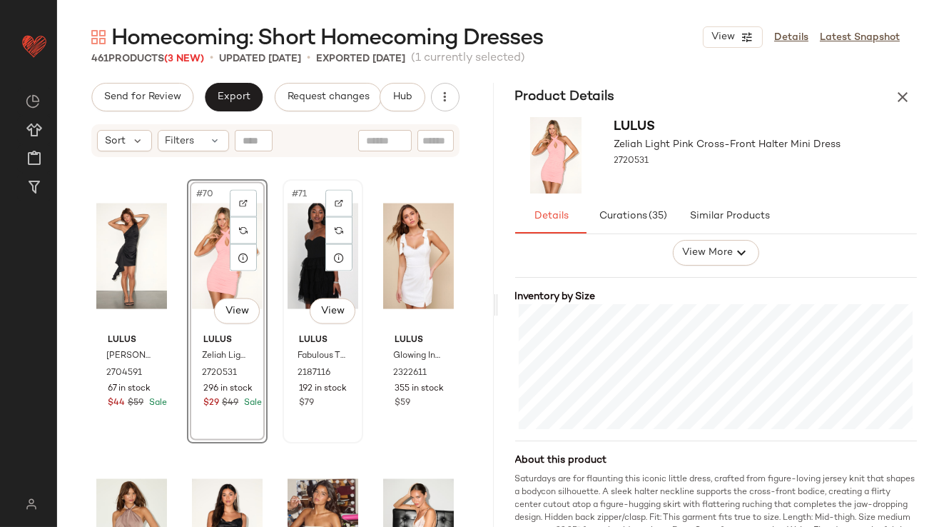
click at [306, 245] on div "#71 View" at bounding box center [323, 256] width 71 height 144
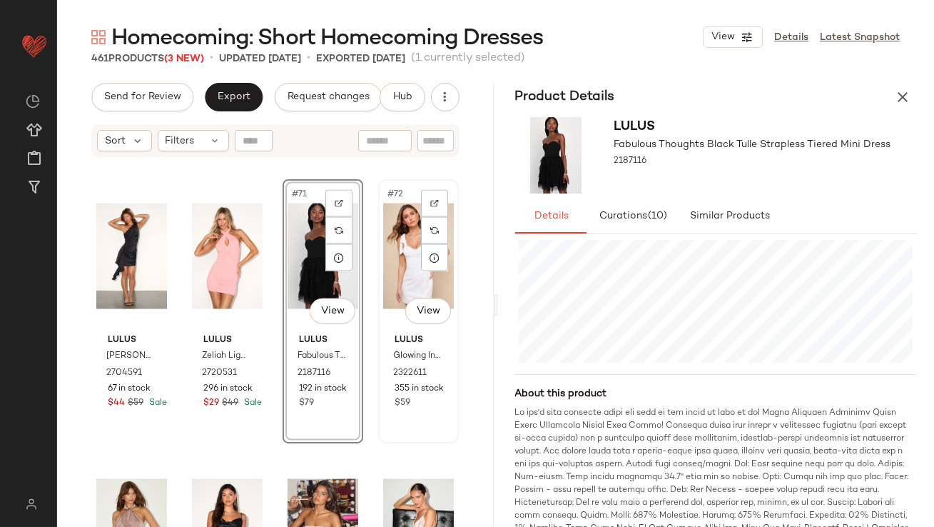
click at [383, 271] on div "#72 View" at bounding box center [418, 256] width 71 height 144
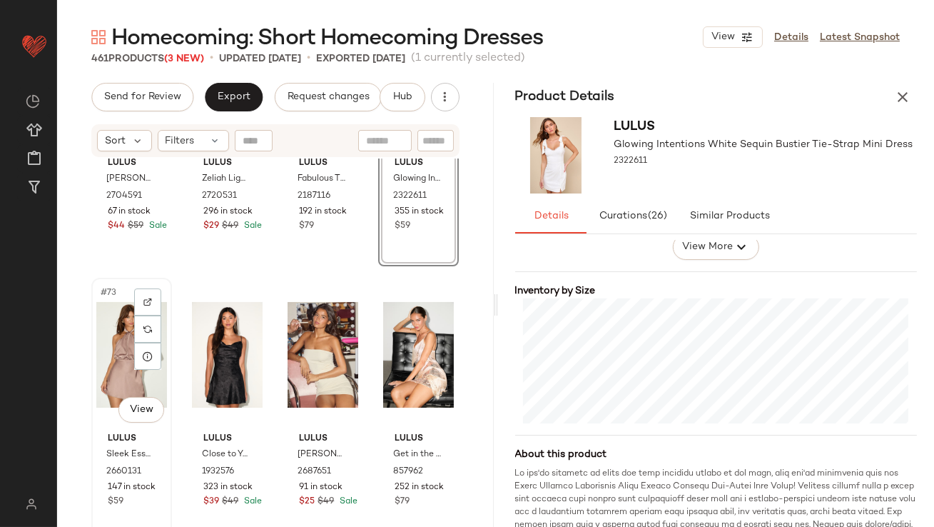
click at [108, 344] on div "#73 View" at bounding box center [131, 355] width 71 height 144
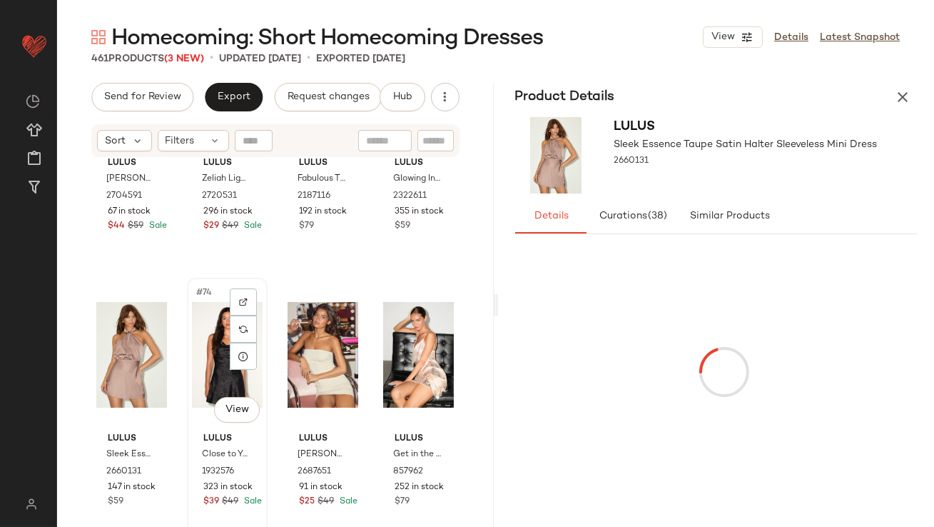
click at [208, 316] on div "#74 View" at bounding box center [227, 355] width 71 height 144
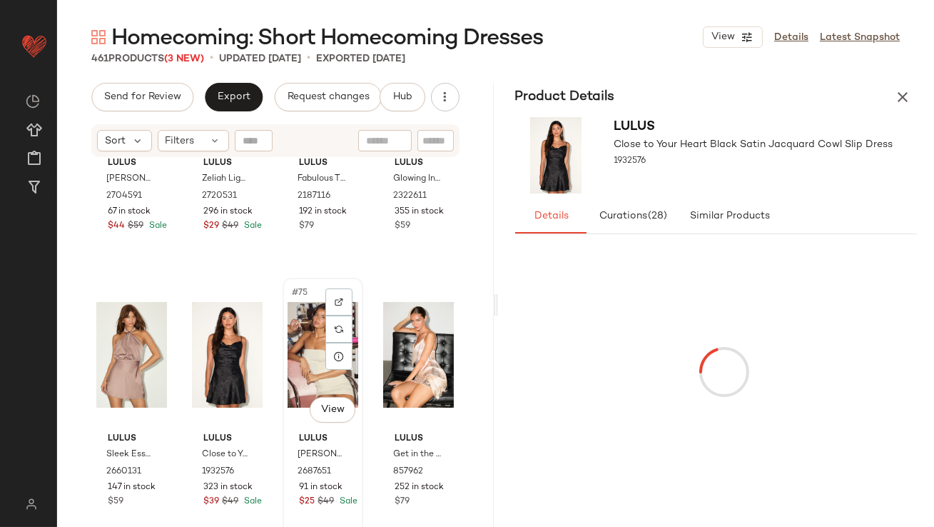
click at [302, 349] on div "#75 View" at bounding box center [323, 355] width 71 height 144
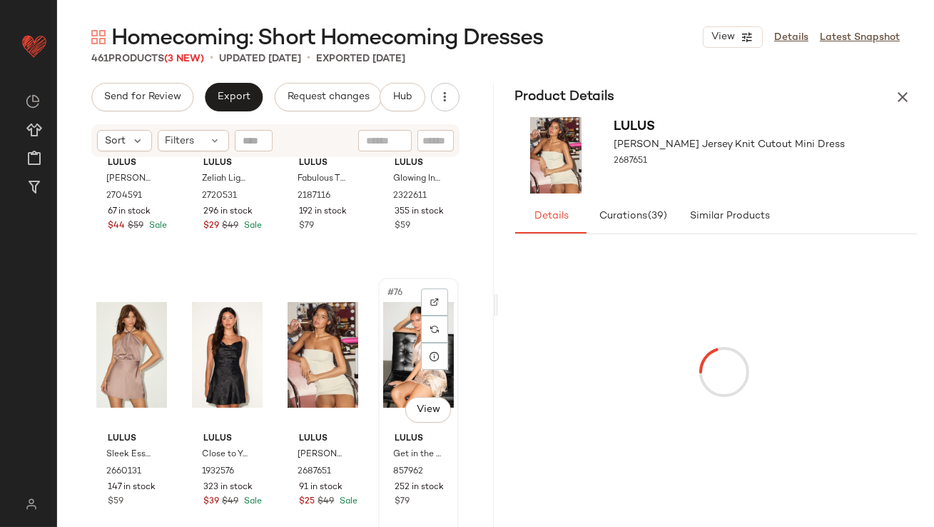
click at [387, 347] on div "#76 View" at bounding box center [418, 355] width 71 height 144
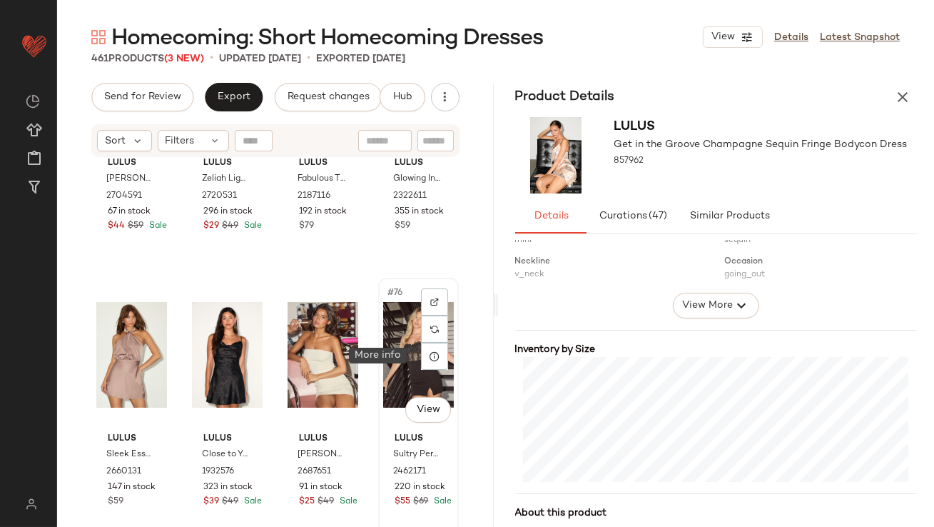
click at [393, 347] on div "#76 View" at bounding box center [418, 355] width 71 height 144
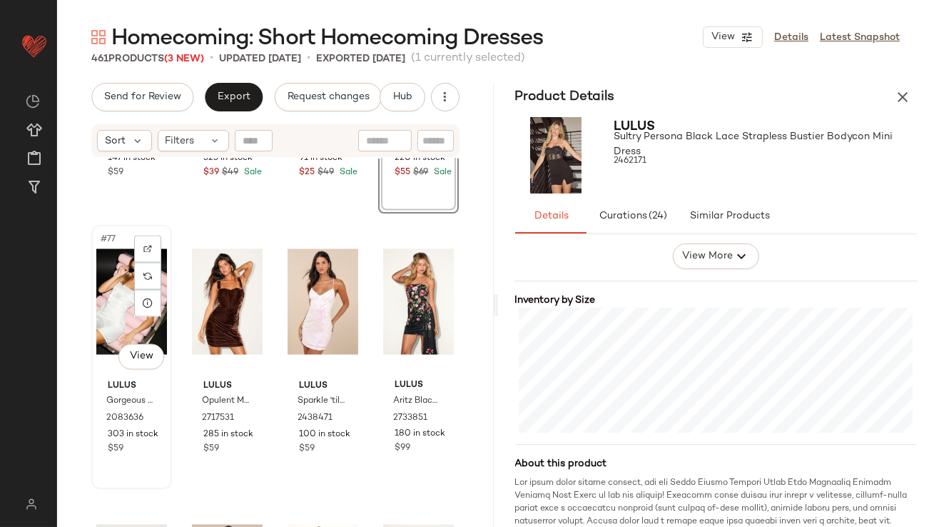
click at [105, 296] on div "#77 View" at bounding box center [131, 302] width 71 height 144
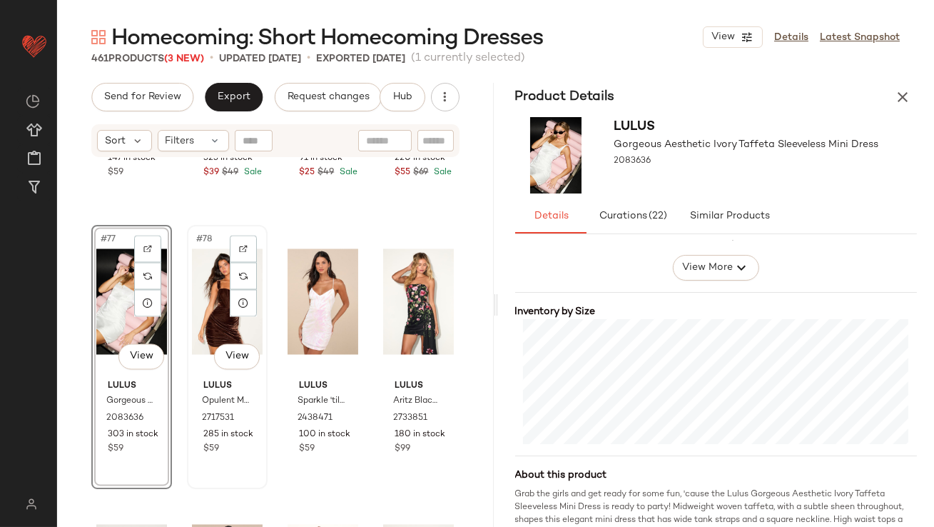
click at [218, 308] on div "#78 View" at bounding box center [227, 302] width 71 height 144
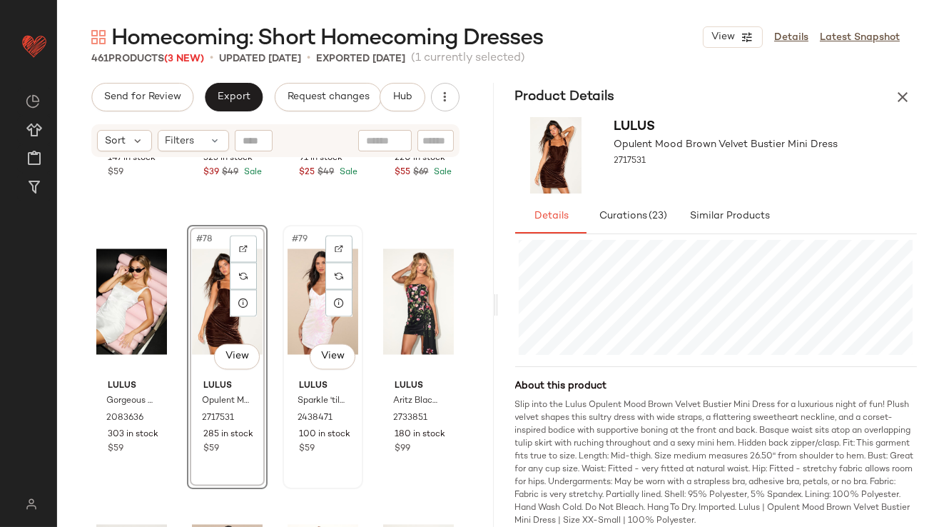
click at [305, 318] on div "#79 View" at bounding box center [323, 302] width 71 height 144
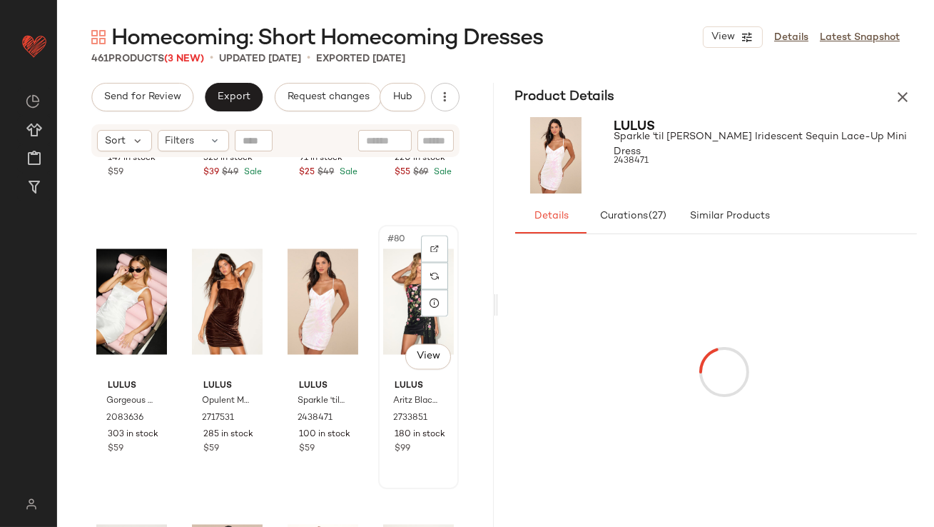
click at [395, 287] on div "#80 View" at bounding box center [418, 302] width 71 height 144
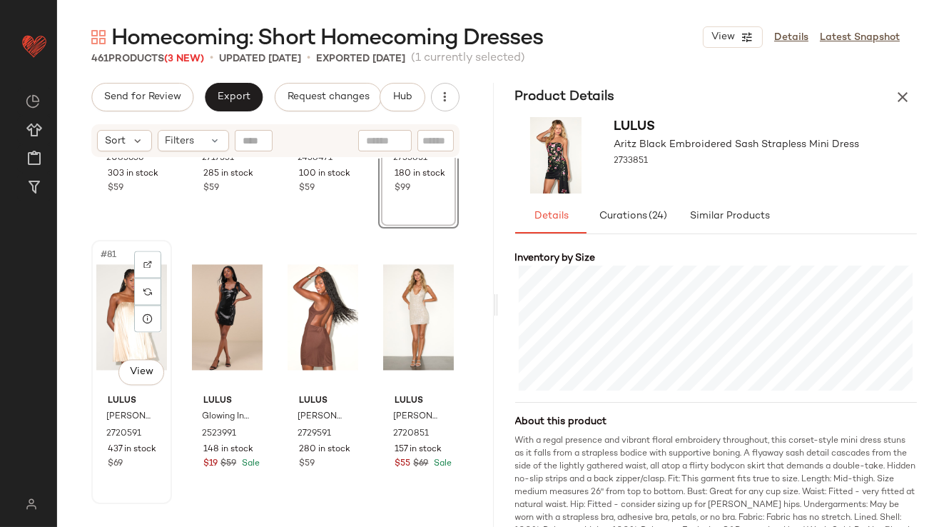
click at [126, 318] on div "#81 View" at bounding box center [131, 317] width 71 height 144
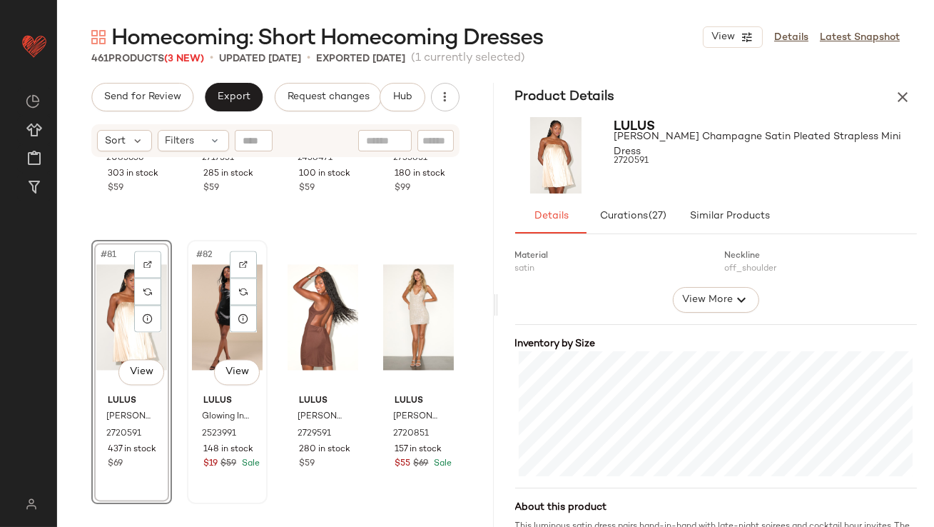
click at [209, 300] on div "#82 View" at bounding box center [227, 317] width 71 height 144
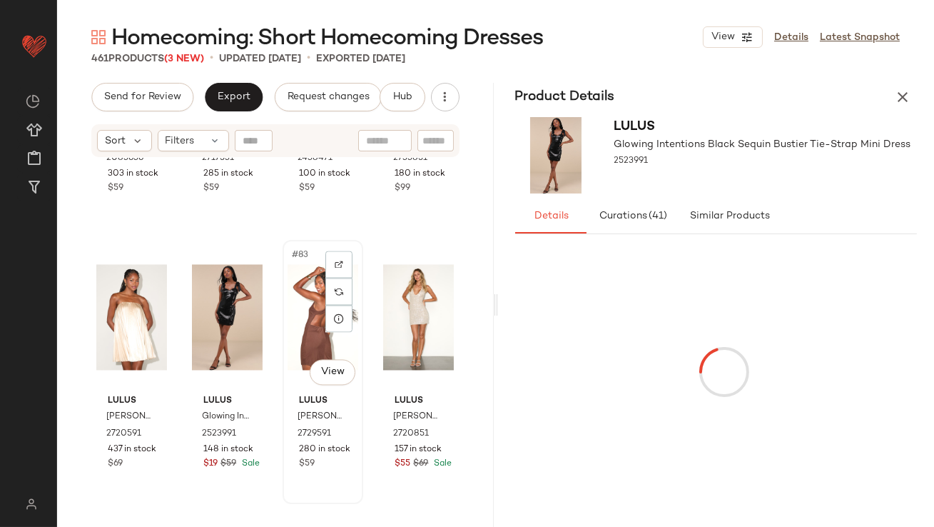
click at [298, 318] on div "#83 View" at bounding box center [323, 317] width 71 height 144
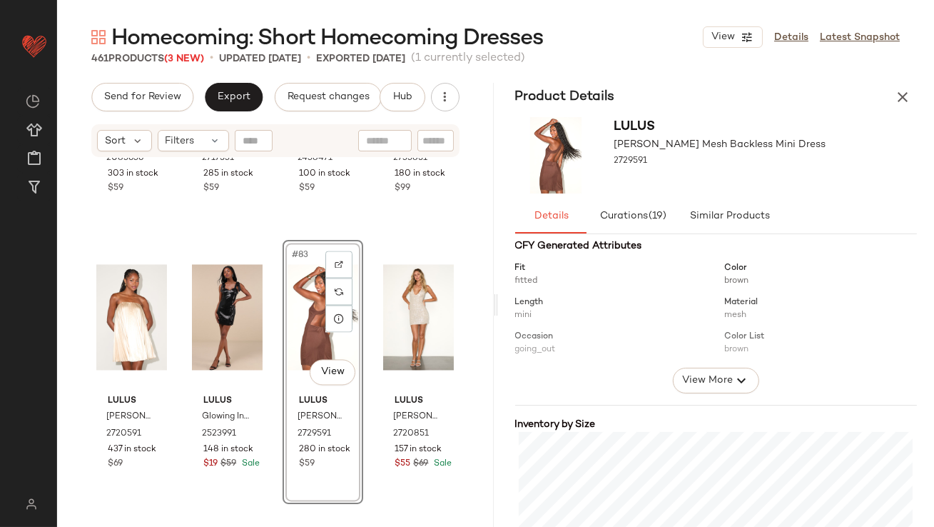
scroll to position [300, 0]
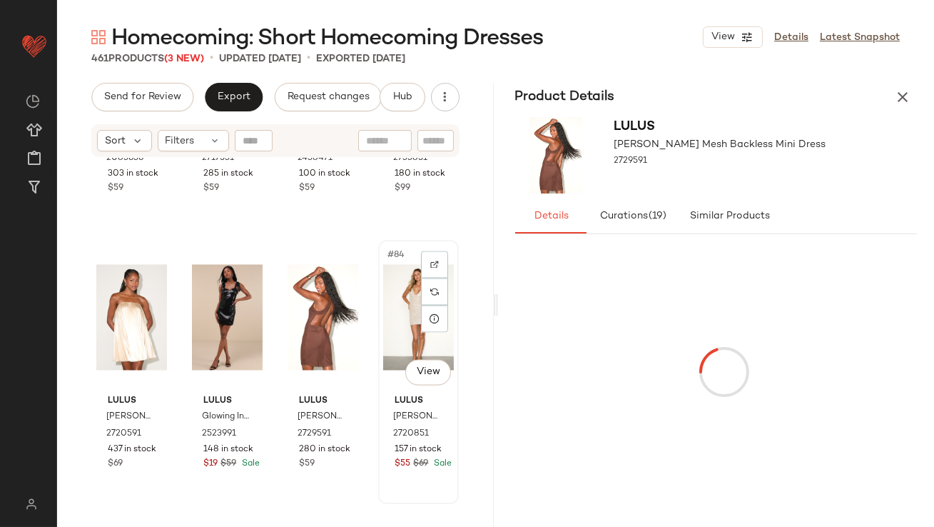
click at [395, 305] on div "#84 View" at bounding box center [418, 317] width 71 height 144
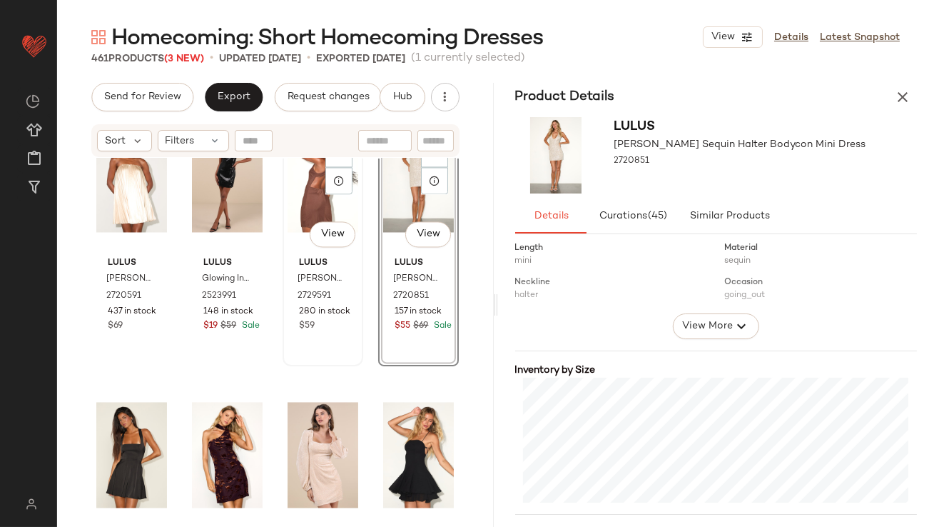
scroll to position [5631, 0]
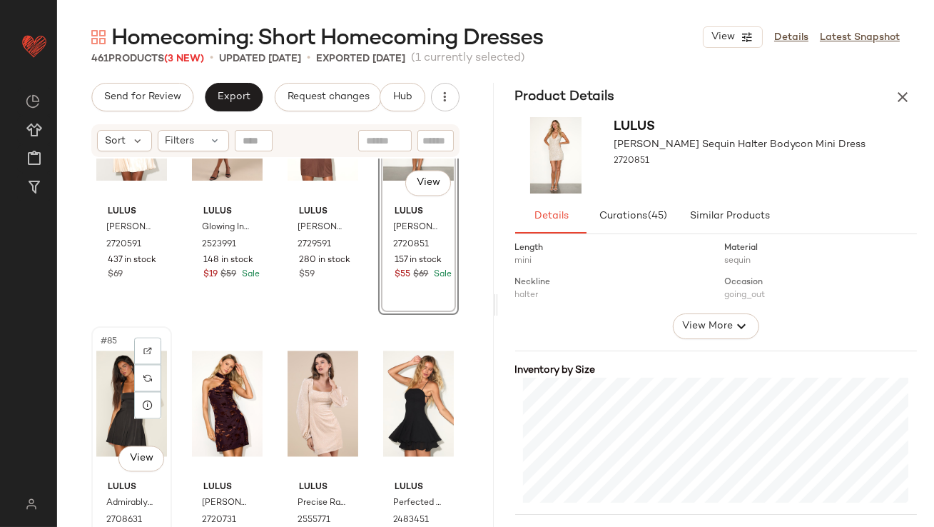
click at [111, 397] on div "#85 View" at bounding box center [131, 403] width 71 height 144
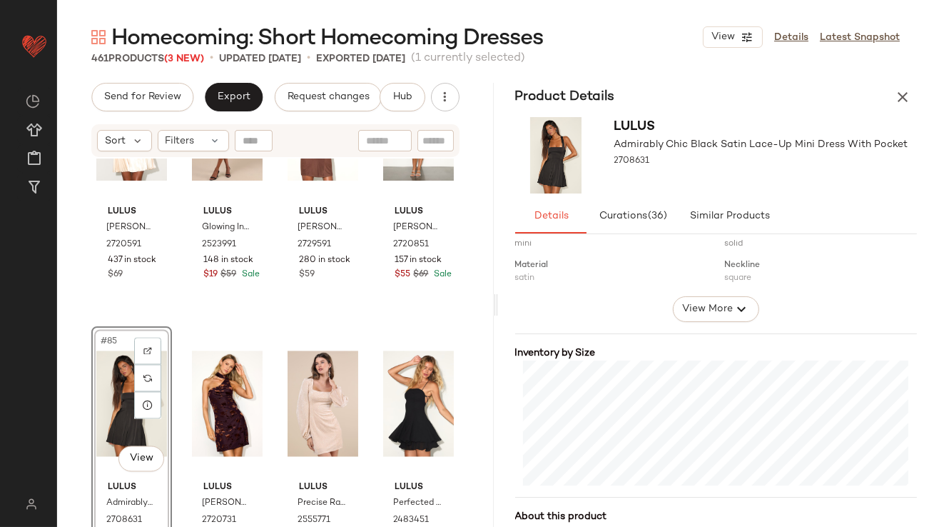
scroll to position [262, 0]
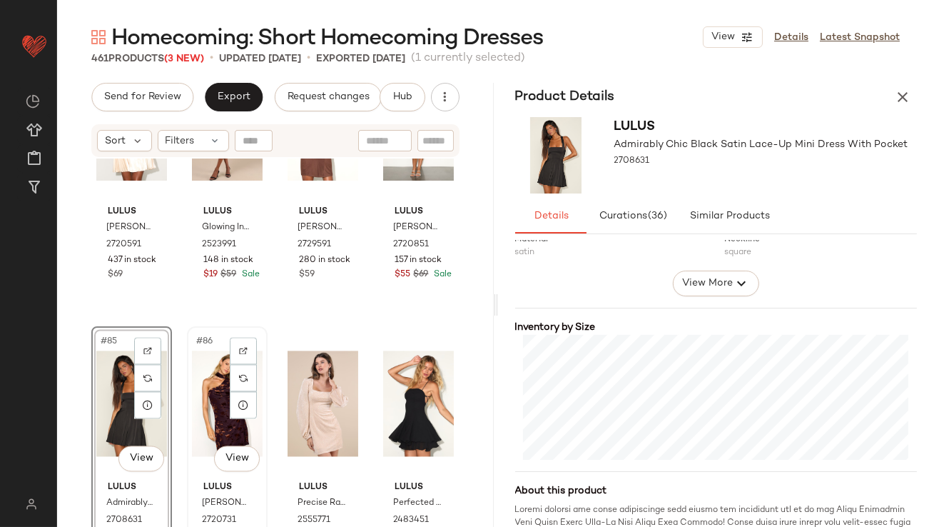
click at [208, 420] on div "#86 View" at bounding box center [227, 403] width 71 height 144
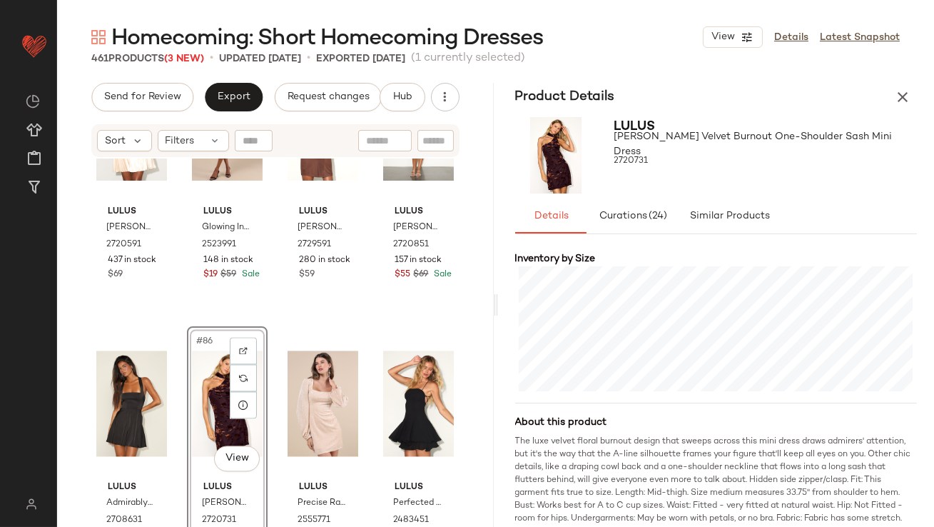
scroll to position [363, 0]
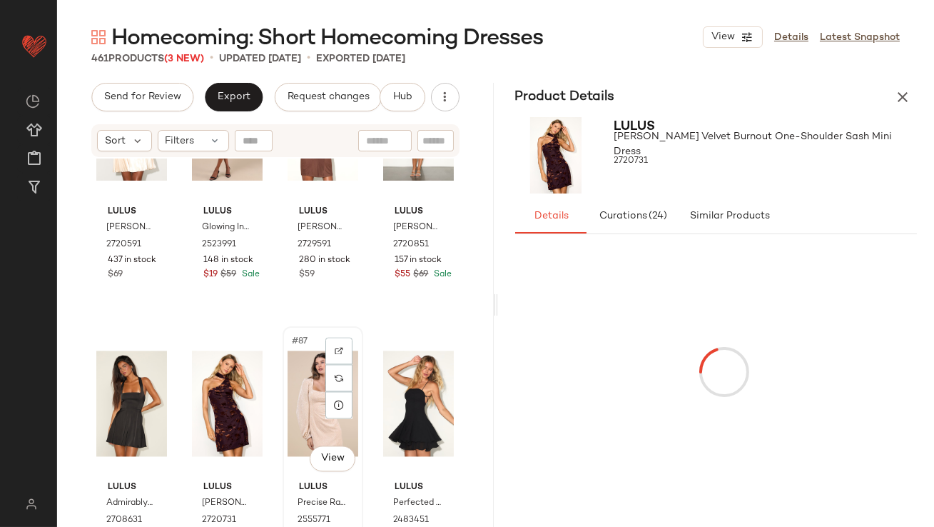
click at [297, 394] on div "#87 View" at bounding box center [323, 403] width 71 height 144
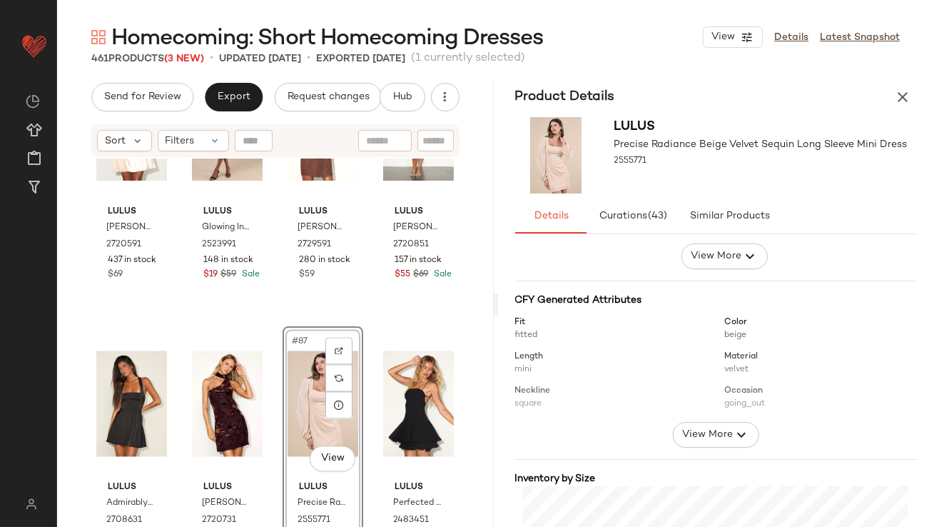
scroll to position [252, 0]
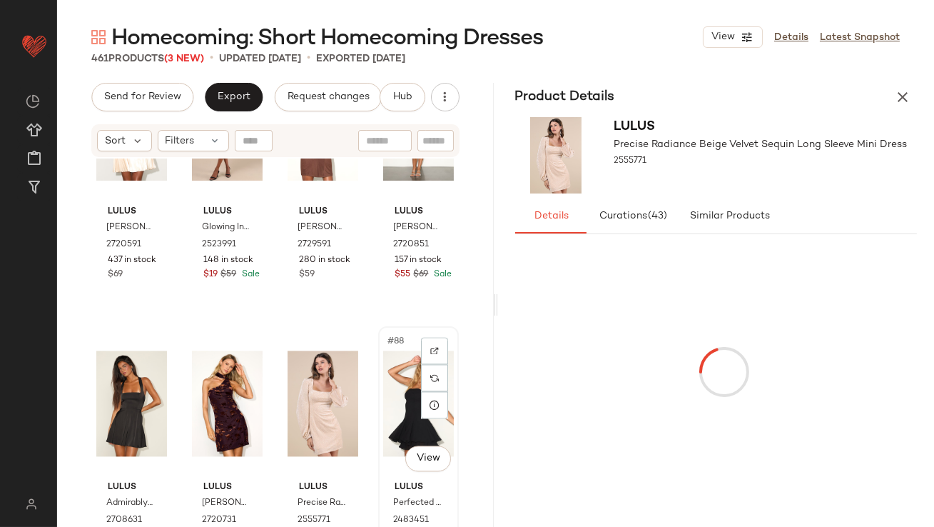
click at [392, 387] on div "#88 View" at bounding box center [418, 403] width 71 height 144
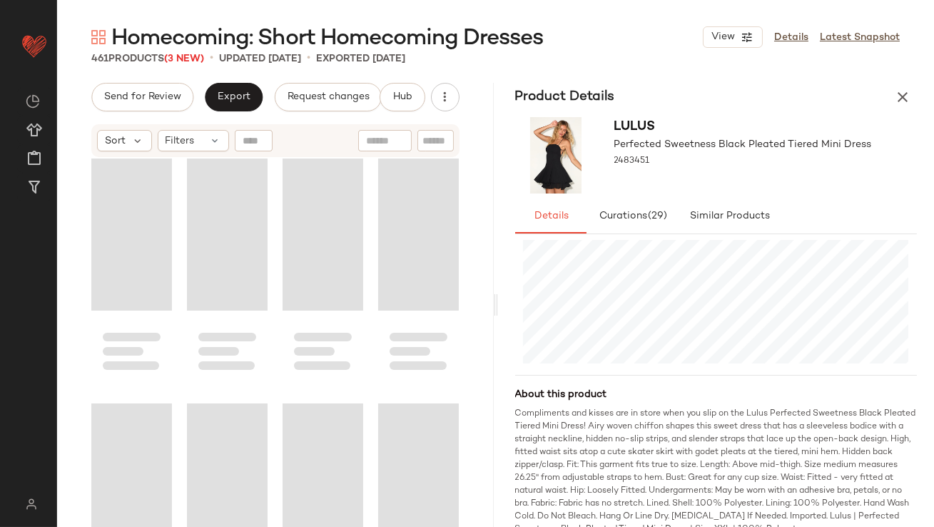
scroll to position [5560, 0]
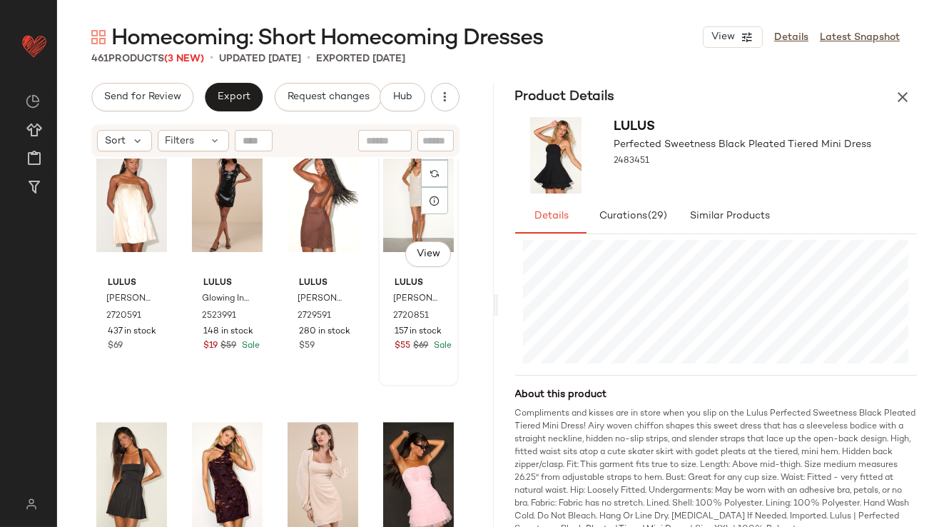
click at [392, 202] on div "#84 View" at bounding box center [418, 199] width 71 height 144
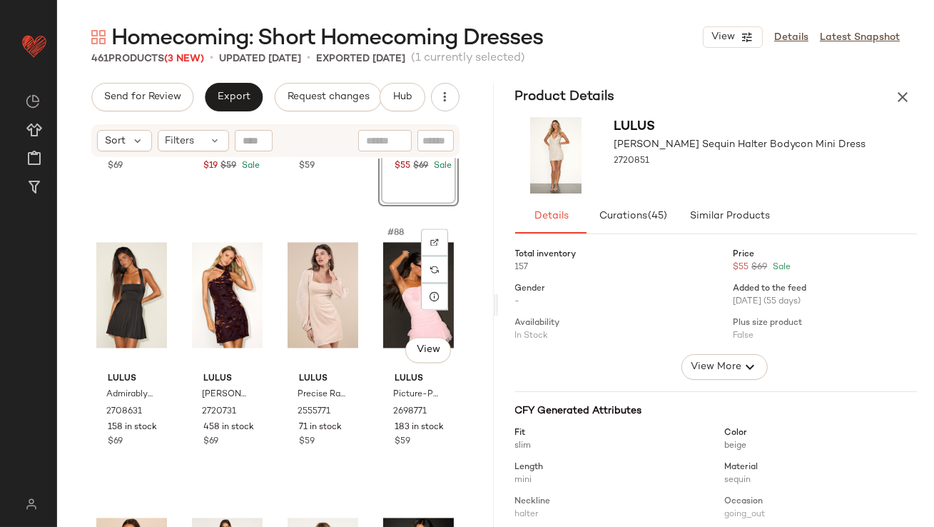
scroll to position [5782, 0]
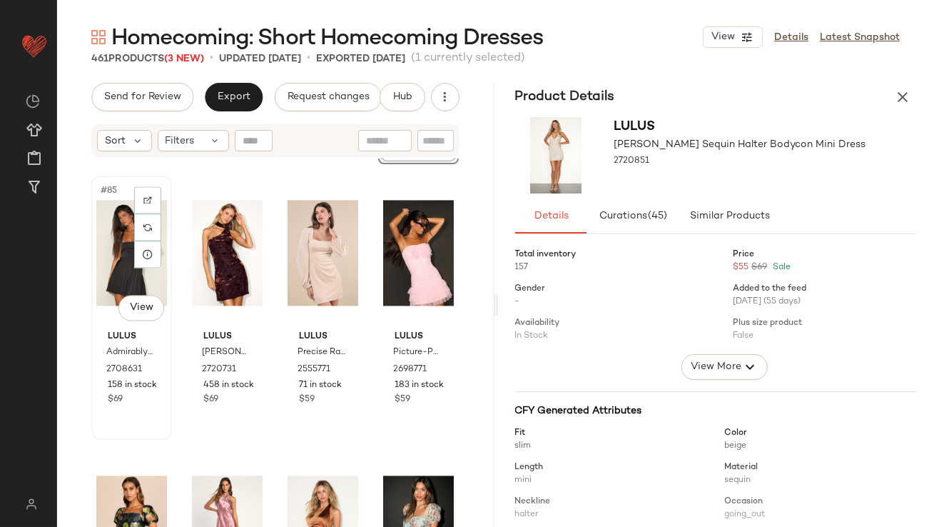
click at [114, 260] on div "#85 View" at bounding box center [131, 253] width 71 height 144
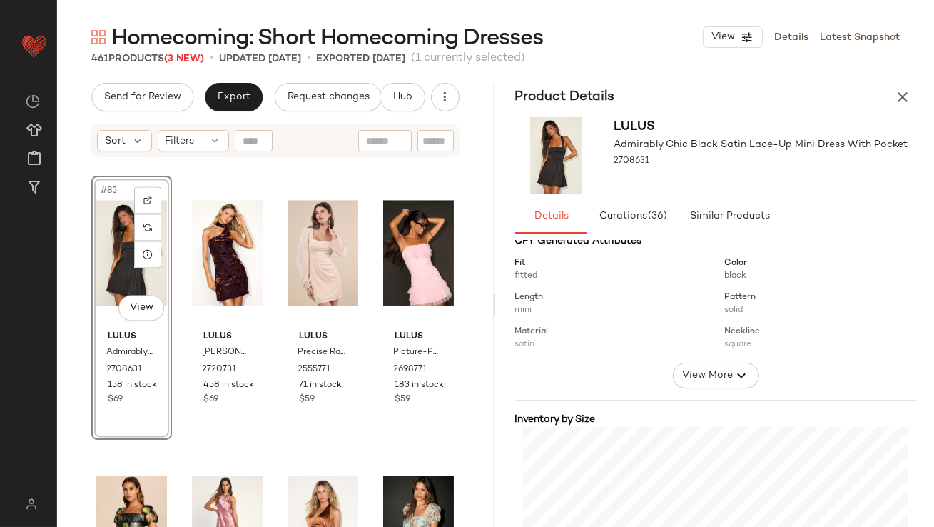
scroll to position [264, 0]
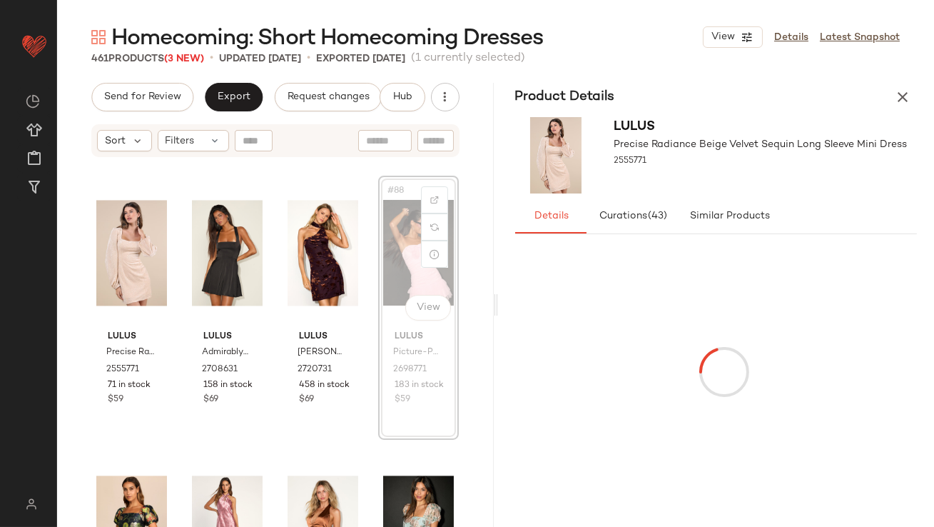
scroll to position [5781, 0]
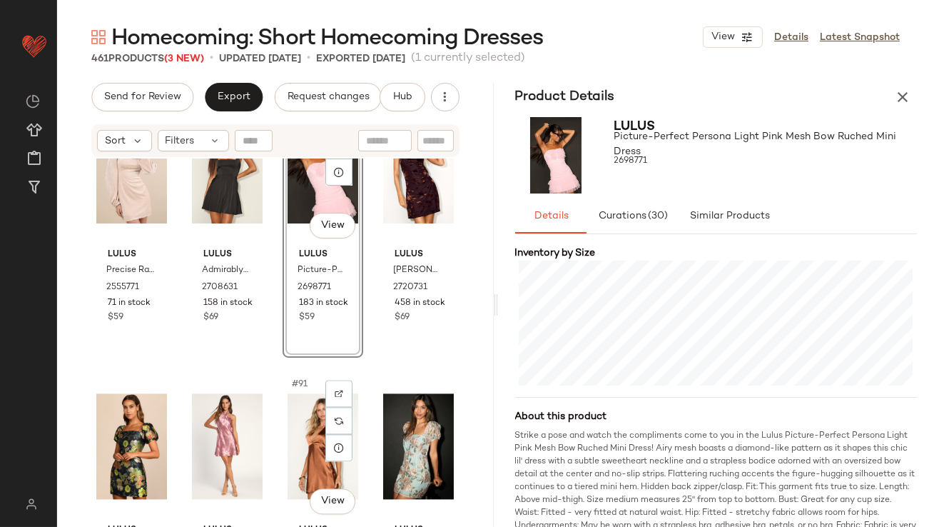
scroll to position [6003, 0]
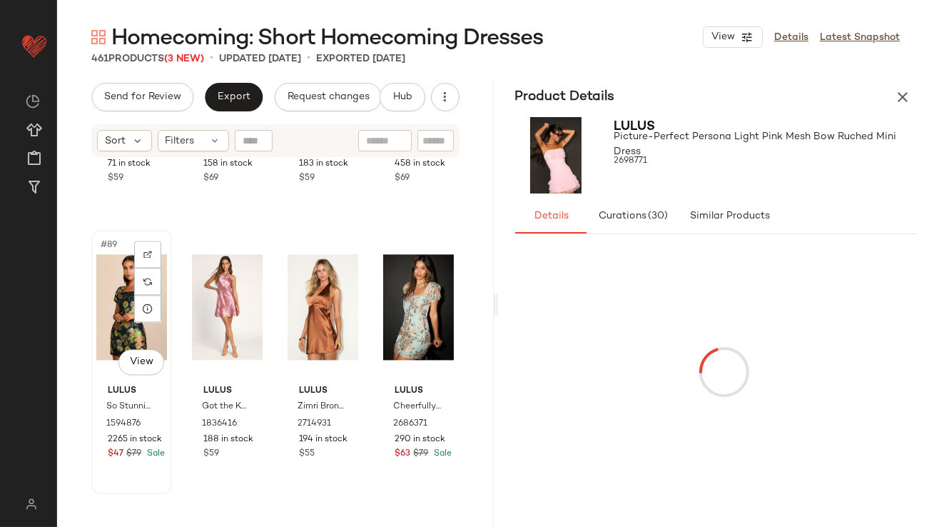
click at [126, 330] on div "#89 View" at bounding box center [131, 307] width 71 height 144
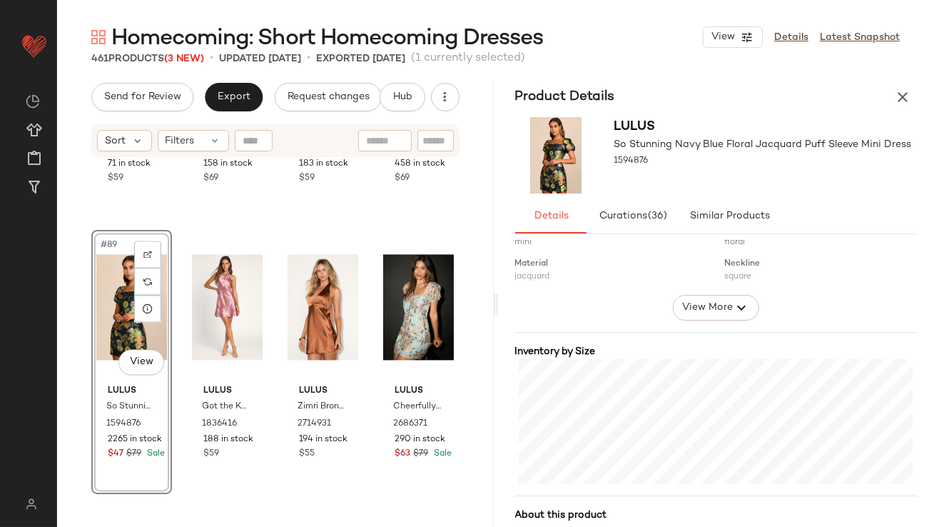
scroll to position [287, 0]
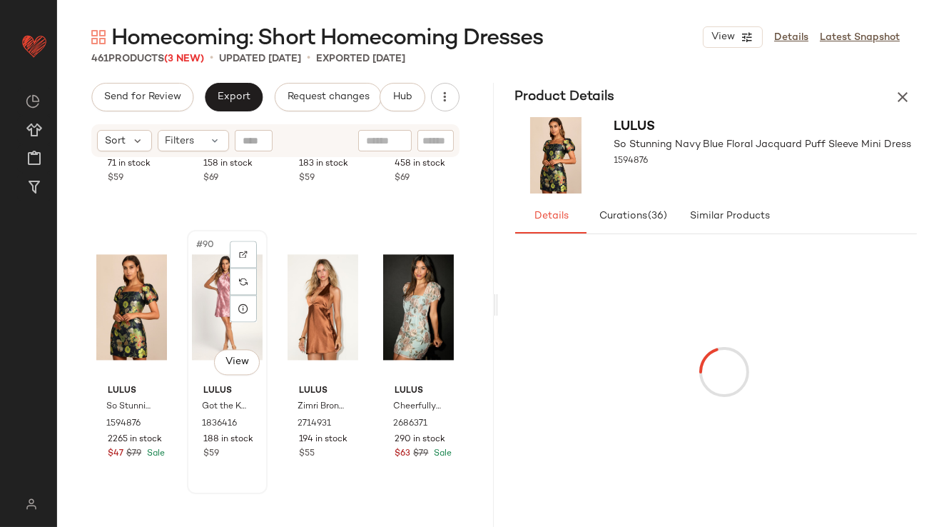
click at [198, 317] on div "#90 View" at bounding box center [227, 307] width 71 height 144
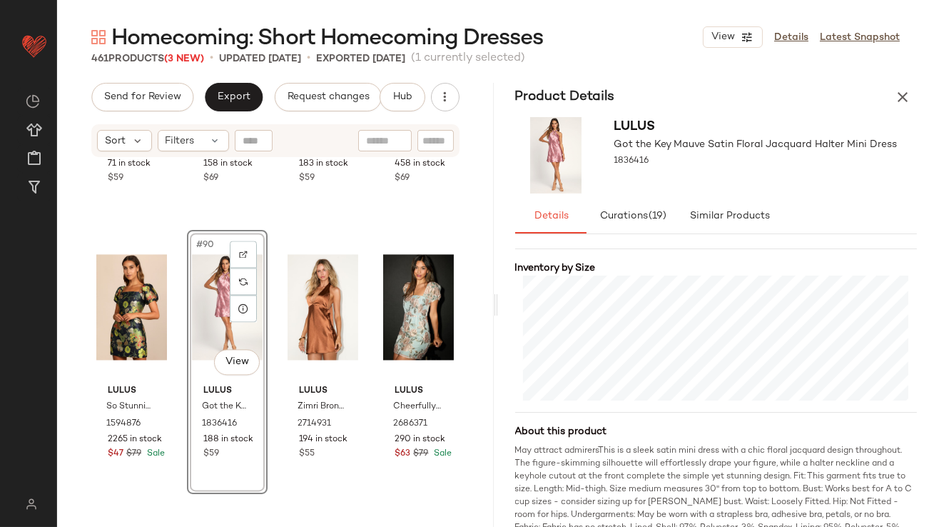
scroll to position [354, 0]
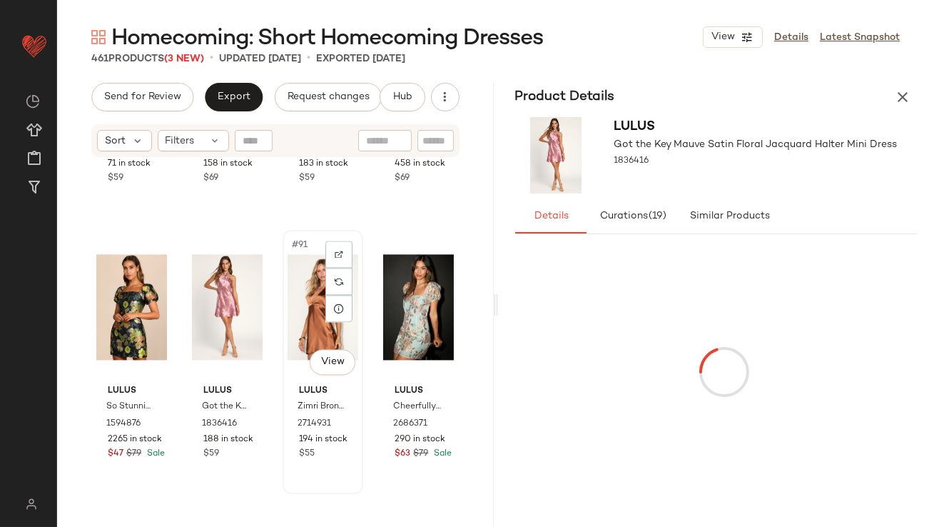
click at [307, 278] on div "#91 View" at bounding box center [323, 307] width 71 height 144
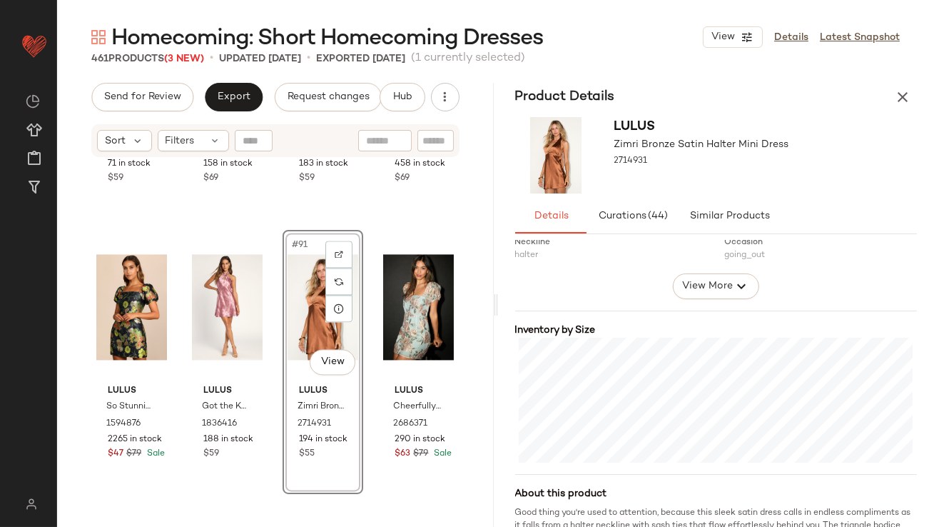
scroll to position [336, 0]
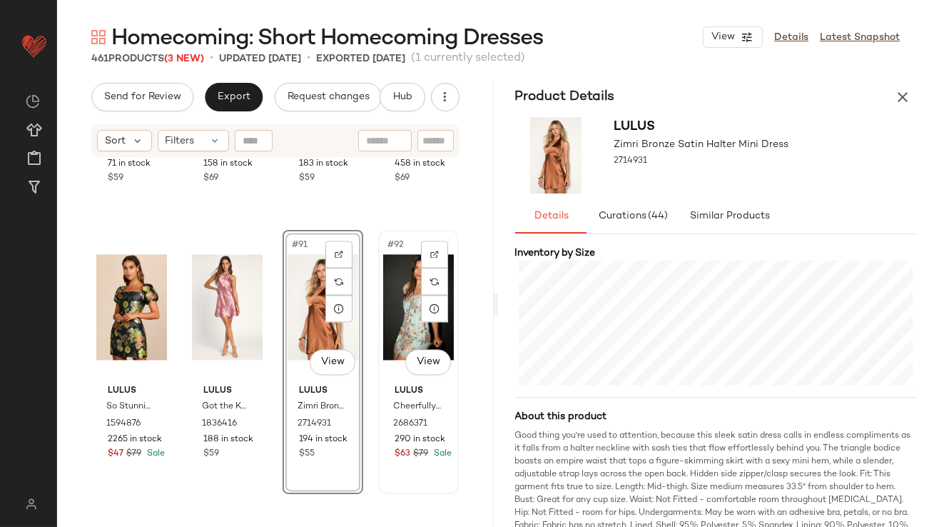
click at [386, 313] on div "#92 View" at bounding box center [418, 307] width 71 height 144
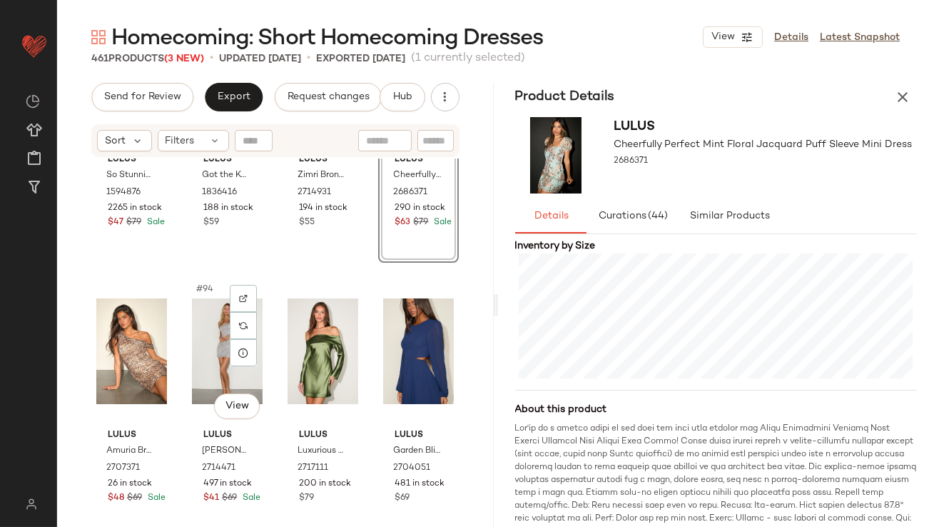
scroll to position [6243, 0]
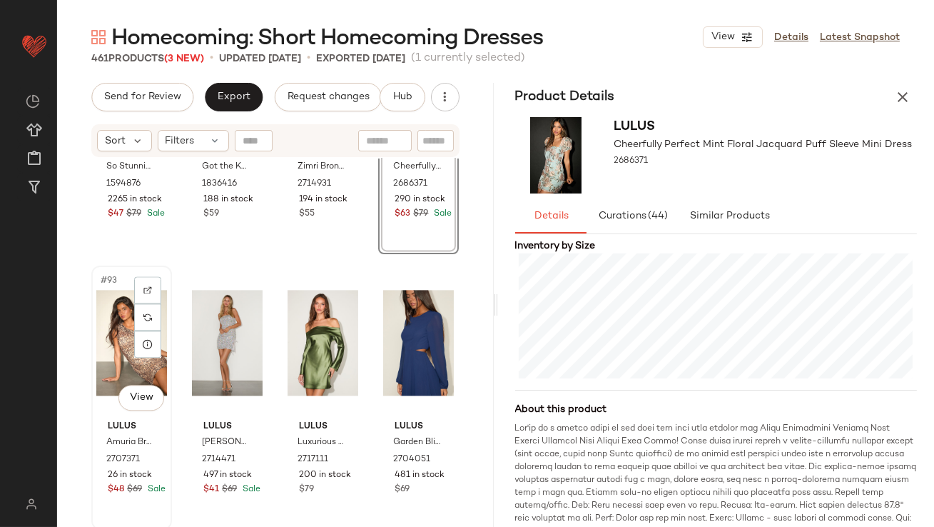
click at [118, 342] on div "#93 View" at bounding box center [131, 342] width 71 height 144
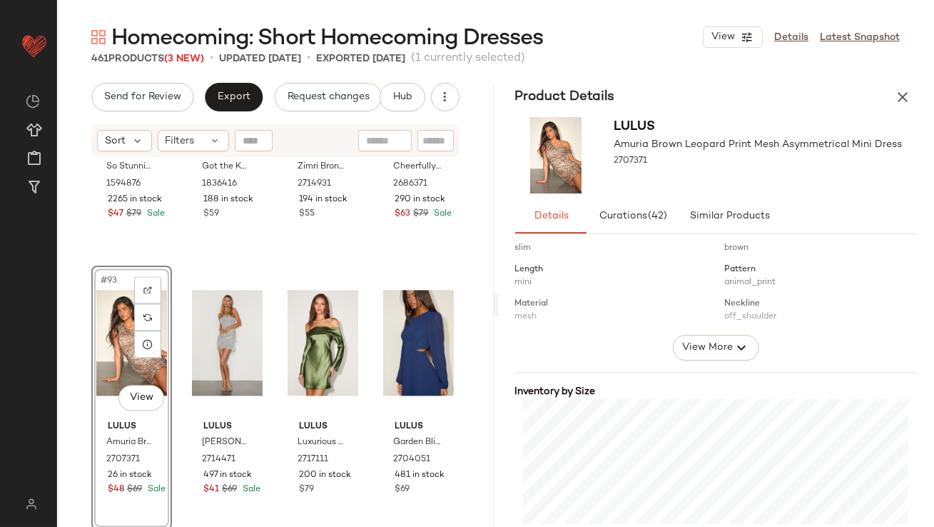
scroll to position [328, 0]
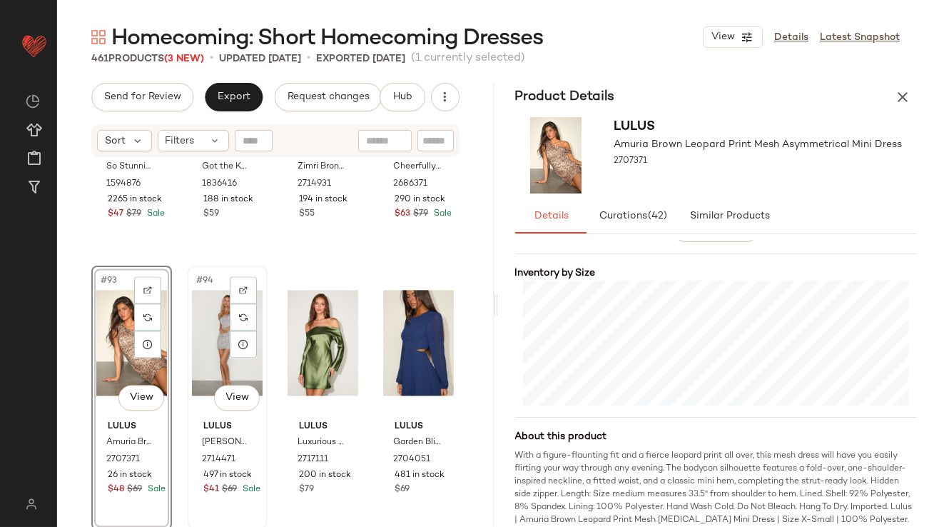
click at [200, 319] on div "#94 View" at bounding box center [227, 342] width 71 height 144
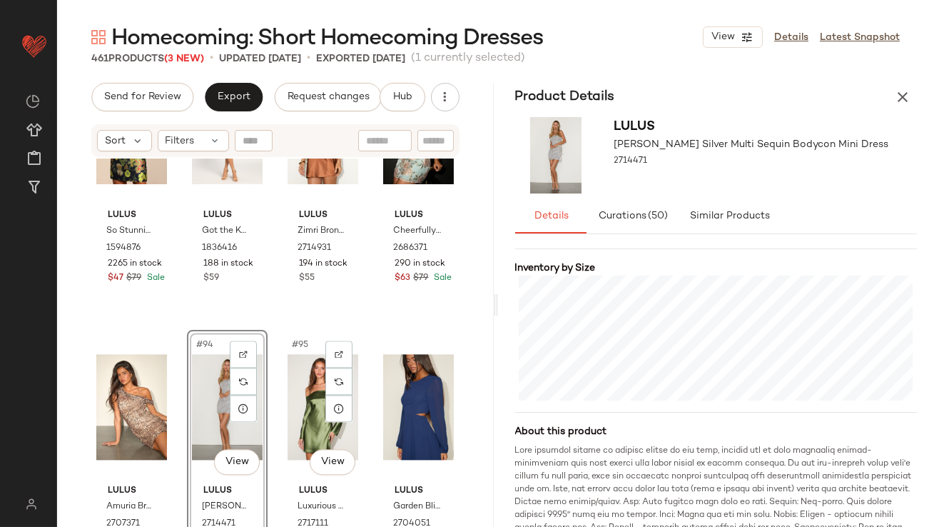
scroll to position [6174, 0]
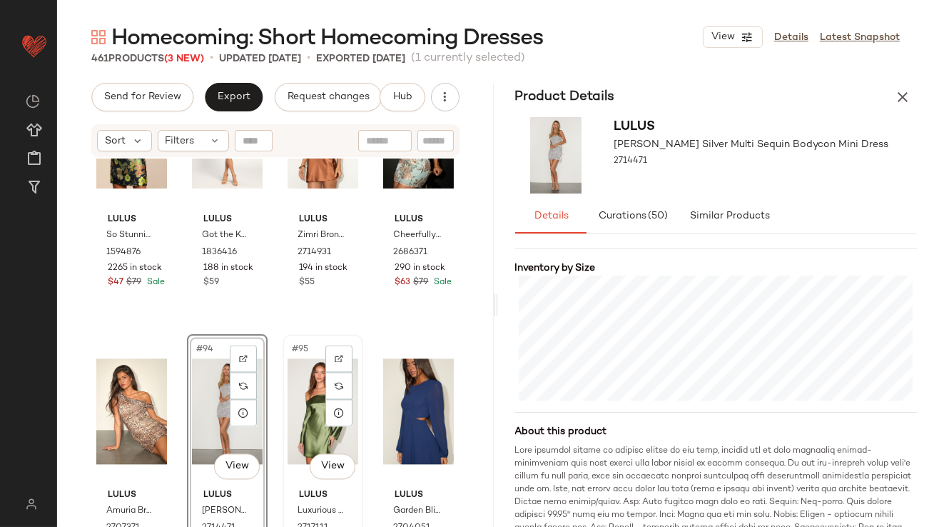
click at [304, 408] on div "#95 View" at bounding box center [323, 411] width 71 height 144
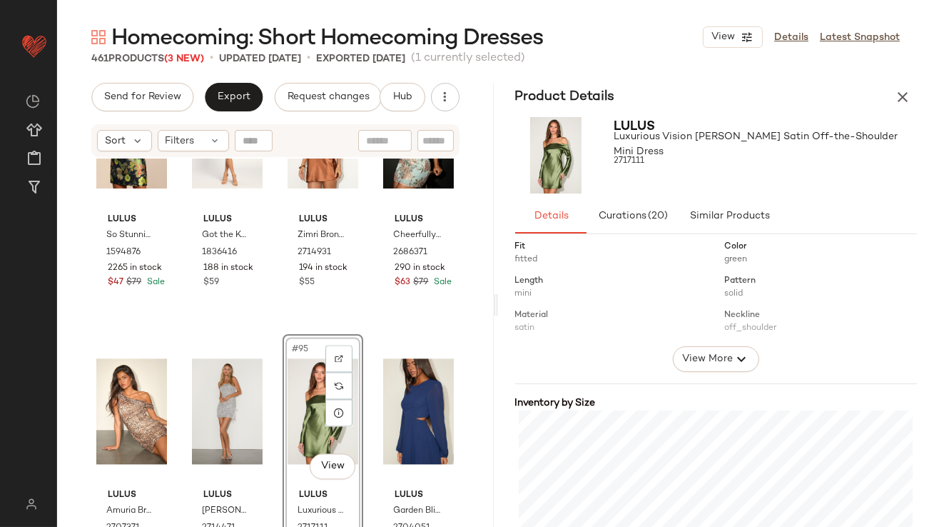
scroll to position [296, 0]
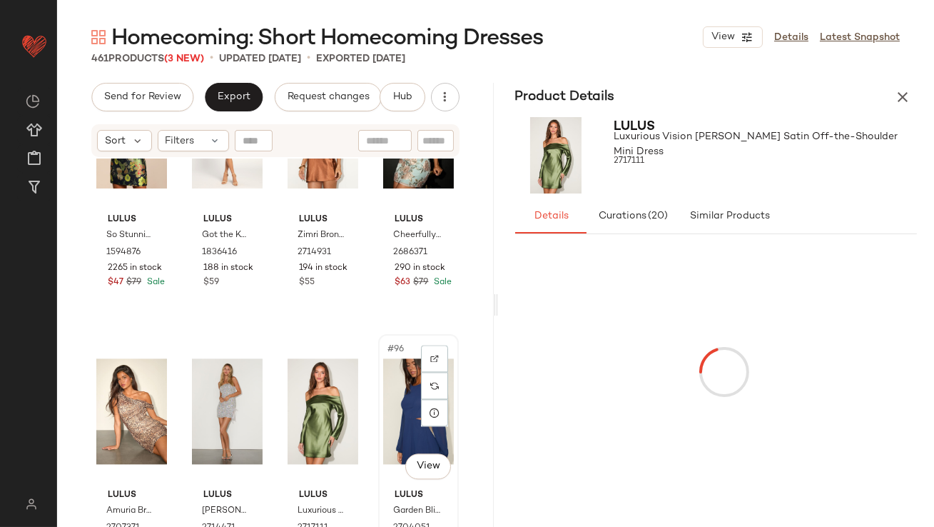
click at [388, 387] on div "#96 View" at bounding box center [418, 411] width 71 height 144
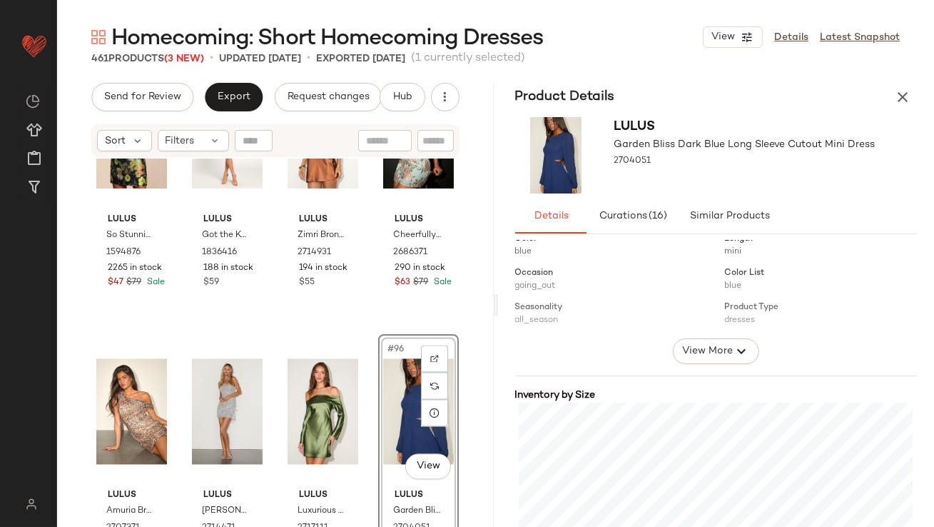
scroll to position [327, 0]
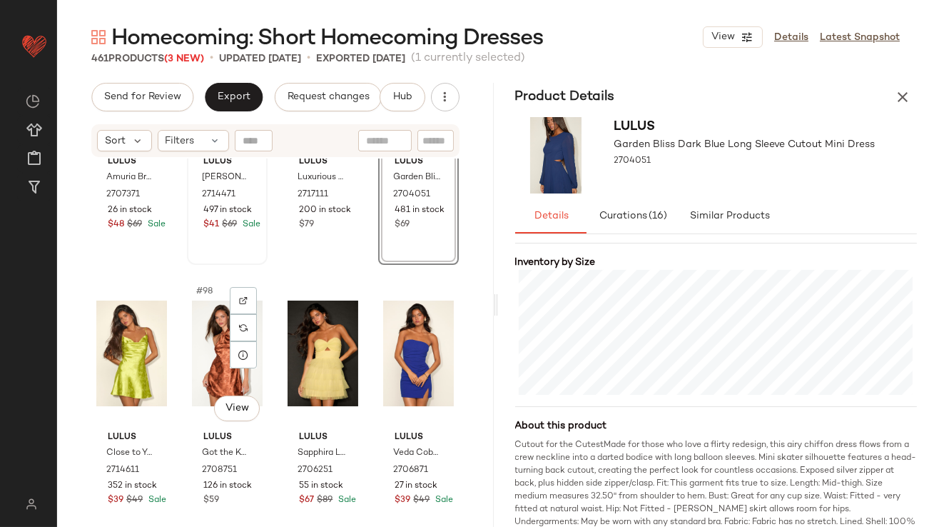
scroll to position [6619, 0]
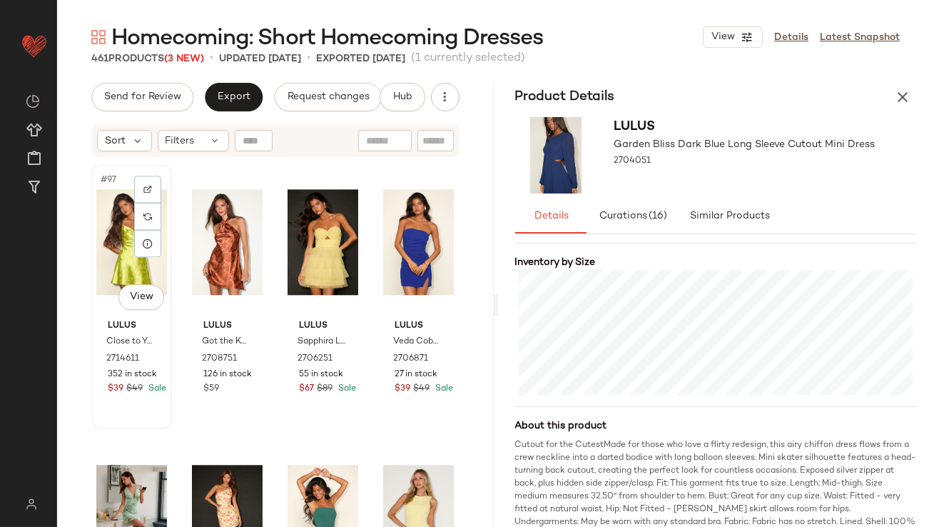
click at [120, 248] on div "#97 View" at bounding box center [131, 242] width 71 height 144
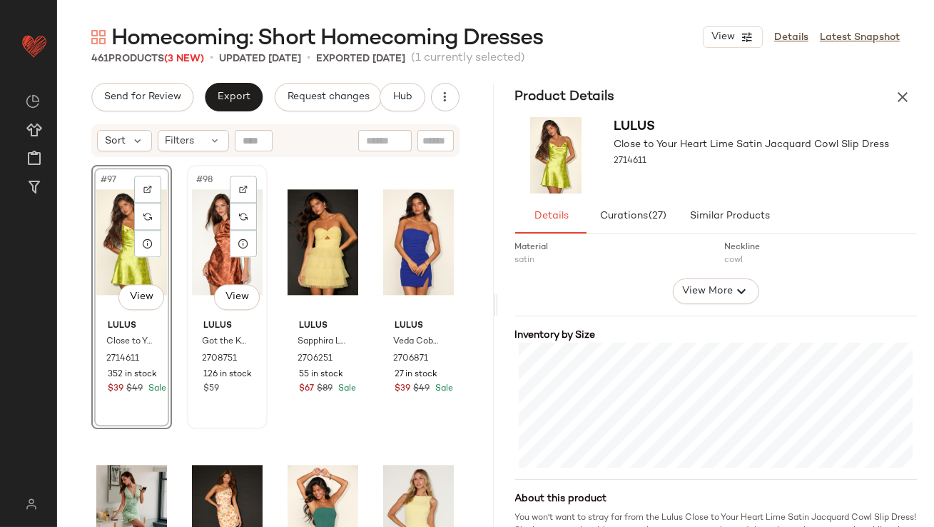
click at [188, 213] on div "#98 View Lulus Got the Key Rust Satin Floral Jacquard Halter Mini Dress 2708751…" at bounding box center [227, 296] width 78 height 261
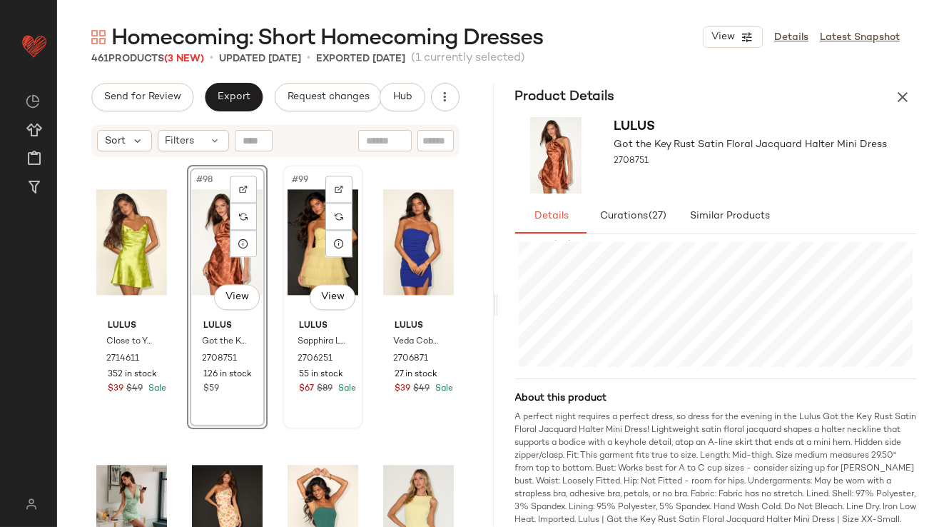
click at [303, 258] on div "#99 View" at bounding box center [323, 242] width 71 height 144
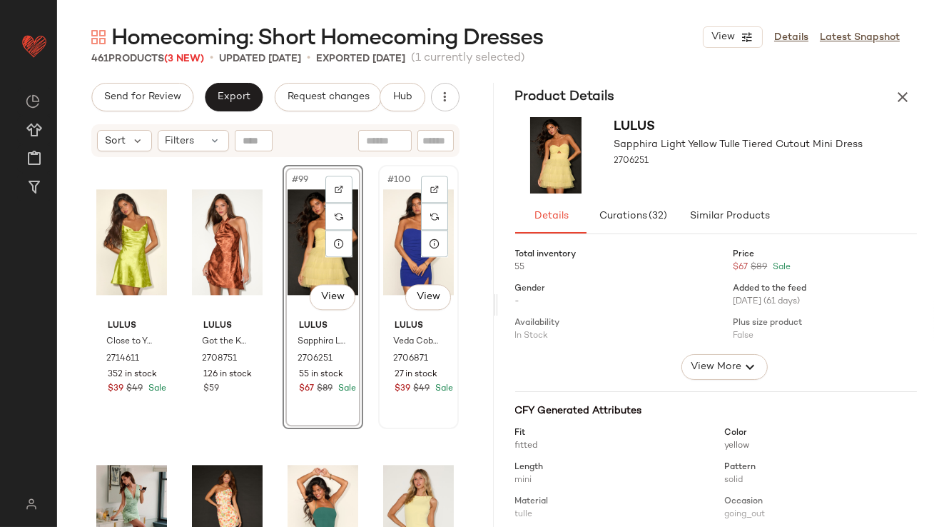
click at [397, 230] on div "#100 View" at bounding box center [418, 242] width 71 height 144
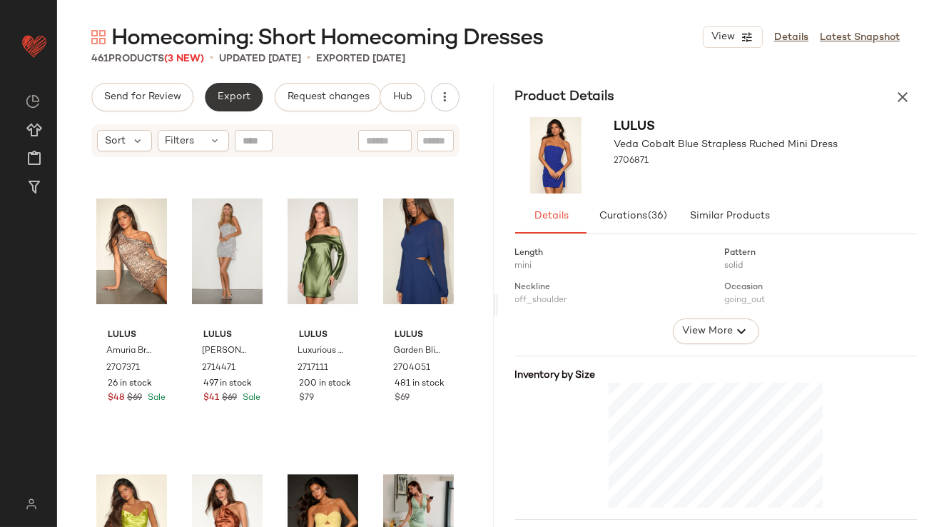
click at [224, 89] on button "Export" at bounding box center [234, 97] width 58 height 29
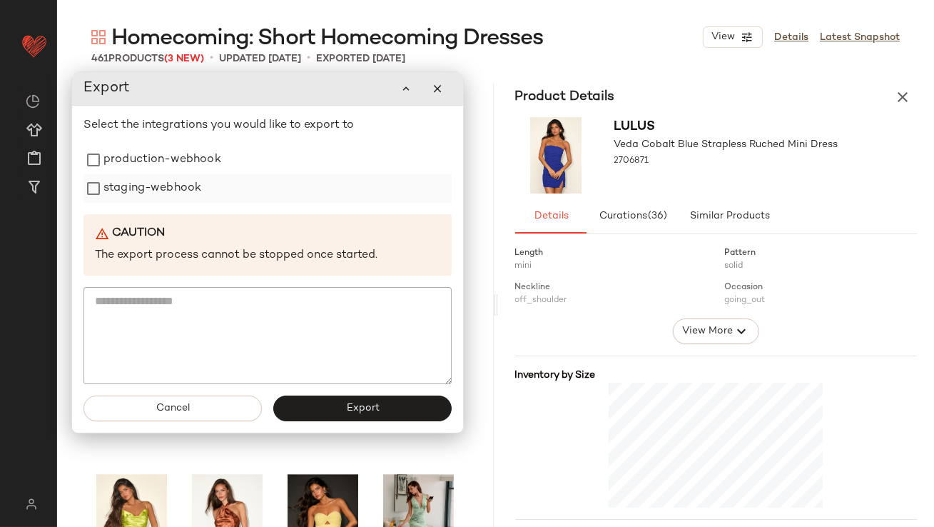
click at [198, 175] on label "staging-webhook" at bounding box center [152, 188] width 98 height 29
click at [194, 164] on label "production-webhook" at bounding box center [162, 160] width 118 height 29
click at [368, 409] on span "Export" at bounding box center [362, 407] width 34 height 11
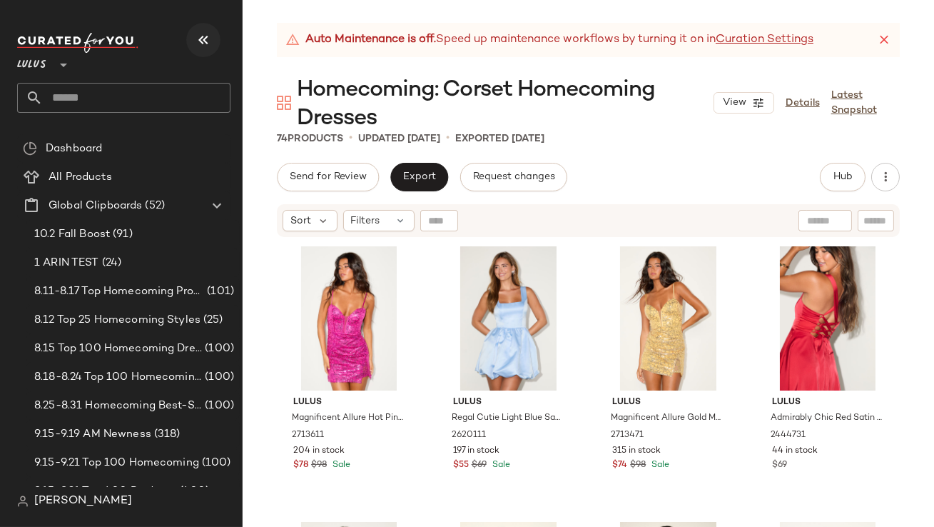
click at [206, 30] on button "button" at bounding box center [203, 40] width 34 height 34
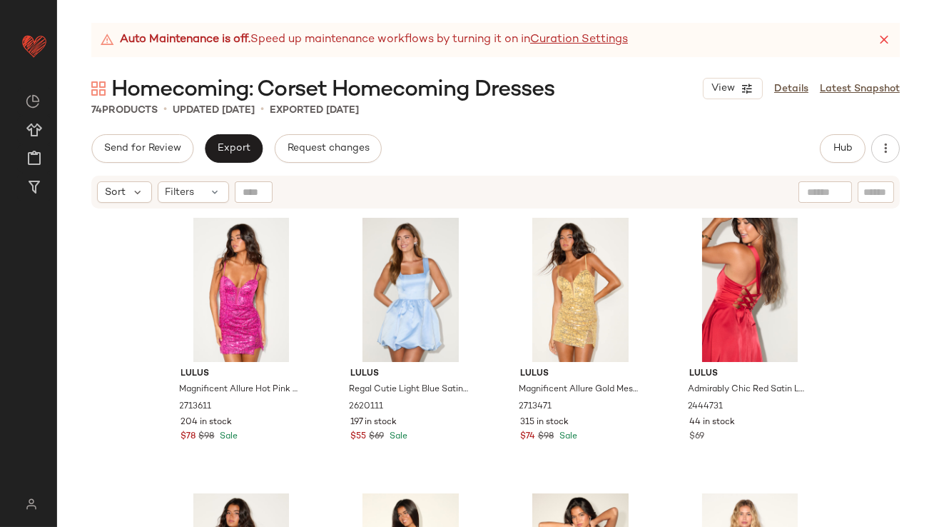
click at [875, 36] on div "Auto Maintenance is off. Speed up maintenance workflows by turning it on in Cur…" at bounding box center [495, 40] width 809 height 34
click at [877, 36] on icon at bounding box center [884, 40] width 14 height 14
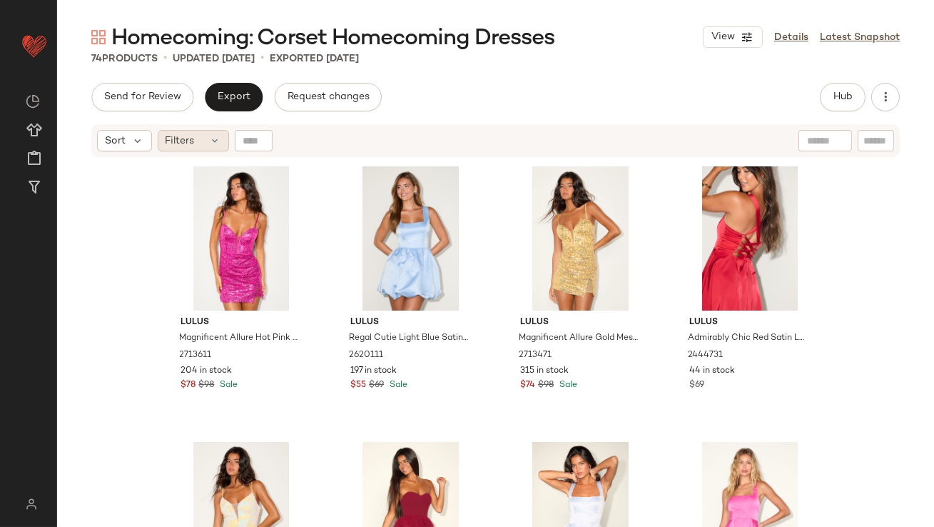
click at [177, 140] on span "Filters" at bounding box center [180, 140] width 29 height 15
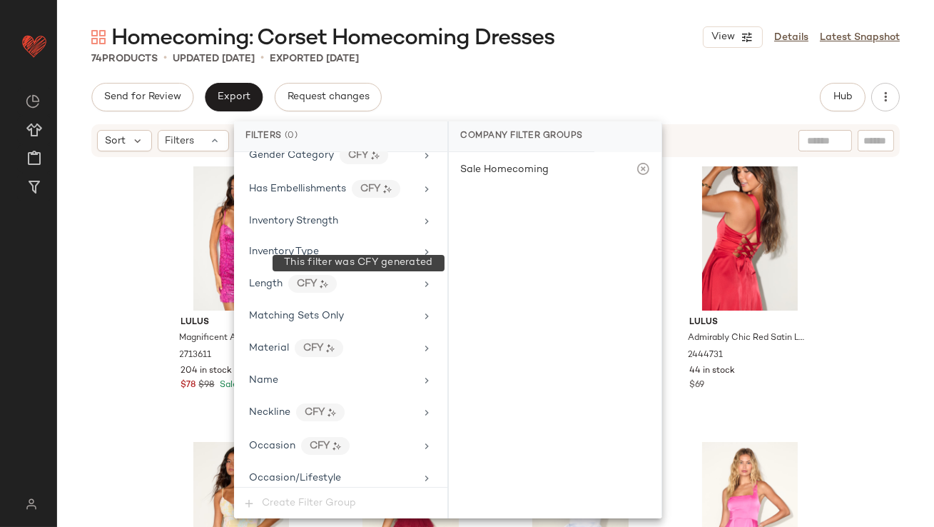
scroll to position [1030, 0]
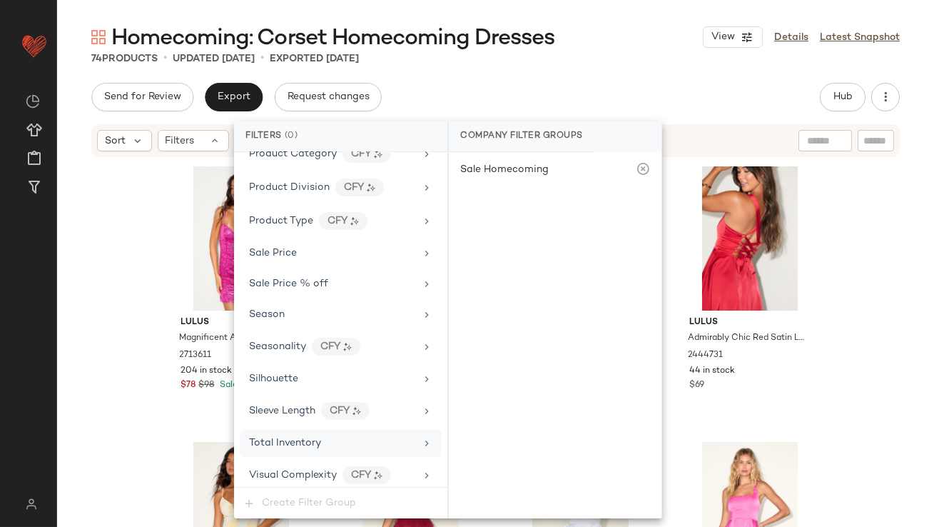
click at [298, 444] on div "Total Inventory" at bounding box center [285, 442] width 72 height 15
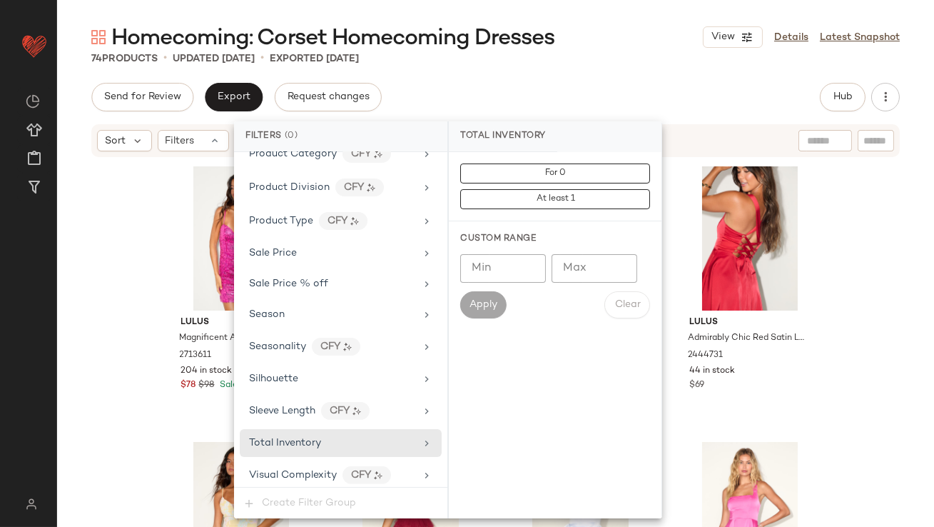
click at [597, 271] on input "Max" at bounding box center [595, 268] width 86 height 29
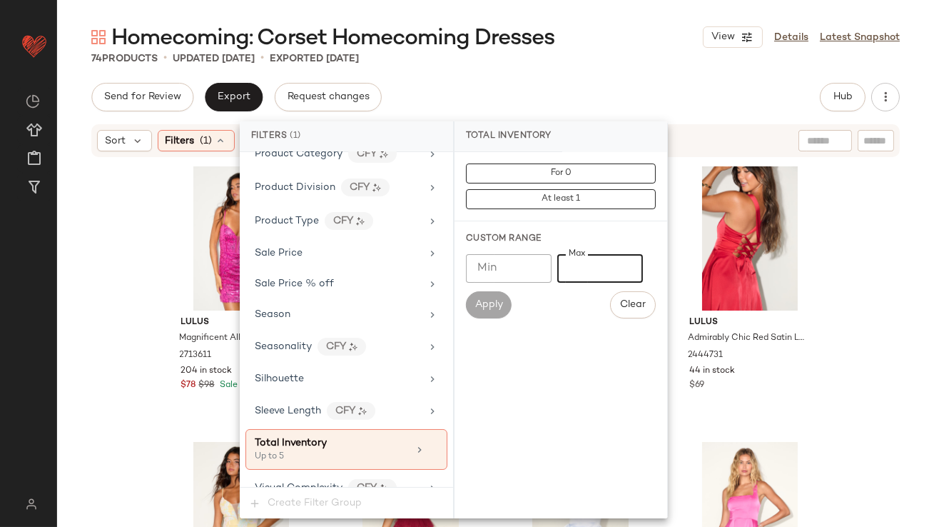
type input "*"
click at [648, 53] on div "74 Products • updated [DATE] • Exported [DATE]" at bounding box center [495, 58] width 877 height 14
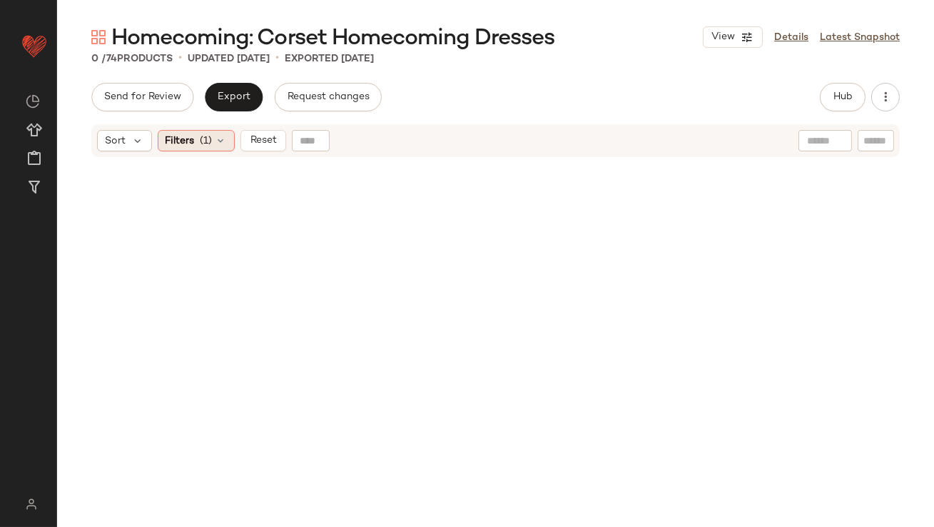
click at [204, 138] on span "(1)" at bounding box center [207, 140] width 12 height 15
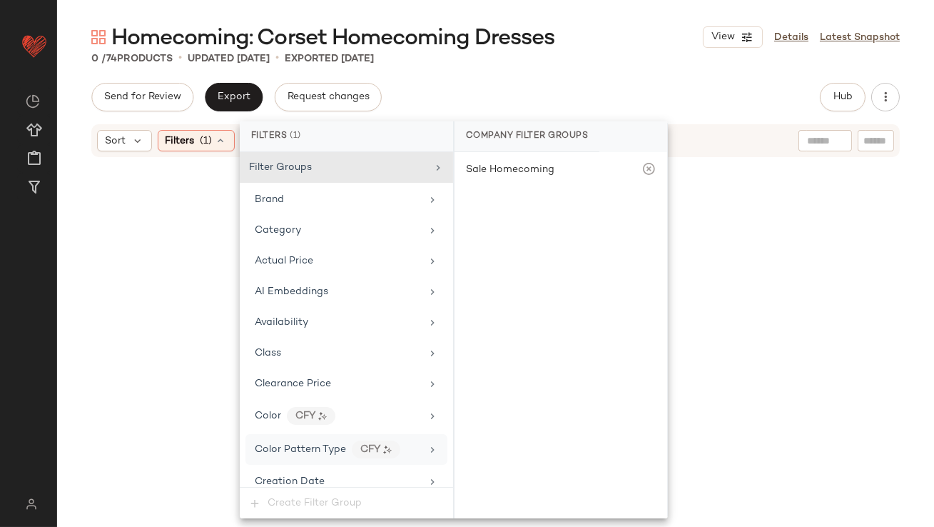
scroll to position [1043, 0]
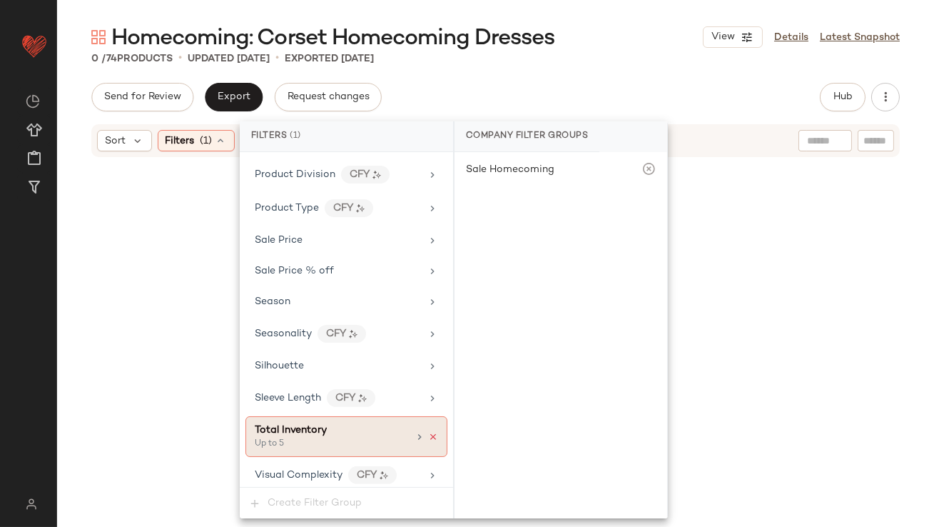
click at [430, 432] on icon at bounding box center [433, 437] width 10 height 10
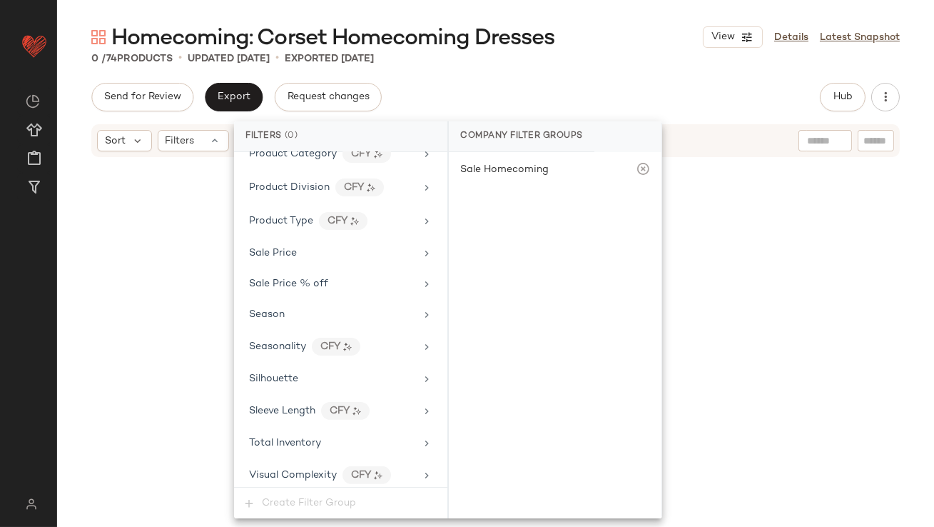
click at [603, 19] on main "Homecoming: Corset Homecoming Dresses View Details Latest Snapshot 0 / 74 Produ…" at bounding box center [467, 263] width 934 height 527
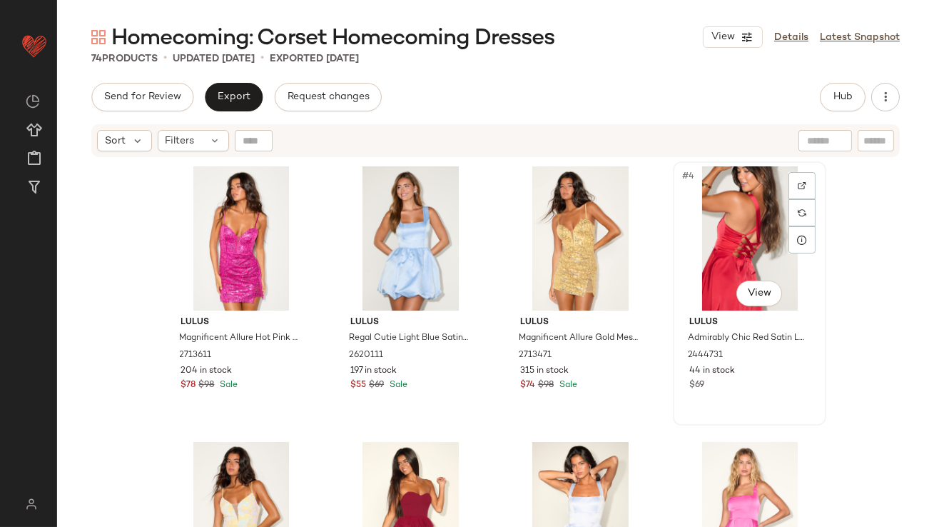
click at [715, 222] on div "#4 View" at bounding box center [749, 238] width 143 height 144
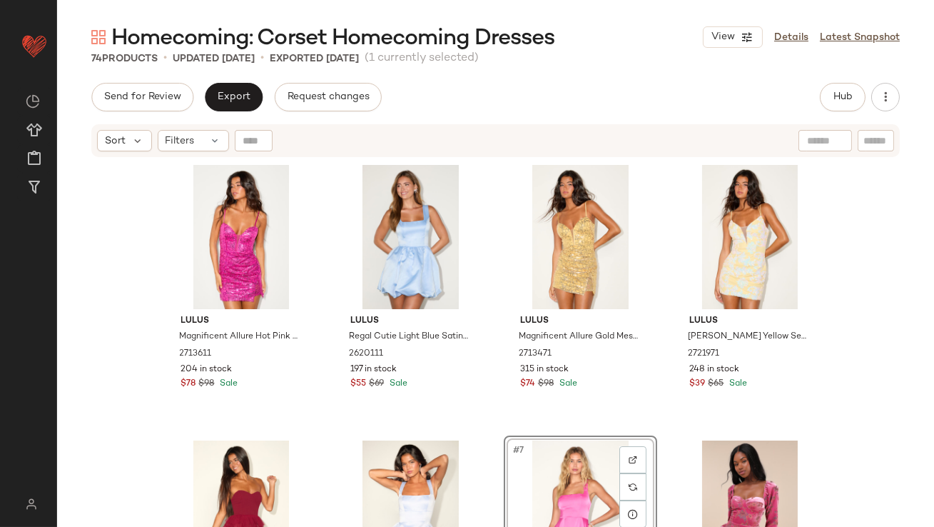
scroll to position [1, 0]
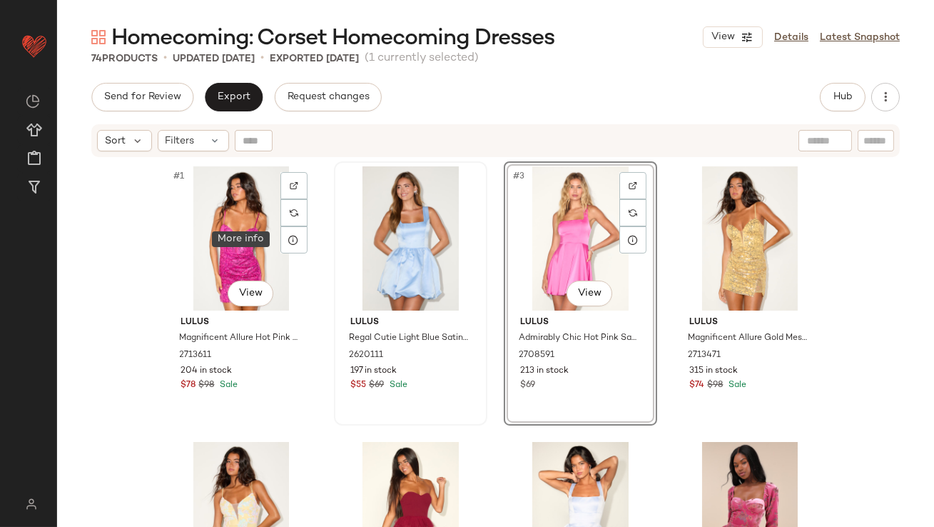
click at [288, 240] on icon at bounding box center [293, 239] width 11 height 11
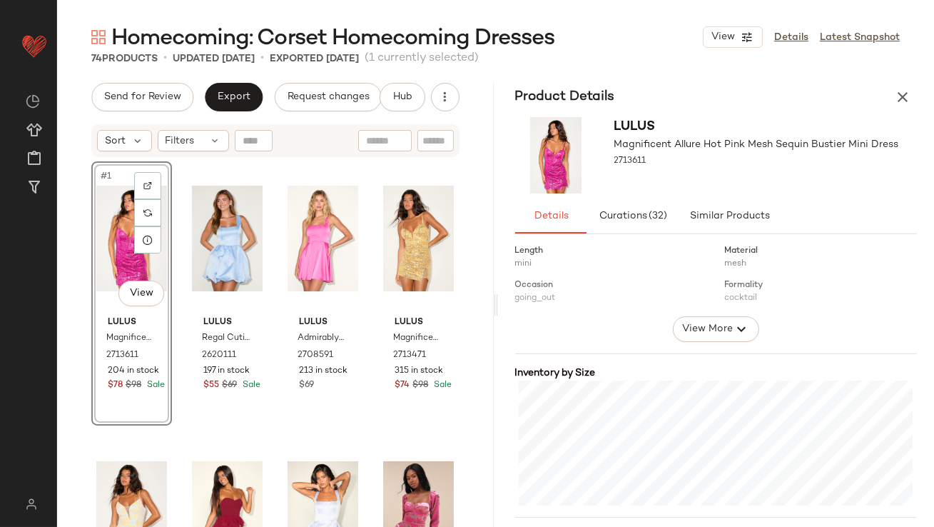
scroll to position [234, 0]
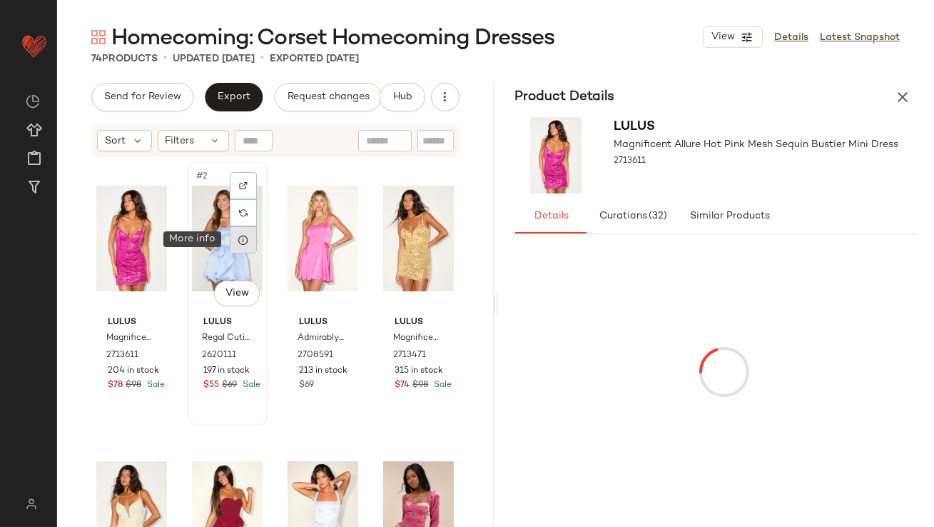
click at [246, 237] on div at bounding box center [243, 239] width 27 height 27
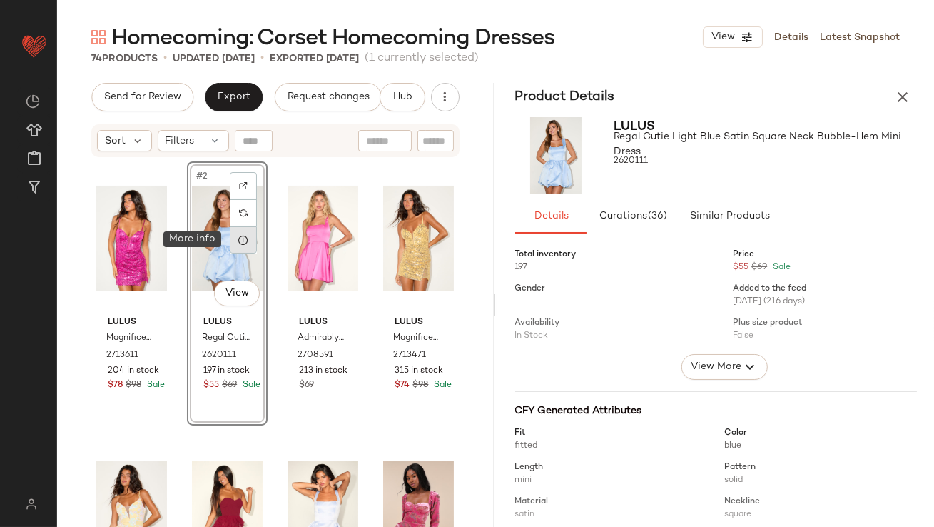
click at [246, 237] on div at bounding box center [243, 239] width 27 height 27
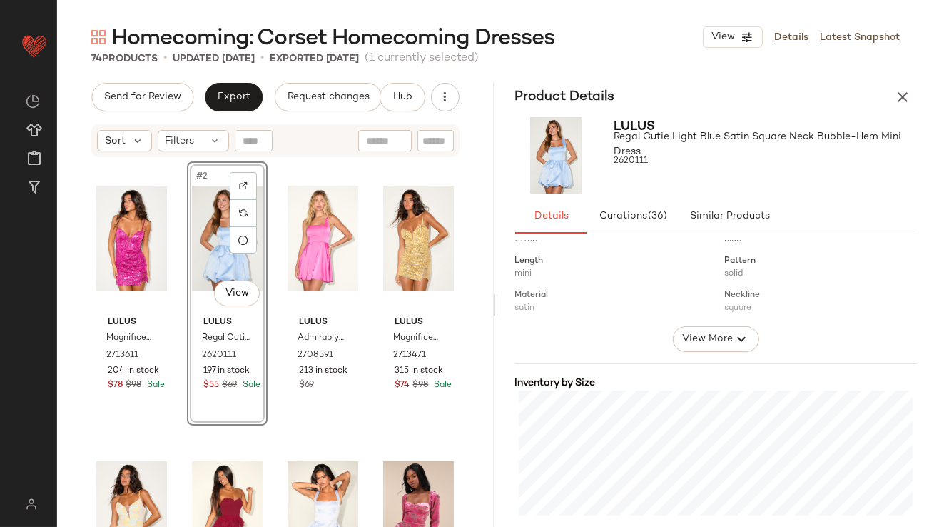
scroll to position [367, 0]
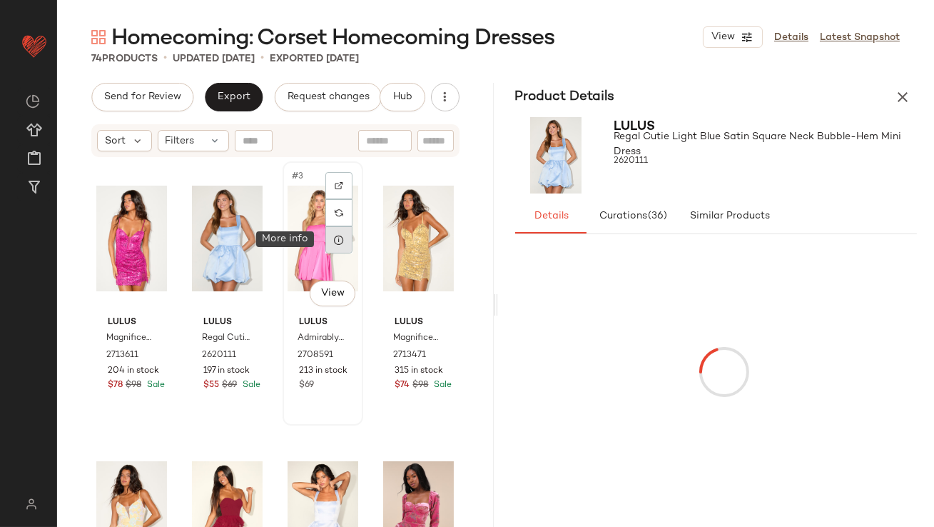
click at [334, 238] on icon at bounding box center [338, 239] width 11 height 11
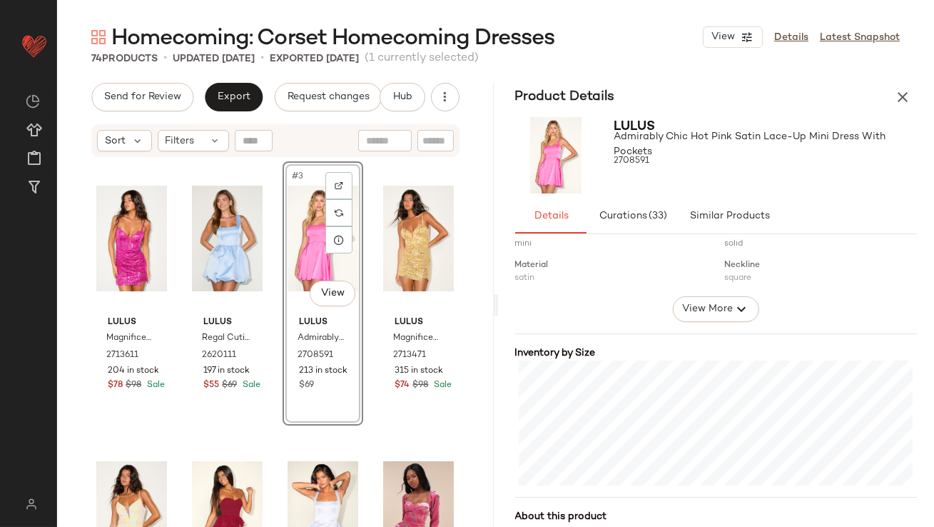
scroll to position [295, 0]
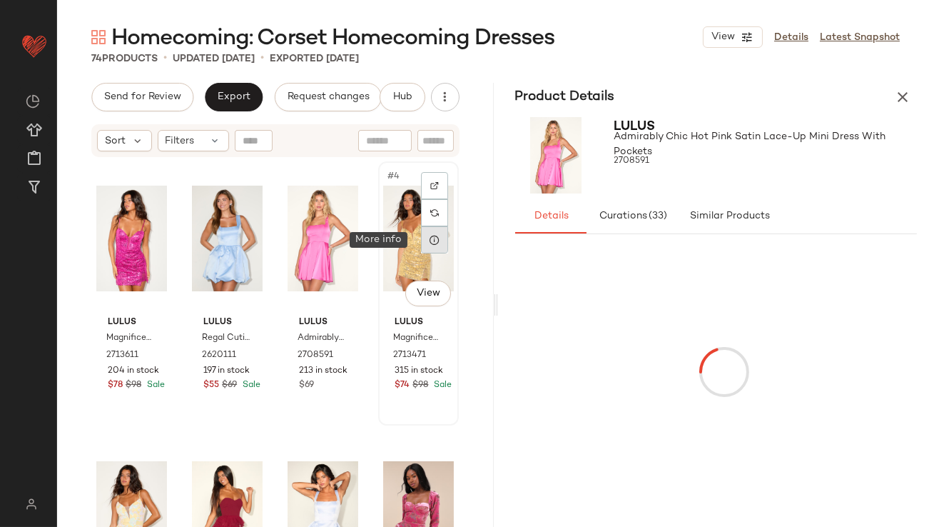
click at [431, 242] on icon at bounding box center [434, 239] width 11 height 11
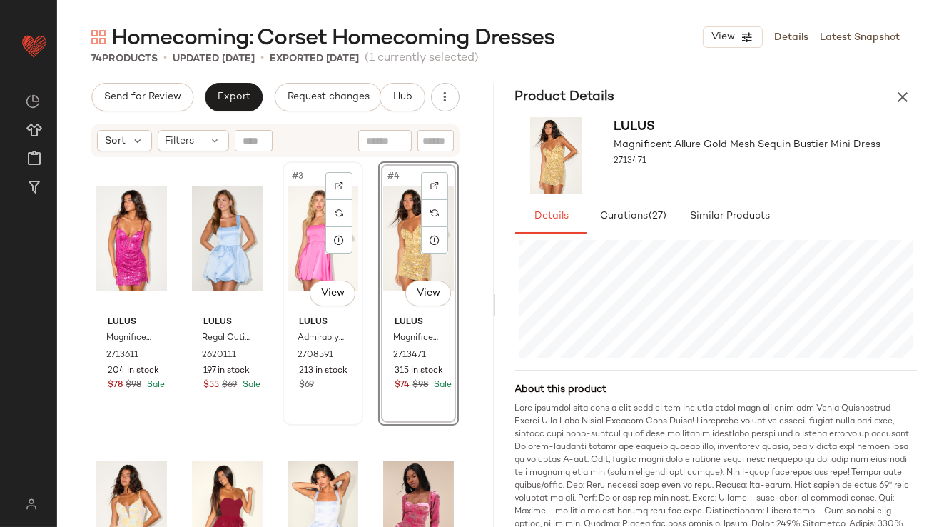
scroll to position [198, 0]
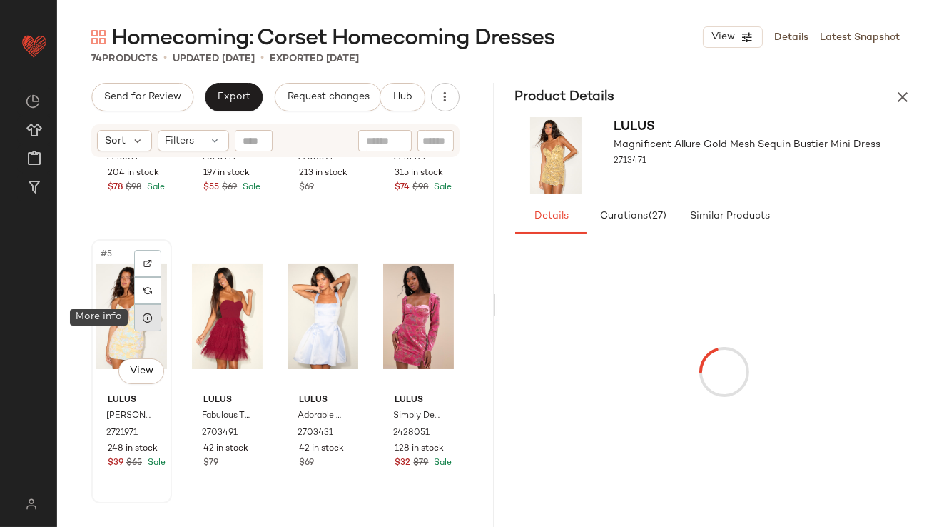
click at [148, 326] on div at bounding box center [147, 317] width 27 height 27
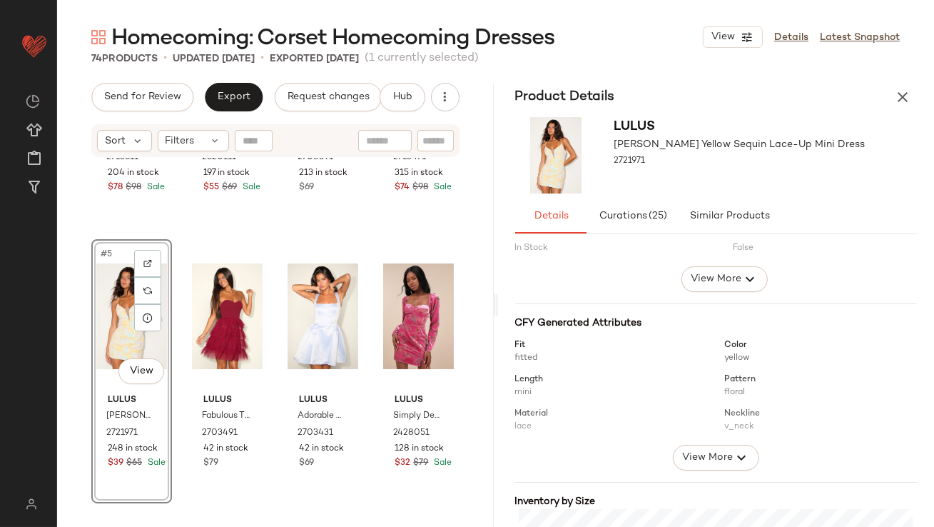
scroll to position [367, 0]
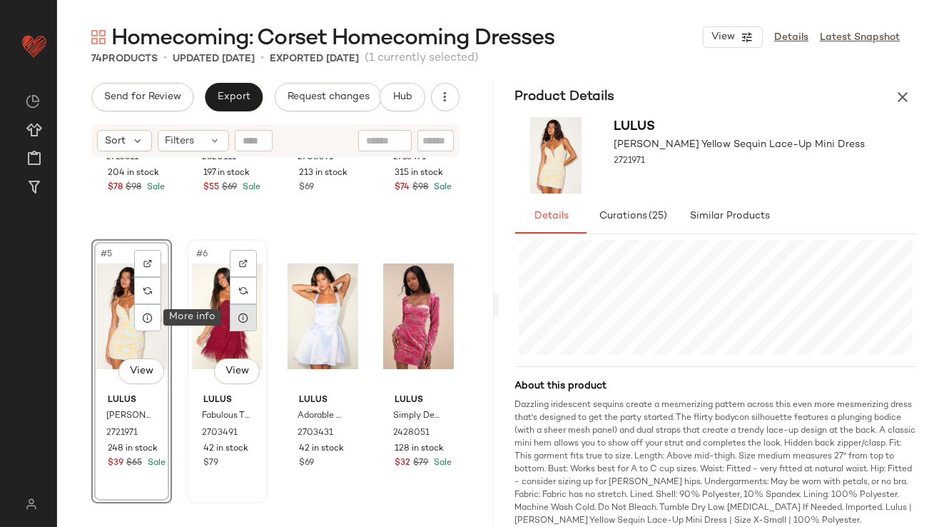
click at [239, 316] on icon at bounding box center [243, 317] width 11 height 11
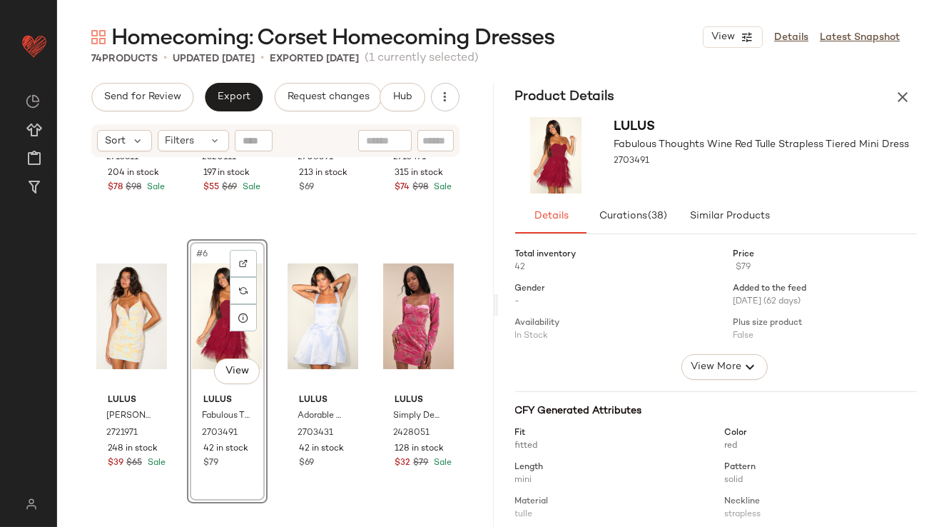
scroll to position [243, 0]
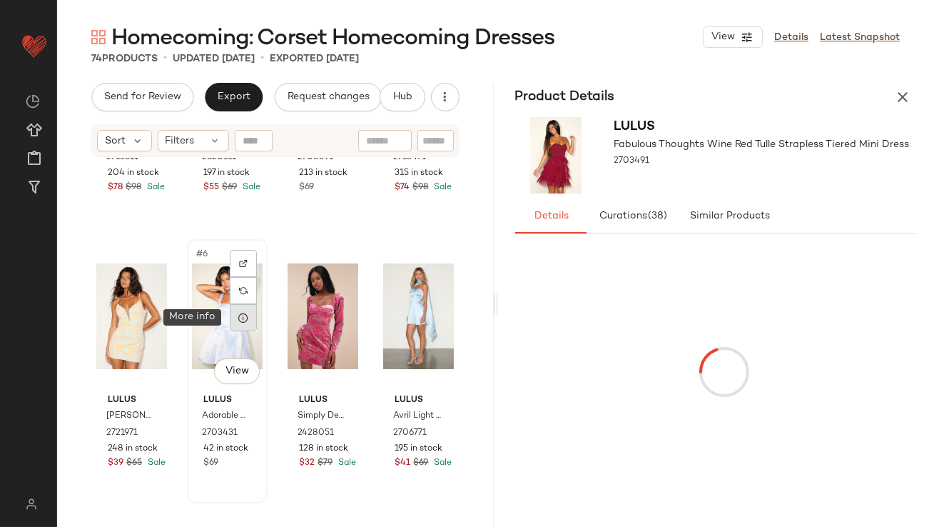
click at [244, 320] on icon at bounding box center [243, 317] width 11 height 11
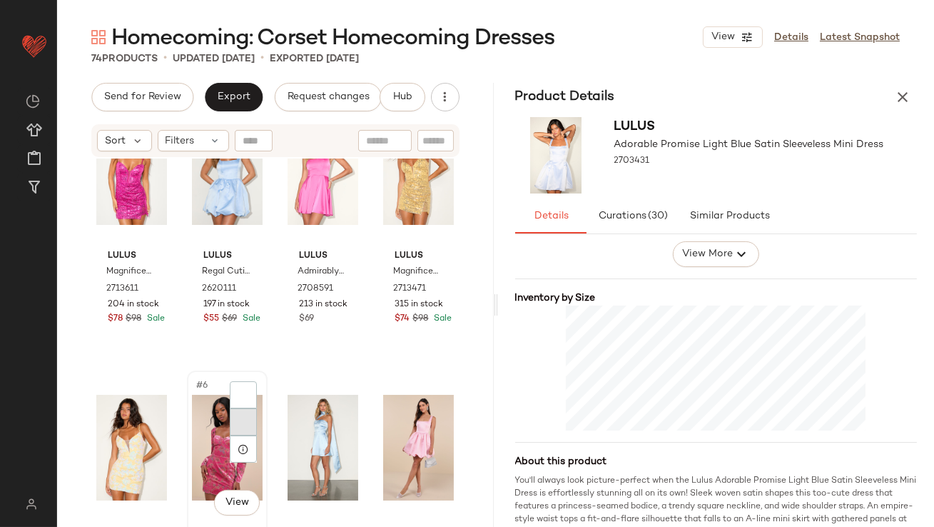
scroll to position [91, 0]
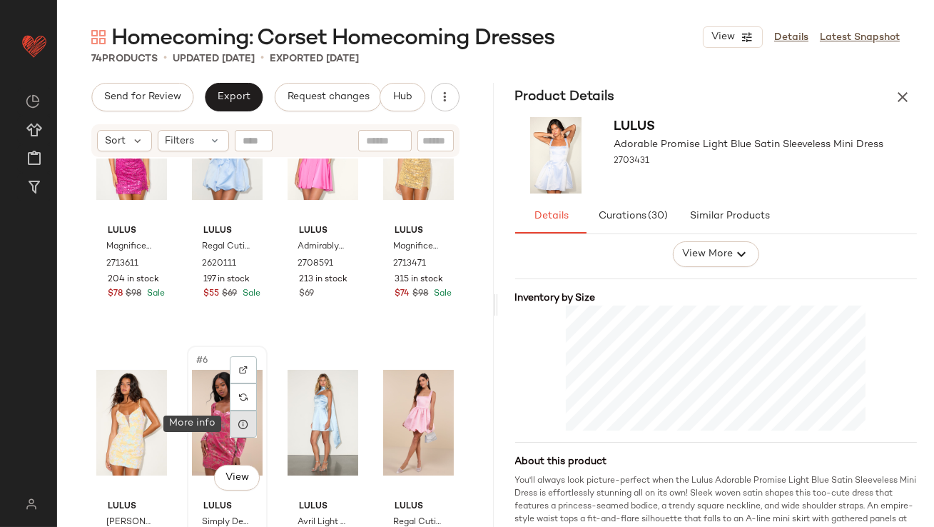
click at [240, 422] on icon at bounding box center [243, 423] width 11 height 11
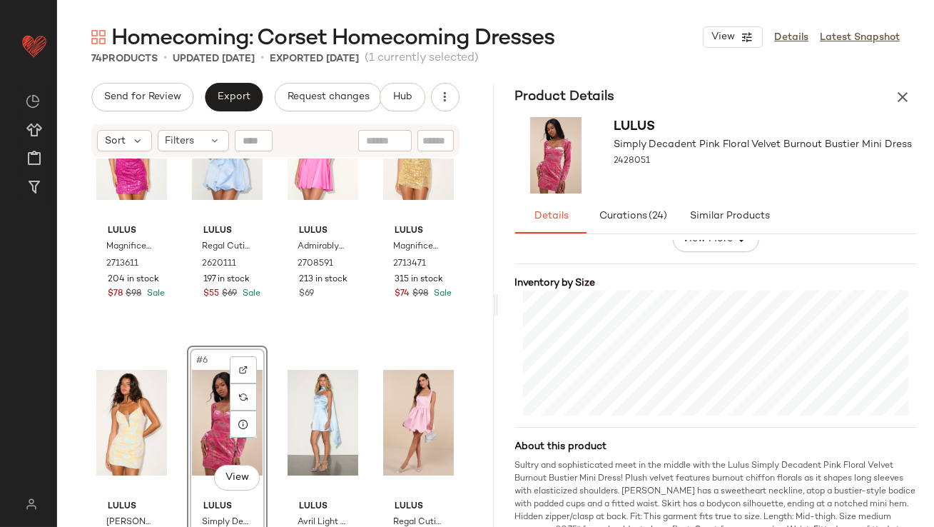
scroll to position [322, 0]
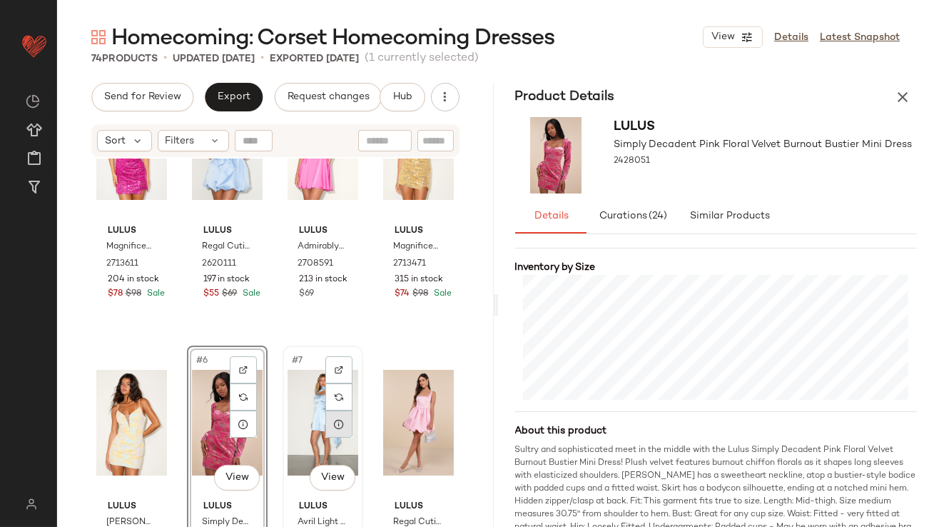
click at [336, 428] on icon at bounding box center [338, 423] width 11 height 11
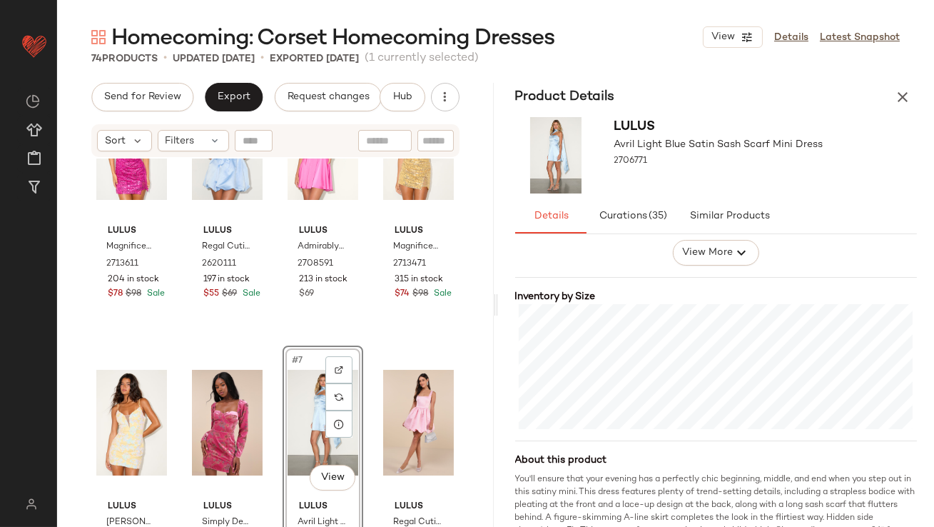
scroll to position [325, 0]
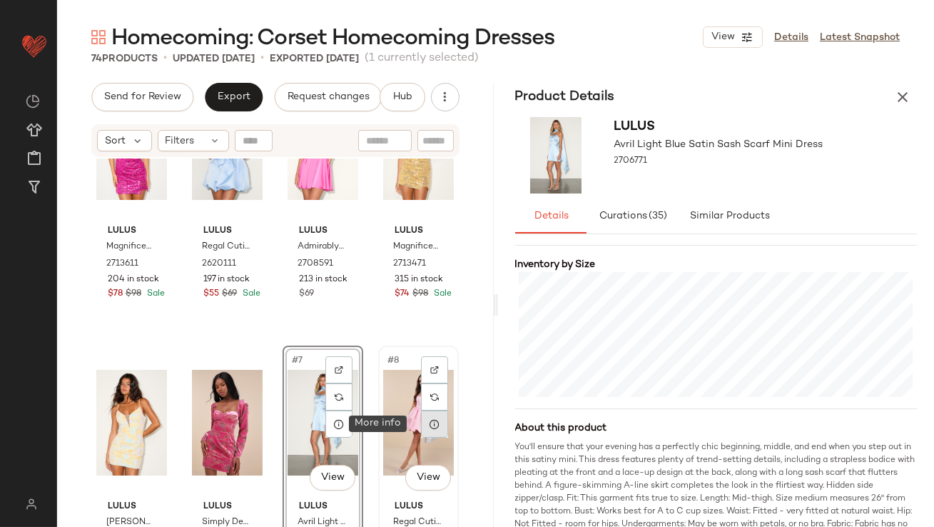
click at [430, 422] on icon at bounding box center [434, 423] width 11 height 11
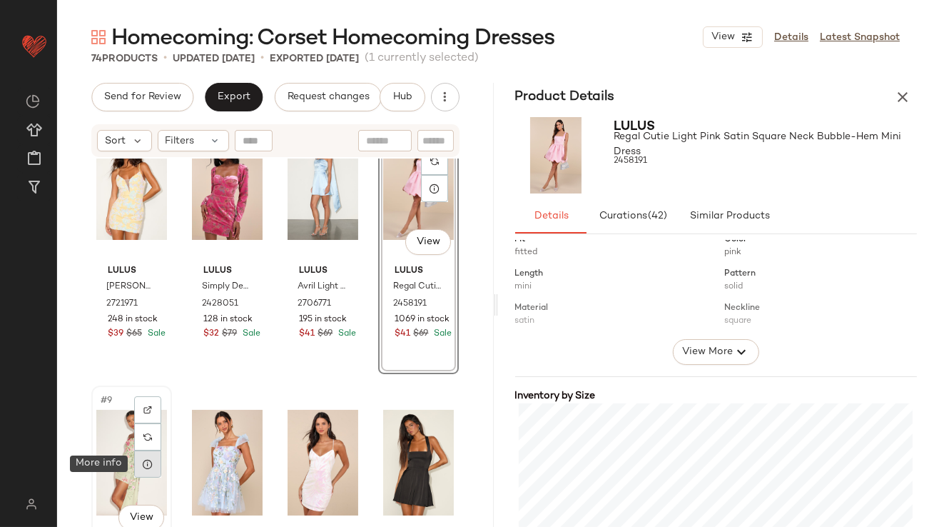
click at [152, 467] on icon at bounding box center [147, 463] width 11 height 11
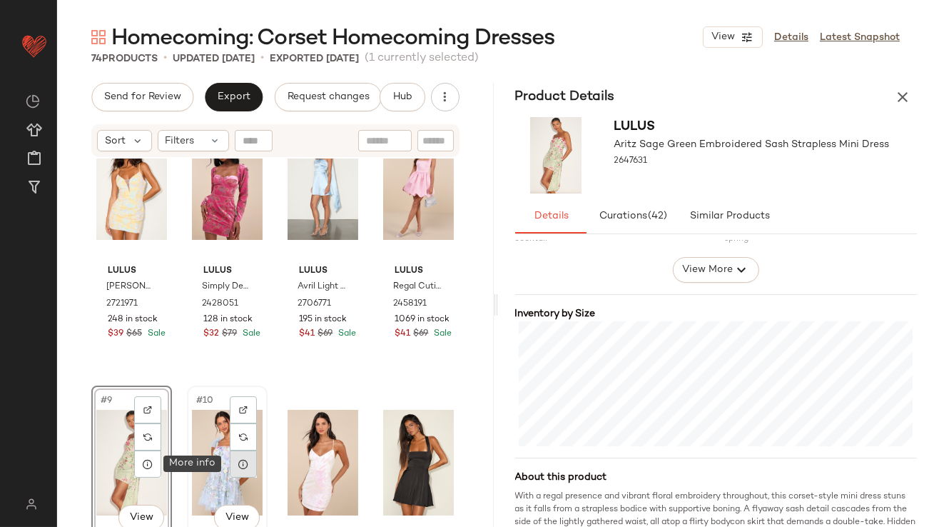
click at [238, 461] on icon at bounding box center [243, 463] width 11 height 11
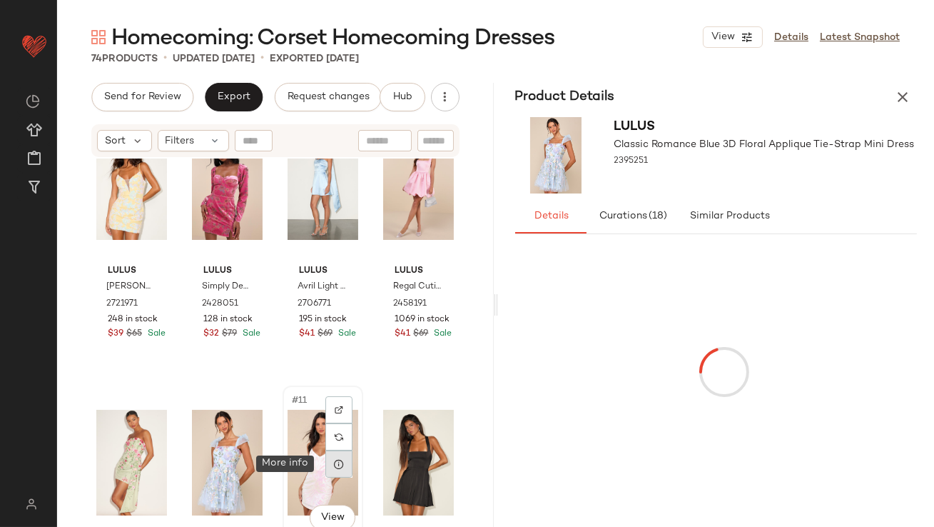
click at [341, 461] on div at bounding box center [338, 463] width 27 height 27
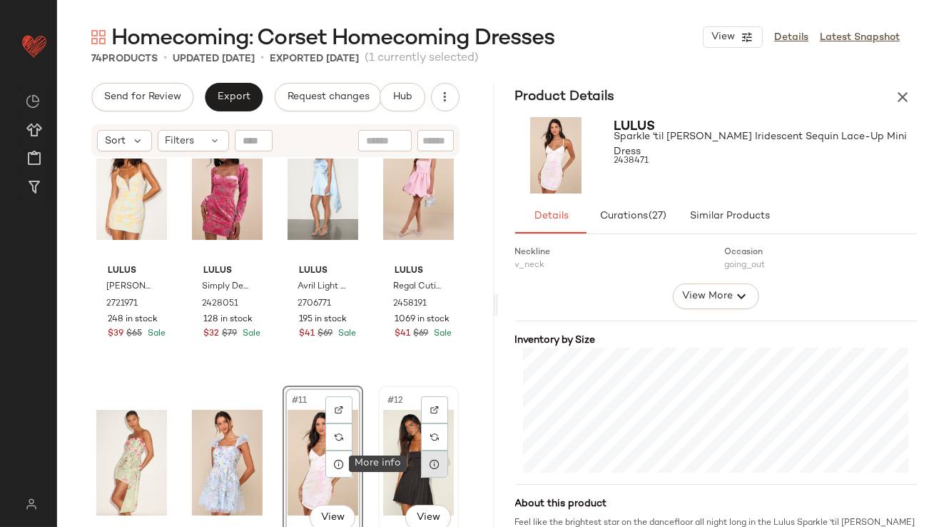
click at [424, 470] on div at bounding box center [434, 463] width 27 height 27
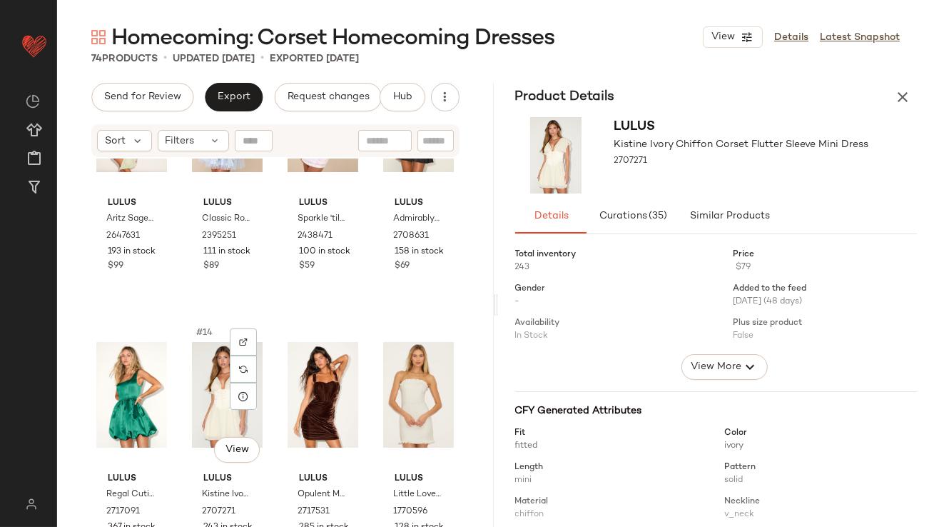
click at [264, 368] on div "#14 View Lulus Kistine Ivory Chiffon Corset Flutter Sleeve Mini Dress 2707271 2…" at bounding box center [227, 450] width 81 height 264
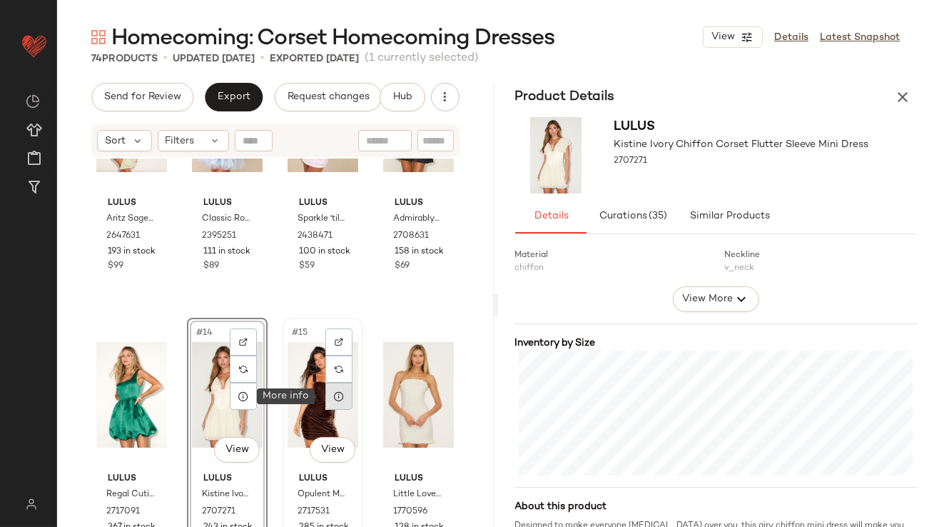
click at [338, 392] on icon at bounding box center [338, 395] width 11 height 11
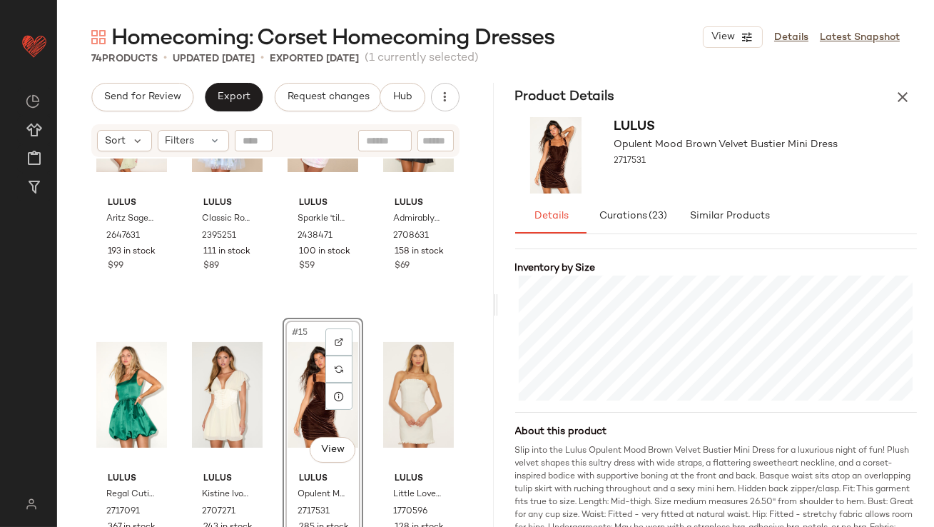
scroll to position [325, 0]
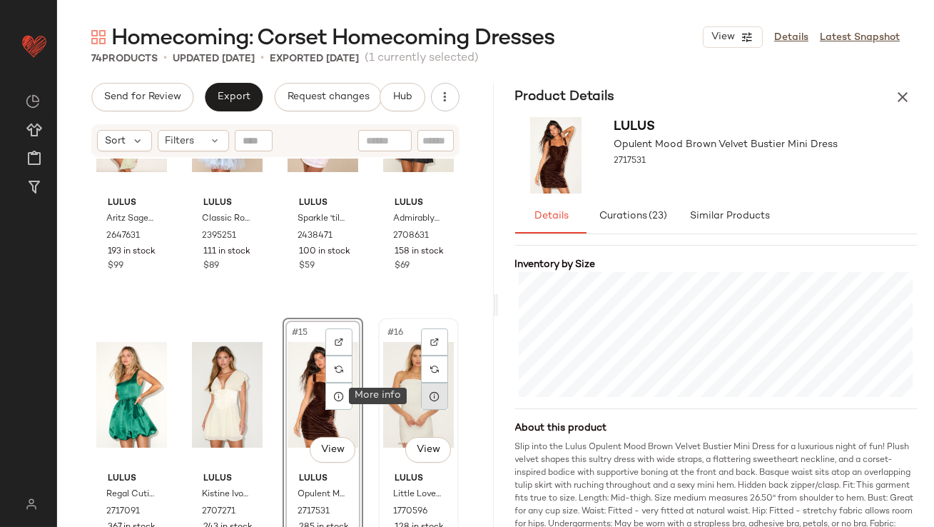
click at [428, 402] on div at bounding box center [434, 395] width 27 height 27
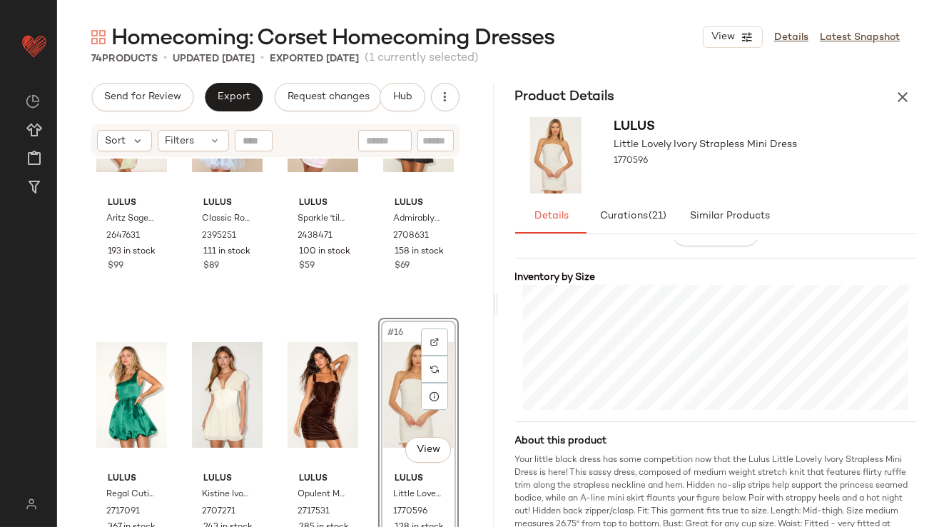
scroll to position [324, 0]
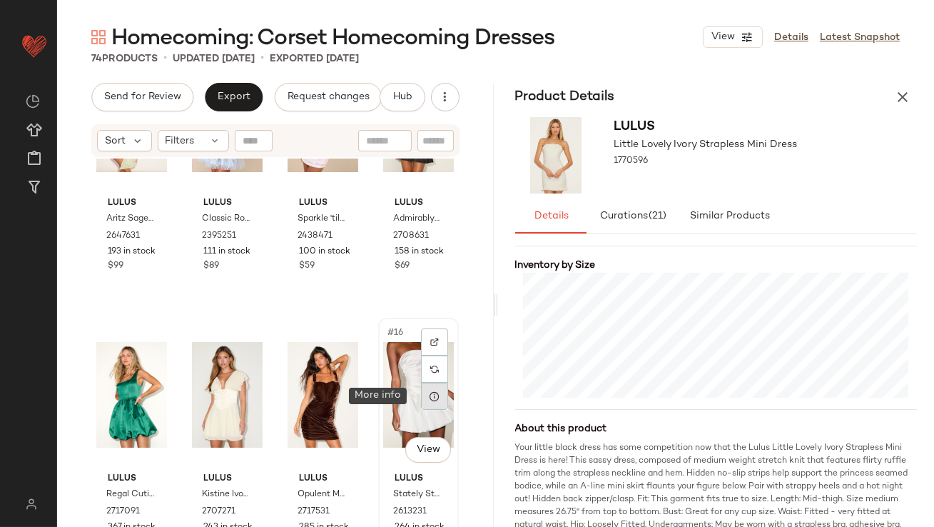
click at [429, 393] on icon at bounding box center [434, 395] width 11 height 11
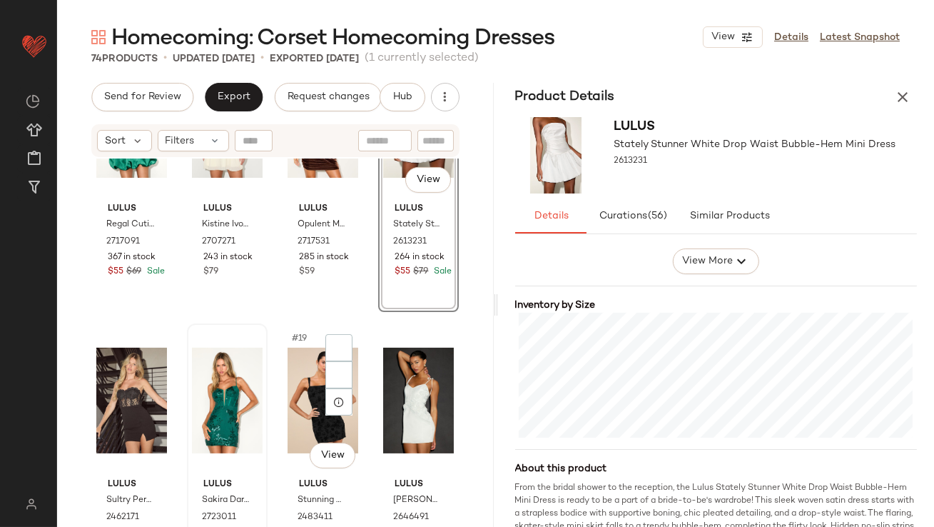
scroll to position [963, 0]
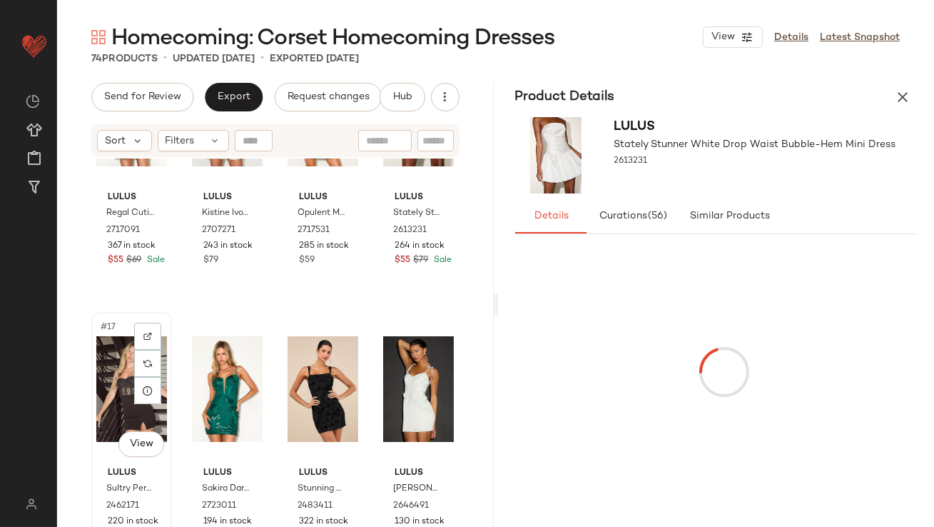
click at [133, 373] on div "#17 View" at bounding box center [131, 389] width 71 height 144
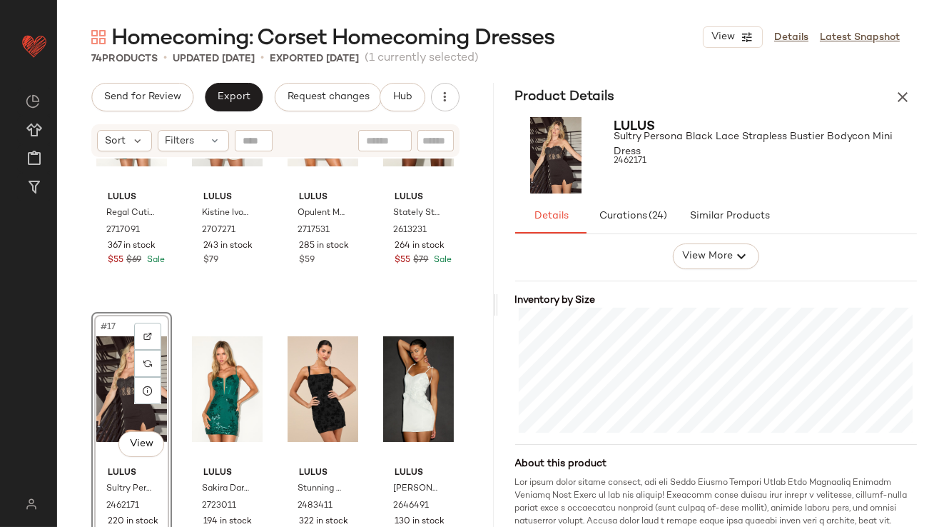
scroll to position [291, 0]
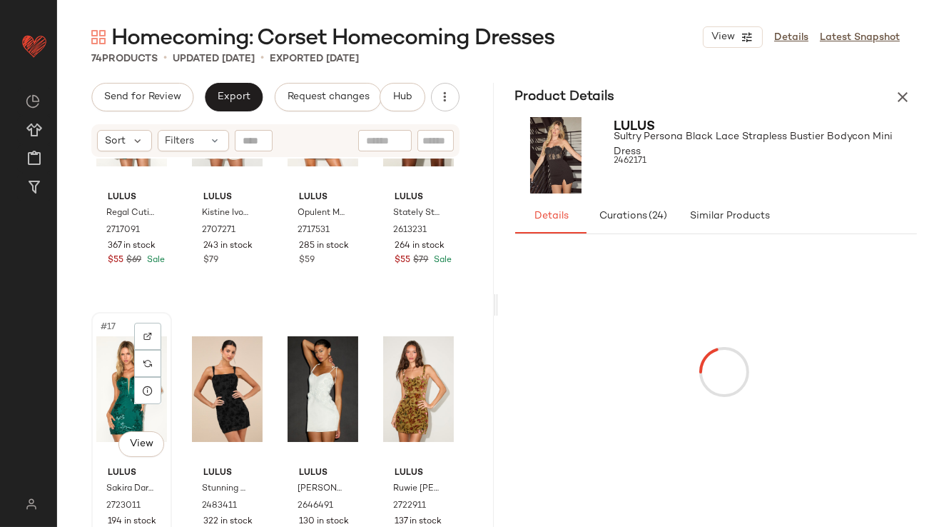
click at [112, 387] on div "#17 View" at bounding box center [131, 389] width 71 height 144
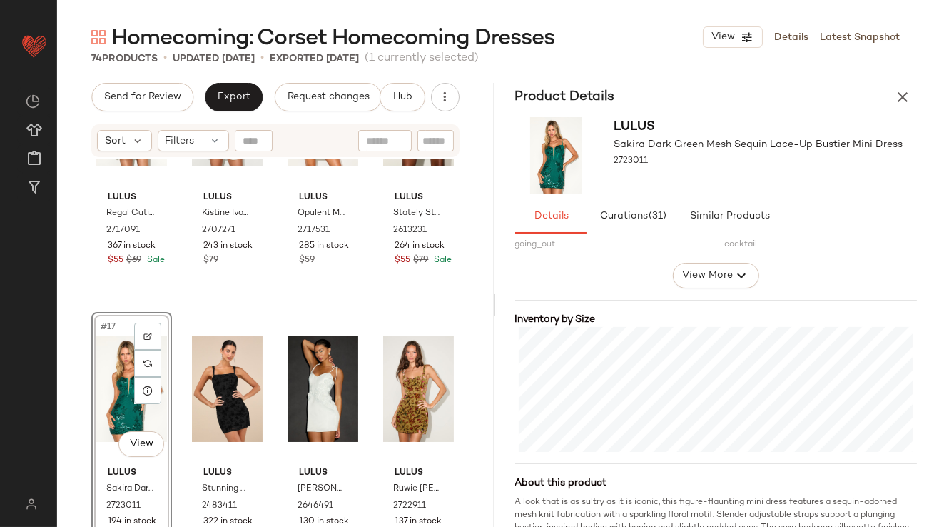
scroll to position [350, 0]
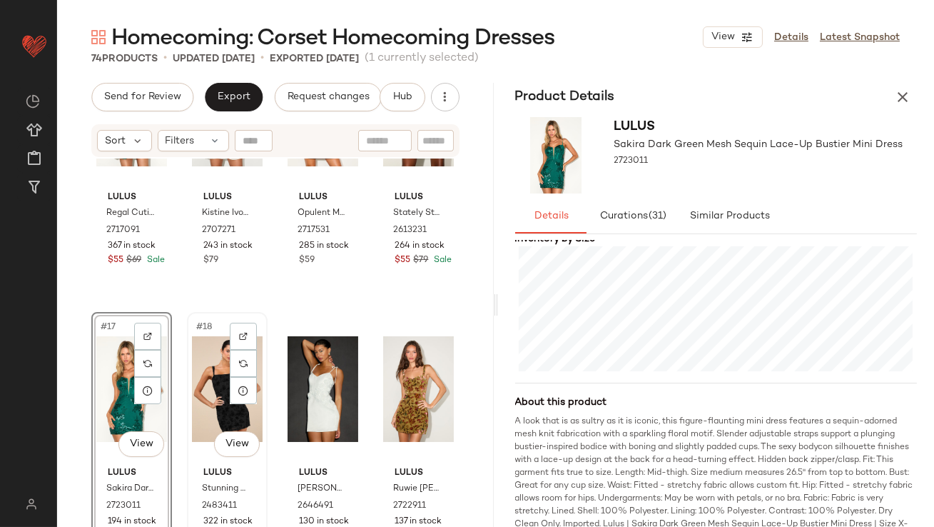
click at [198, 386] on div "#18 View" at bounding box center [227, 389] width 71 height 144
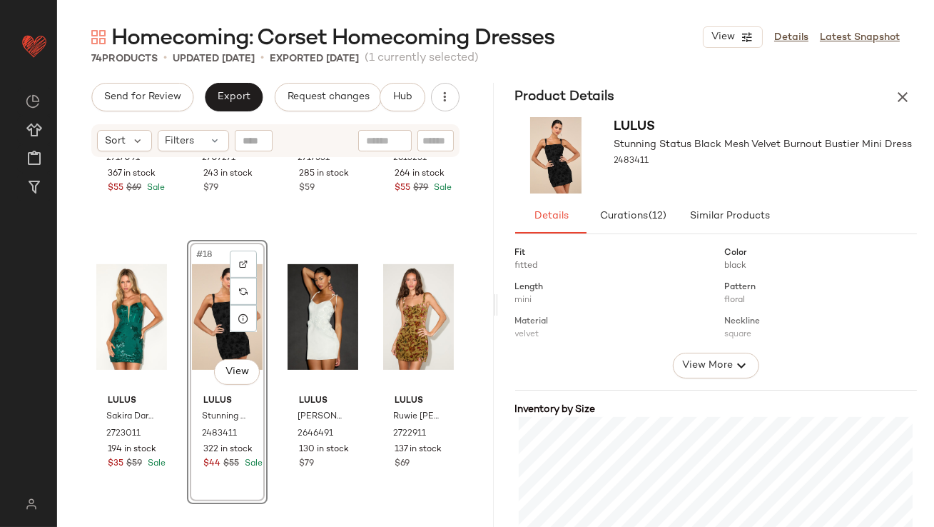
scroll to position [343, 0]
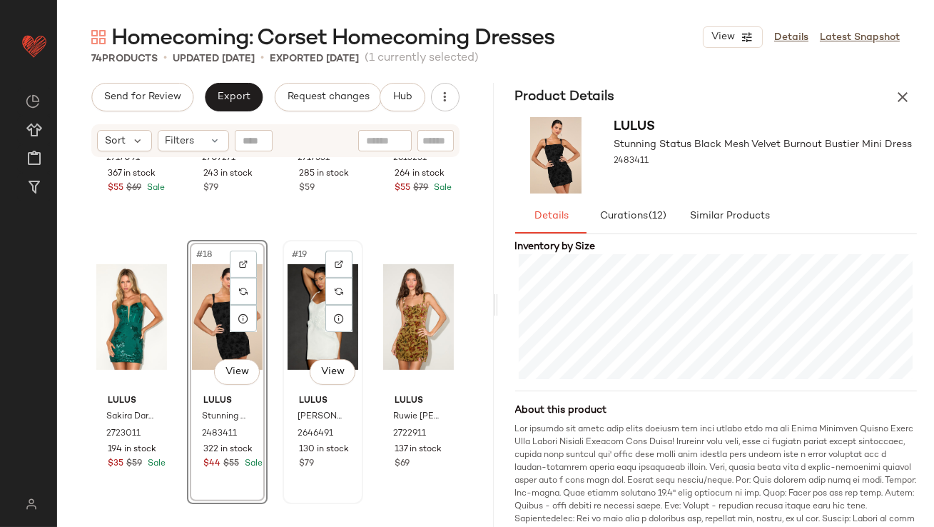
click at [292, 314] on div "#19 View" at bounding box center [323, 317] width 71 height 144
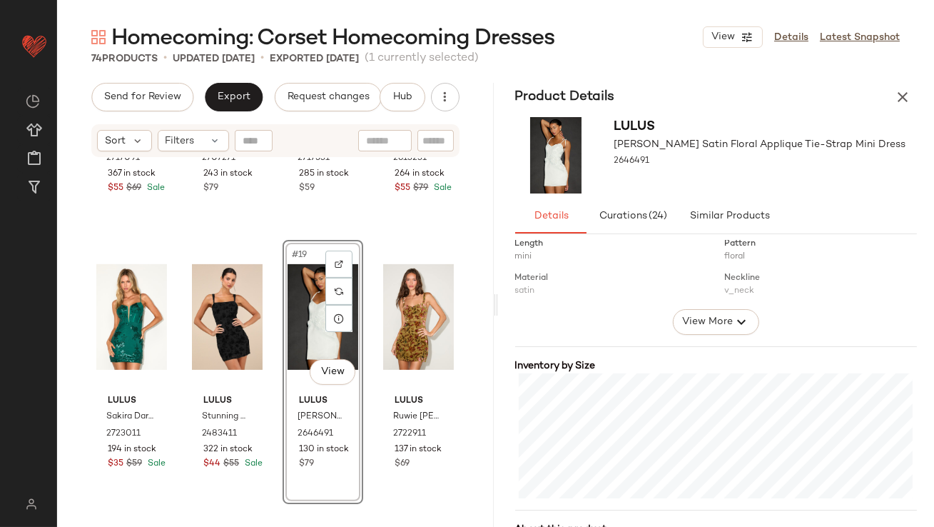
scroll to position [365, 0]
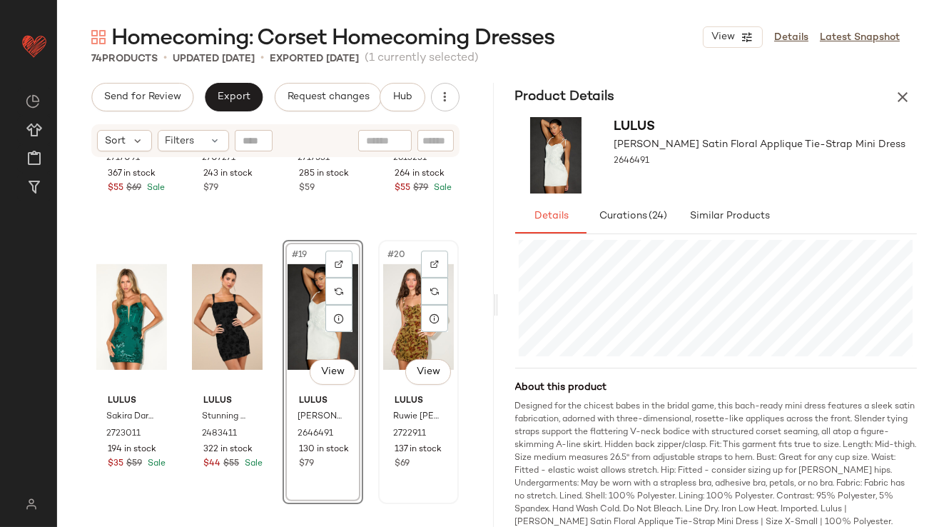
click at [402, 305] on div "#20 View" at bounding box center [418, 317] width 71 height 144
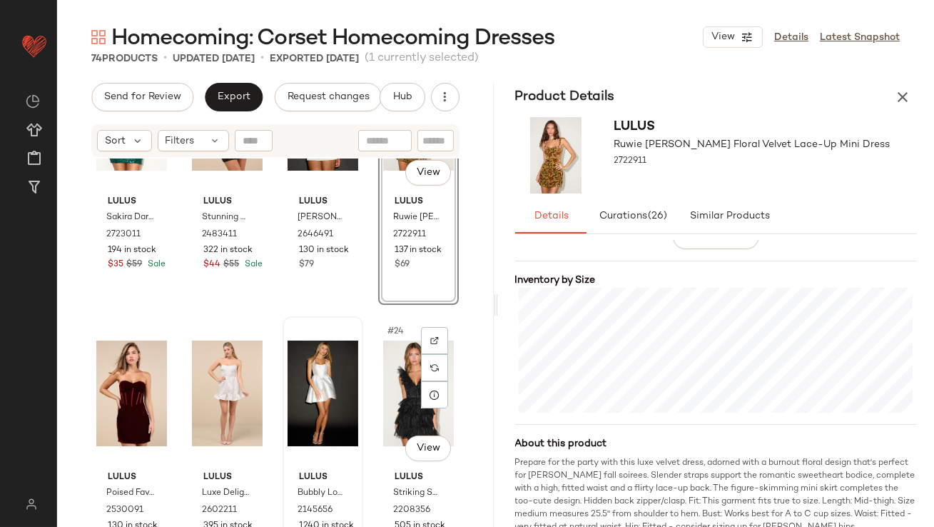
scroll to position [1240, 0]
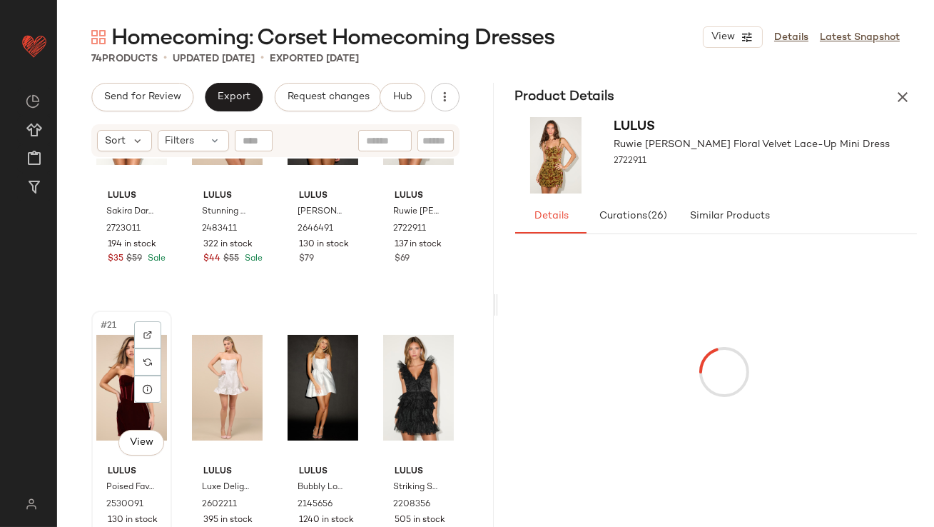
click at [111, 392] on div "#21 View" at bounding box center [131, 387] width 71 height 144
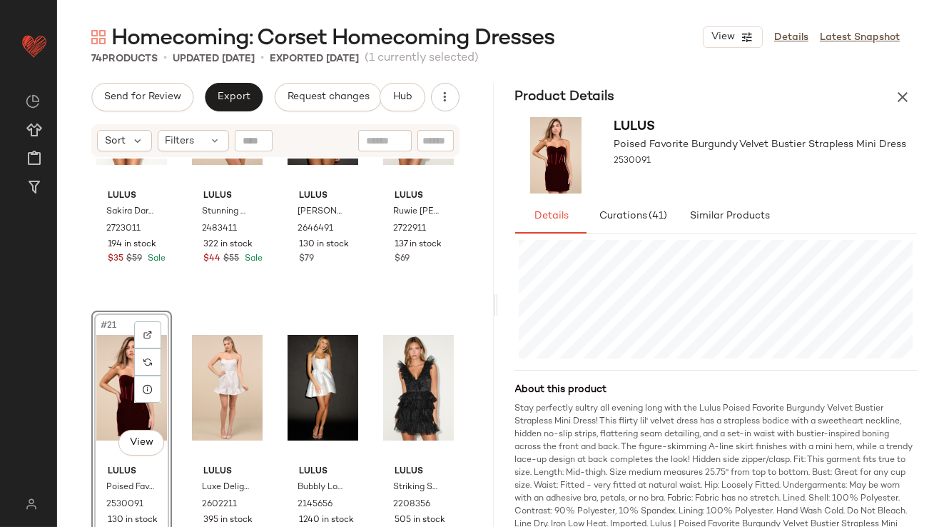
scroll to position [380, 0]
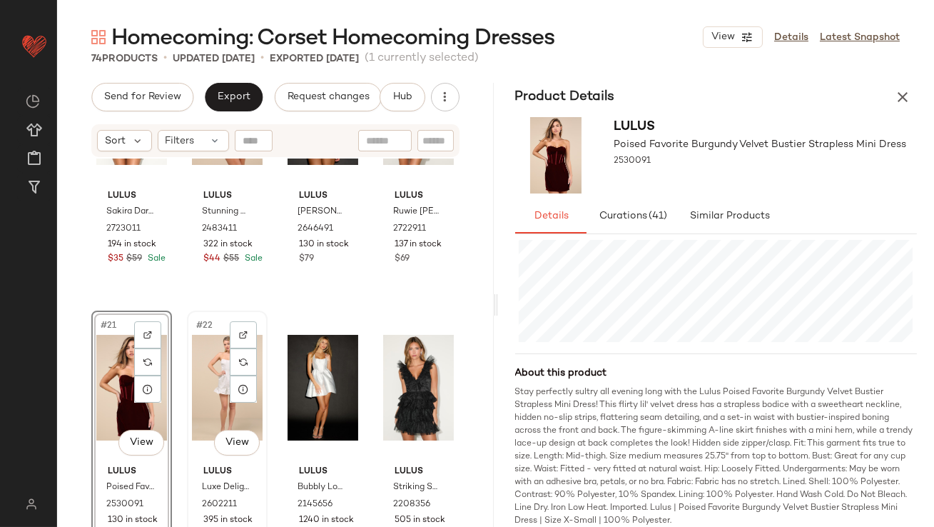
click at [220, 383] on div "#22 View" at bounding box center [227, 387] width 71 height 144
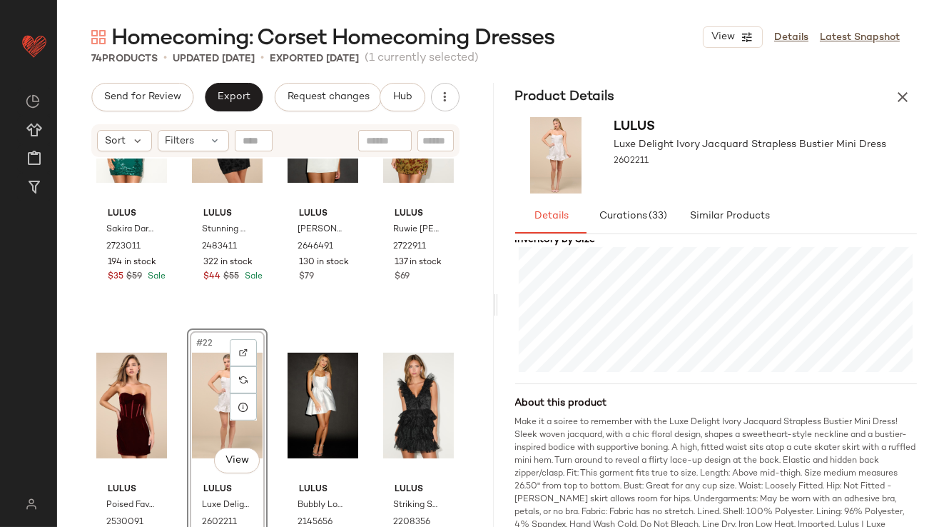
scroll to position [1235, 0]
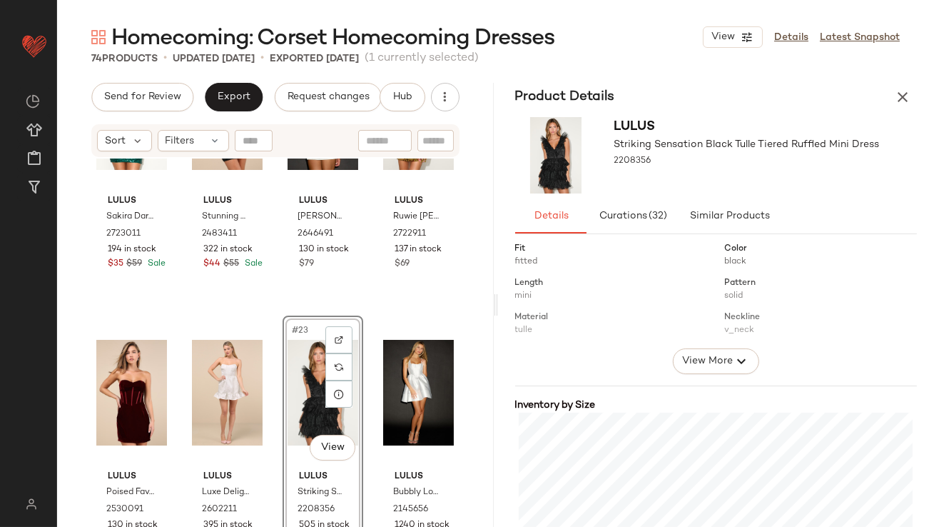
scroll to position [263, 0]
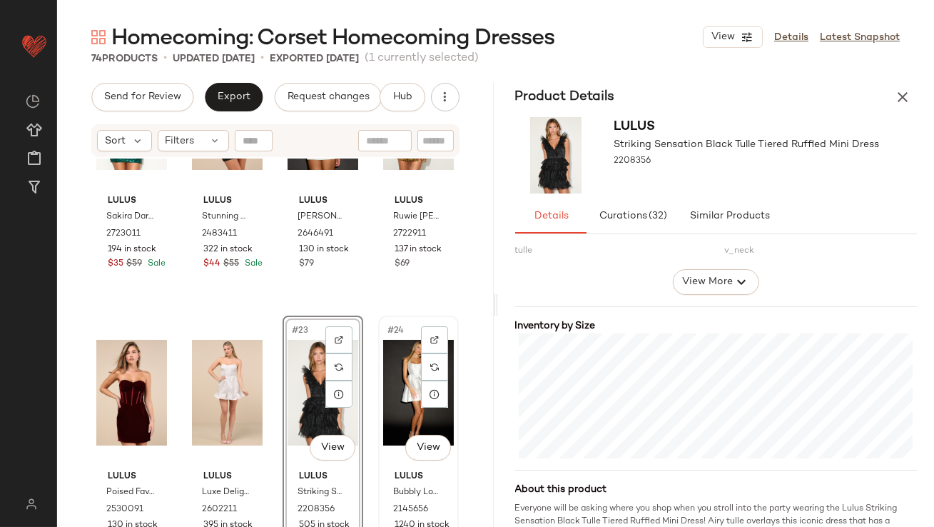
click at [396, 381] on div "#24 View" at bounding box center [418, 392] width 71 height 144
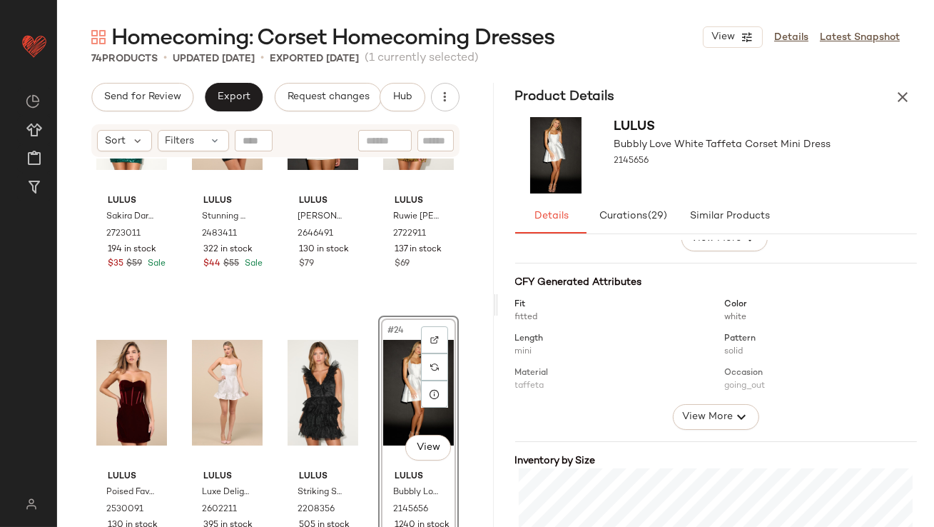
scroll to position [277, 0]
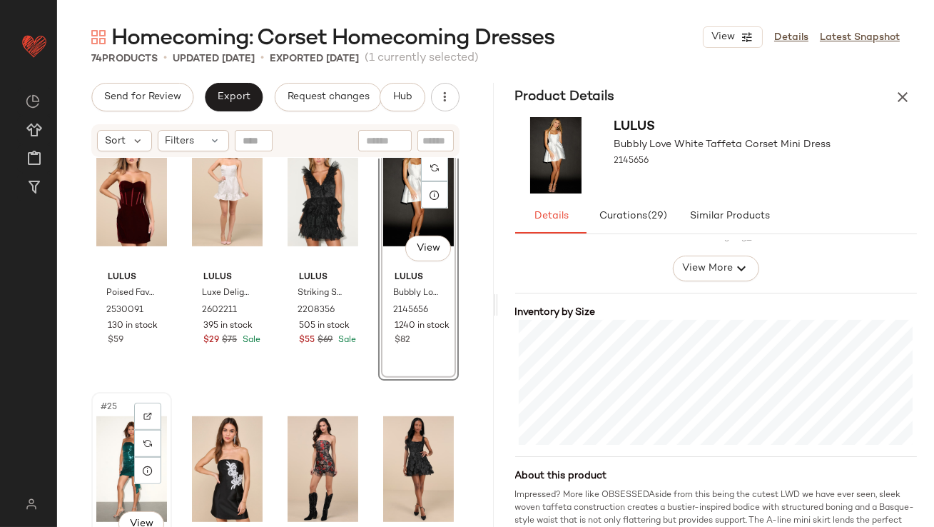
click at [125, 446] on div "#25 View" at bounding box center [131, 469] width 71 height 144
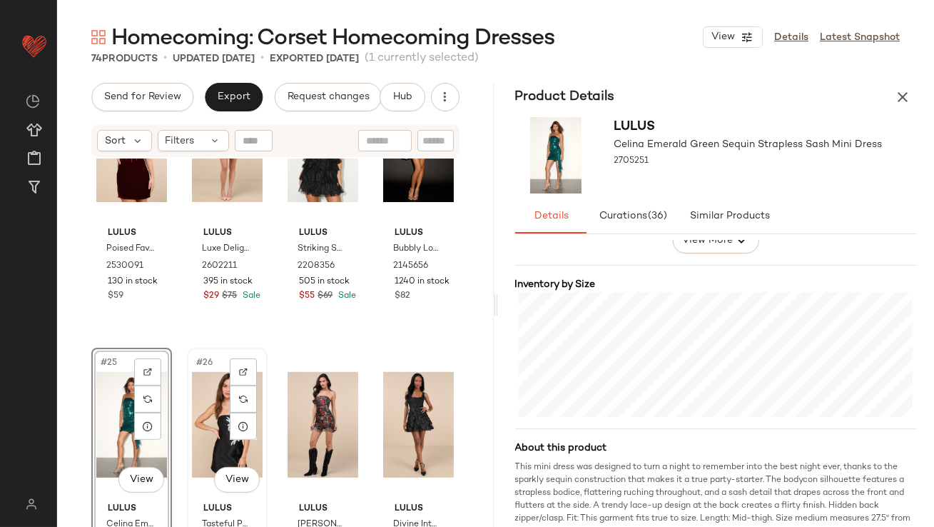
click at [211, 421] on div "#26 View" at bounding box center [227, 425] width 71 height 144
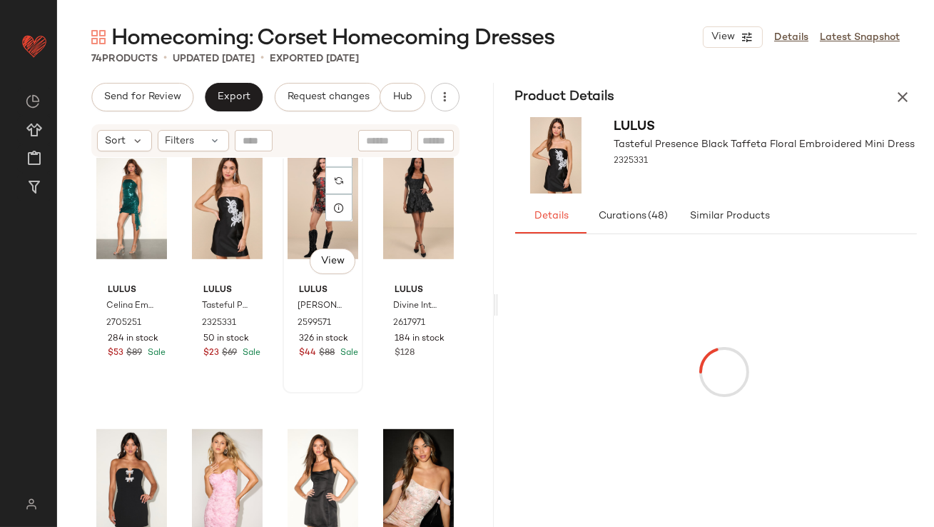
click at [288, 211] on div "#27 View" at bounding box center [323, 206] width 71 height 144
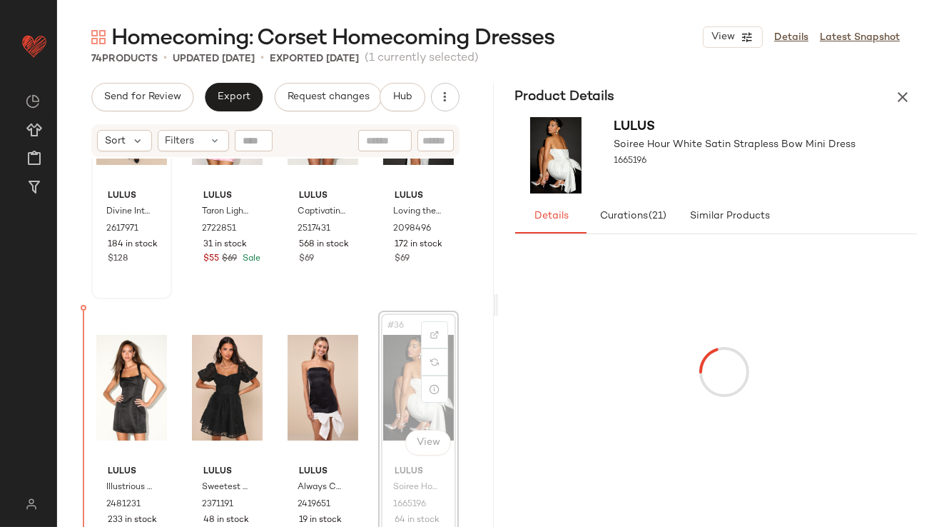
drag, startPoint x: 392, startPoint y: 360, endPoint x: 86, endPoint y: 387, distance: 307.3
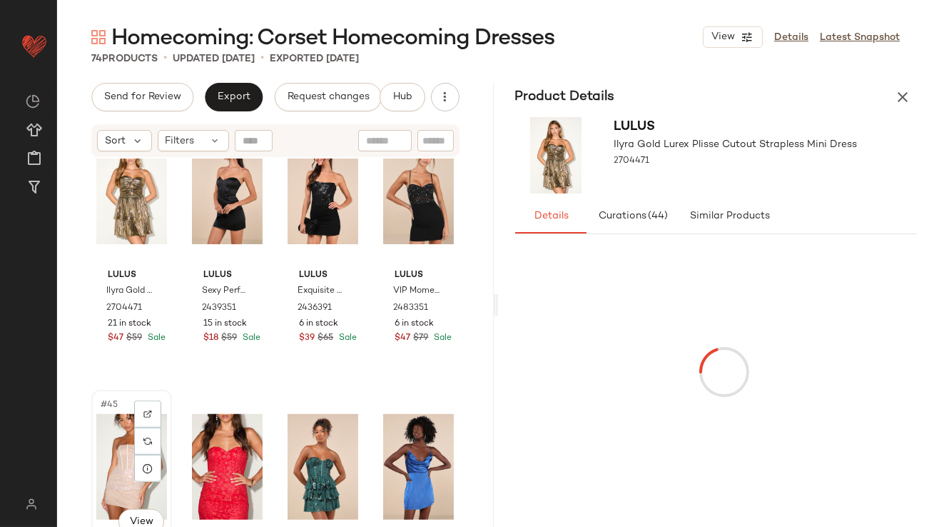
scroll to position [2814, 0]
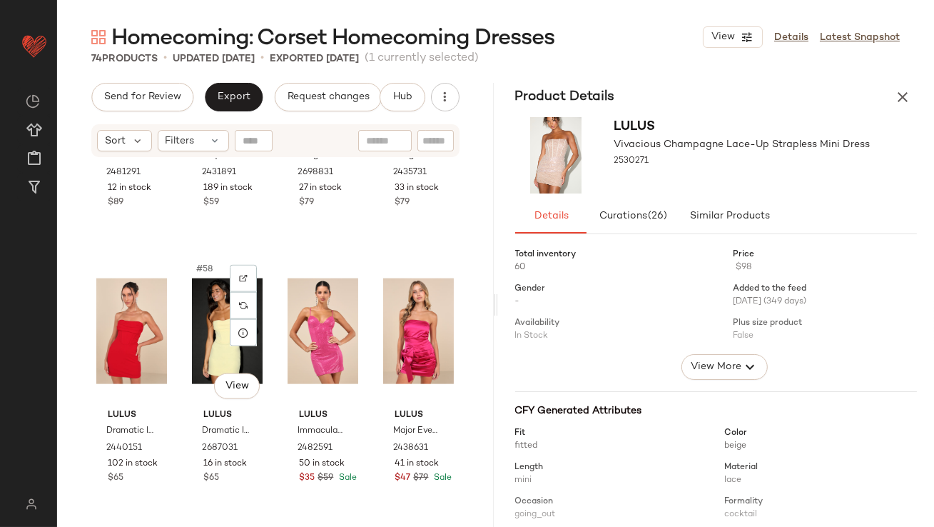
scroll to position [3891, 0]
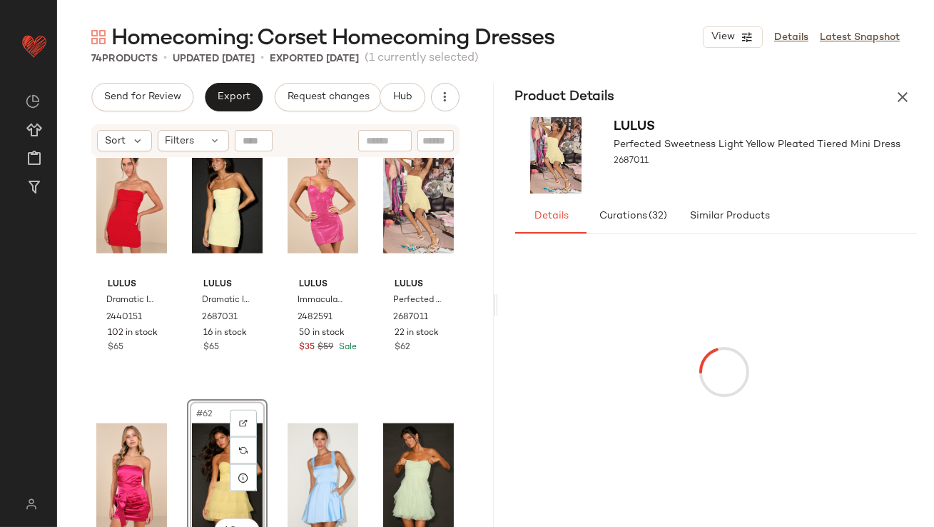
scroll to position [3911, 0]
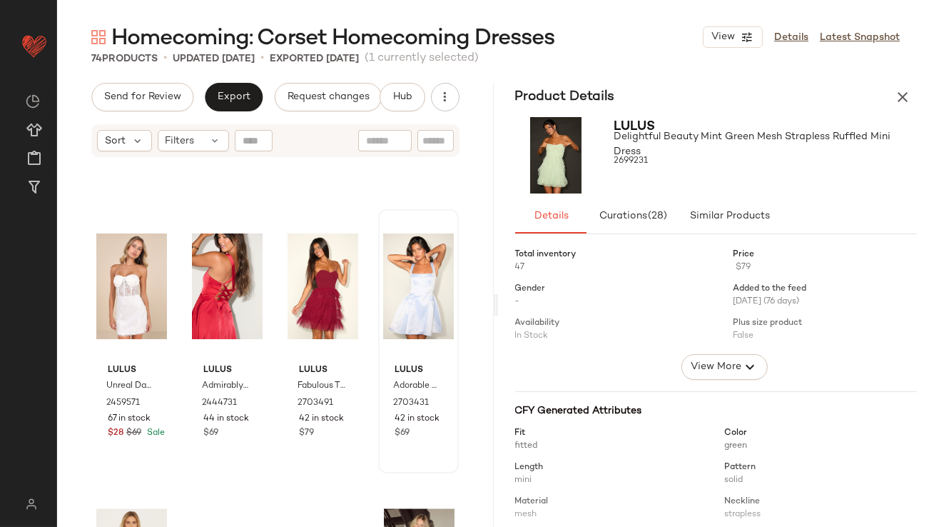
scroll to position [4633, 0]
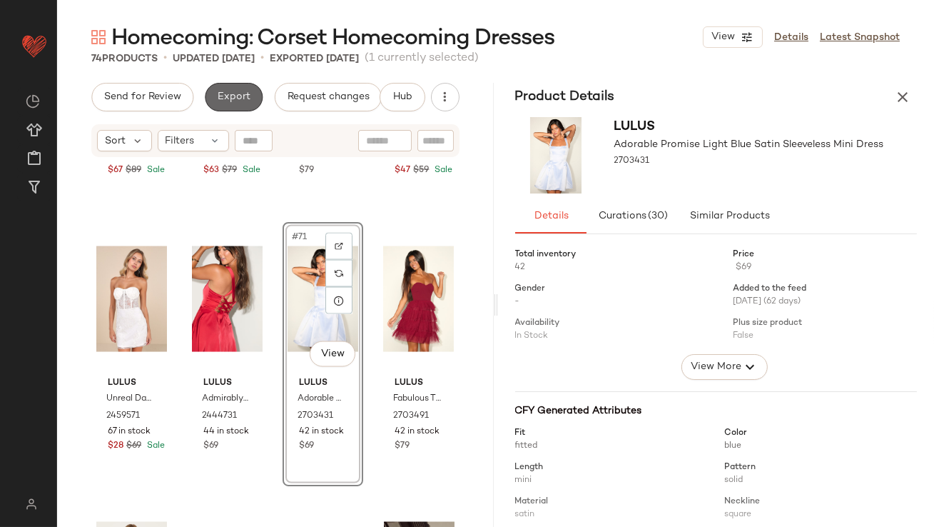
click at [225, 86] on button "Export" at bounding box center [234, 97] width 58 height 29
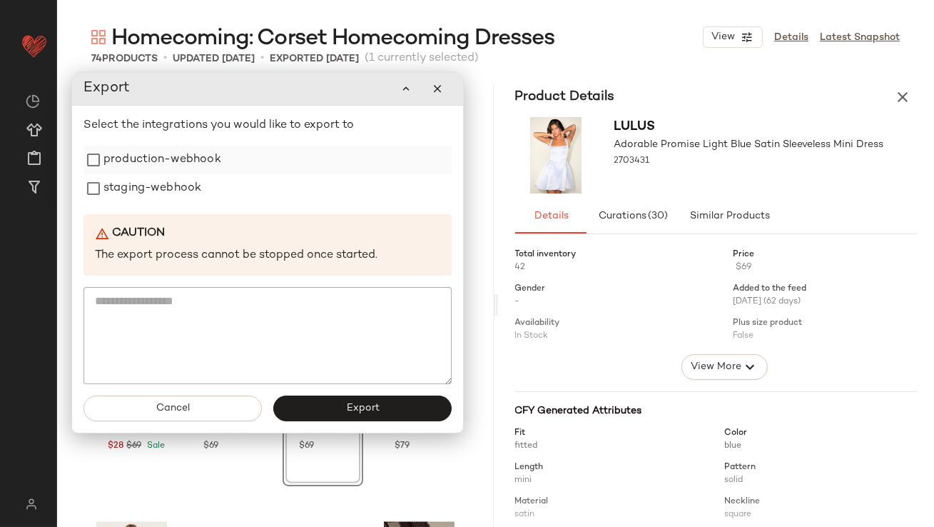
click at [205, 168] on label "production-webhook" at bounding box center [162, 160] width 118 height 29
click at [193, 186] on label "staging-webhook" at bounding box center [152, 188] width 98 height 29
click at [360, 400] on button "Export" at bounding box center [362, 408] width 178 height 26
